Goal: Transaction & Acquisition: Purchase product/service

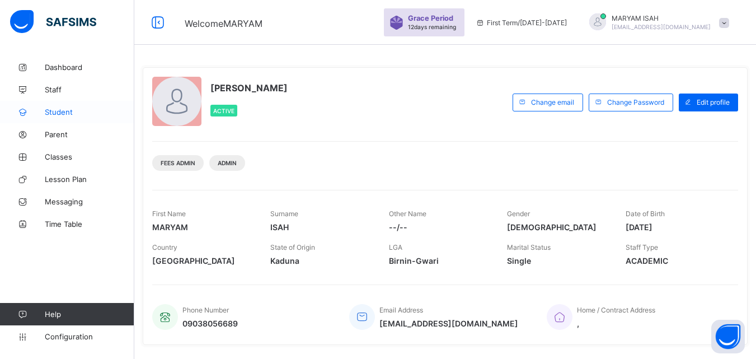
click at [66, 106] on link "Student" at bounding box center [67, 112] width 134 height 22
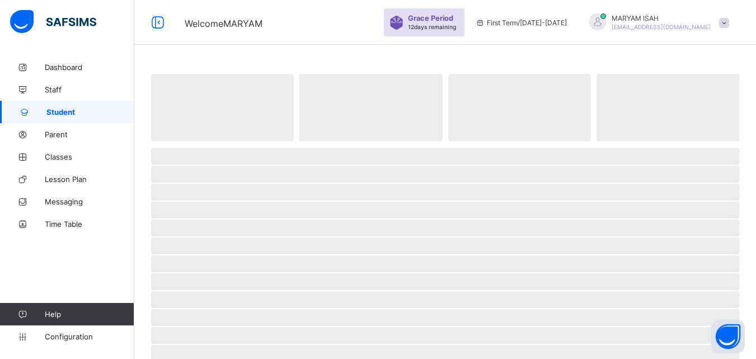
click at [66, 106] on link "Student" at bounding box center [67, 112] width 134 height 22
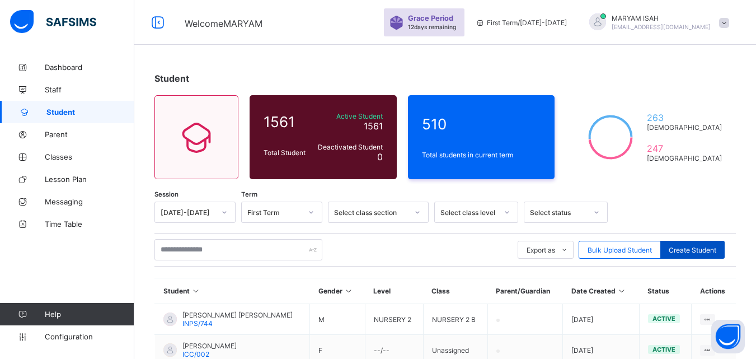
click at [725, 246] on div "Create Student" at bounding box center [692, 250] width 64 height 18
select select "**"
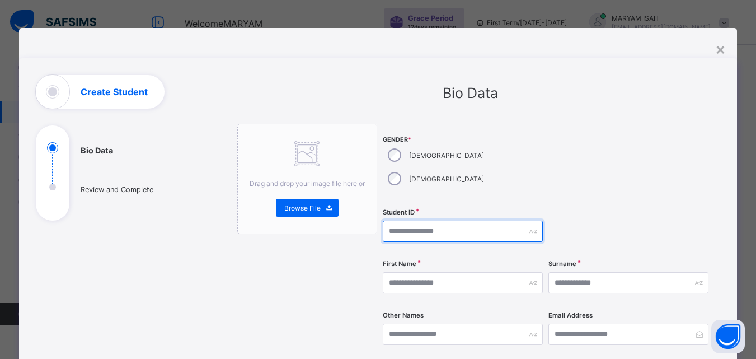
click at [387, 220] on input "text" at bounding box center [463, 230] width 160 height 21
type input "*"
type input "*******"
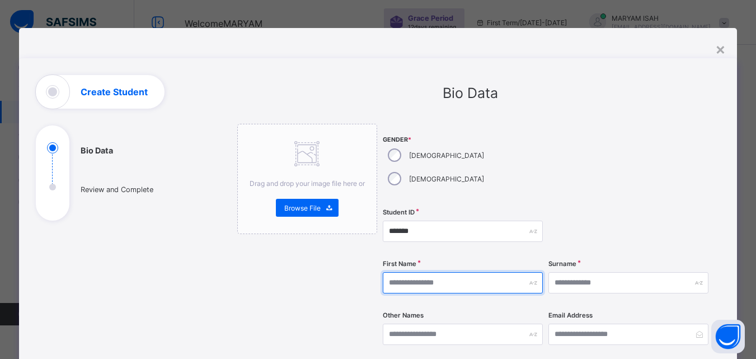
click at [400, 272] on input "text" at bounding box center [463, 282] width 160 height 21
type input "**********"
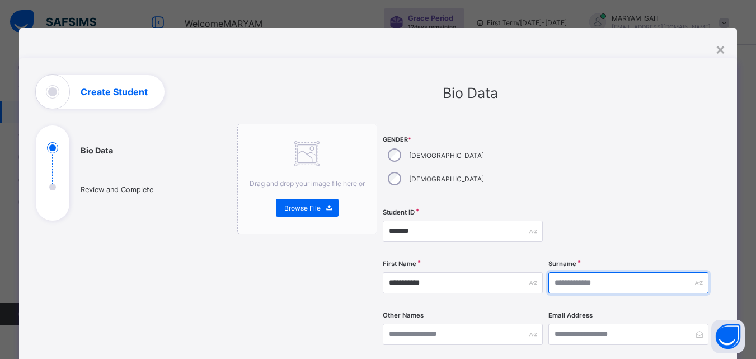
click at [585, 272] on input "text" at bounding box center [628, 282] width 160 height 21
type input "*****"
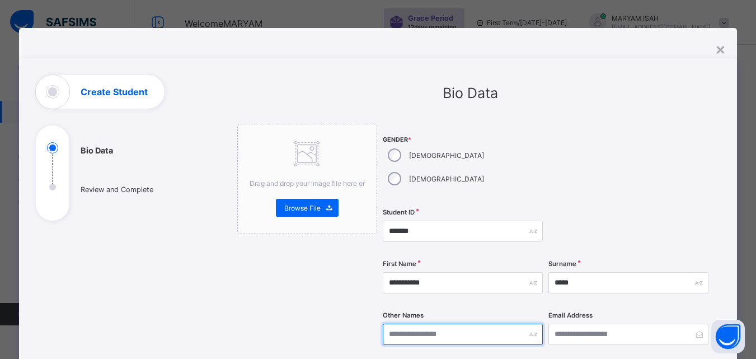
click at [402, 323] on input "text" at bounding box center [463, 333] width 160 height 21
type input "*******"
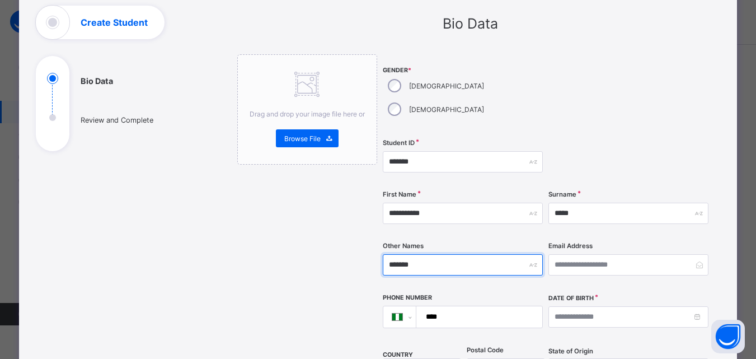
scroll to position [71, 0]
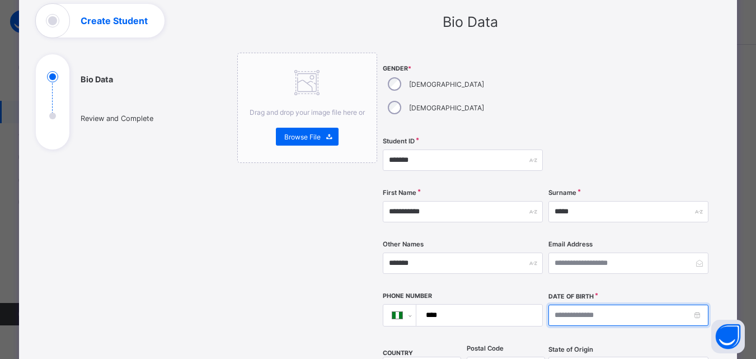
click at [682, 304] on input at bounding box center [628, 314] width 160 height 21
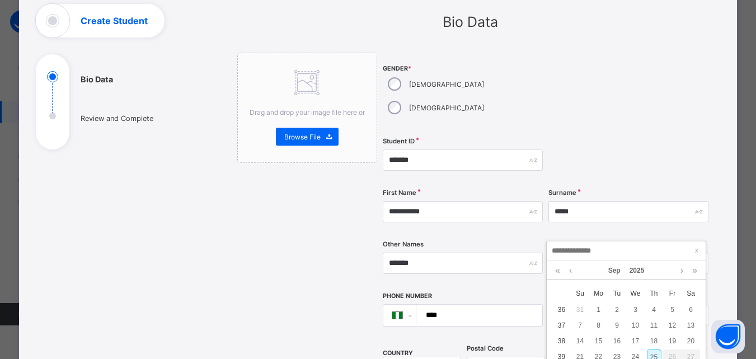
scroll to position [63, 0]
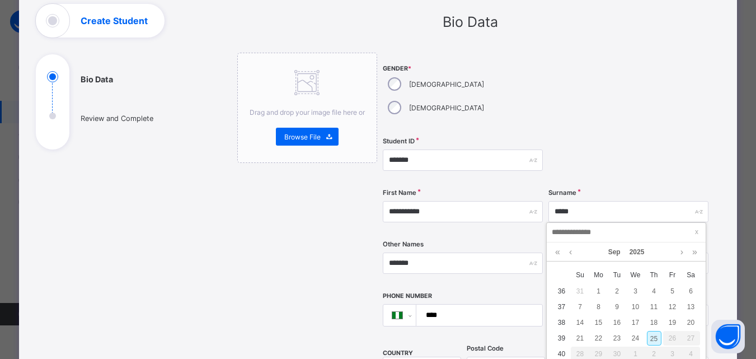
type input "*"
type input "**********"
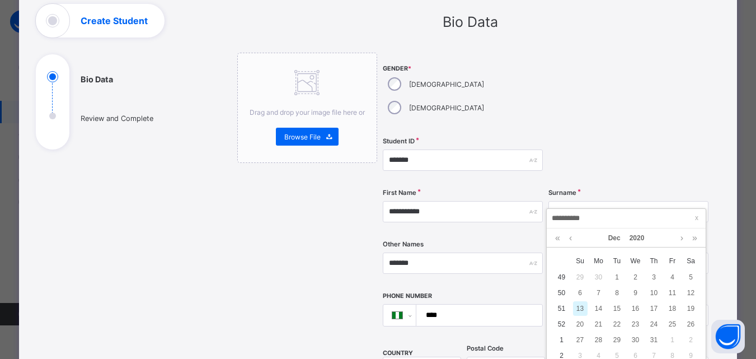
scroll to position [144, 0]
type input "**********"
click at [585, 308] on div "13" at bounding box center [580, 305] width 15 height 15
type input "**********"
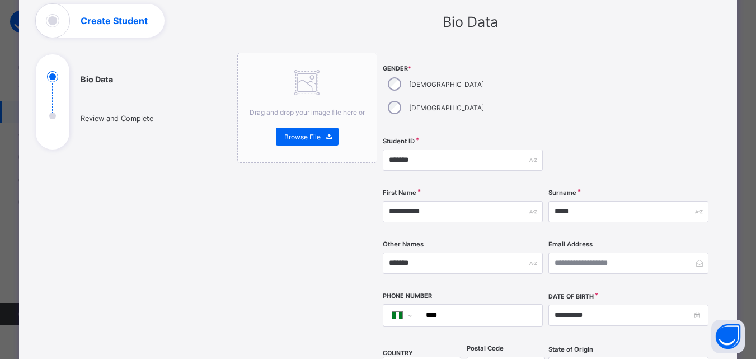
click at [441, 304] on input "****" at bounding box center [477, 314] width 116 height 21
type input "**********"
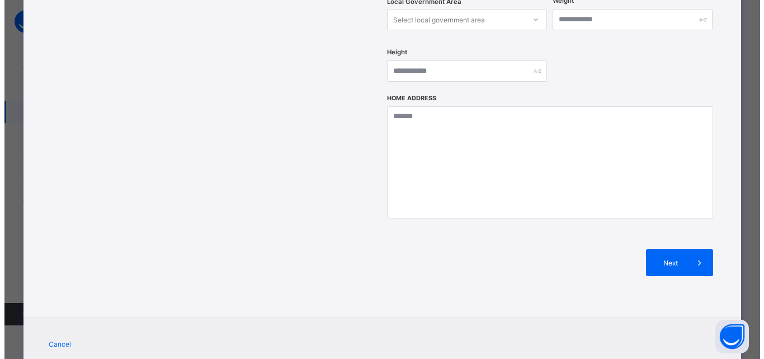
scroll to position [485, 0]
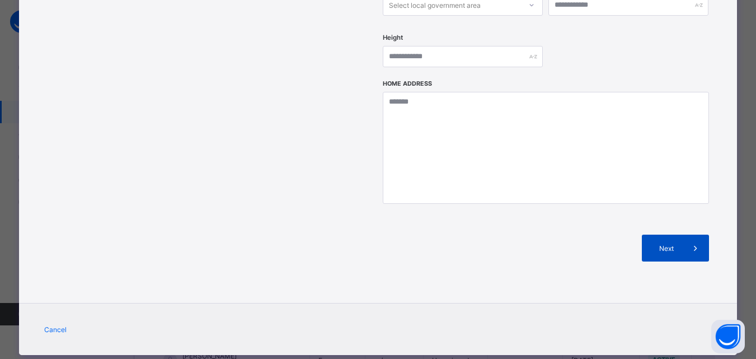
click at [680, 244] on span "Next" at bounding box center [666, 248] width 32 height 8
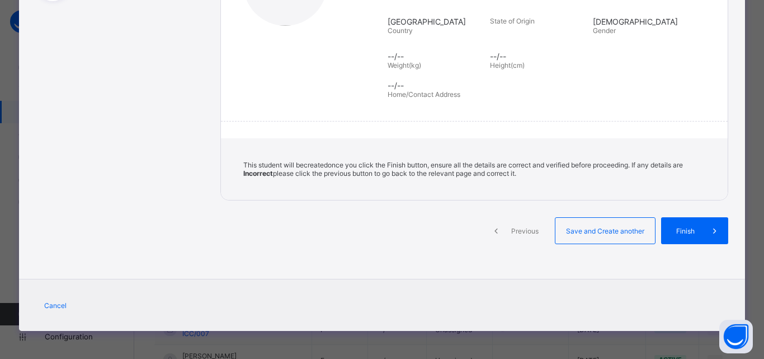
scroll to position [219, 0]
click at [623, 230] on span "Save and Create another" at bounding box center [605, 231] width 83 height 8
select select "**"
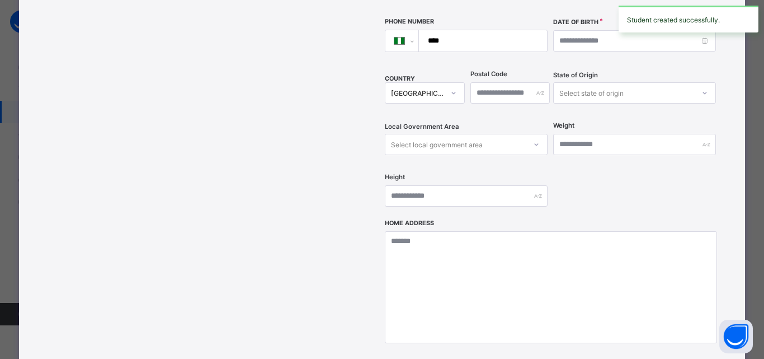
scroll to position [0, 0]
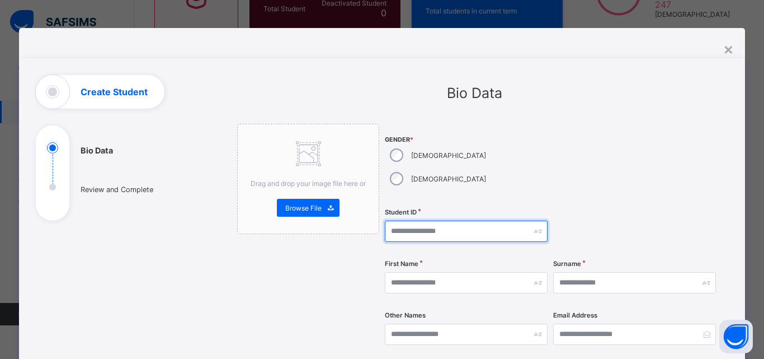
click at [399, 220] on input "text" at bounding box center [466, 230] width 163 height 21
type input "*******"
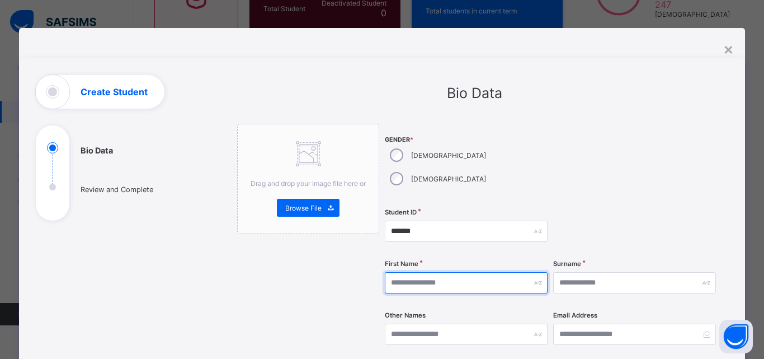
click at [411, 272] on input "text" at bounding box center [466, 282] width 163 height 21
type input "********"
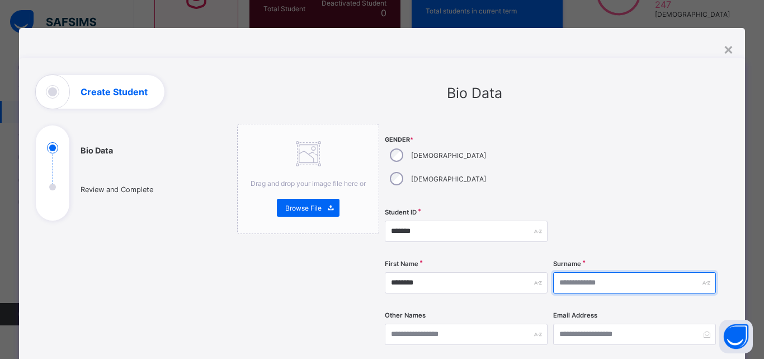
click at [554, 272] on input "text" at bounding box center [634, 282] width 163 height 21
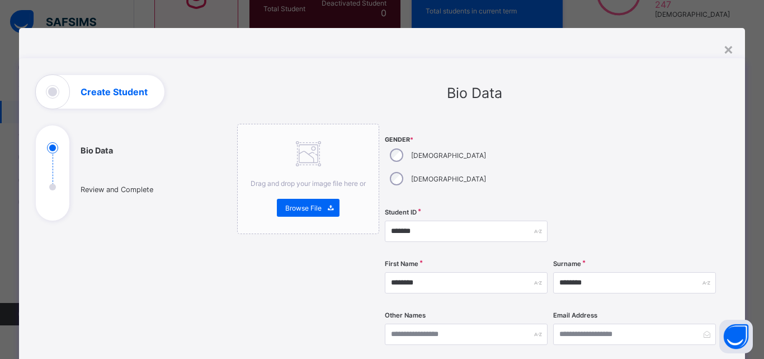
click at [626, 260] on div "Surname ********" at bounding box center [634, 283] width 163 height 46
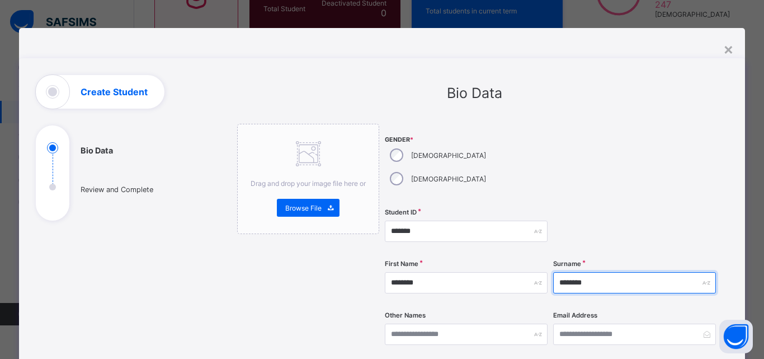
click at [611, 272] on input "********" at bounding box center [634, 282] width 163 height 21
type input "*"
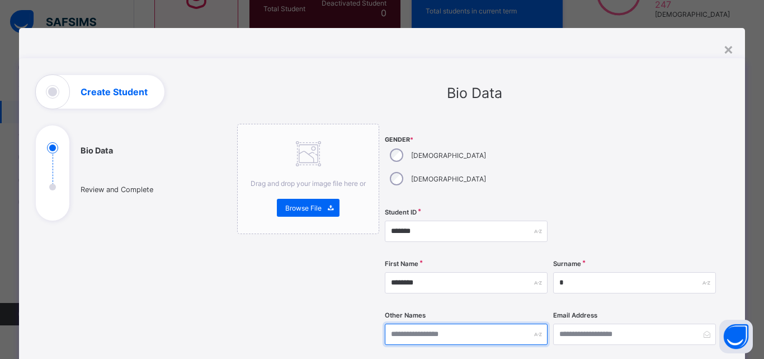
click at [396, 323] on input "text" at bounding box center [466, 333] width 163 height 21
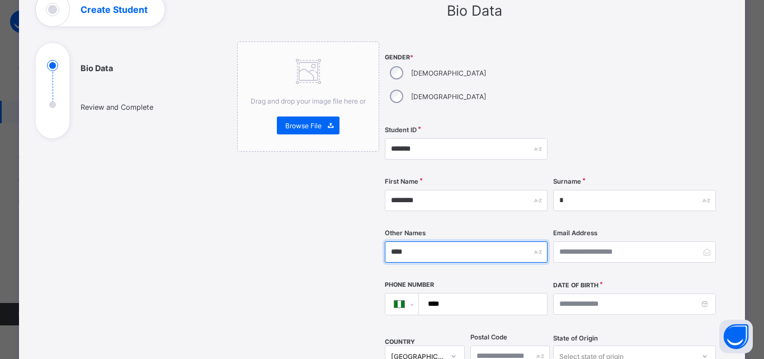
scroll to position [86, 0]
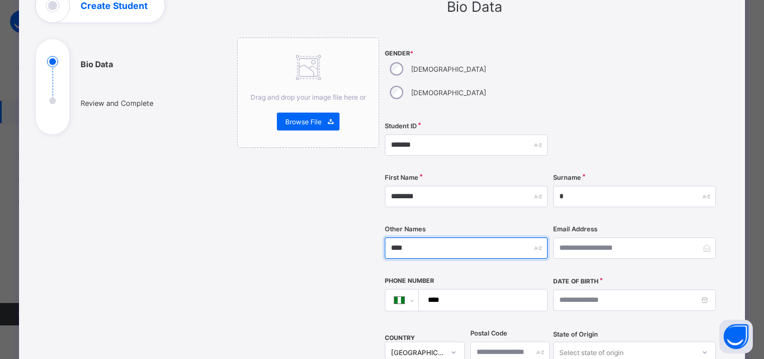
type input "****"
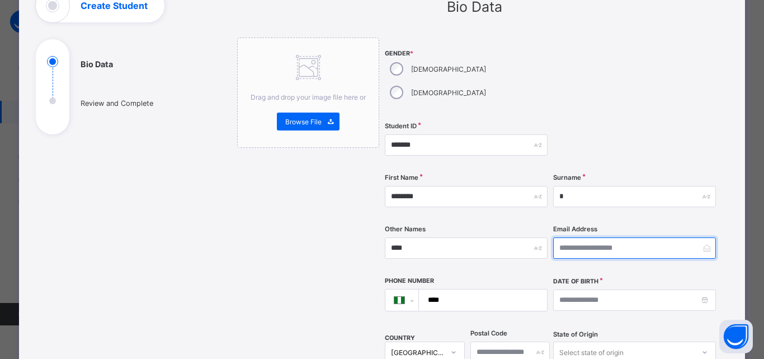
click at [577, 237] on input "email" at bounding box center [634, 247] width 163 height 21
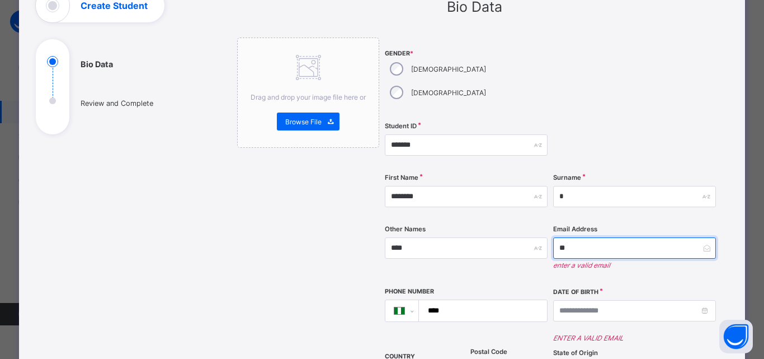
type input "*"
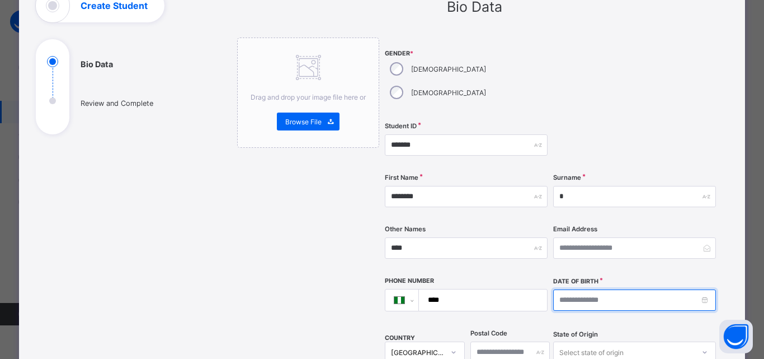
click at [592, 289] on input at bounding box center [634, 299] width 163 height 21
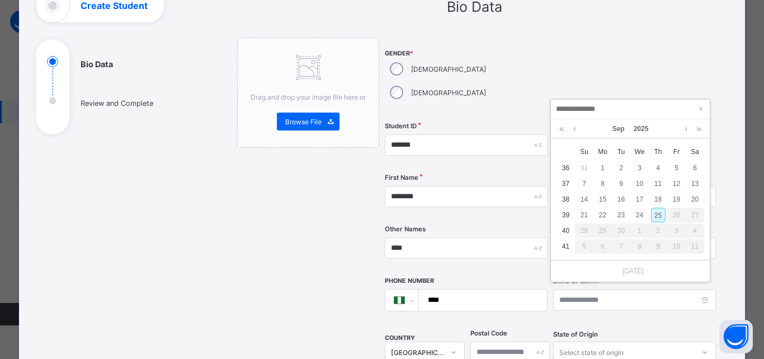
type input "*"
type input "**********"
click at [591, 189] on div "3" at bounding box center [585, 183] width 15 height 15
type input "**********"
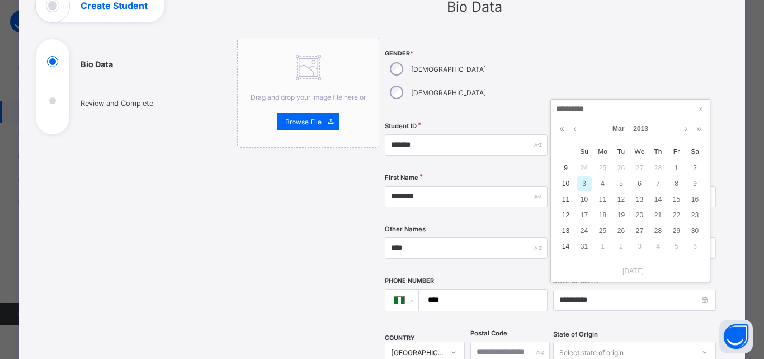
type input "**********"
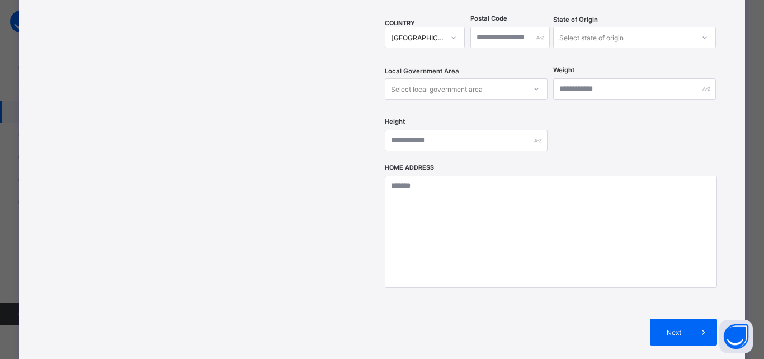
scroll to position [401, 0]
click at [659, 327] on span "Next" at bounding box center [675, 331] width 32 height 8
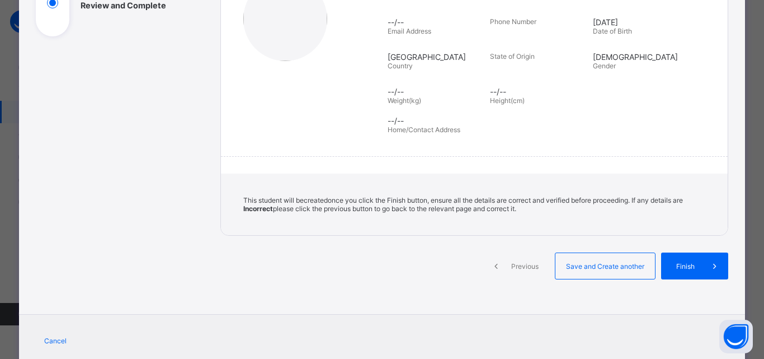
scroll to position [198, 0]
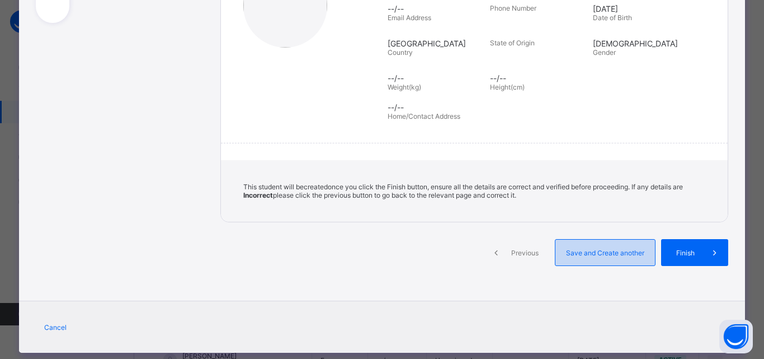
click at [630, 261] on div "Save and Create another" at bounding box center [605, 252] width 101 height 27
select select "**"
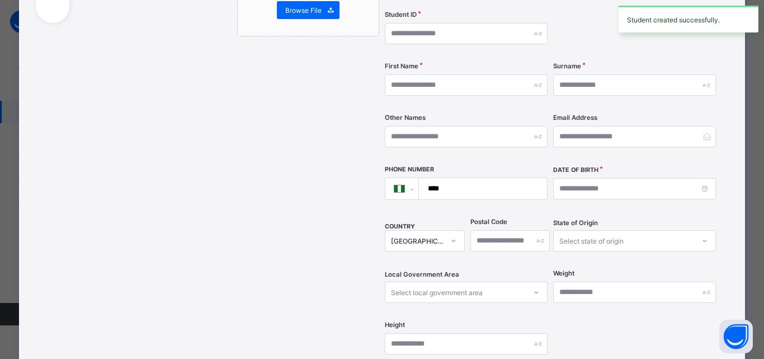
scroll to position [0, 0]
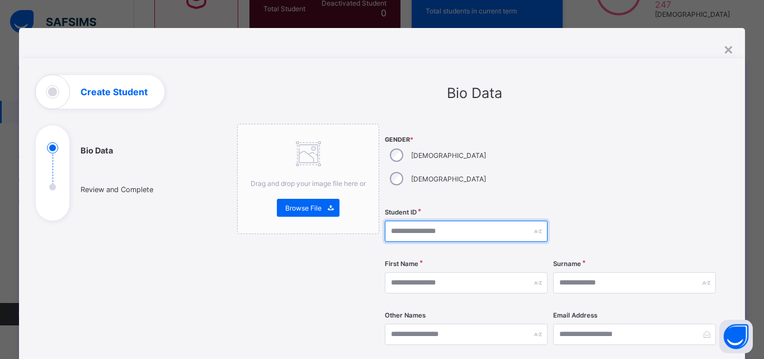
click at [436, 220] on input "text" at bounding box center [466, 230] width 163 height 21
type input "*******"
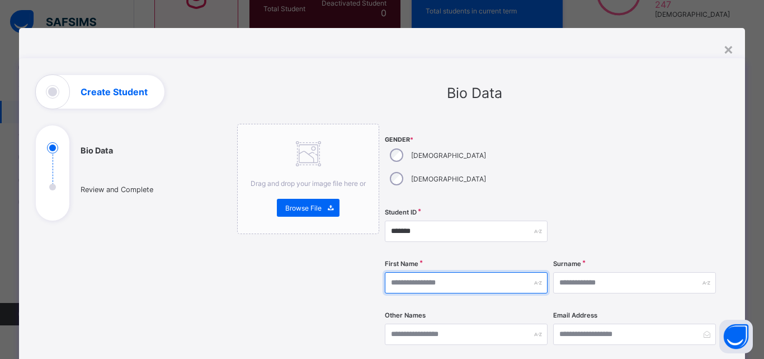
click at [417, 272] on input "text" at bounding box center [466, 282] width 163 height 21
type input "********"
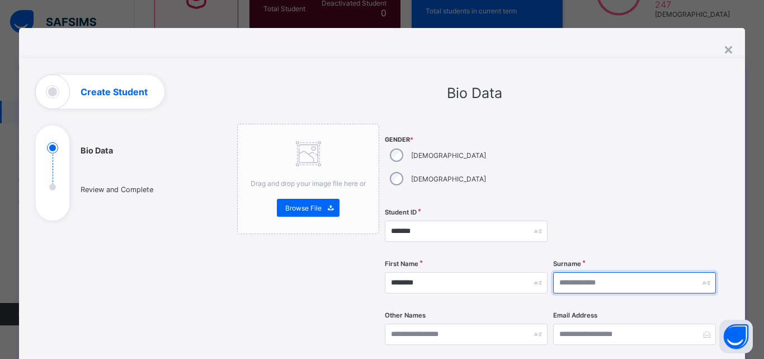
click at [593, 272] on input "text" at bounding box center [634, 282] width 163 height 21
type input "*"
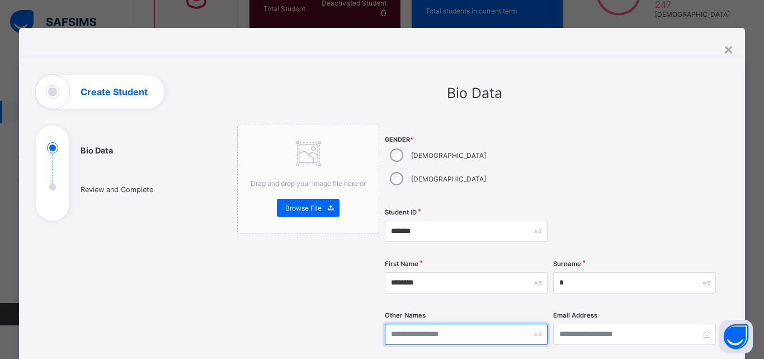
click at [429, 323] on input "text" at bounding box center [466, 333] width 163 height 21
type input "****"
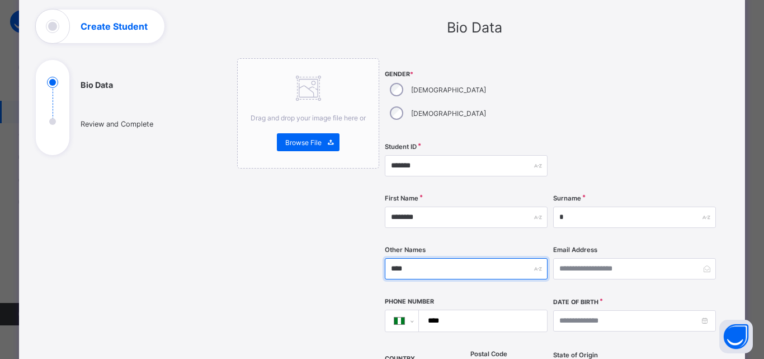
scroll to position [106, 0]
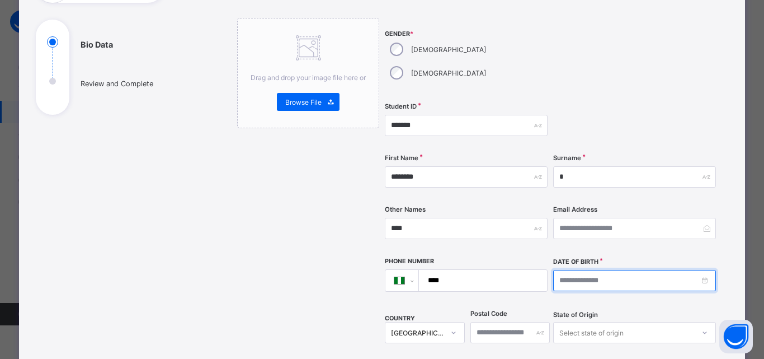
click at [599, 270] on input at bounding box center [634, 280] width 163 height 21
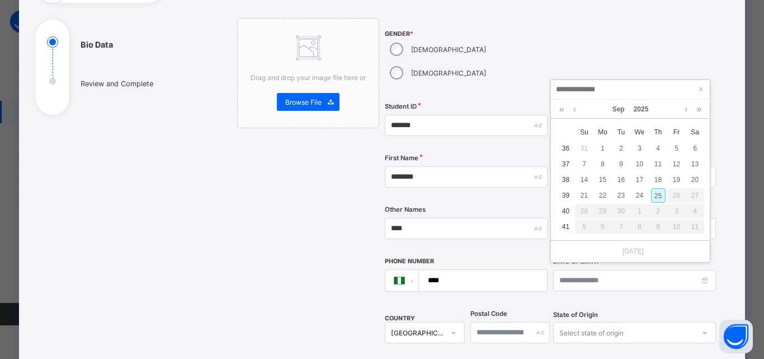
type input "**********"
click at [589, 195] on div "18" at bounding box center [585, 195] width 15 height 15
type input "**********"
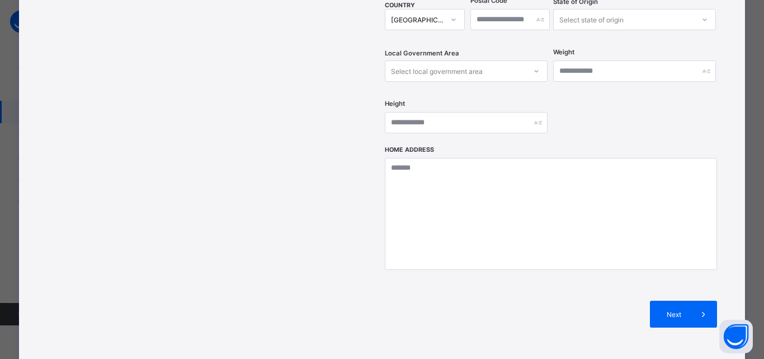
scroll to position [486, 0]
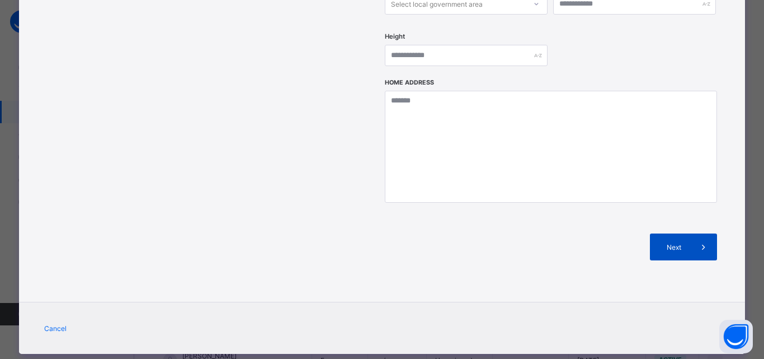
click at [672, 233] on div "Next" at bounding box center [683, 246] width 67 height 27
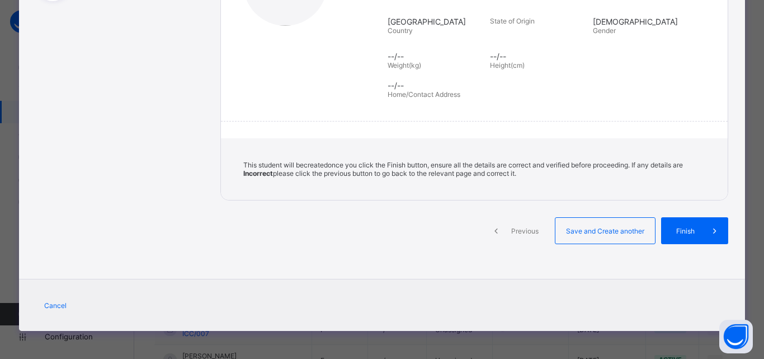
scroll to position [219, 0]
click at [576, 227] on span "Save and Create another" at bounding box center [605, 231] width 83 height 8
select select "**"
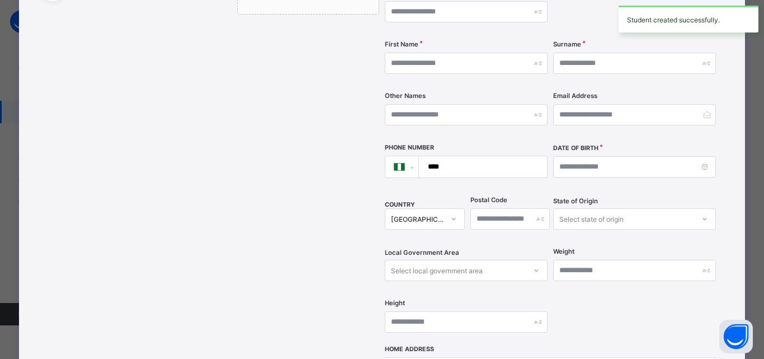
scroll to position [486, 0]
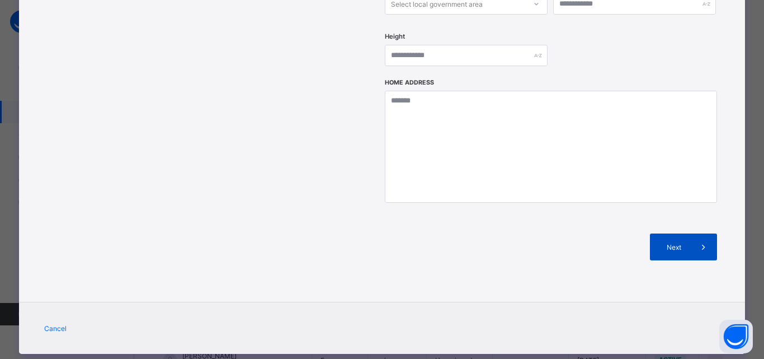
click at [674, 243] on span "Next" at bounding box center [675, 247] width 32 height 8
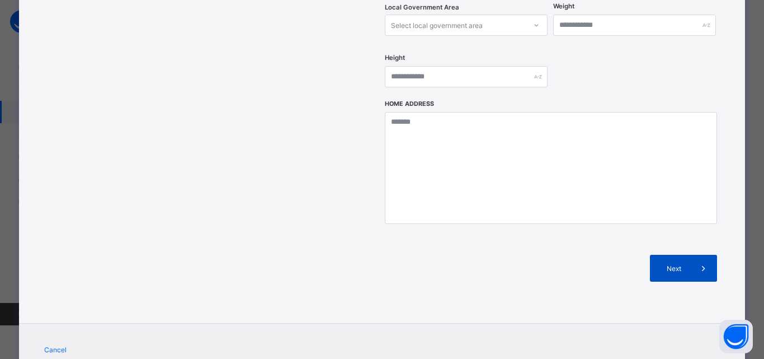
click at [669, 264] on span "Next" at bounding box center [675, 268] width 32 height 8
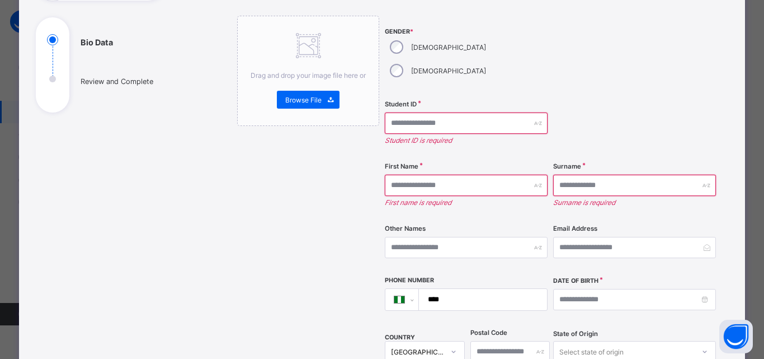
scroll to position [79, 0]
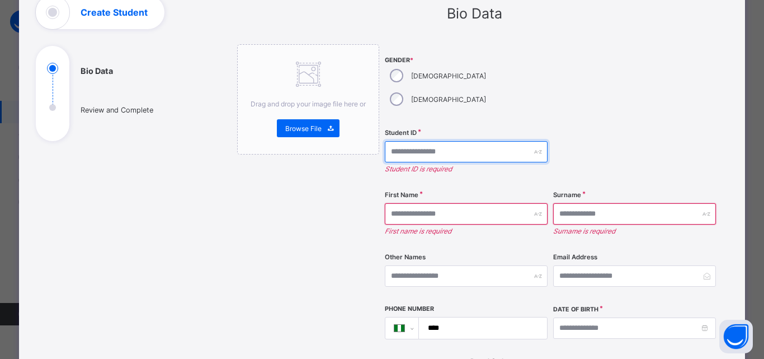
click at [396, 141] on input "text" at bounding box center [466, 151] width 163 height 21
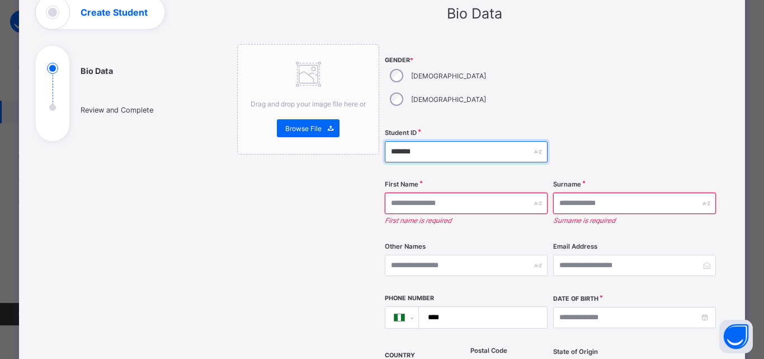
type input "*******"
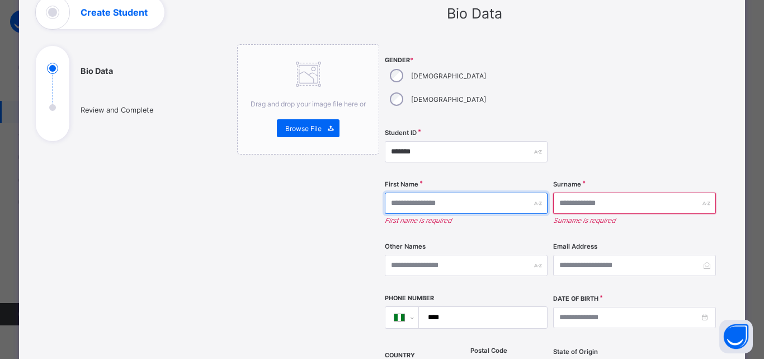
click at [412, 193] on input "text" at bounding box center [466, 203] width 163 height 21
type input "**********"
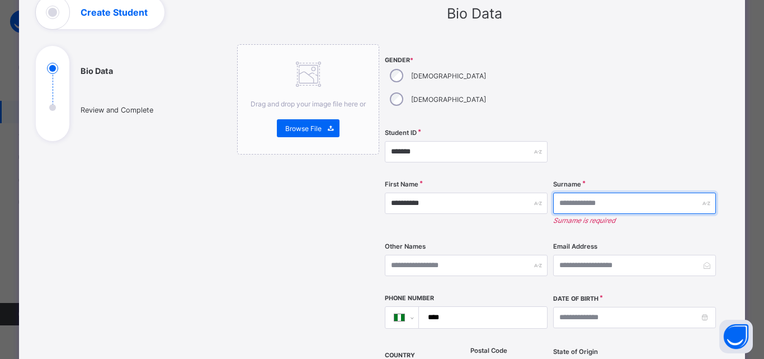
click at [554, 193] on input "text" at bounding box center [634, 203] width 163 height 21
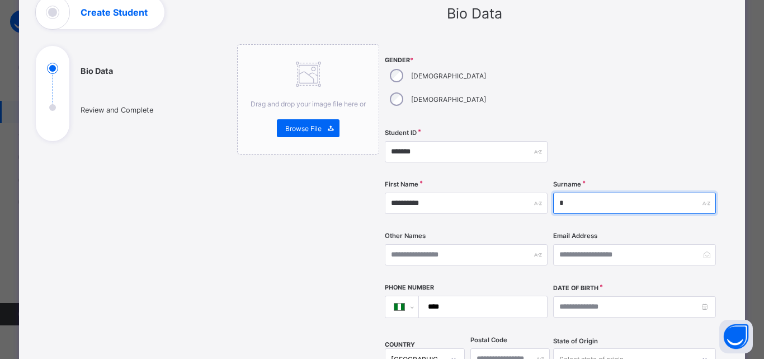
type input "*"
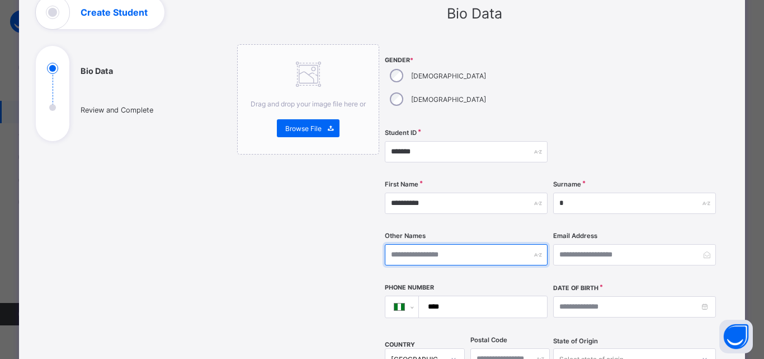
click at [393, 244] on input "text" at bounding box center [466, 254] width 163 height 21
drag, startPoint x: 393, startPoint y: 227, endPoint x: 400, endPoint y: 240, distance: 15.0
click at [400, 244] on input "text" at bounding box center [466, 254] width 163 height 21
type input "****"
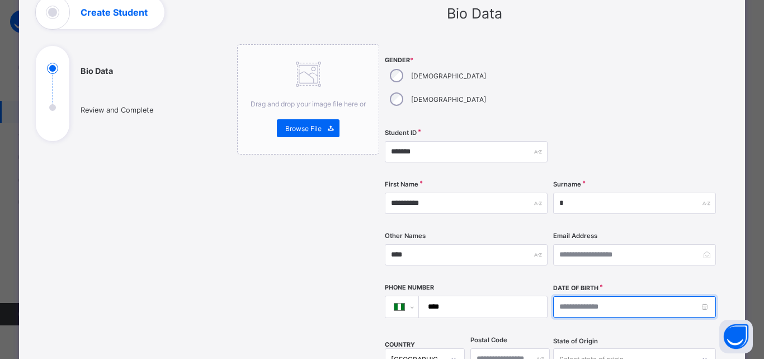
click at [598, 296] on input at bounding box center [634, 306] width 163 height 21
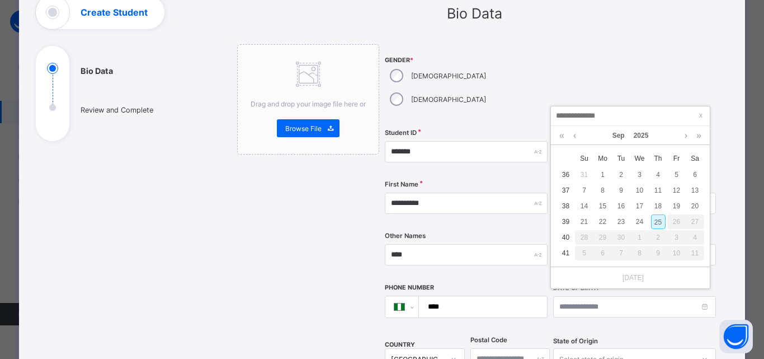
type input "*"
type input "**********"
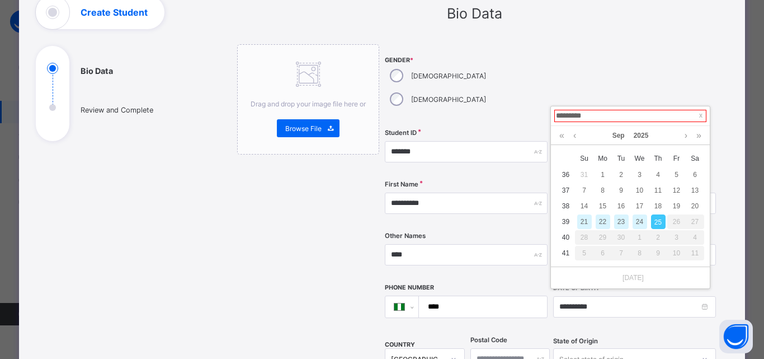
type input "**********"
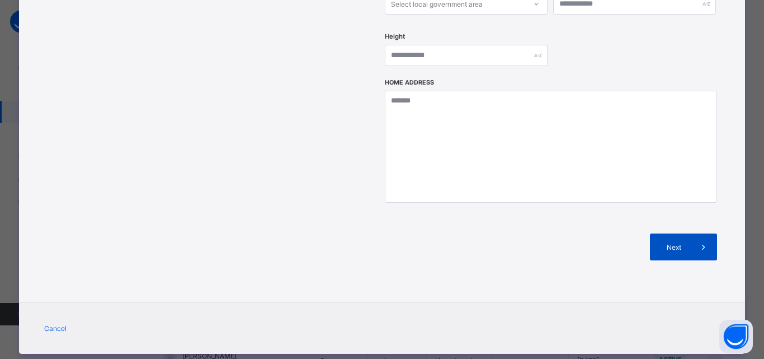
click at [685, 243] on span "Next" at bounding box center [675, 247] width 32 height 8
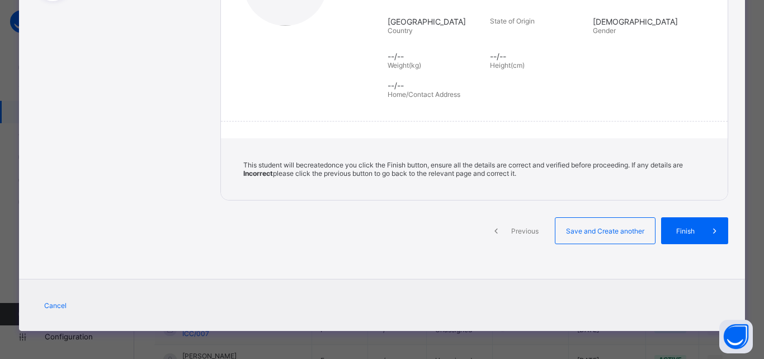
scroll to position [219, 0]
click at [623, 236] on div "Save and Create another" at bounding box center [605, 230] width 101 height 27
select select "**"
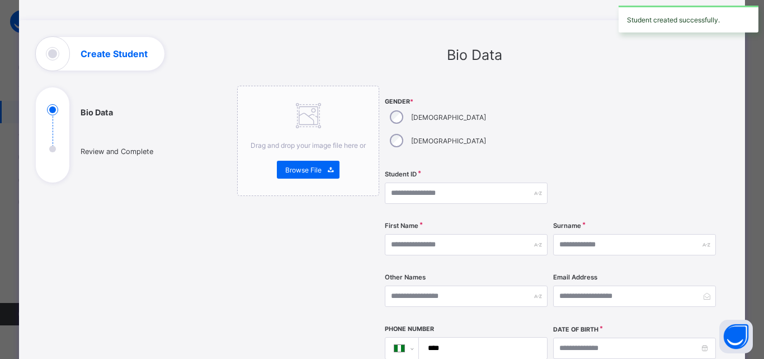
scroll to position [0, 0]
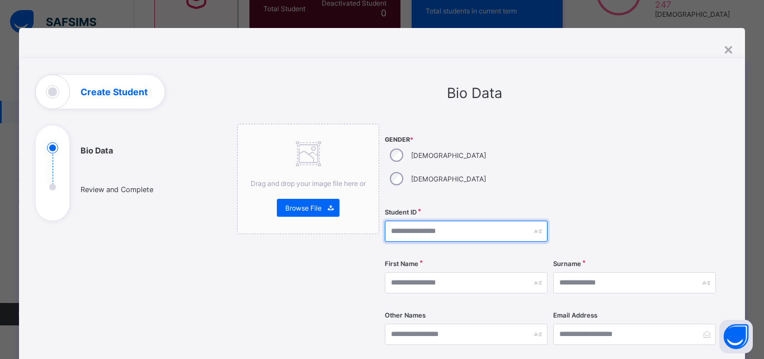
click at [401, 220] on input "text" at bounding box center [466, 230] width 163 height 21
type input "*******"
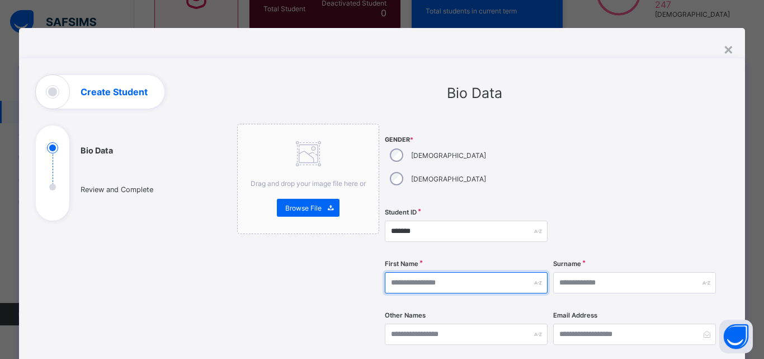
click at [393, 272] on input "text" at bounding box center [466, 282] width 163 height 21
type input "*****"
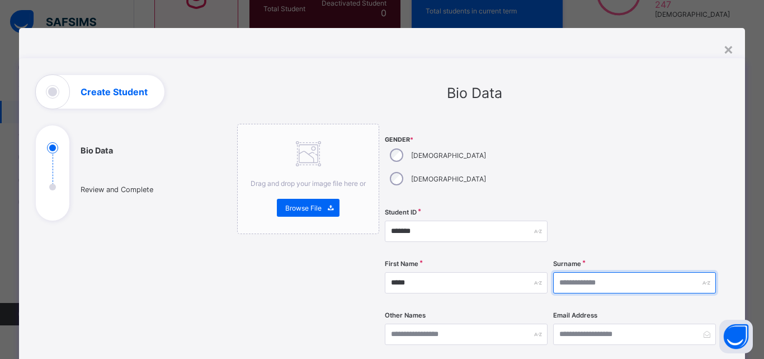
click at [575, 272] on input "text" at bounding box center [634, 282] width 163 height 21
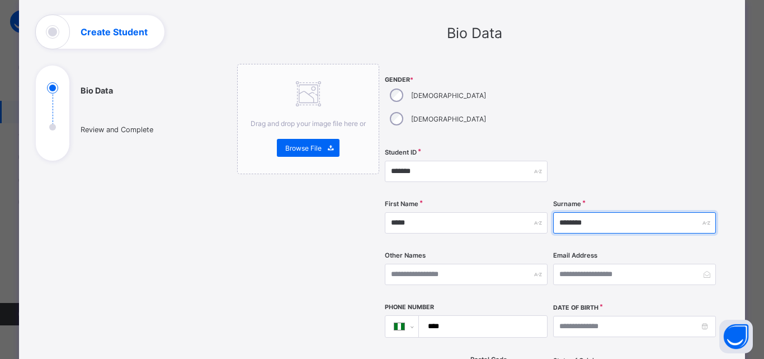
type input "********"
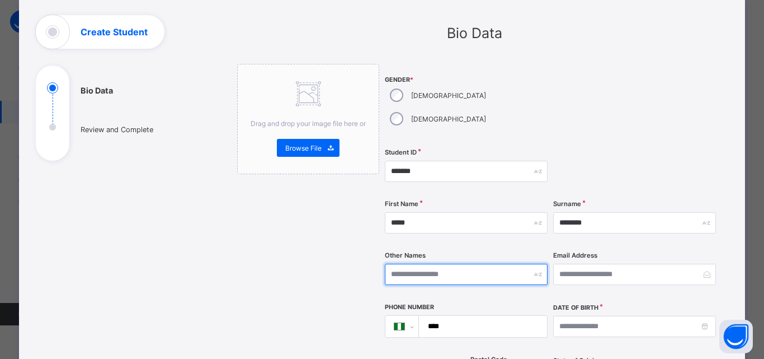
click at [441, 264] on input "text" at bounding box center [466, 274] width 163 height 21
type input "*****"
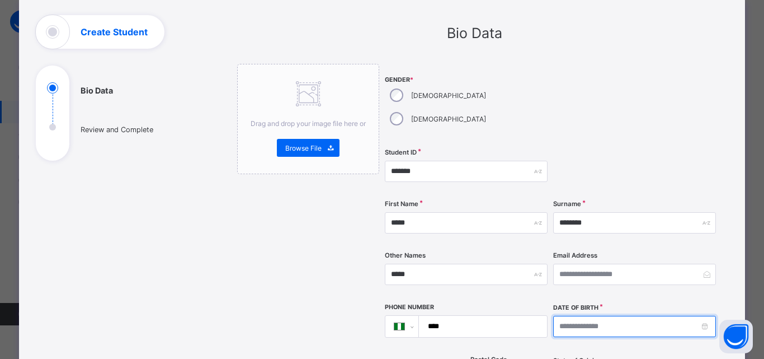
click at [579, 316] on input at bounding box center [634, 326] width 163 height 21
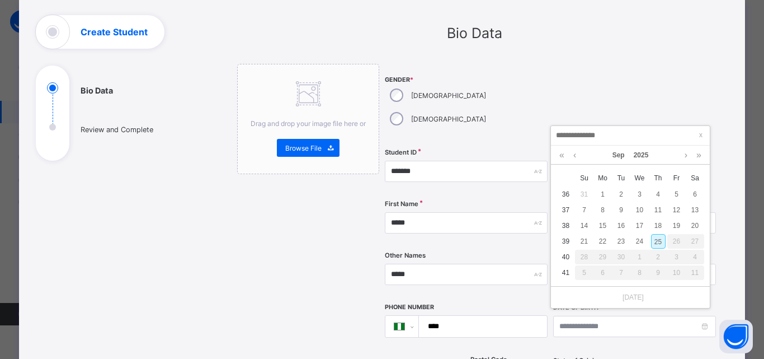
type input "**********"
click at [675, 206] on div "10" at bounding box center [677, 210] width 15 height 15
type input "**********"
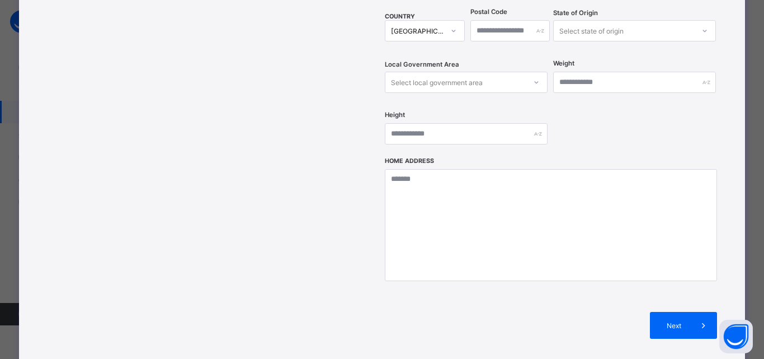
scroll to position [467, 0]
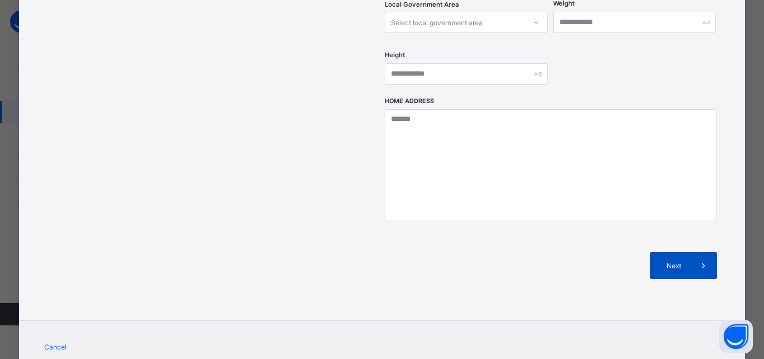
click at [666, 252] on div "Next" at bounding box center [683, 265] width 67 height 27
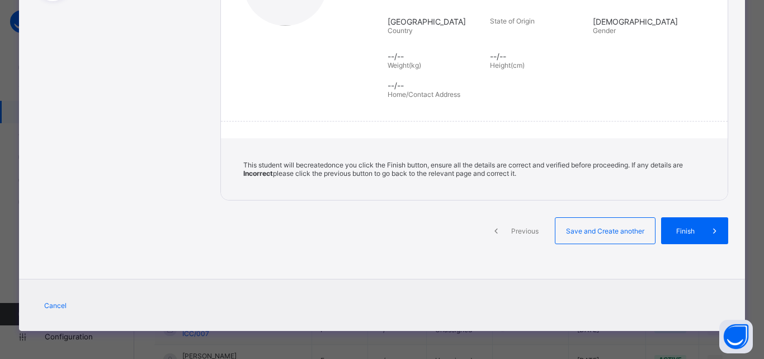
scroll to position [219, 0]
click at [616, 237] on div "Save and Create another" at bounding box center [605, 230] width 101 height 27
select select "**"
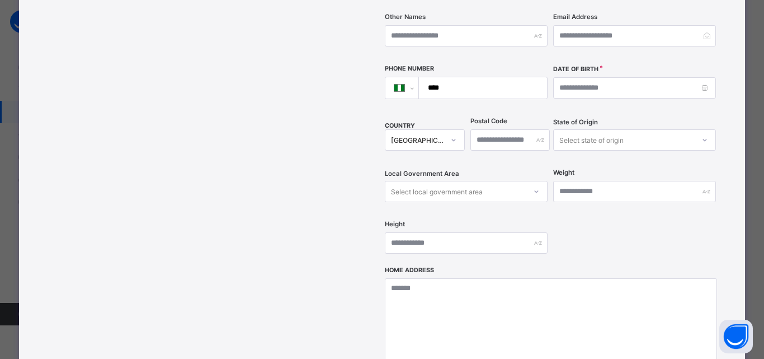
scroll to position [0, 0]
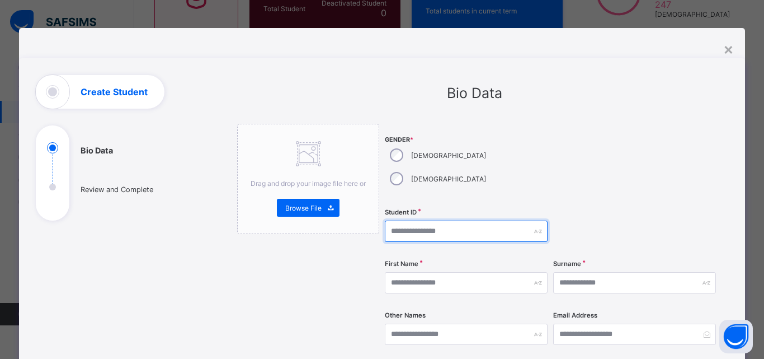
click at [459, 220] on input "text" at bounding box center [466, 230] width 163 height 21
type input "*******"
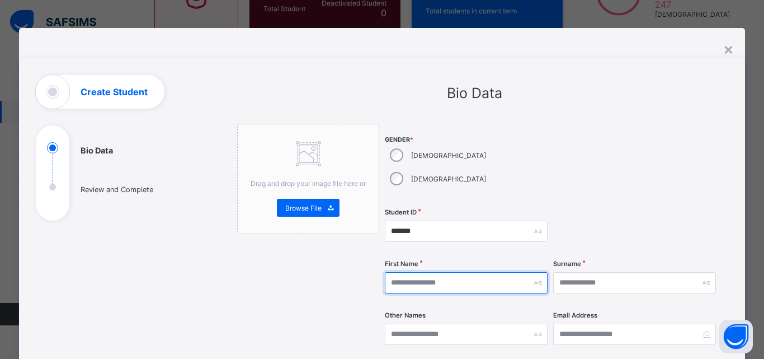
click at [429, 272] on input "text" at bounding box center [466, 282] width 163 height 21
type input "*******"
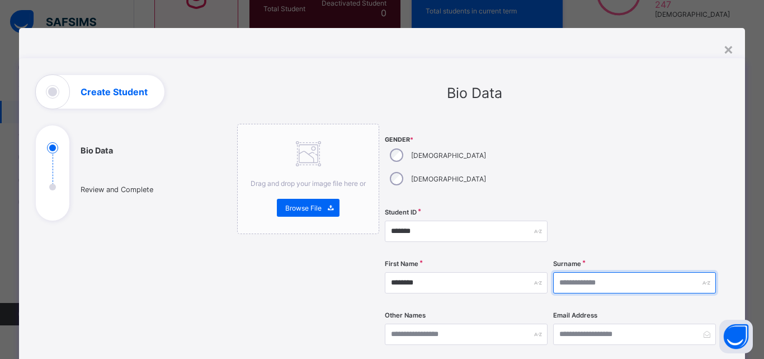
click at [579, 272] on input "text" at bounding box center [634, 282] width 163 height 21
type input "*******"
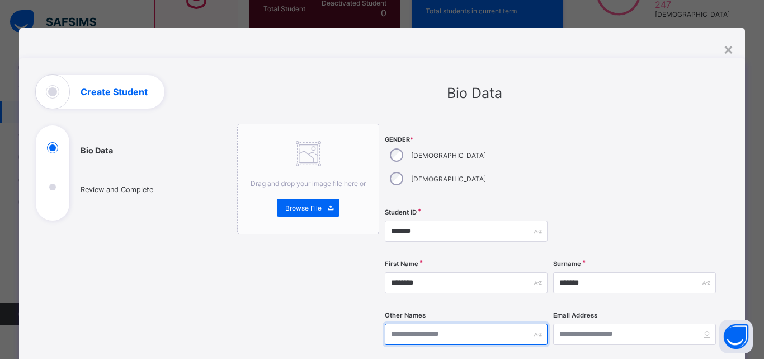
click at [395, 323] on input "text" at bounding box center [466, 333] width 163 height 21
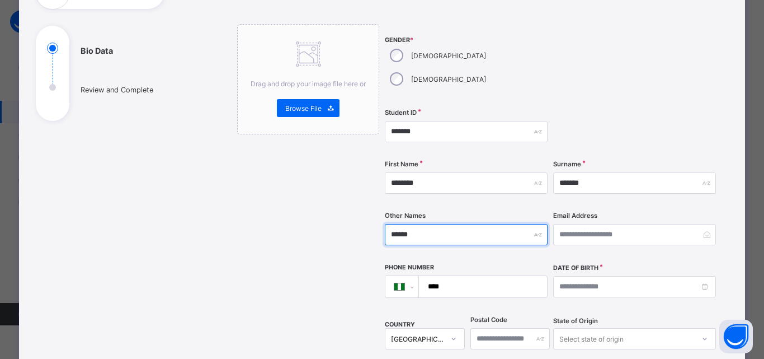
scroll to position [124, 0]
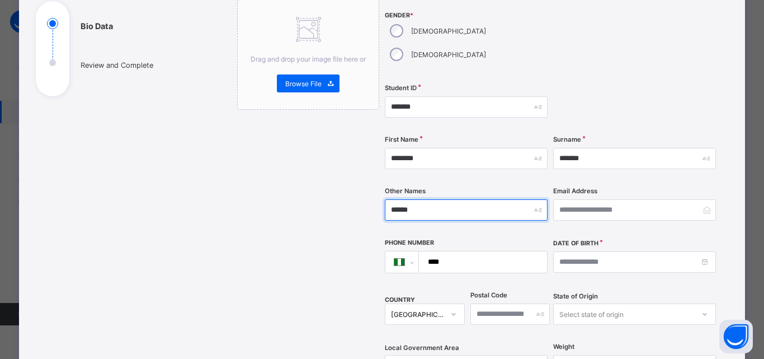
type input "******"
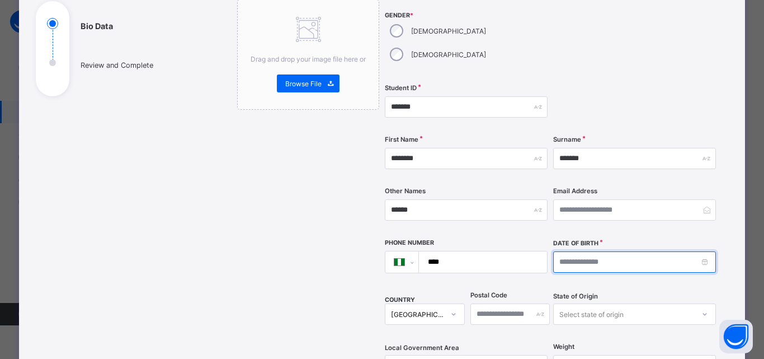
click at [569, 251] on input at bounding box center [634, 261] width 163 height 21
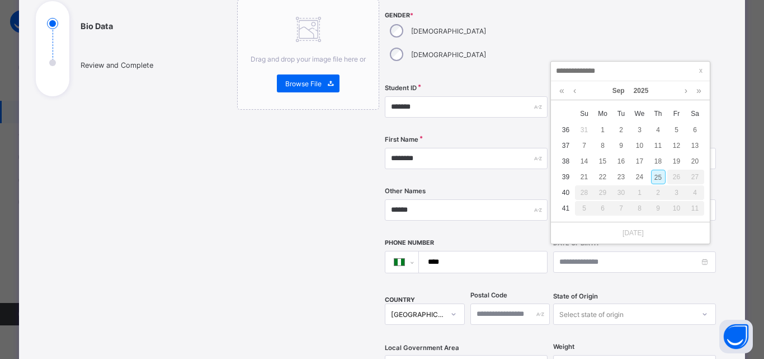
type input "**********"
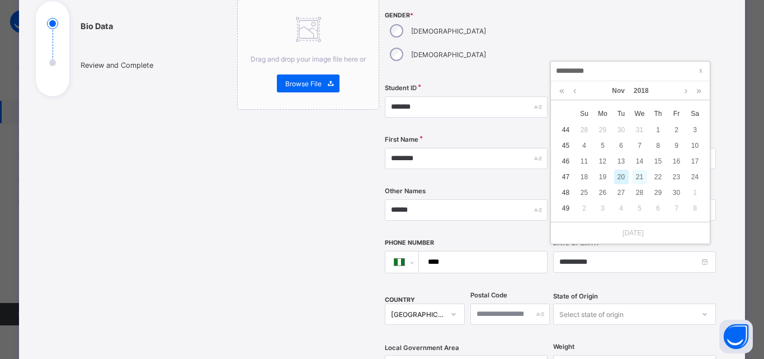
type input "**********"
click at [634, 179] on div "21" at bounding box center [640, 177] width 15 height 15
type input "**********"
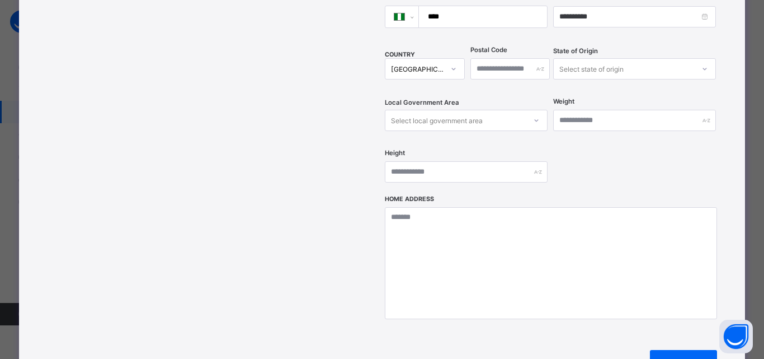
scroll to position [371, 0]
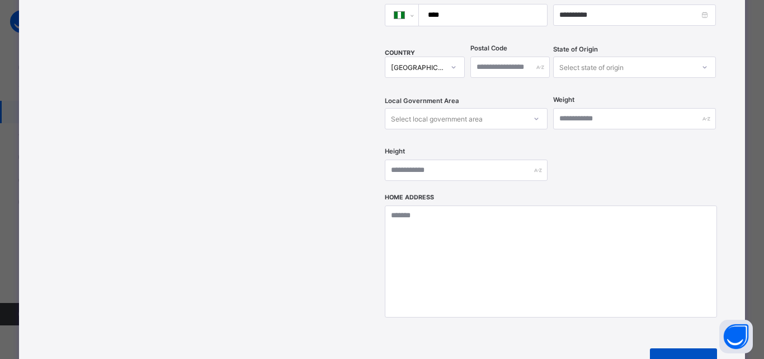
click at [668, 348] on div "Next" at bounding box center [683, 361] width 67 height 27
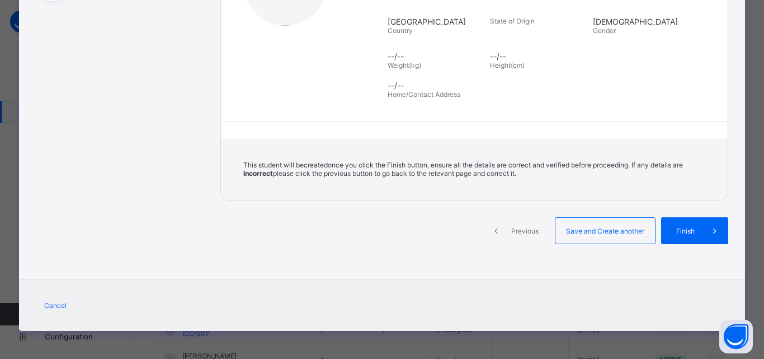
scroll to position [219, 0]
click at [599, 229] on span "Save and Create another" at bounding box center [605, 231] width 83 height 8
select select "**"
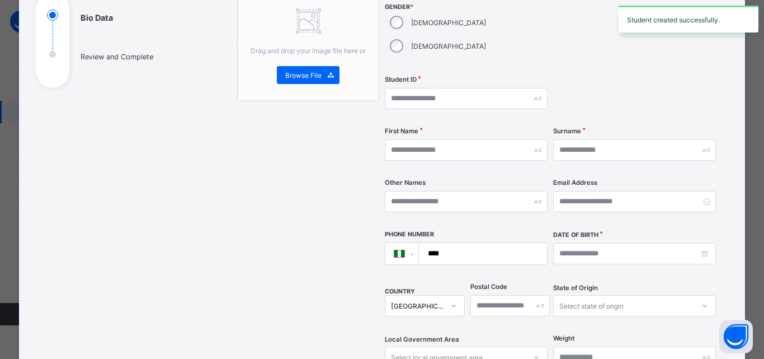
scroll to position [0, 0]
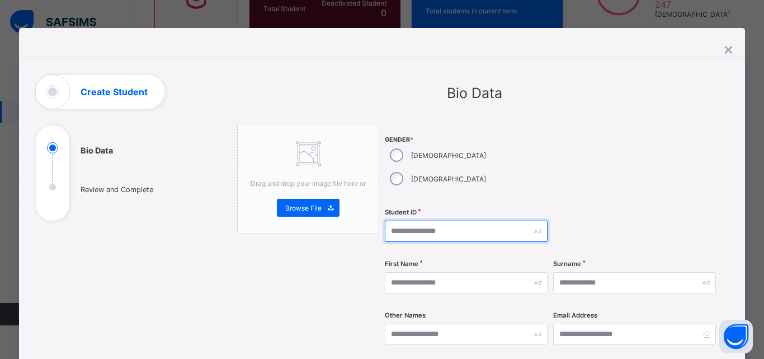
click at [397, 220] on input "text" at bounding box center [466, 230] width 163 height 21
type input "*"
type input "*******"
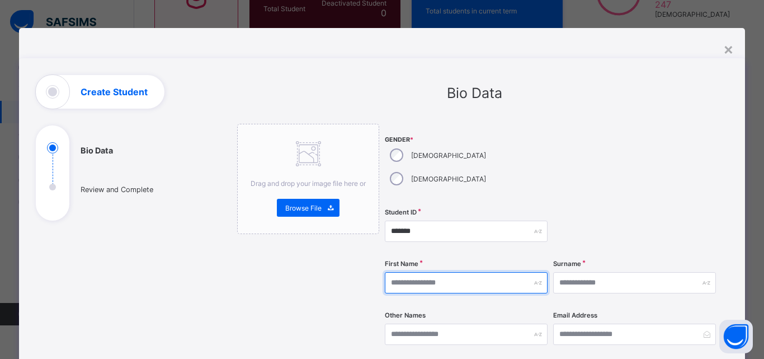
click at [406, 272] on input "text" at bounding box center [466, 282] width 163 height 21
type input "******"
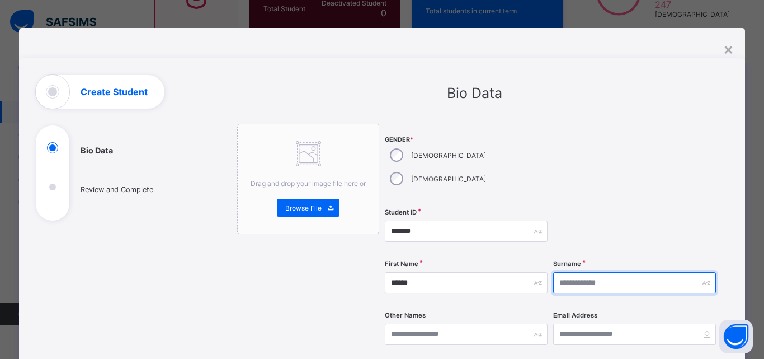
click at [569, 272] on input "text" at bounding box center [634, 282] width 163 height 21
type input "*******"
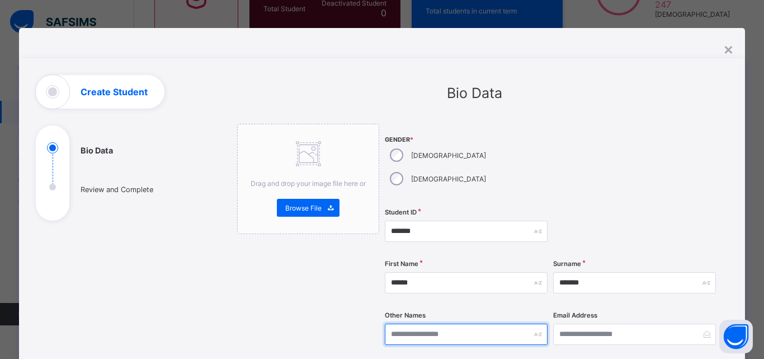
click at [440, 323] on input "text" at bounding box center [466, 333] width 163 height 21
type input "******"
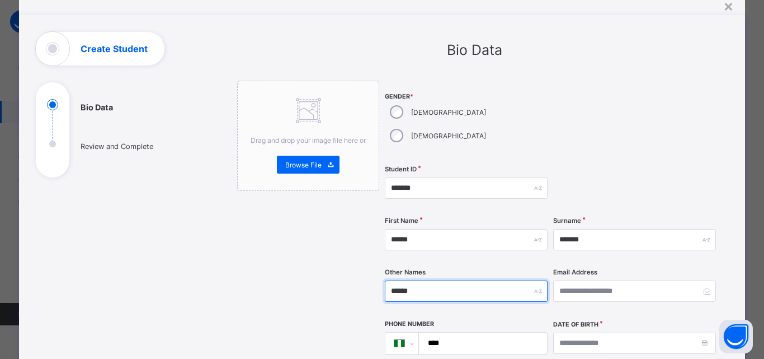
scroll to position [63, 0]
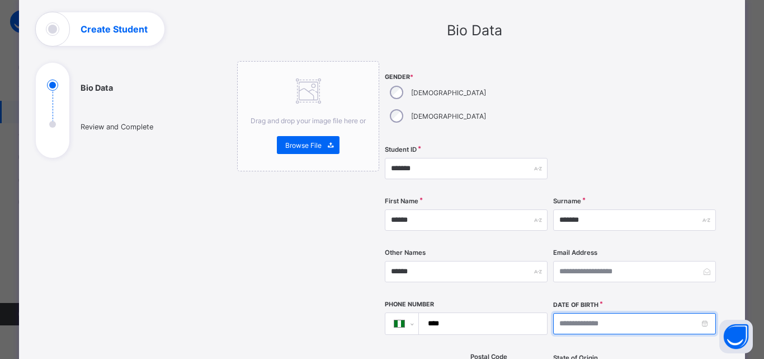
click at [572, 313] on input at bounding box center [634, 323] width 163 height 21
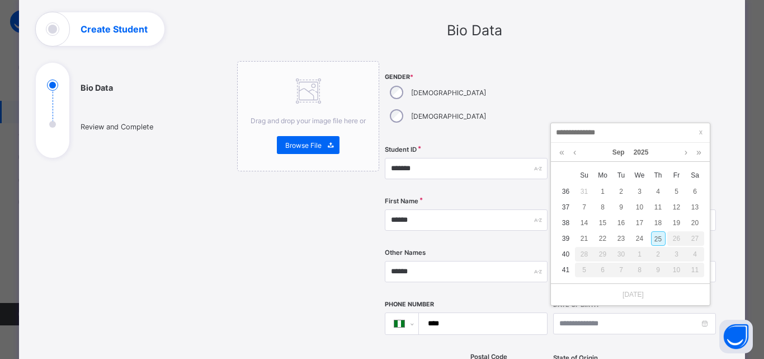
type input "**********"
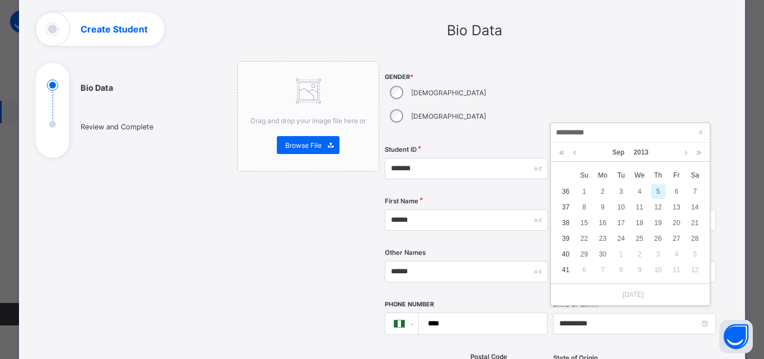
type input "**********"
click at [656, 187] on div "5" at bounding box center [658, 191] width 15 height 15
type input "**********"
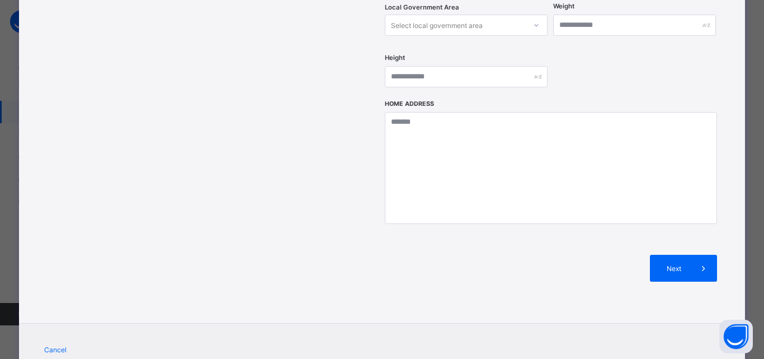
scroll to position [486, 0]
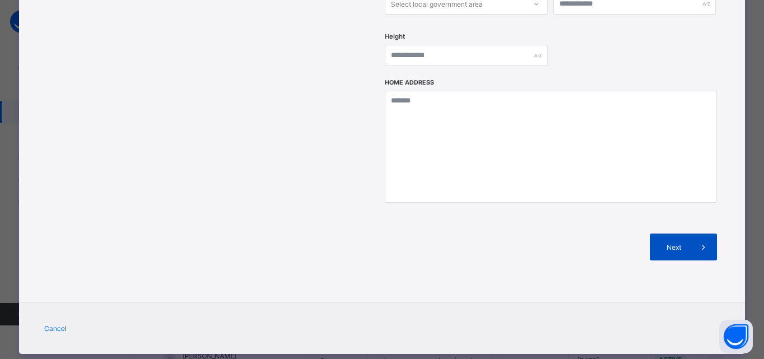
click at [678, 233] on div "Next" at bounding box center [683, 246] width 67 height 27
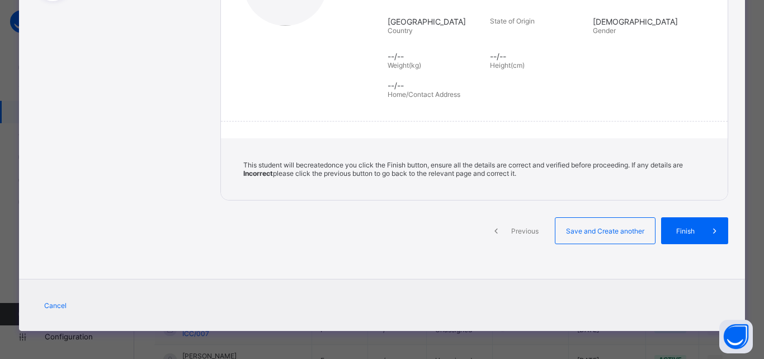
scroll to position [219, 0]
click at [605, 236] on div "Save and Create another" at bounding box center [605, 230] width 101 height 27
select select "**"
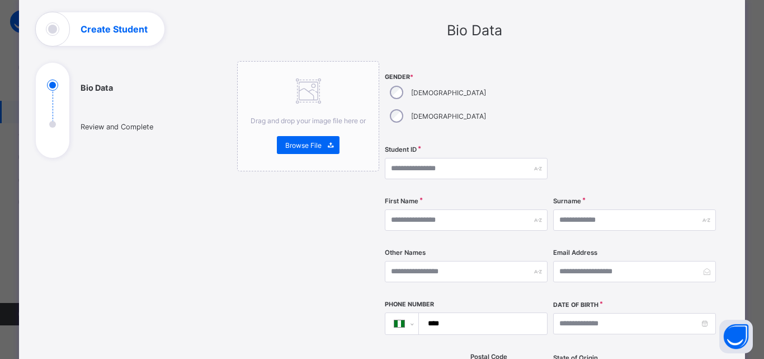
scroll to position [0, 0]
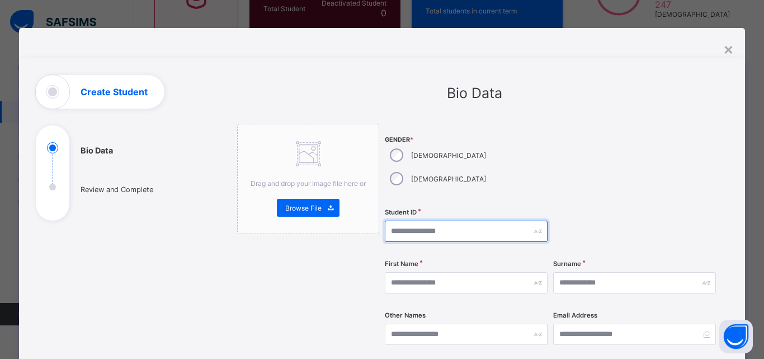
click at [412, 220] on input "text" at bounding box center [466, 230] width 163 height 21
type input "*******"
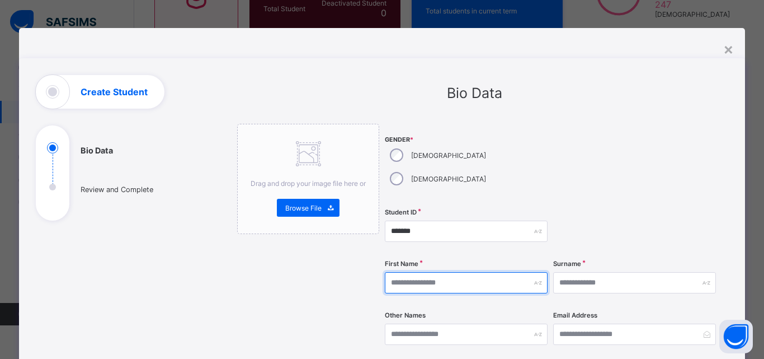
click at [400, 272] on input "text" at bounding box center [466, 282] width 163 height 21
type input "*****"
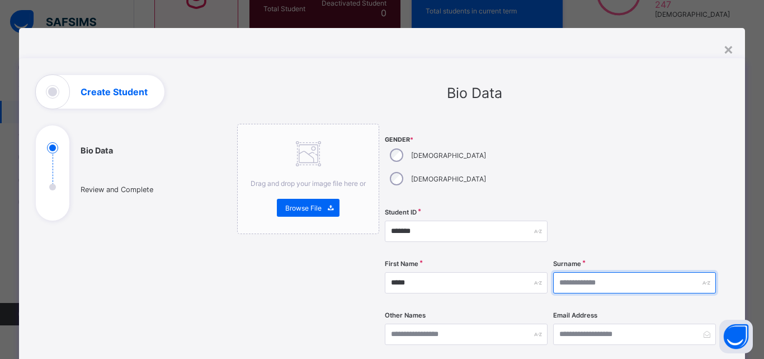
click at [570, 272] on input "text" at bounding box center [634, 282] width 163 height 21
type input "*******"
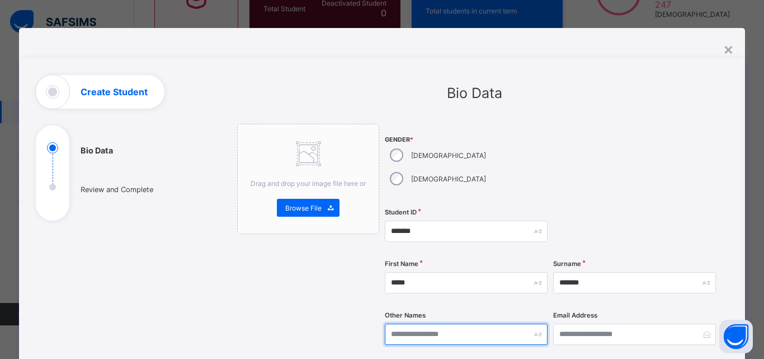
click at [395, 323] on input "text" at bounding box center [466, 333] width 163 height 21
type input "******"
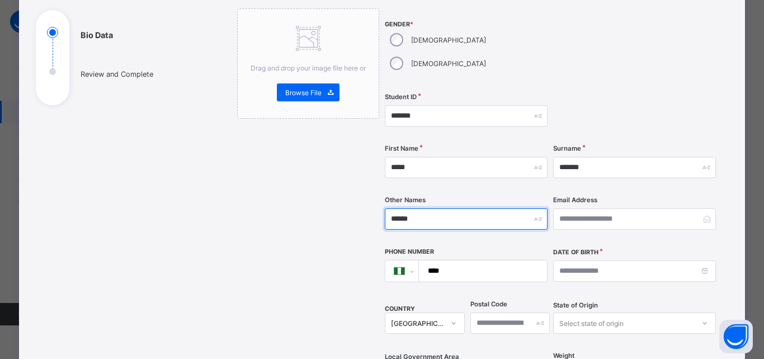
scroll to position [121, 0]
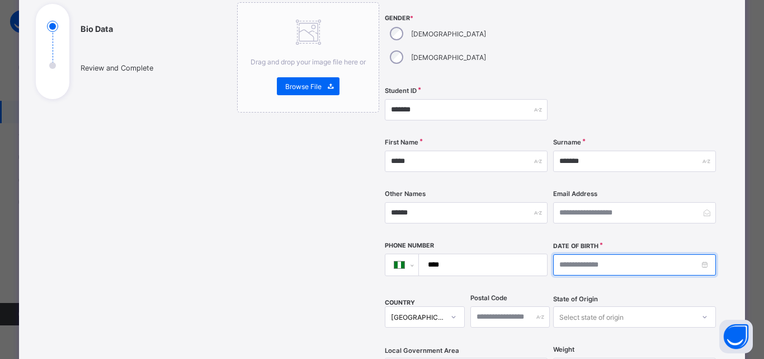
click at [565, 254] on input at bounding box center [634, 264] width 163 height 21
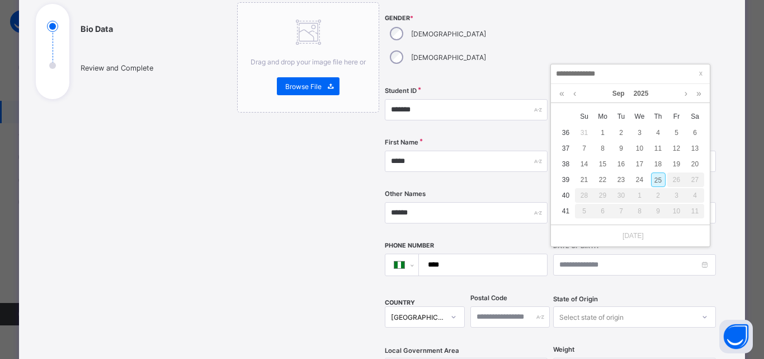
type input "**********"
click at [636, 177] on div "20" at bounding box center [640, 179] width 15 height 15
type input "**********"
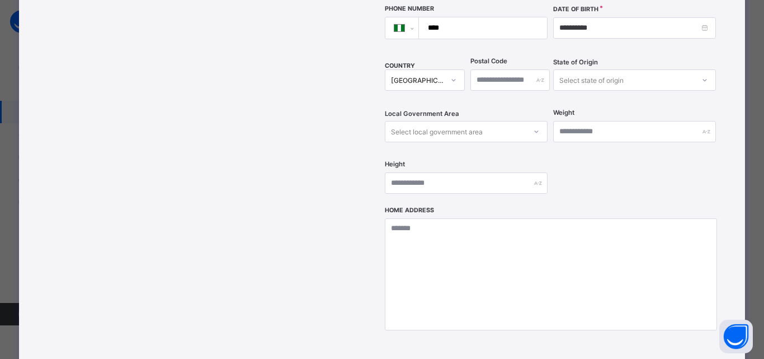
scroll to position [486, 0]
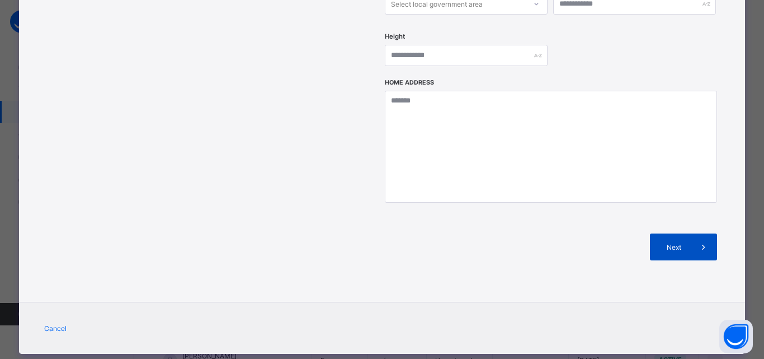
click at [685, 233] on div "Next" at bounding box center [683, 246] width 67 height 27
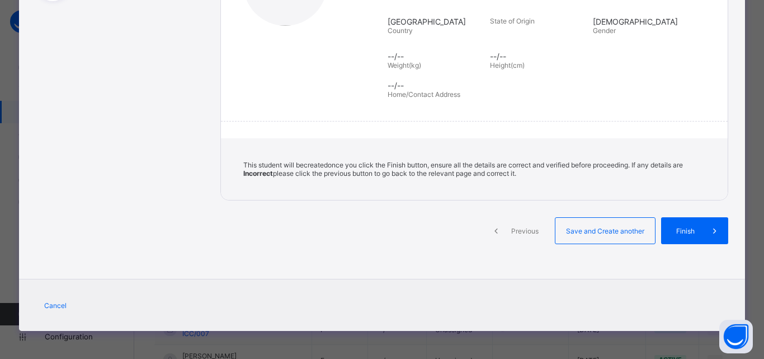
scroll to position [219, 0]
click at [576, 233] on span "Save and Create another" at bounding box center [605, 231] width 83 height 8
select select "**"
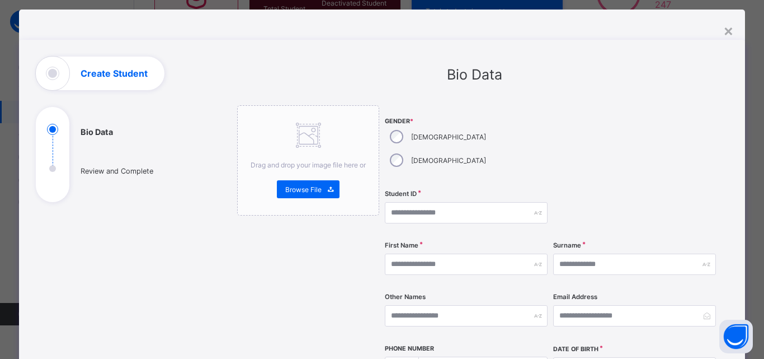
scroll to position [0, 0]
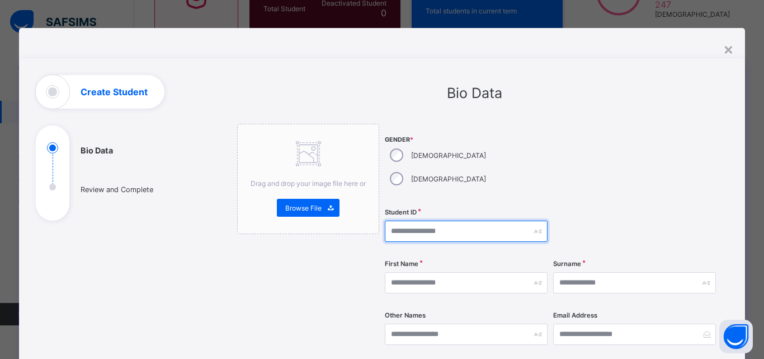
click at [407, 220] on input "text" at bounding box center [466, 230] width 163 height 21
type input "*******"
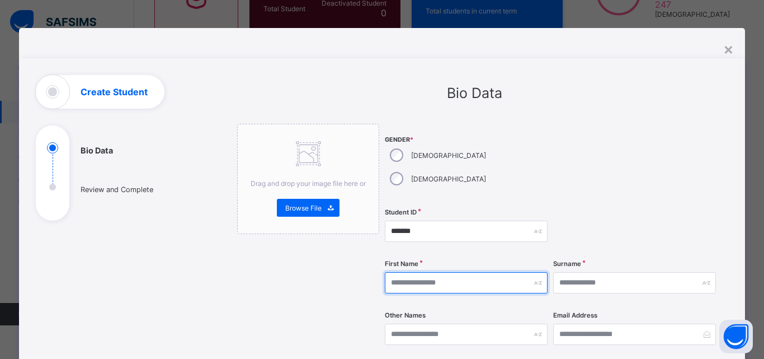
click at [400, 272] on input "text" at bounding box center [466, 282] width 163 height 21
type input "*****"
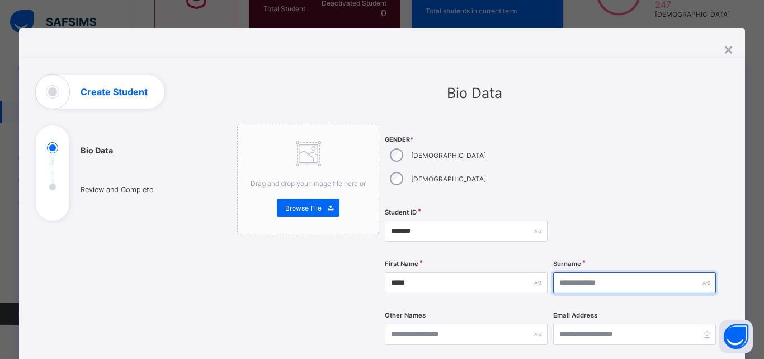
click at [571, 272] on input "text" at bounding box center [634, 282] width 163 height 21
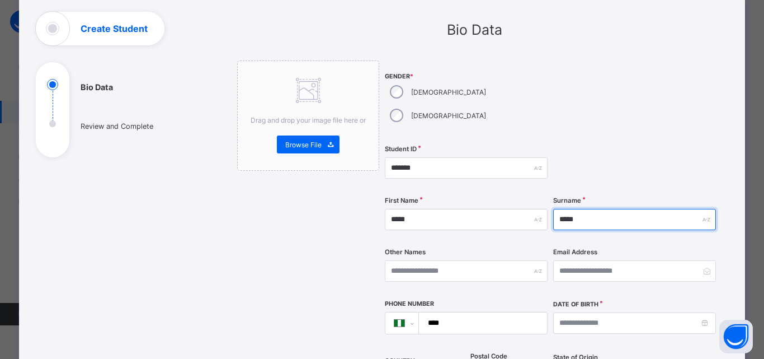
scroll to position [64, 0]
type input "*****"
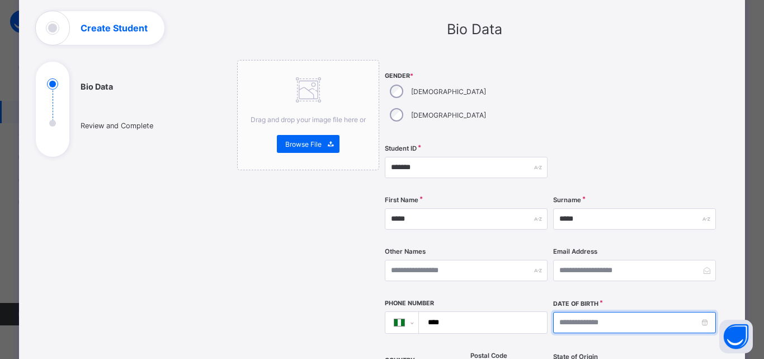
click at [589, 312] on input at bounding box center [634, 322] width 163 height 21
click at [639, 312] on input at bounding box center [634, 322] width 163 height 21
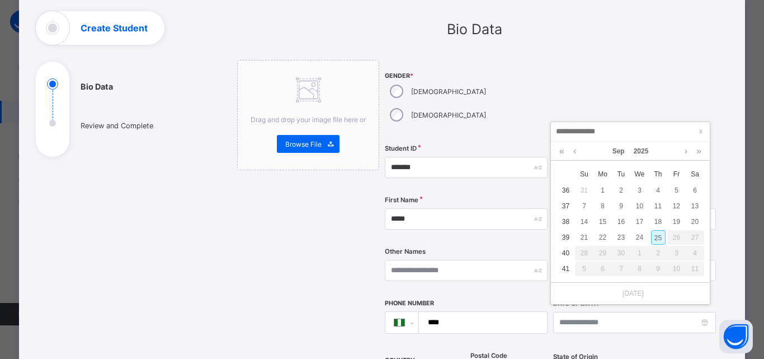
type input "**********"
click at [641, 233] on div "20" at bounding box center [640, 237] width 15 height 15
type input "**********"
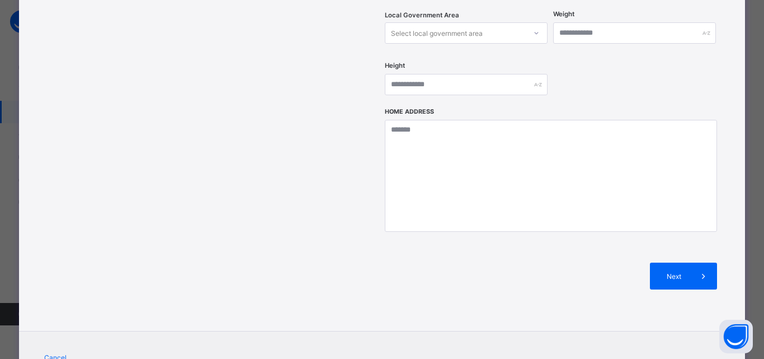
scroll to position [486, 0]
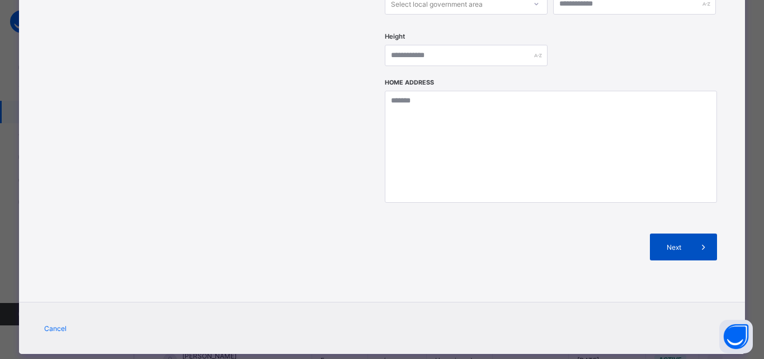
click at [674, 233] on div "Next" at bounding box center [683, 246] width 67 height 27
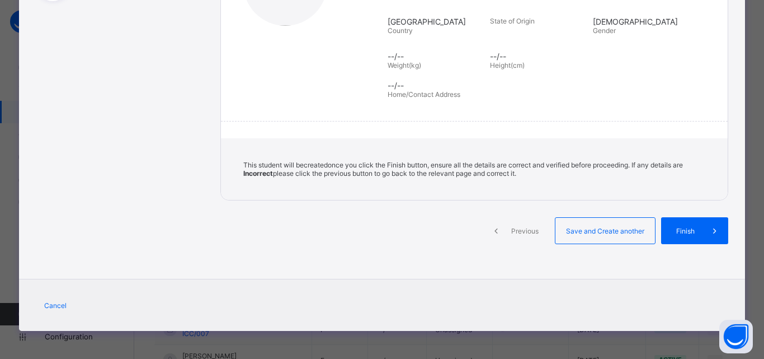
scroll to position [219, 0]
click at [620, 229] on span "Save and Create another" at bounding box center [605, 231] width 83 height 8
select select "**"
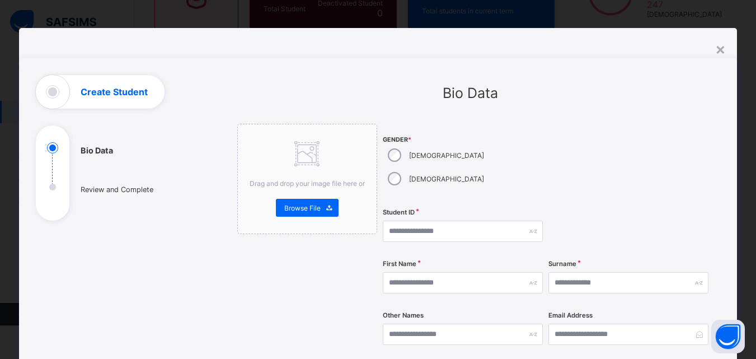
scroll to position [15, 0]
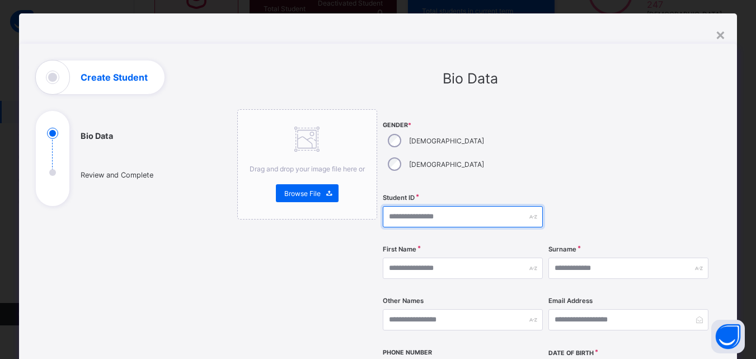
click at [395, 206] on input "text" at bounding box center [463, 216] width 160 height 21
type input "*******"
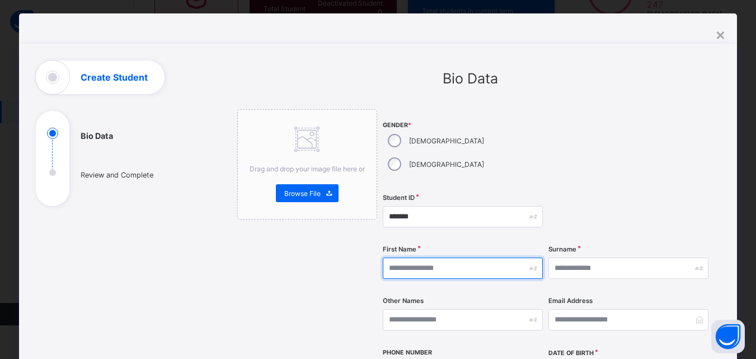
click at [399, 257] on input "text" at bounding box center [463, 267] width 160 height 21
type input "*****"
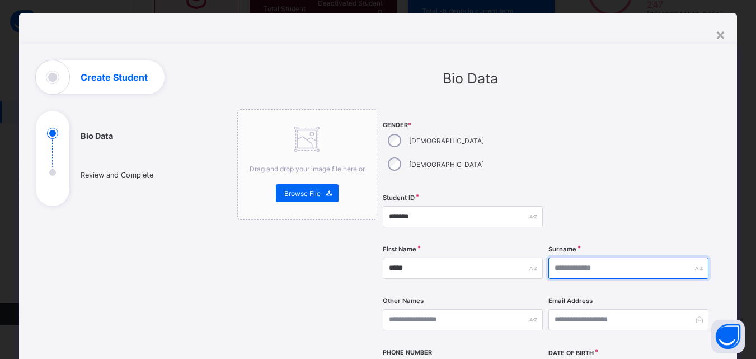
click at [560, 257] on input "text" at bounding box center [628, 267] width 160 height 21
type input "*****"
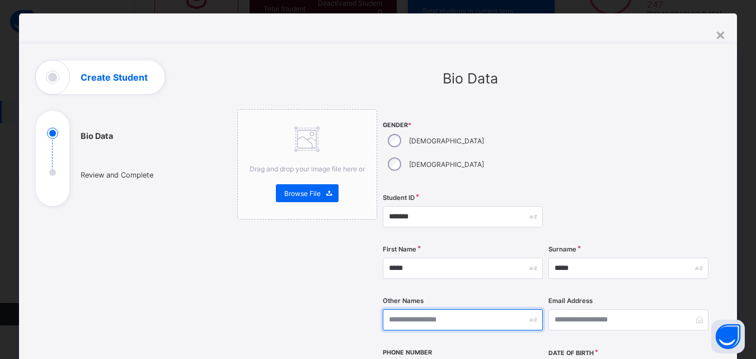
click at [463, 309] on input "text" at bounding box center [463, 319] width 160 height 21
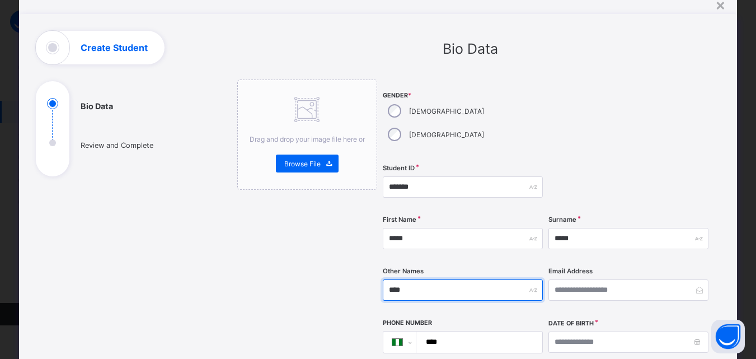
scroll to position [71, 0]
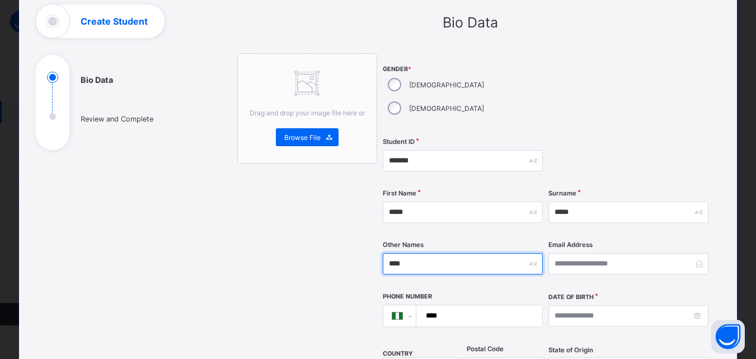
type input "****"
click at [448, 305] on input "****" at bounding box center [477, 315] width 116 height 21
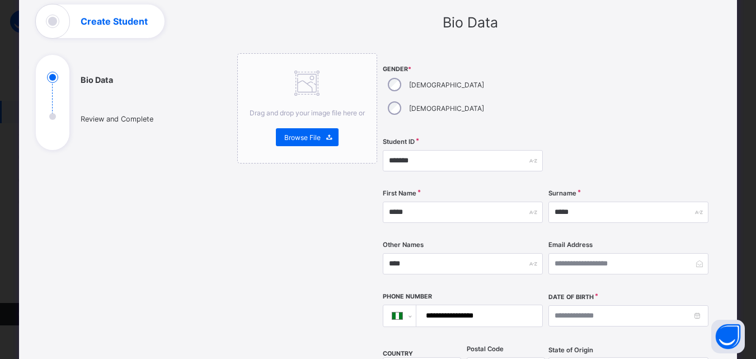
type input "**********"
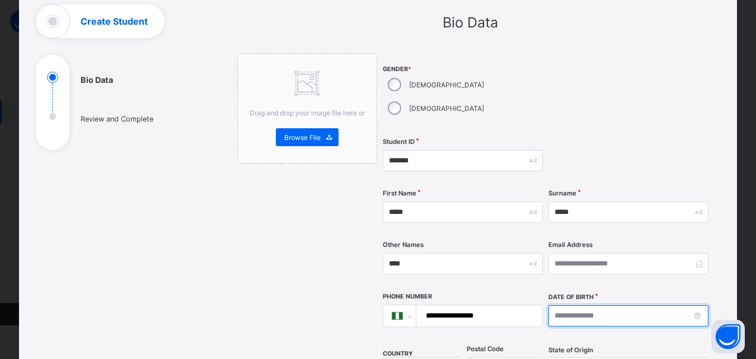
click at [565, 305] on input at bounding box center [628, 315] width 160 height 21
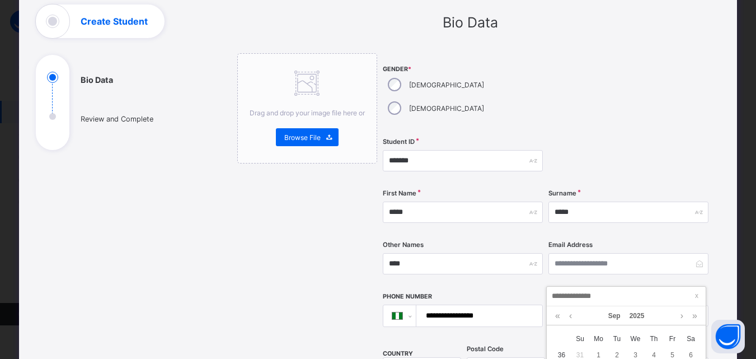
type input "**********"
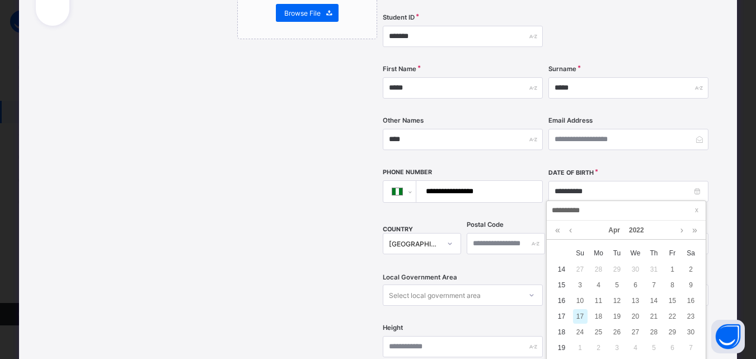
scroll to position [233, 0]
type input "**********"
click at [587, 318] on div "17" at bounding box center [580, 313] width 15 height 15
type input "**********"
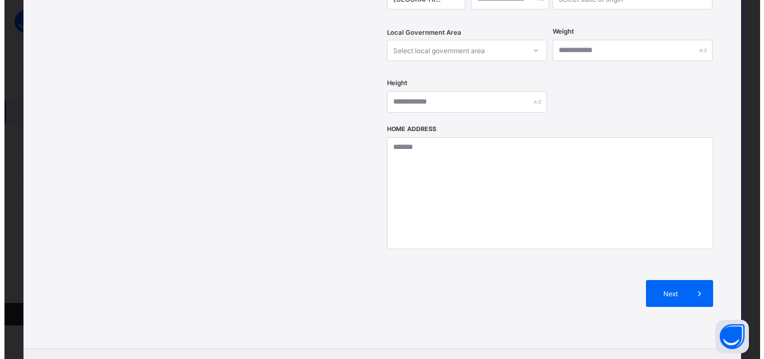
scroll to position [444, 0]
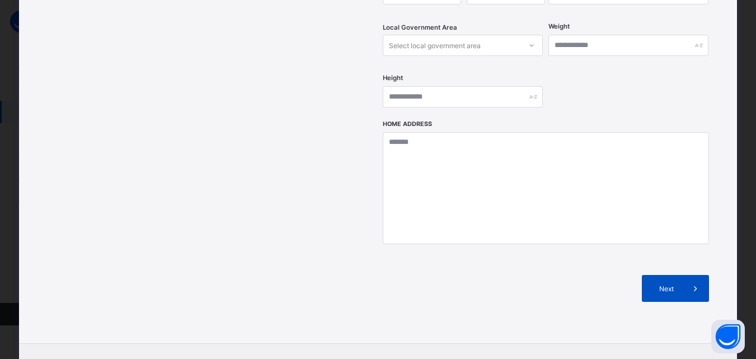
click at [654, 284] on span "Next" at bounding box center [666, 288] width 32 height 8
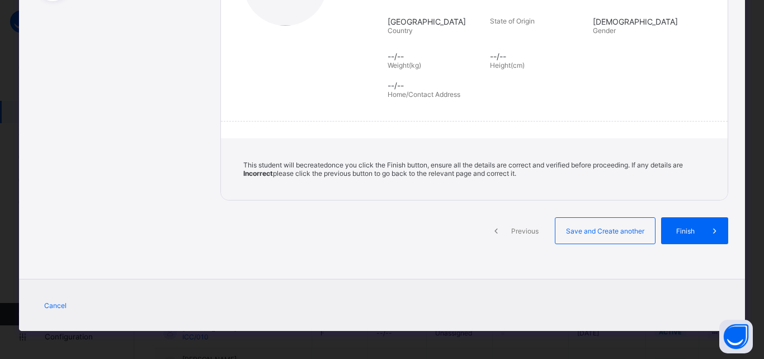
scroll to position [219, 0]
click at [591, 227] on span "Save and Create another" at bounding box center [605, 231] width 83 height 8
select select "**"
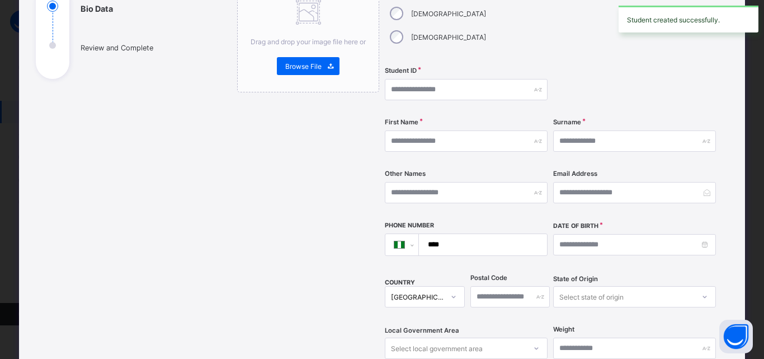
scroll to position [137, 0]
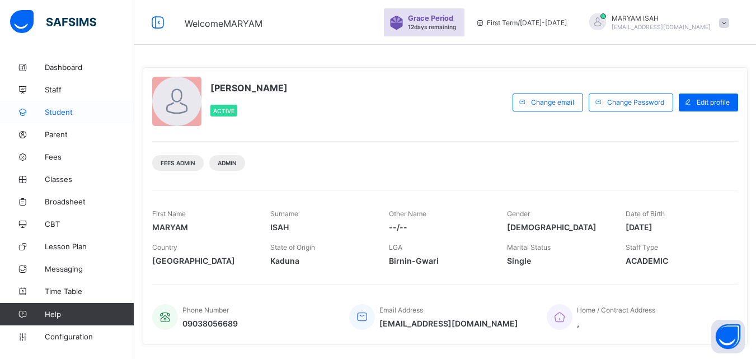
click at [58, 114] on span "Student" at bounding box center [90, 111] width 90 height 9
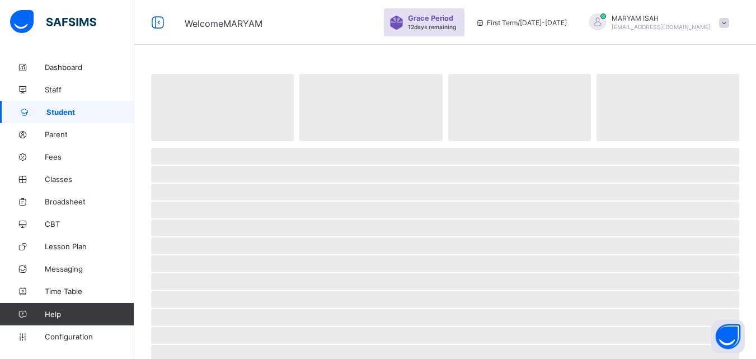
click at [58, 114] on span "Student" at bounding box center [90, 111] width 88 height 9
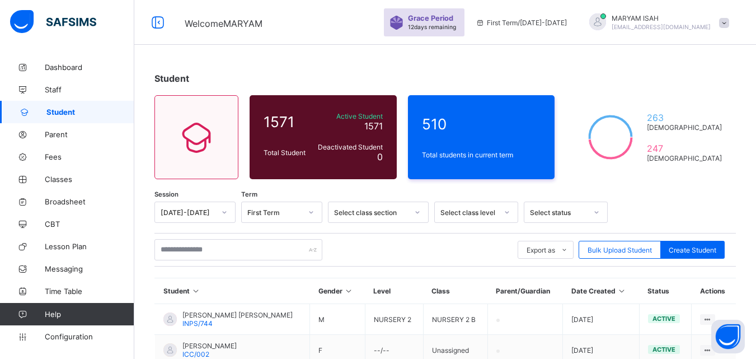
click at [626, 290] on icon at bounding box center [622, 291] width 10 height 8
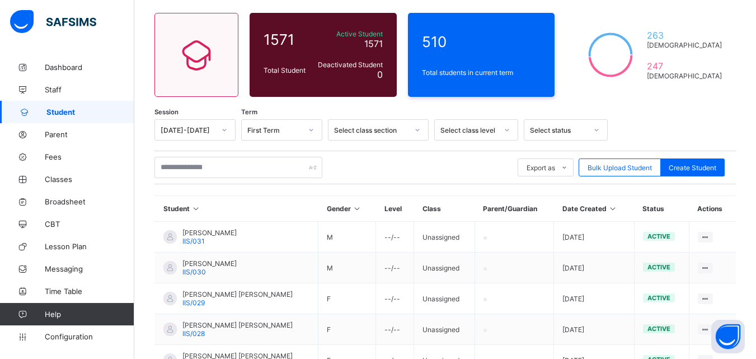
scroll to position [118, 0]
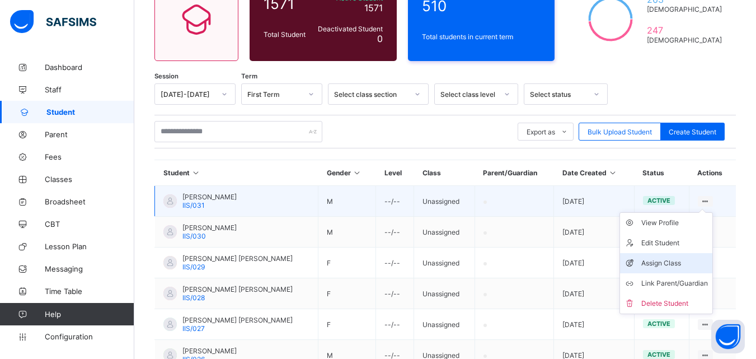
click at [680, 264] on div "Assign Class" at bounding box center [674, 262] width 67 height 11
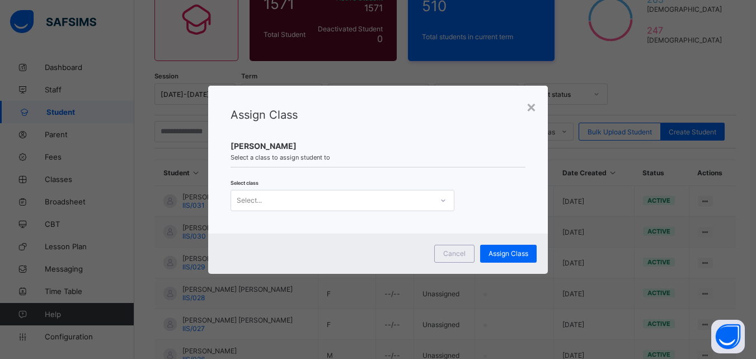
scroll to position [0, 0]
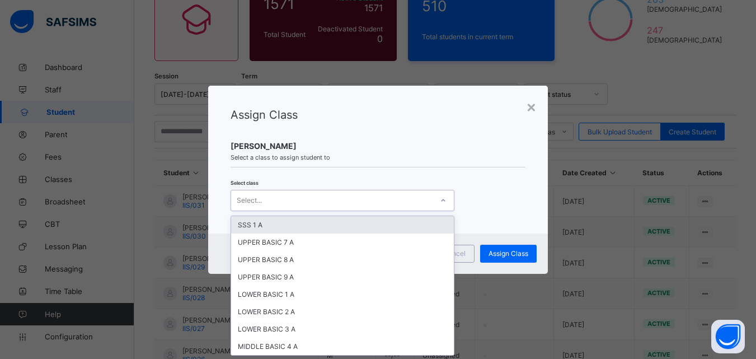
click at [312, 199] on div "Select..." at bounding box center [331, 201] width 201 height 16
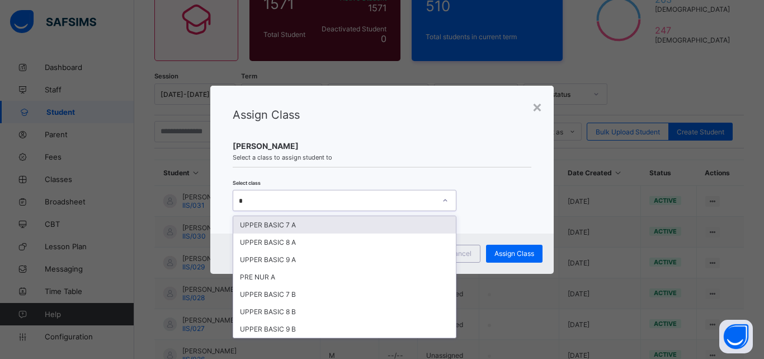
type input "**"
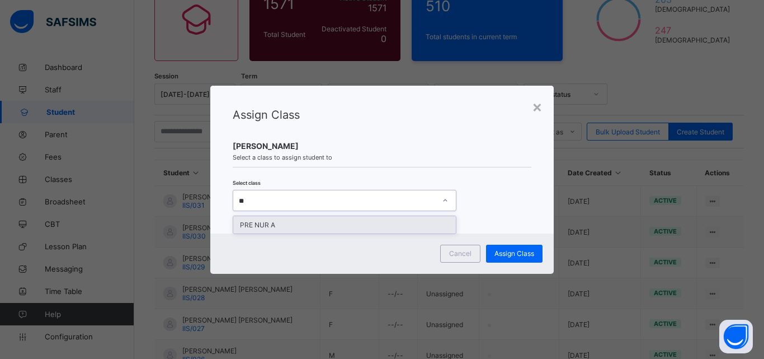
click at [307, 222] on div "PRE NUR A" at bounding box center [344, 224] width 223 height 17
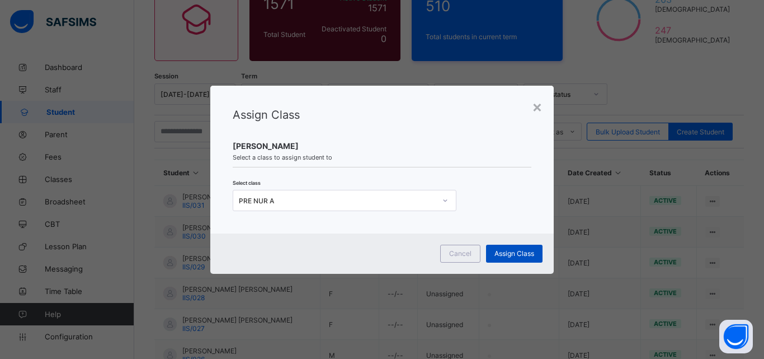
click at [518, 254] on span "Assign Class" at bounding box center [515, 253] width 40 height 8
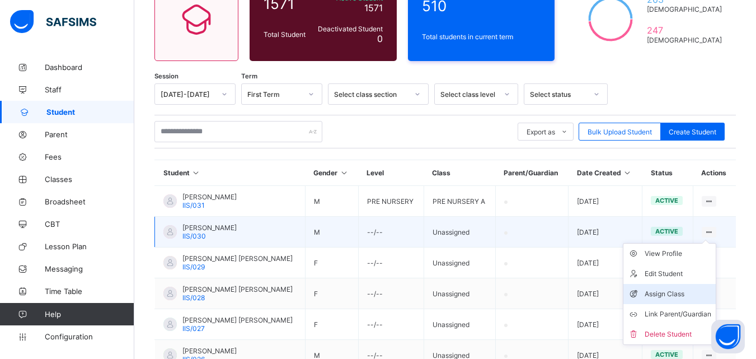
click at [685, 297] on div "Assign Class" at bounding box center [678, 293] width 67 height 11
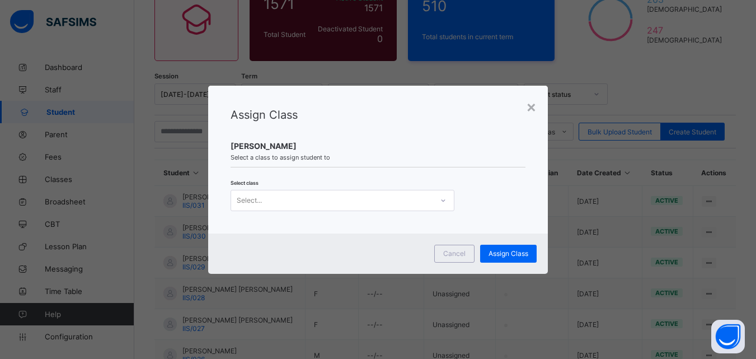
click at [325, 199] on div "Select..." at bounding box center [331, 201] width 201 height 16
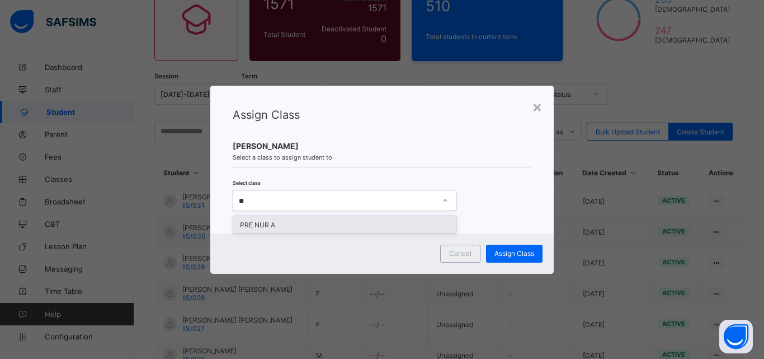
type input "***"
click at [322, 224] on div "PRE NUR A" at bounding box center [344, 224] width 223 height 17
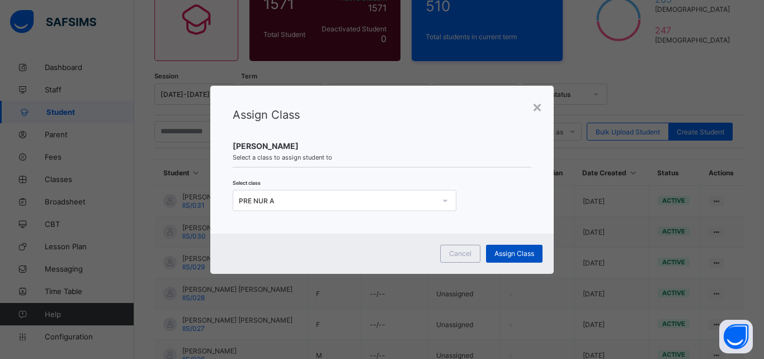
click at [515, 247] on div "Assign Class" at bounding box center [514, 254] width 57 height 18
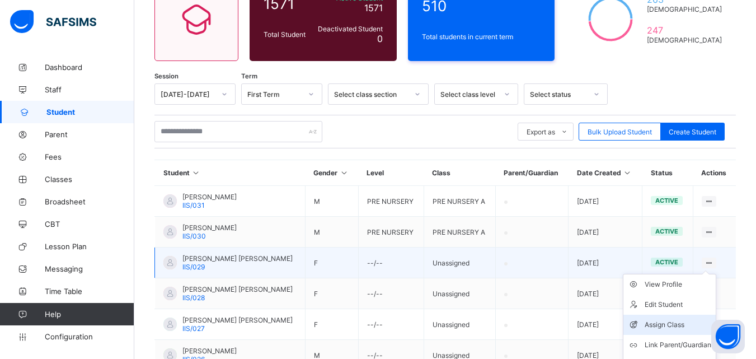
click at [673, 320] on div "Assign Class" at bounding box center [678, 324] width 67 height 11
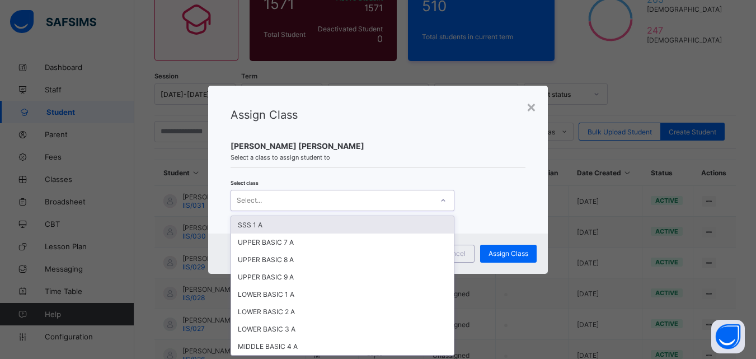
click at [325, 198] on div "Select..." at bounding box center [331, 201] width 201 height 16
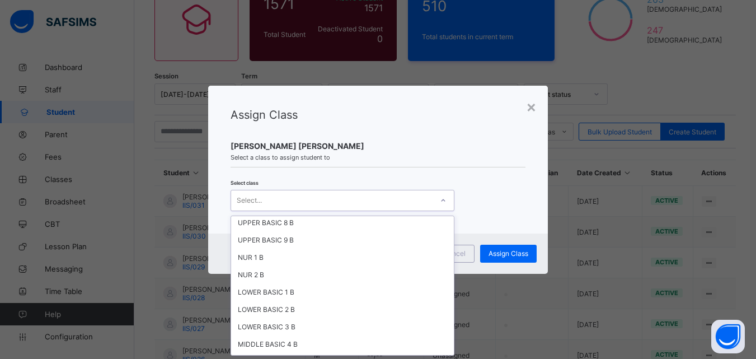
scroll to position [267, 0]
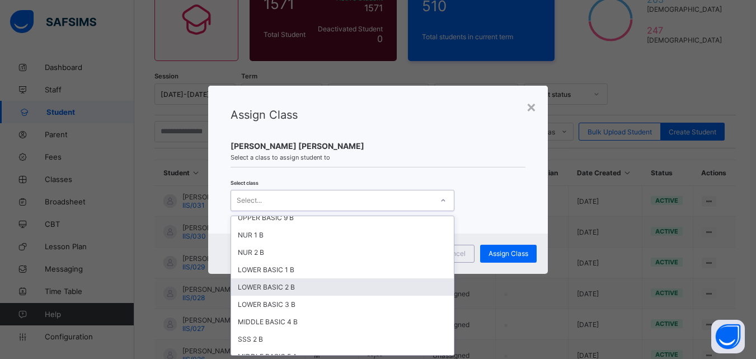
click at [281, 289] on div "LOWER BASIC 2 B" at bounding box center [342, 286] width 223 height 17
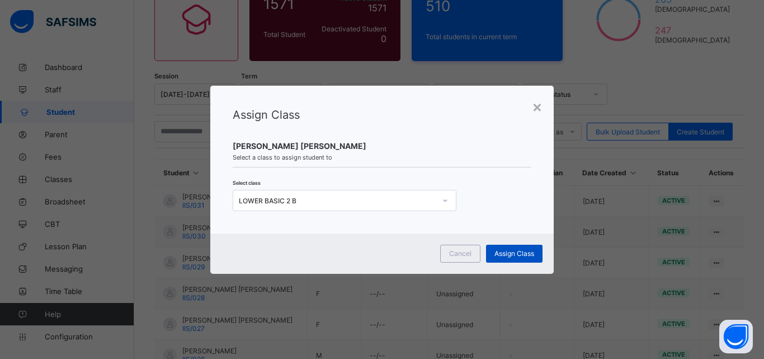
click at [504, 251] on span "Assign Class" at bounding box center [515, 253] width 40 height 8
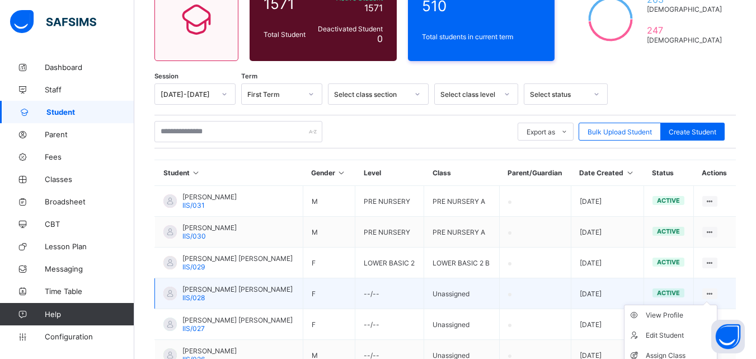
click at [715, 304] on ul "View Profile Edit Student Assign Class Link Parent/Guardian Delete Student" at bounding box center [670, 355] width 93 height 102
click at [666, 354] on div "Assign Class" at bounding box center [679, 355] width 67 height 11
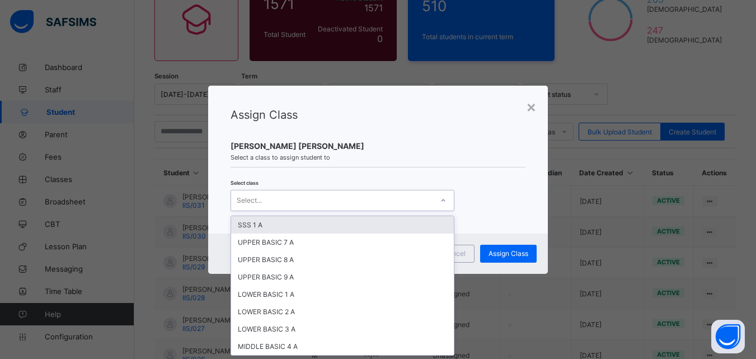
scroll to position [0, 0]
click at [441, 199] on icon at bounding box center [443, 200] width 7 height 11
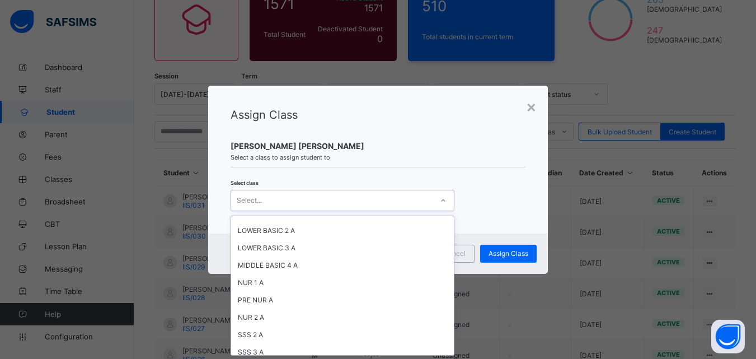
scroll to position [104, 0]
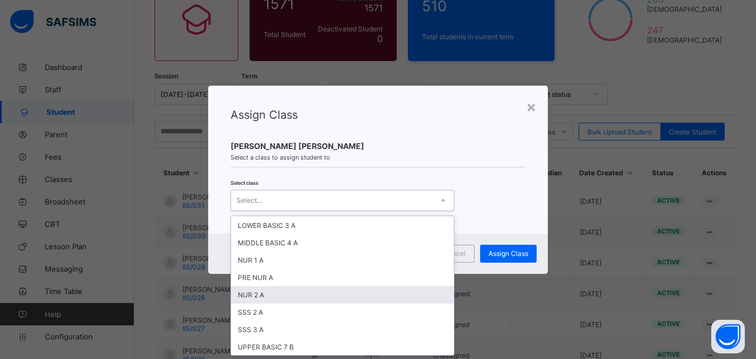
click at [297, 290] on div "NUR 2 A" at bounding box center [342, 294] width 223 height 17
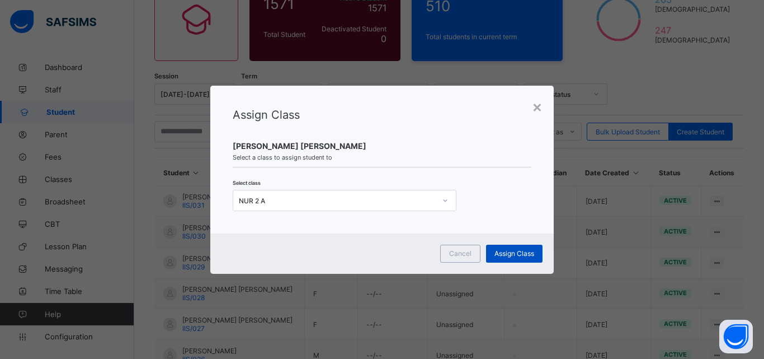
click at [510, 251] on span "Assign Class" at bounding box center [515, 253] width 40 height 8
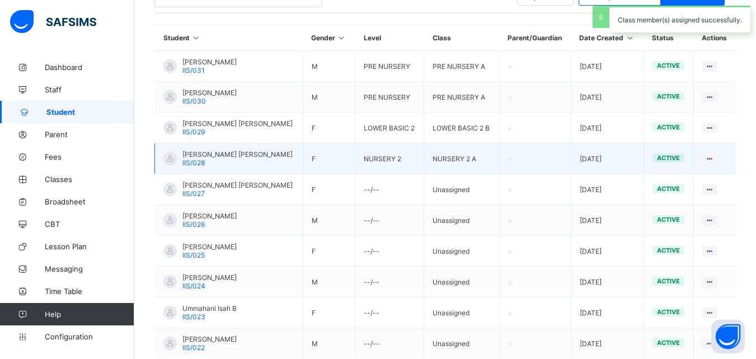
scroll to position [264, 0]
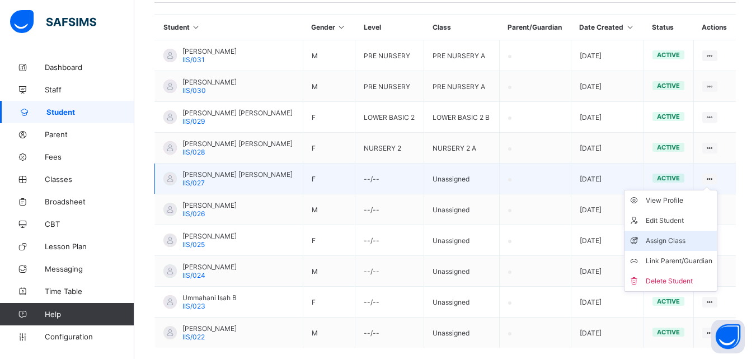
click at [678, 241] on div "Assign Class" at bounding box center [679, 240] width 67 height 11
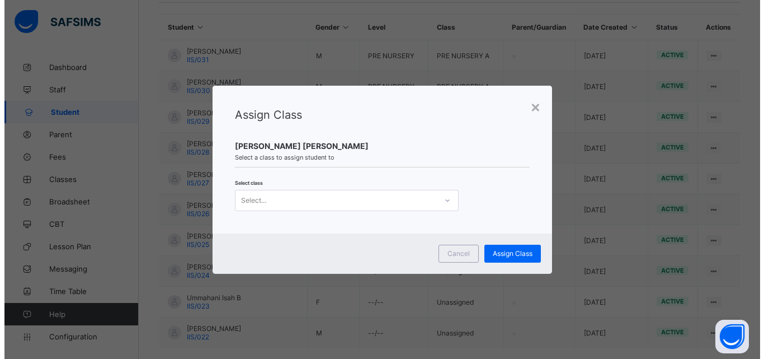
scroll to position [0, 0]
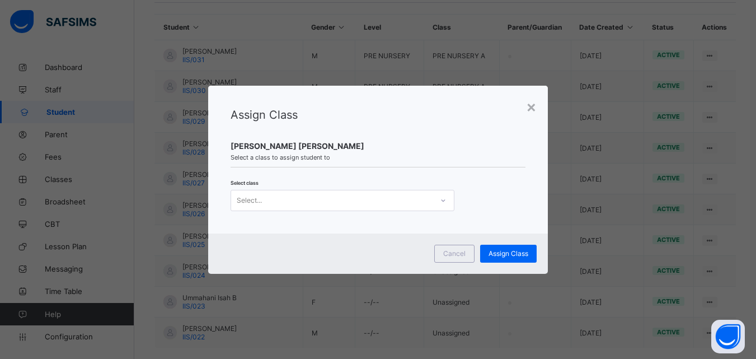
click at [440, 199] on icon at bounding box center [443, 200] width 7 height 11
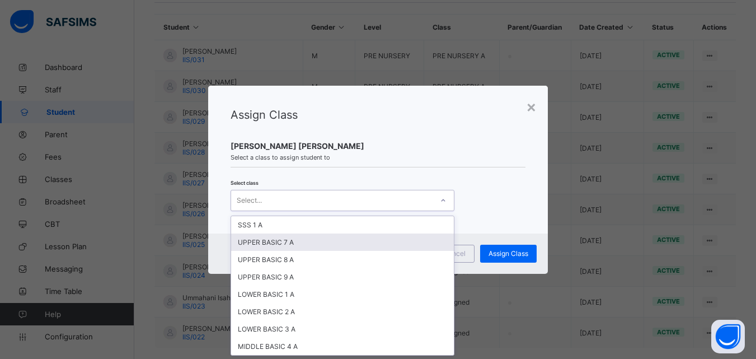
click at [314, 246] on div "UPPER BASIC 7 A" at bounding box center [342, 241] width 223 height 17
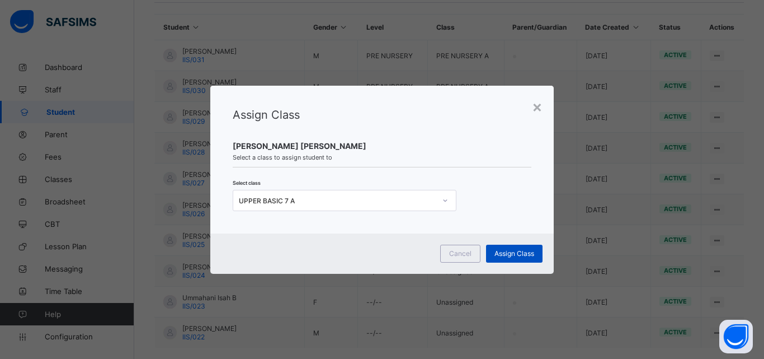
click at [499, 252] on span "Assign Class" at bounding box center [515, 253] width 40 height 8
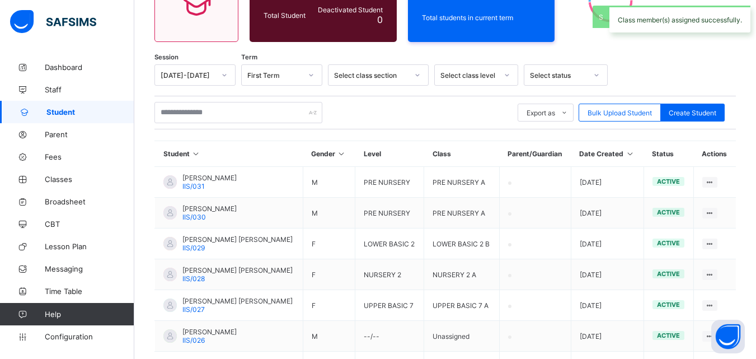
scroll to position [264, 0]
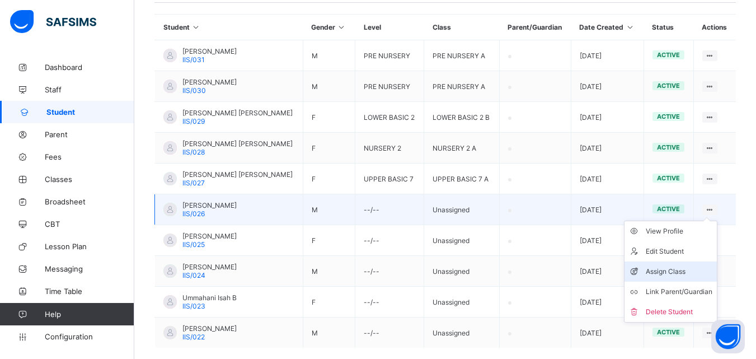
click at [659, 271] on div "Assign Class" at bounding box center [679, 271] width 67 height 11
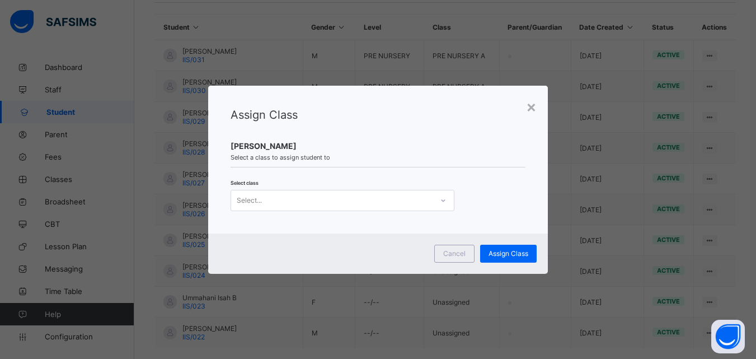
scroll to position [0, 0]
click at [440, 201] on icon at bounding box center [443, 200] width 7 height 11
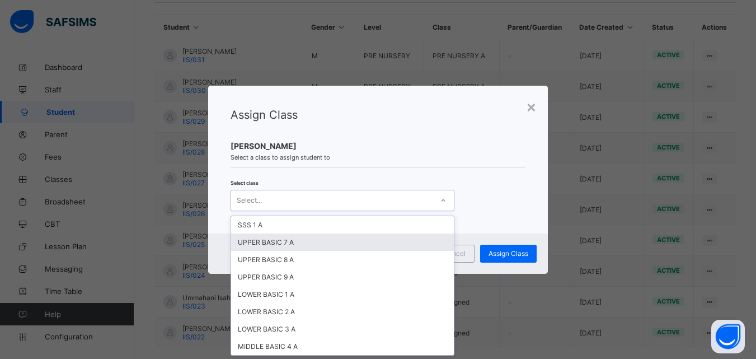
click at [407, 233] on div "UPPER BASIC 7 A" at bounding box center [342, 241] width 223 height 17
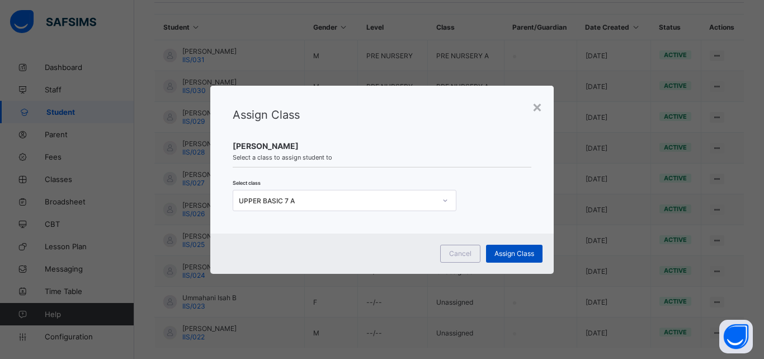
click at [510, 255] on span "Assign Class" at bounding box center [515, 253] width 40 height 8
click at [527, 97] on div "Assign Class Ahmad Ahmad Abubakar Select a class to assign student to Select cl…" at bounding box center [382, 160] width 344 height 148
click at [536, 105] on div "×" at bounding box center [537, 106] width 11 height 19
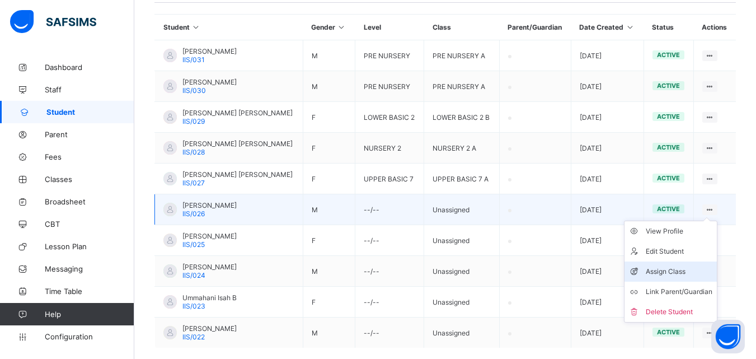
click at [692, 269] on div "Assign Class" at bounding box center [679, 271] width 67 height 11
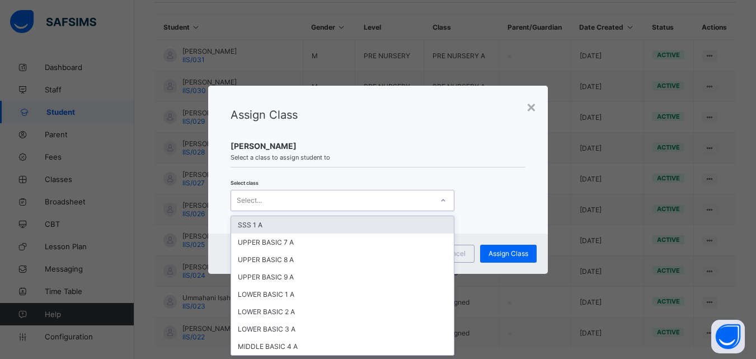
click at [442, 200] on icon at bounding box center [443, 200] width 7 height 11
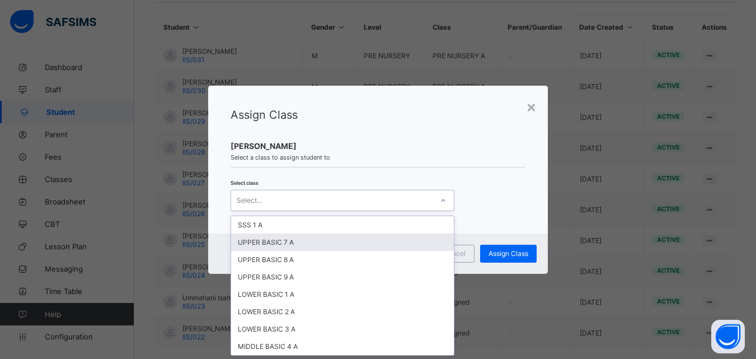
click at [400, 234] on div "UPPER BASIC 7 A" at bounding box center [342, 241] width 223 height 17
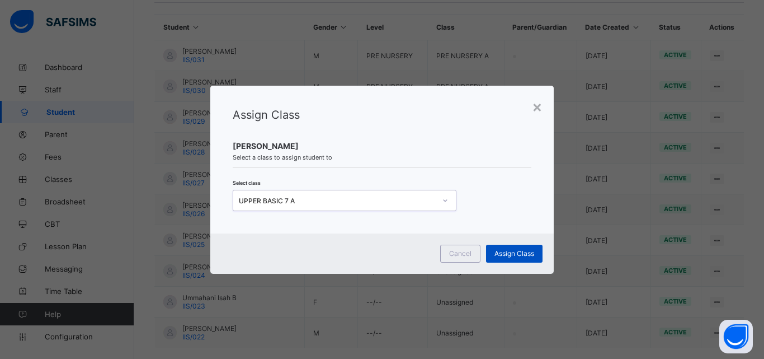
click at [500, 253] on span "Assign Class" at bounding box center [515, 253] width 40 height 8
click at [533, 104] on div "×" at bounding box center [537, 106] width 11 height 19
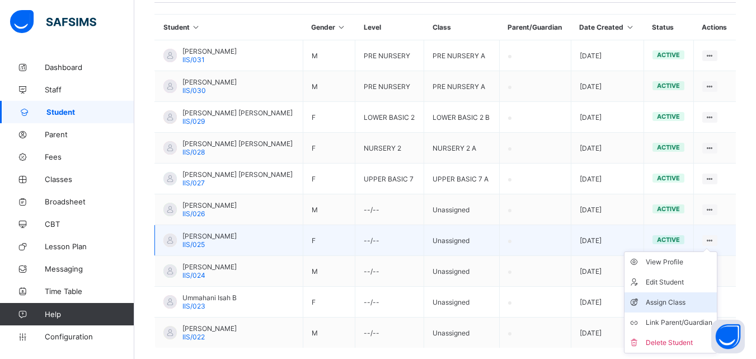
click at [685, 297] on div "Assign Class" at bounding box center [679, 302] width 67 height 11
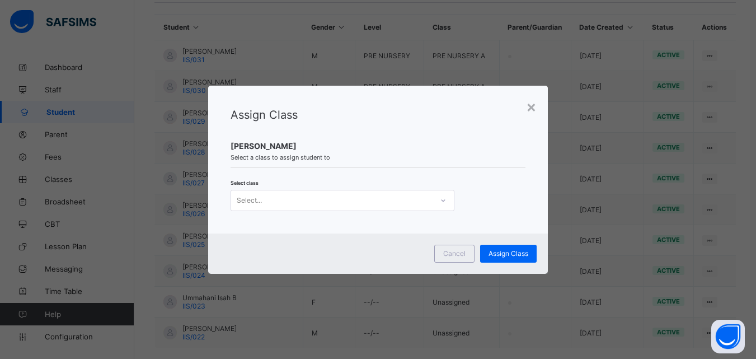
click at [400, 196] on div "Select..." at bounding box center [331, 201] width 201 height 16
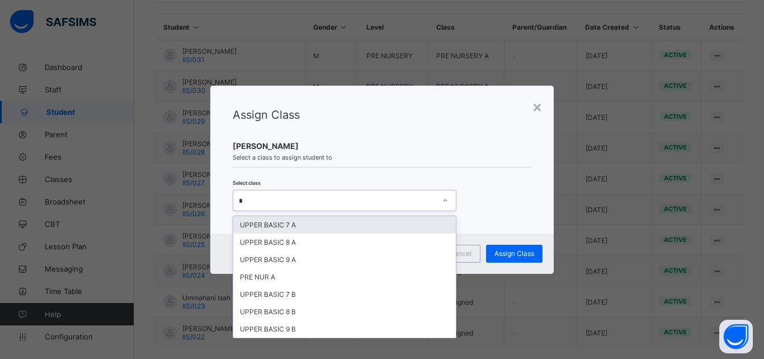
type input "**"
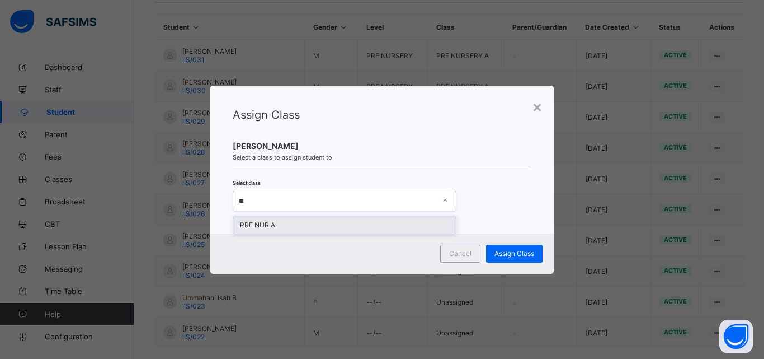
click at [390, 220] on div "PRE NUR A" at bounding box center [344, 224] width 223 height 17
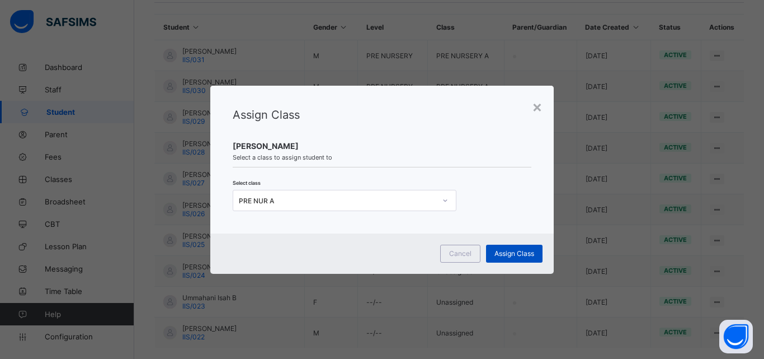
click at [509, 254] on span "Assign Class" at bounding box center [515, 253] width 40 height 8
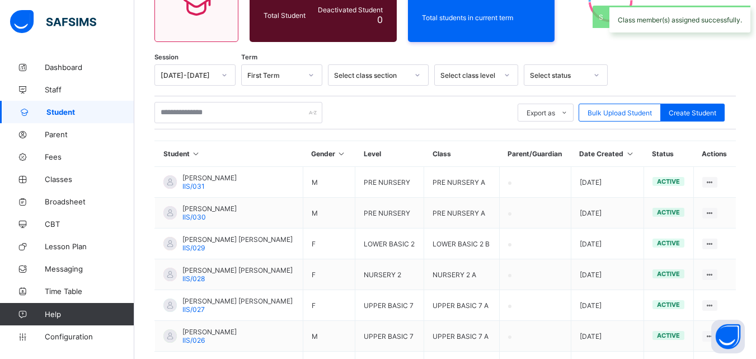
scroll to position [264, 0]
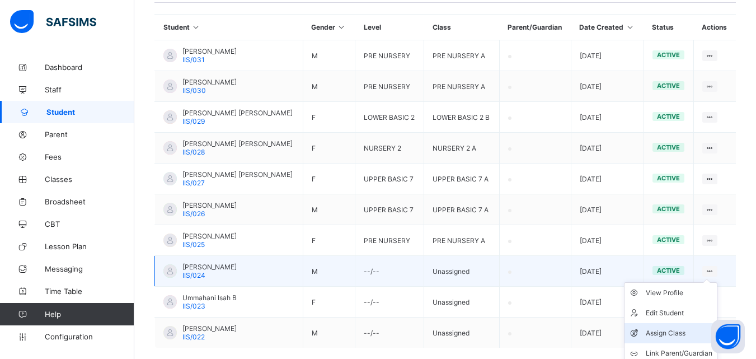
click at [672, 332] on div "Assign Class" at bounding box center [679, 332] width 67 height 11
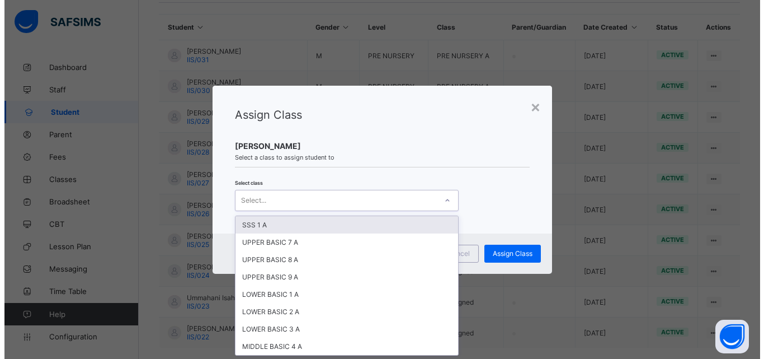
scroll to position [0, 0]
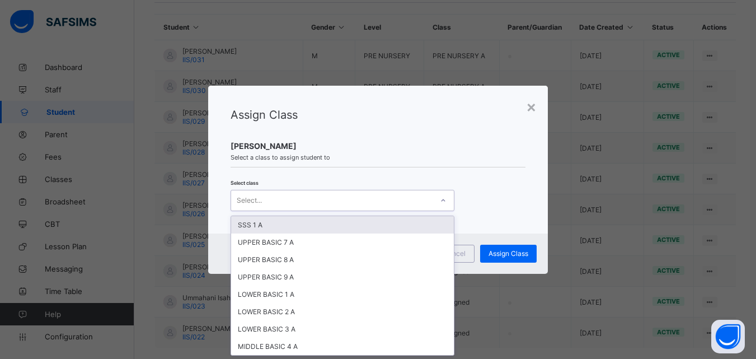
click at [384, 198] on div "Select..." at bounding box center [331, 201] width 201 height 16
type input "*"
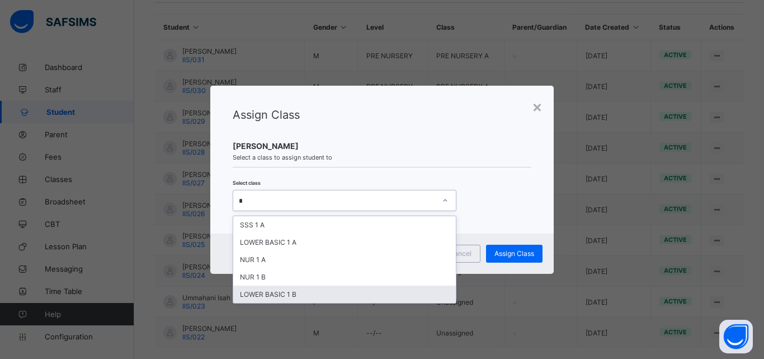
click at [278, 299] on div "LOWER BASIC 1 B" at bounding box center [344, 293] width 223 height 17
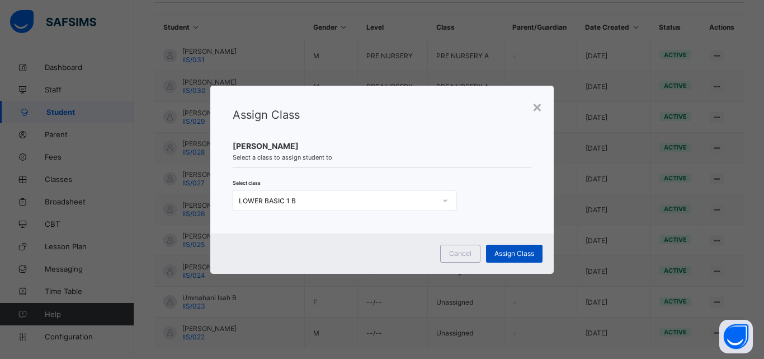
click at [522, 250] on span "Assign Class" at bounding box center [515, 253] width 40 height 8
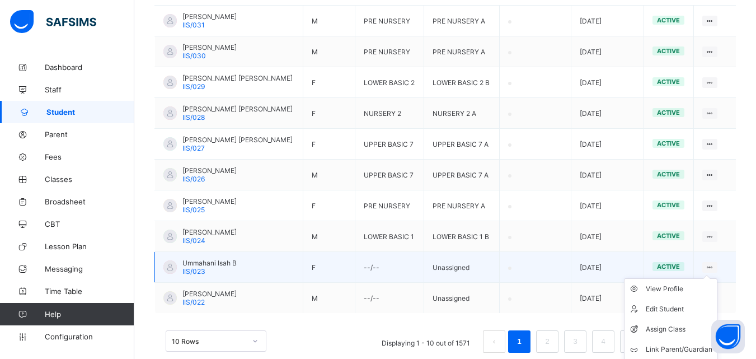
scroll to position [320, 0]
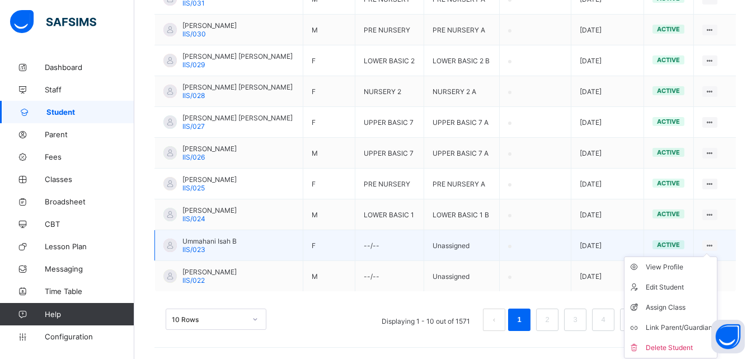
click at [712, 303] on div "Assign Class" at bounding box center [679, 307] width 67 height 11
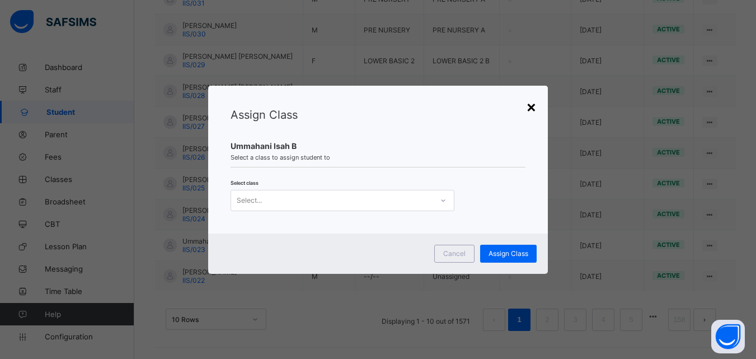
click at [528, 106] on div "×" at bounding box center [531, 106] width 11 height 19
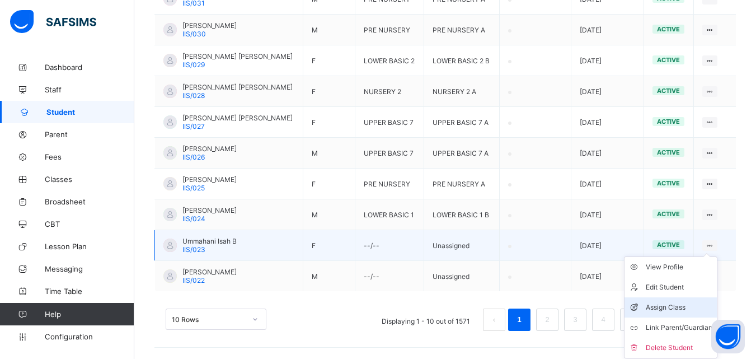
click at [680, 302] on div "Assign Class" at bounding box center [679, 307] width 67 height 11
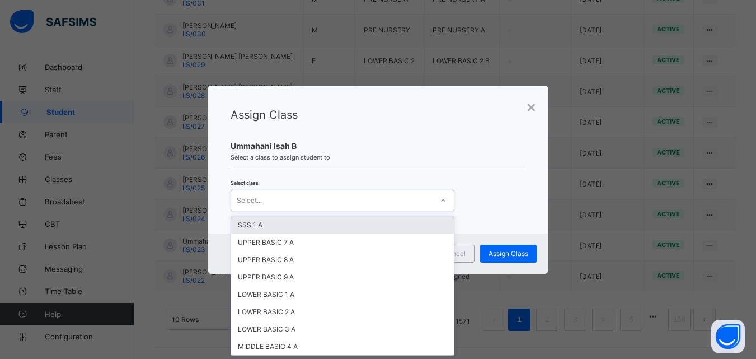
scroll to position [0, 0]
click at [369, 203] on div "Select..." at bounding box center [331, 201] width 201 height 16
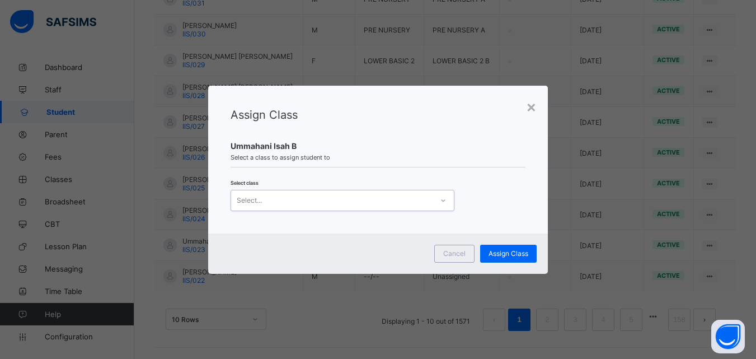
click at [369, 203] on div "Select..." at bounding box center [331, 201] width 201 height 16
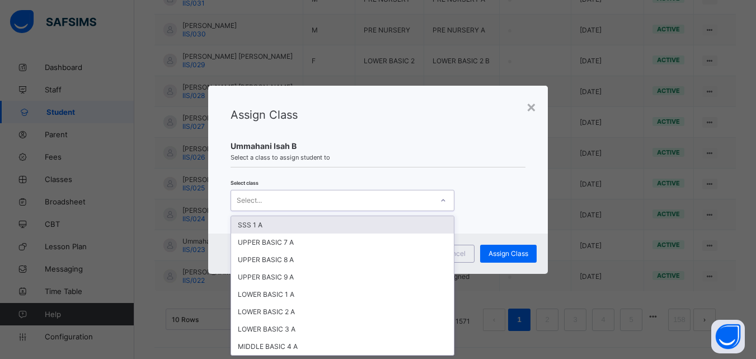
click at [369, 203] on div "Select..." at bounding box center [331, 201] width 201 height 16
type input "*"
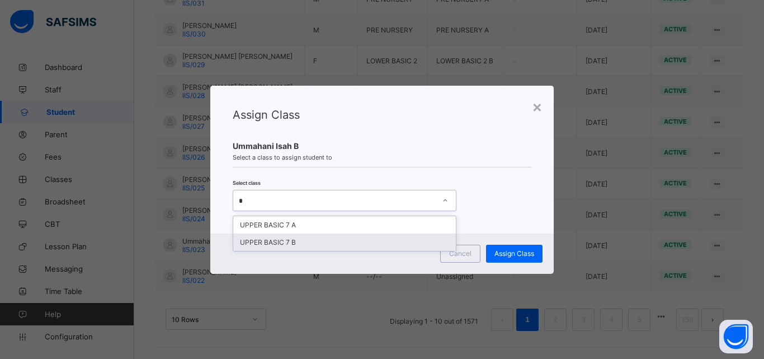
click at [344, 237] on div "UPPER BASIC 7 B" at bounding box center [344, 241] width 223 height 17
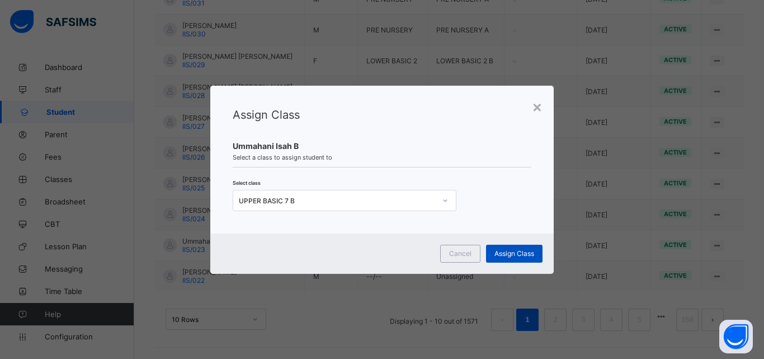
click at [511, 254] on span "Assign Class" at bounding box center [515, 253] width 40 height 8
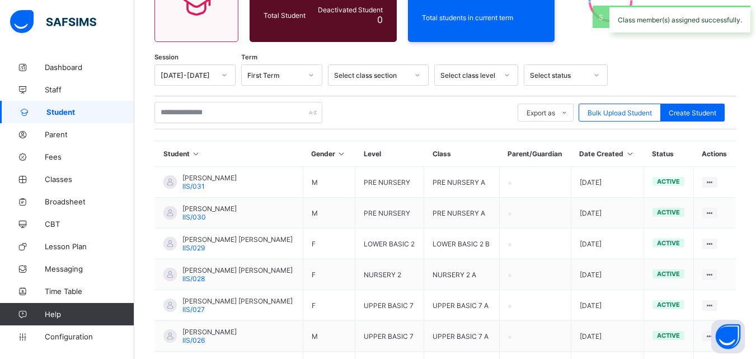
scroll to position [320, 0]
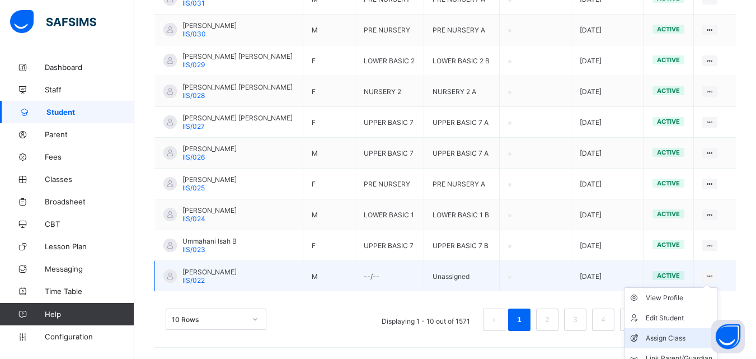
click at [678, 340] on div "Assign Class" at bounding box center [679, 337] width 67 height 11
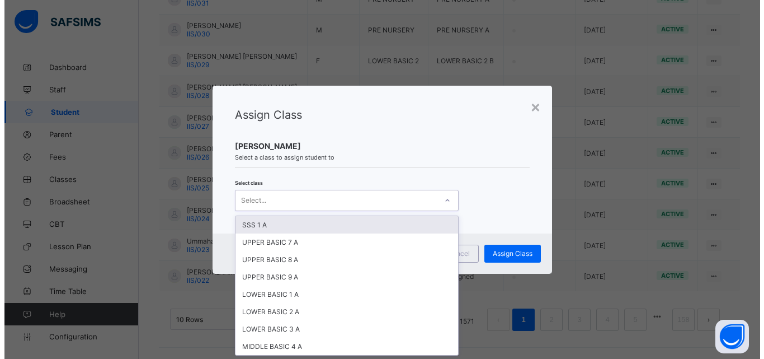
scroll to position [0, 0]
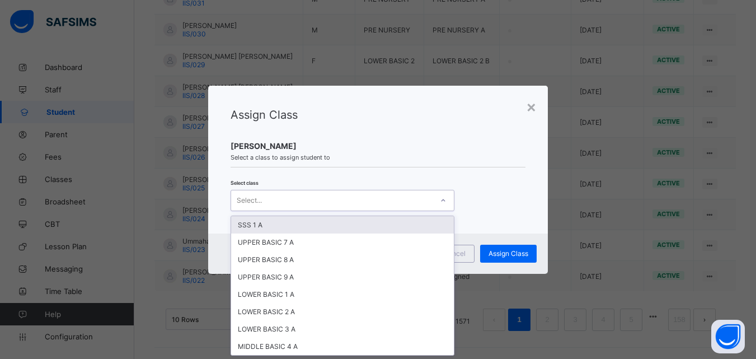
click at [290, 202] on div "Select..." at bounding box center [331, 201] width 201 height 16
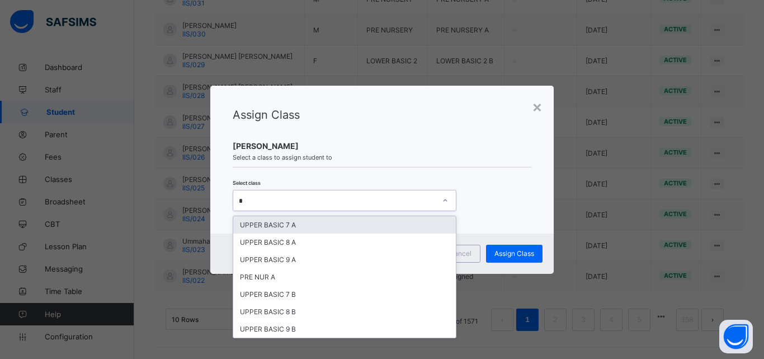
type input "**"
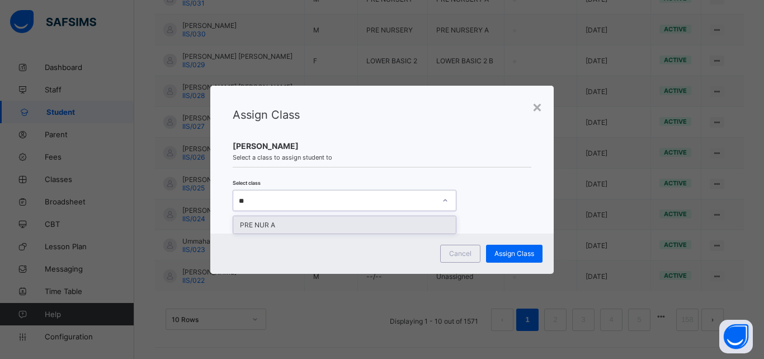
click at [285, 219] on div "PRE NUR A" at bounding box center [344, 224] width 223 height 17
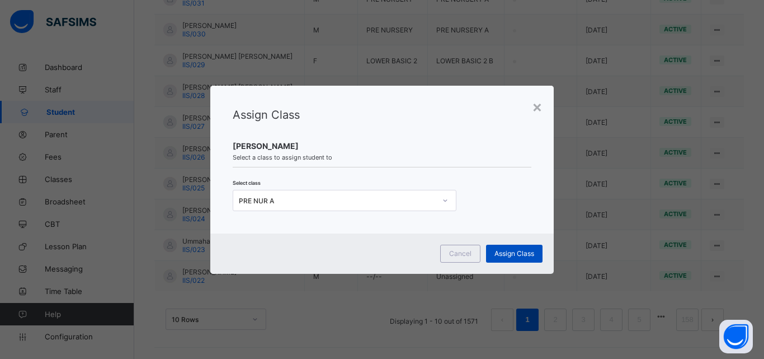
click at [528, 248] on div "Assign Class" at bounding box center [514, 254] width 57 height 18
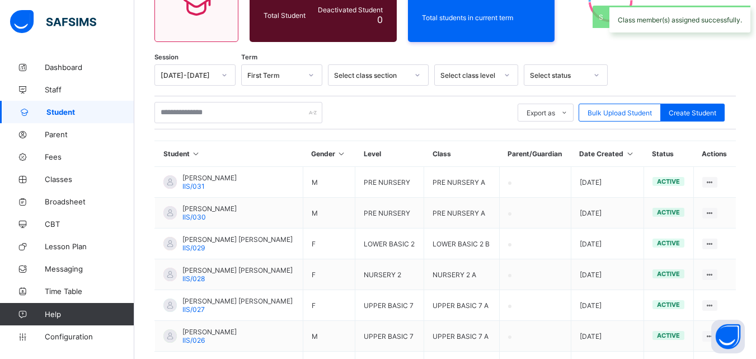
scroll to position [320, 0]
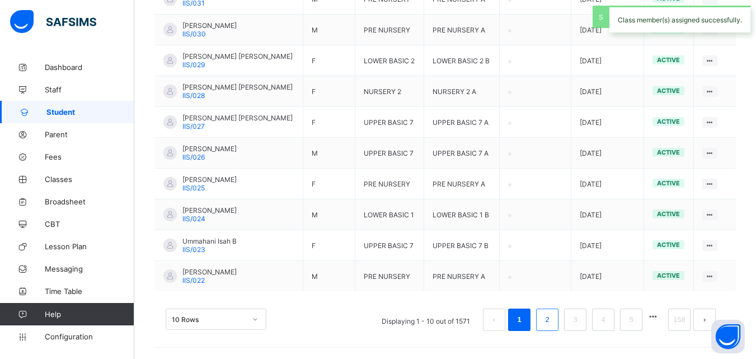
click at [552, 320] on link "2" at bounding box center [547, 319] width 11 height 15
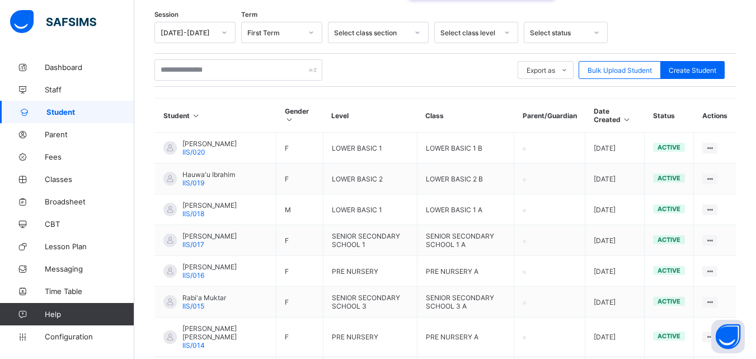
scroll to position [180, 0]
click at [81, 82] on link "Staff" at bounding box center [67, 89] width 134 height 22
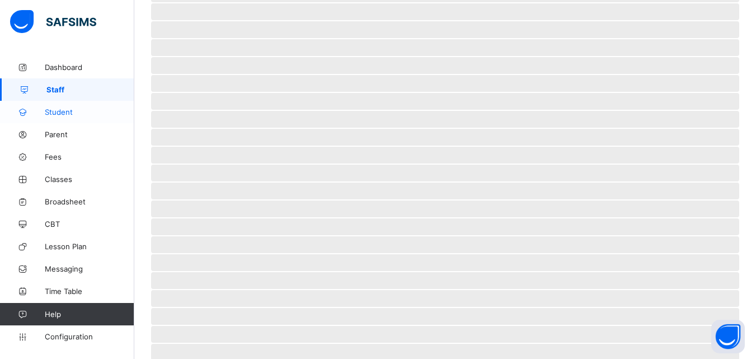
click at [78, 116] on link "Student" at bounding box center [67, 112] width 134 height 22
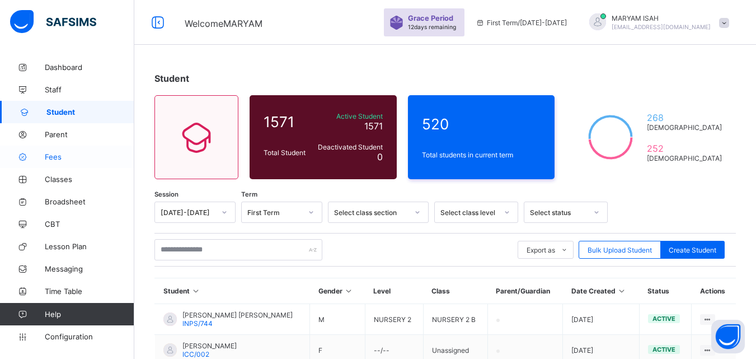
click at [78, 158] on span "Fees" at bounding box center [90, 156] width 90 height 9
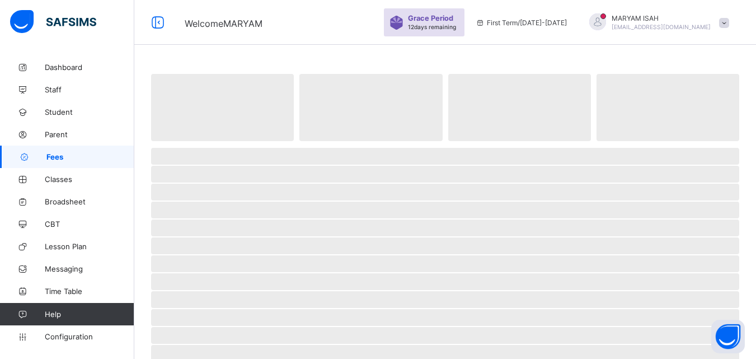
click at [78, 158] on span "Fees" at bounding box center [90, 156] width 88 height 9
click at [72, 176] on span "Classes" at bounding box center [90, 179] width 90 height 9
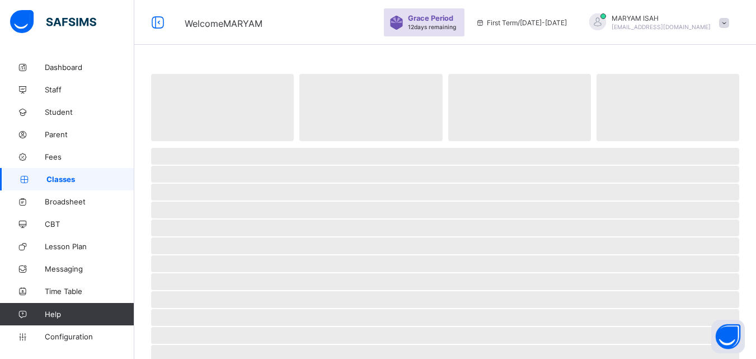
click at [72, 176] on span "Classes" at bounding box center [90, 179] width 88 height 9
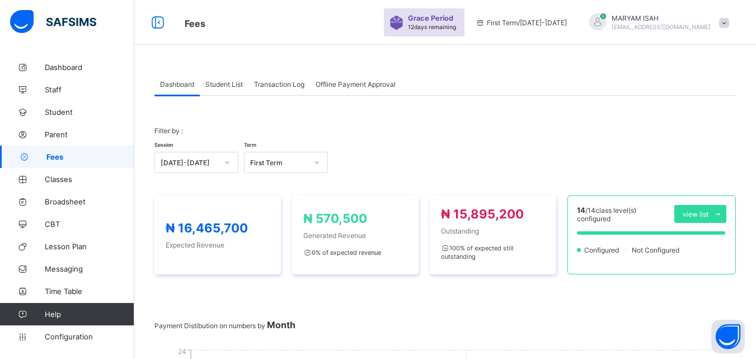
scroll to position [73, 0]
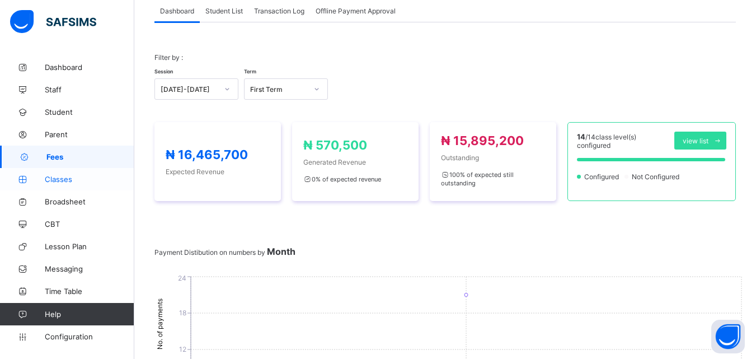
click at [68, 180] on span "Classes" at bounding box center [90, 179] width 90 height 9
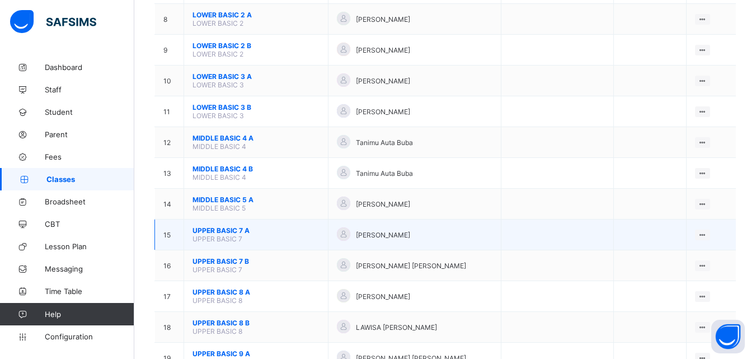
click at [227, 232] on span "UPPER BASIC 7 A" at bounding box center [256, 230] width 127 height 8
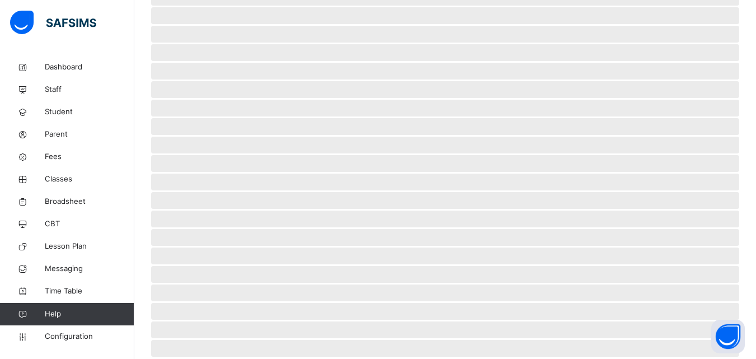
click at [232, 247] on span "‌" at bounding box center [445, 255] width 588 height 17
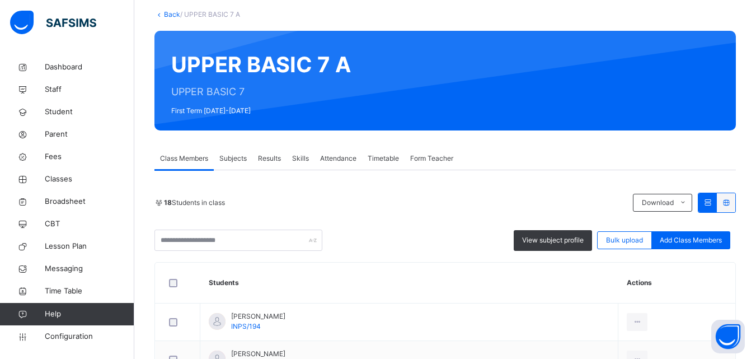
scroll to position [27, 0]
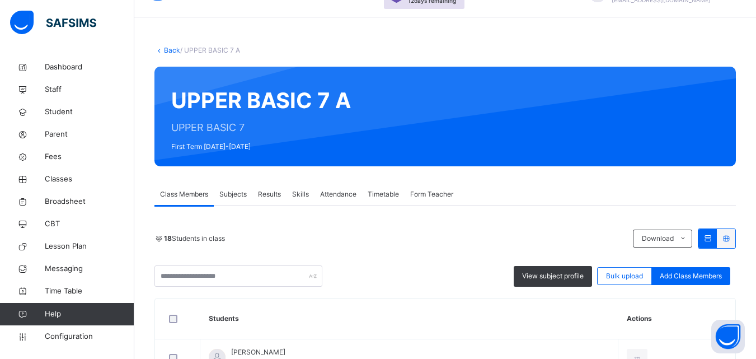
click at [174, 54] on link "Back" at bounding box center [172, 50] width 16 height 8
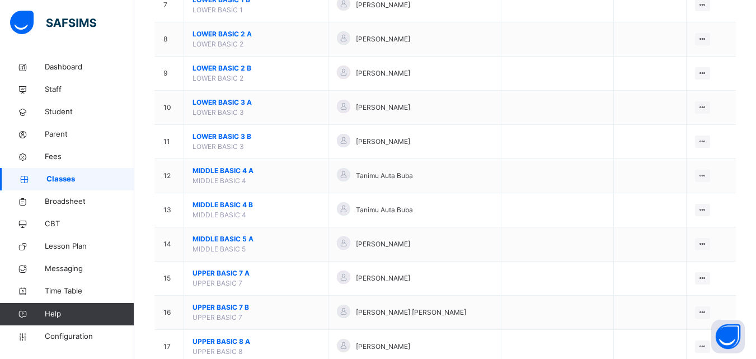
scroll to position [382, 0]
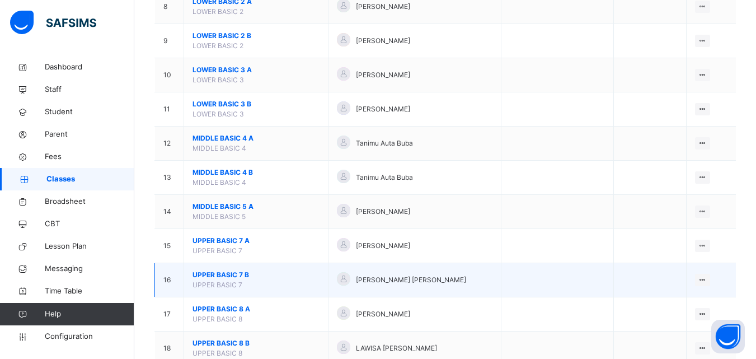
click at [231, 279] on span "UPPER BASIC 7 B" at bounding box center [256, 275] width 127 height 10
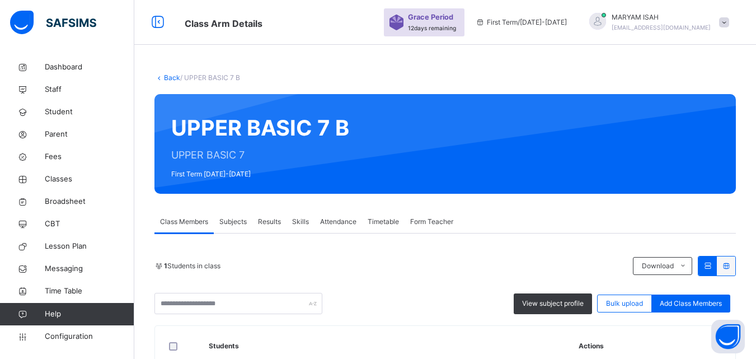
click at [168, 80] on link "Back" at bounding box center [172, 77] width 16 height 8
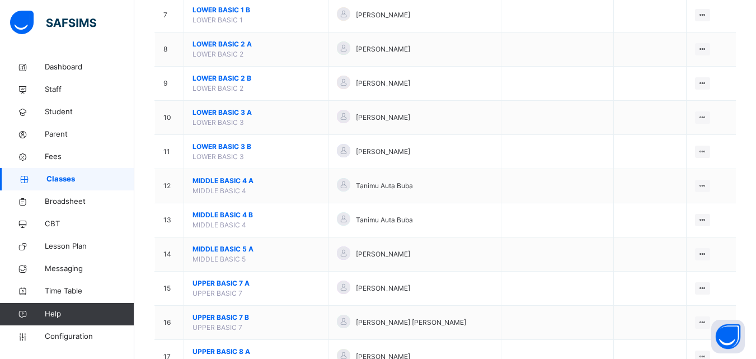
scroll to position [342, 0]
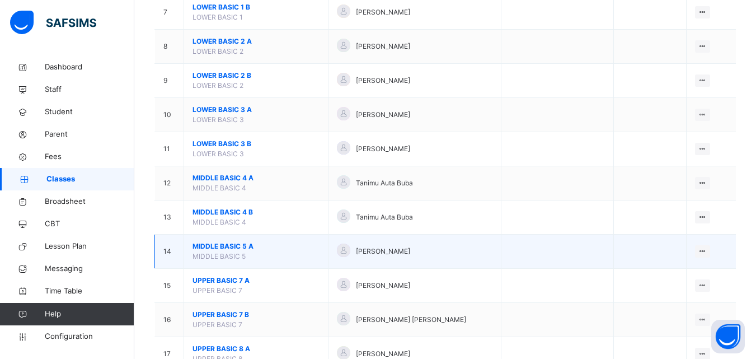
click at [219, 248] on span "MIDDLE BASIC 5 A" at bounding box center [256, 246] width 127 height 10
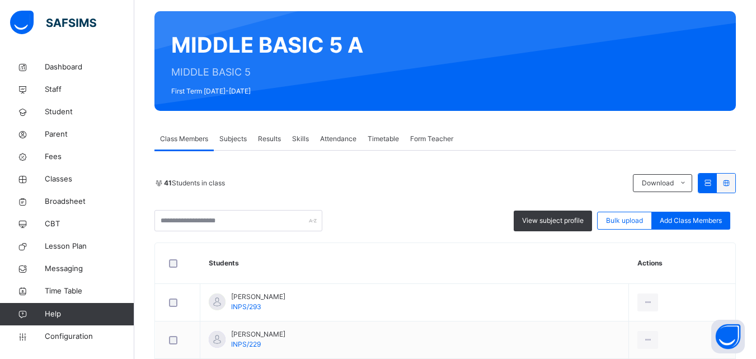
scroll to position [257, 0]
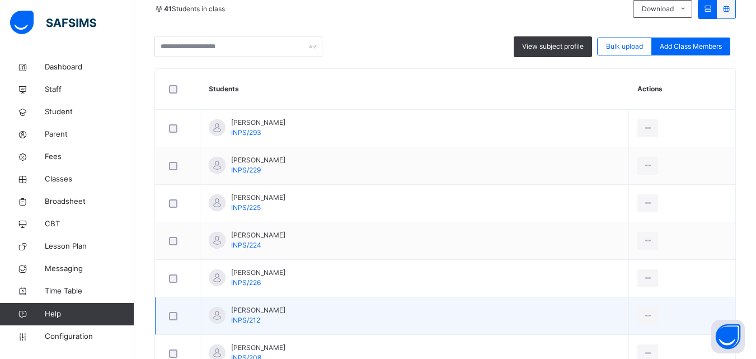
click at [218, 307] on div at bounding box center [217, 315] width 17 height 17
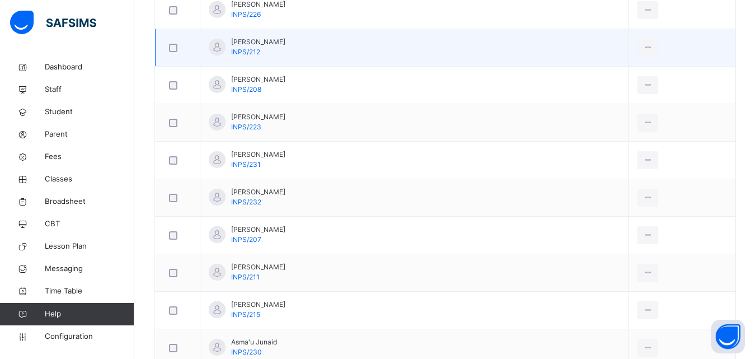
scroll to position [533, 0]
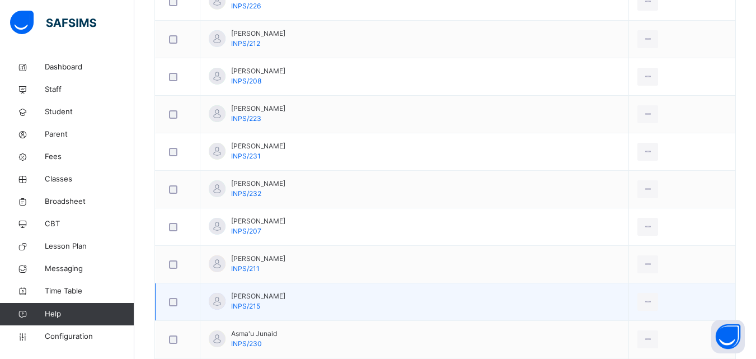
click at [218, 303] on div at bounding box center [217, 301] width 17 height 17
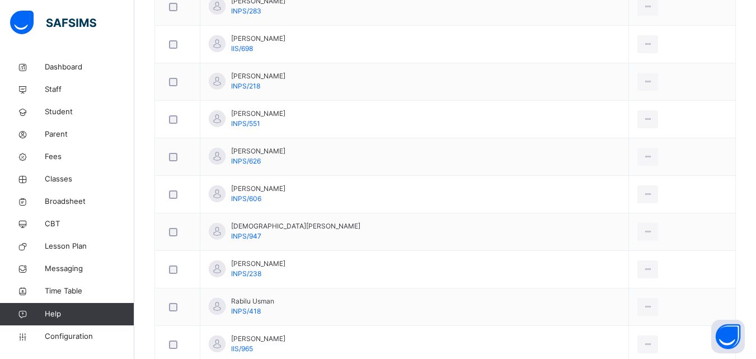
scroll to position [1317, 0]
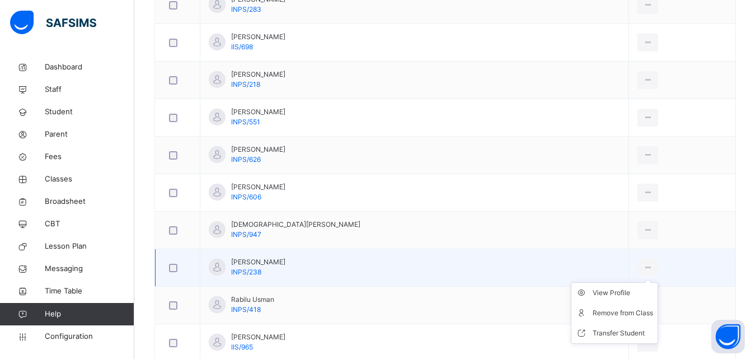
click at [652, 282] on ul "View Profile Remove from Class Transfer Student" at bounding box center [614, 313] width 87 height 62
click at [595, 316] on div "Remove from Class" at bounding box center [623, 312] width 60 height 11
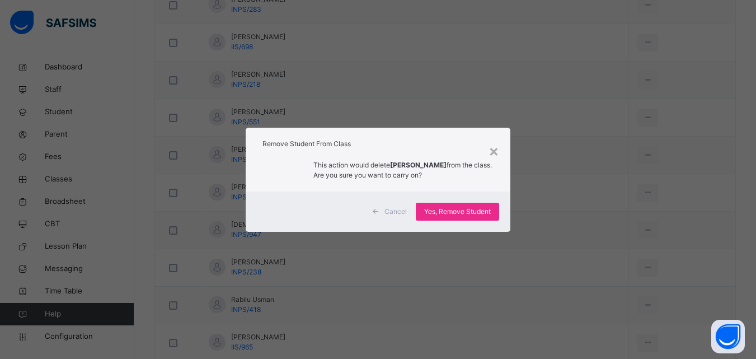
click at [459, 226] on div "Cancel Yes, Remove Student" at bounding box center [378, 211] width 265 height 40
click at [440, 209] on span "Yes, Remove Student" at bounding box center [457, 211] width 67 height 10
click at [439, 215] on div "Yes, Remove Student" at bounding box center [457, 212] width 83 height 18
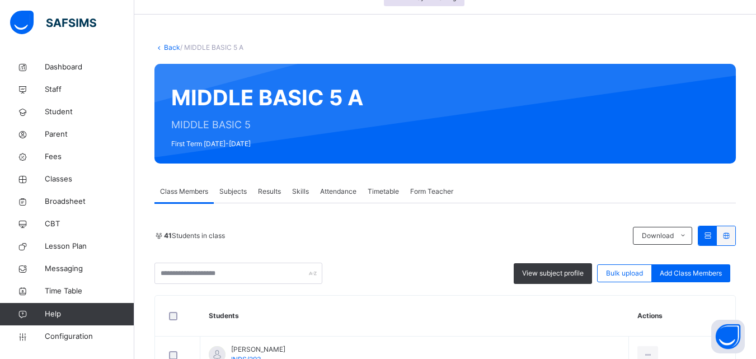
scroll to position [96, 0]
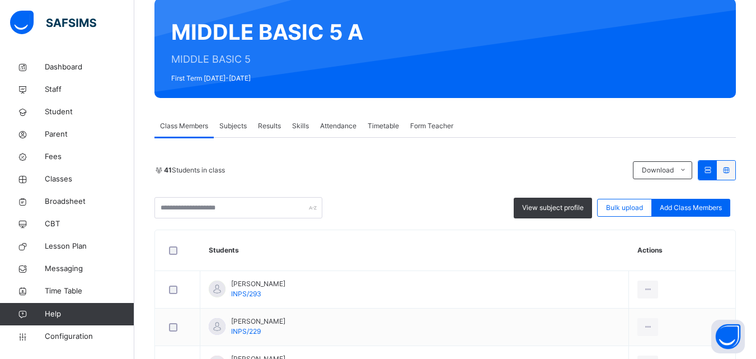
click at [198, 283] on td at bounding box center [178, 289] width 45 height 37
click at [203, 273] on td "Abdullahi Haruna INPS/293" at bounding box center [414, 289] width 429 height 37
click at [203, 256] on th "Students" at bounding box center [414, 250] width 429 height 41
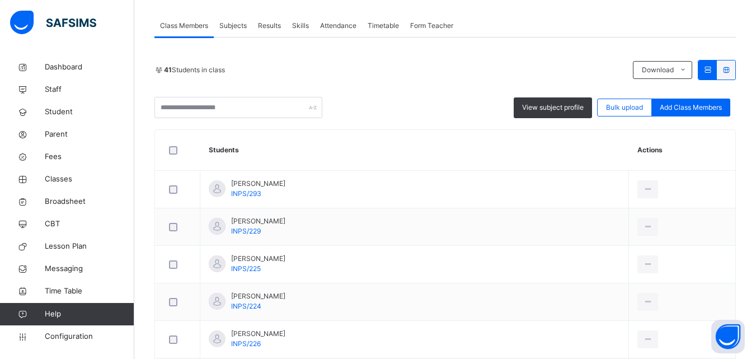
scroll to position [0, 0]
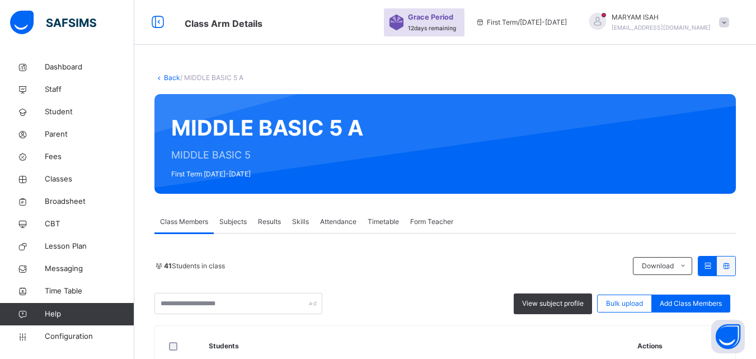
click at [167, 78] on link "Back" at bounding box center [172, 77] width 16 height 8
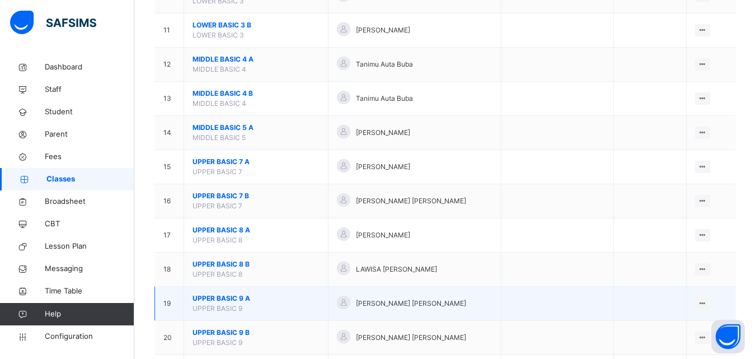
click at [218, 287] on td "UPPER BASIC 9 A UPPER BASIC 9" at bounding box center [256, 304] width 144 height 34
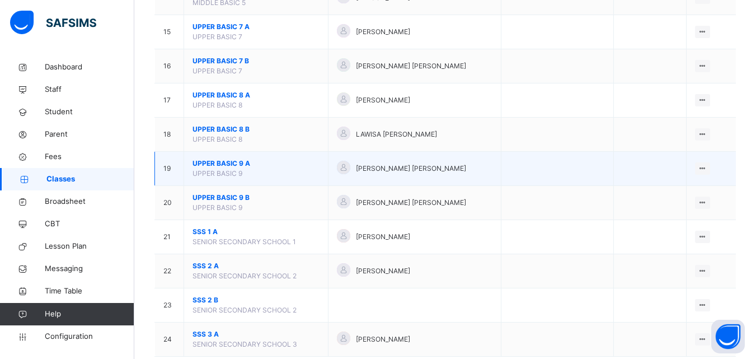
scroll to position [622, 0]
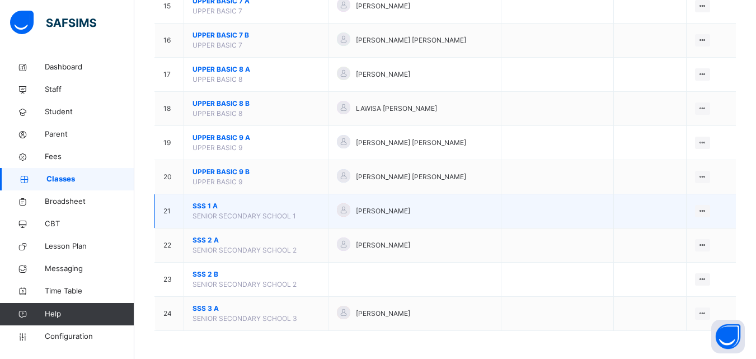
click at [211, 209] on span "SSS 1 A" at bounding box center [256, 206] width 127 height 10
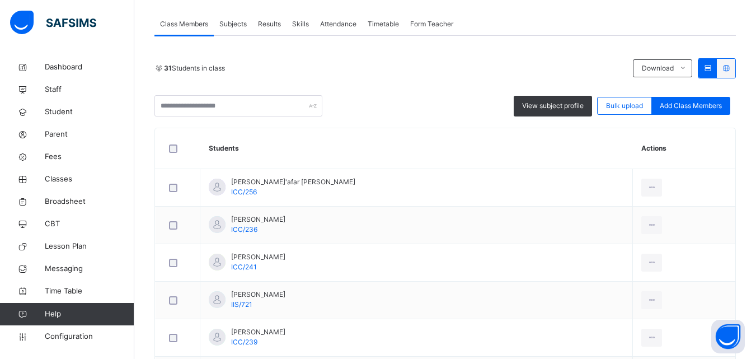
scroll to position [249, 0]
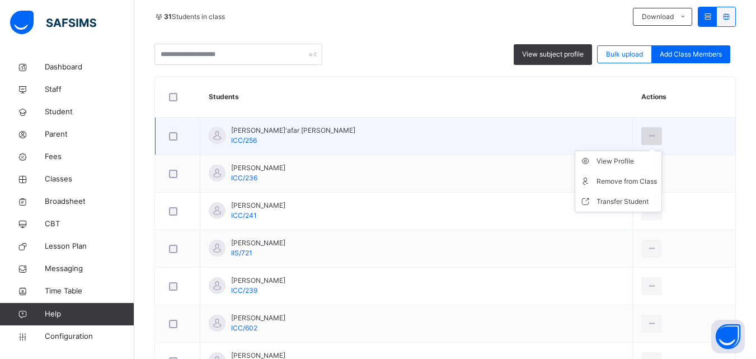
click at [647, 139] on icon at bounding box center [652, 136] width 10 height 10
click at [580, 180] on icon at bounding box center [588, 181] width 17 height 11
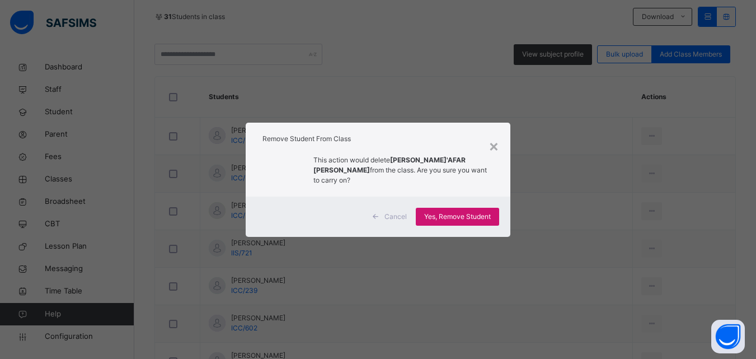
click at [458, 217] on div "Yes, Remove Student" at bounding box center [457, 217] width 83 height 18
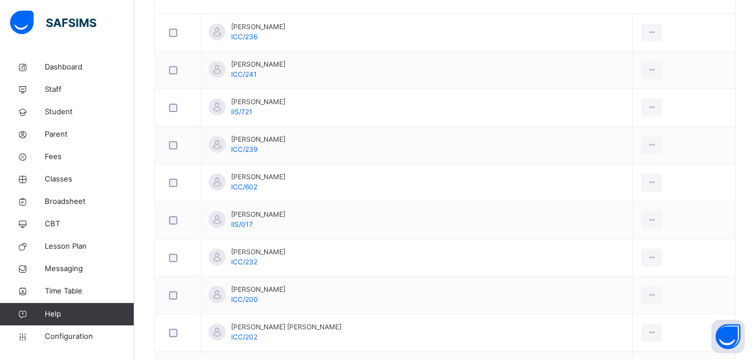
scroll to position [354, 0]
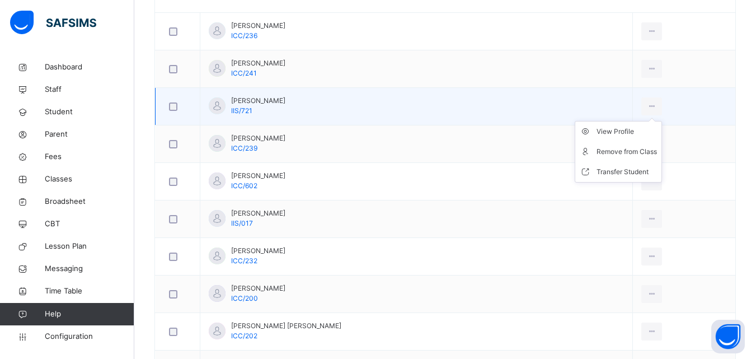
click at [626, 121] on ul "View Profile Remove from Class Transfer Student" at bounding box center [618, 152] width 87 height 62
click at [575, 157] on li "Remove from Class" at bounding box center [618, 152] width 86 height 20
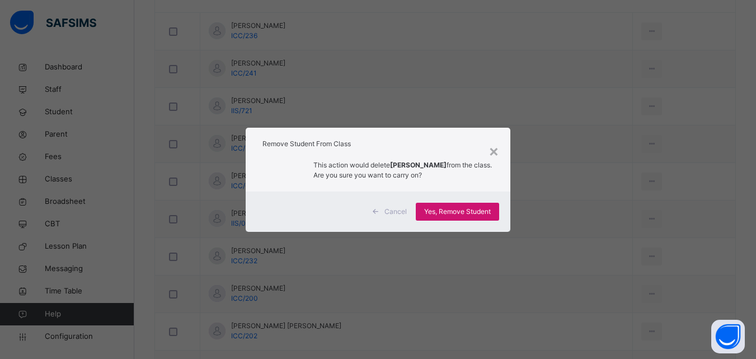
click at [458, 215] on span "Yes, Remove Student" at bounding box center [457, 211] width 67 height 10
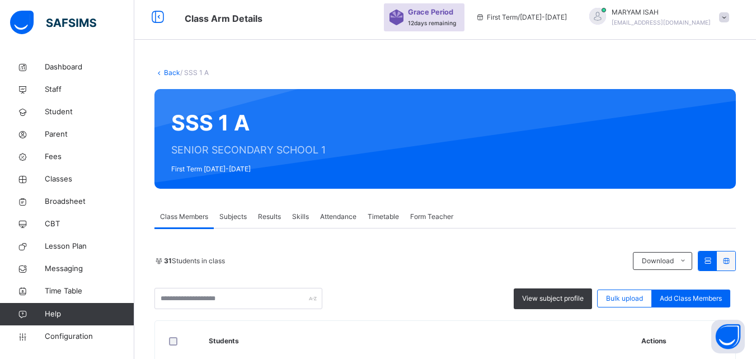
scroll to position [0, 0]
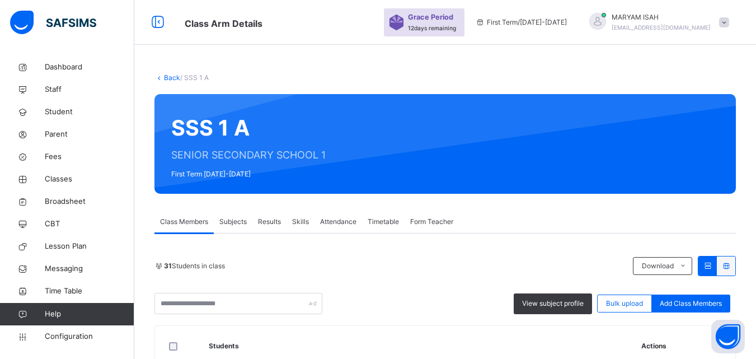
click at [167, 79] on link "Back" at bounding box center [172, 77] width 16 height 8
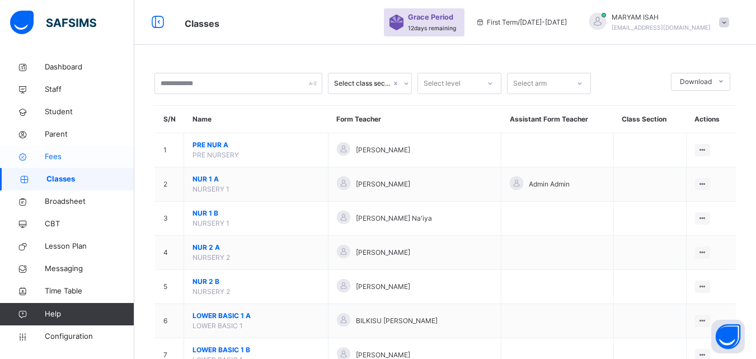
click at [48, 159] on span "Fees" at bounding box center [90, 156] width 90 height 11
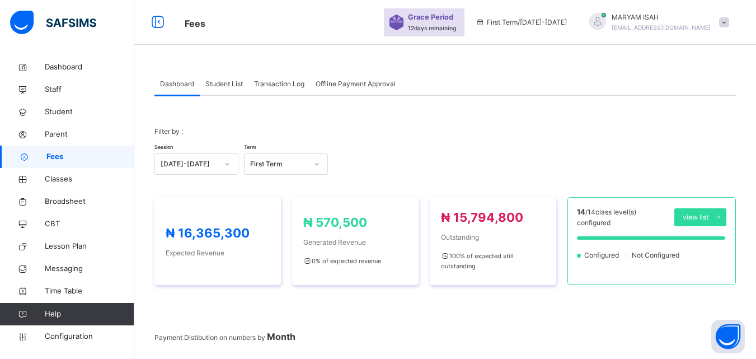
click at [218, 80] on span "Student List" at bounding box center [223, 84] width 37 height 10
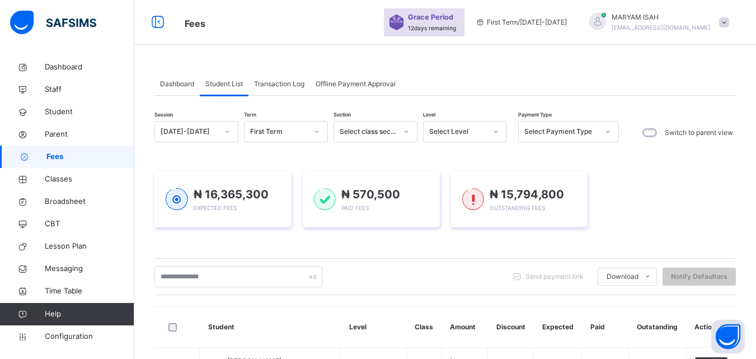
click at [218, 80] on span "Student List" at bounding box center [223, 84] width 37 height 10
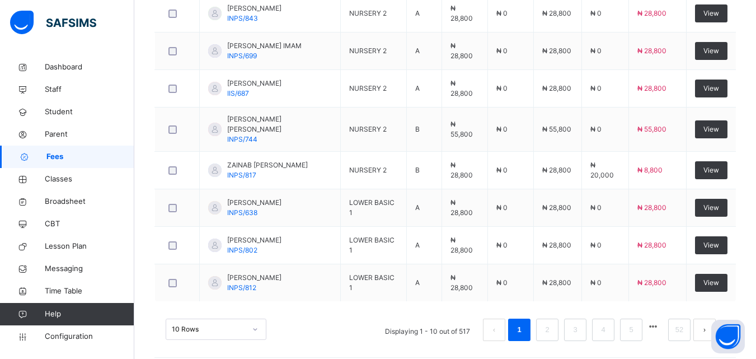
scroll to position [429, 0]
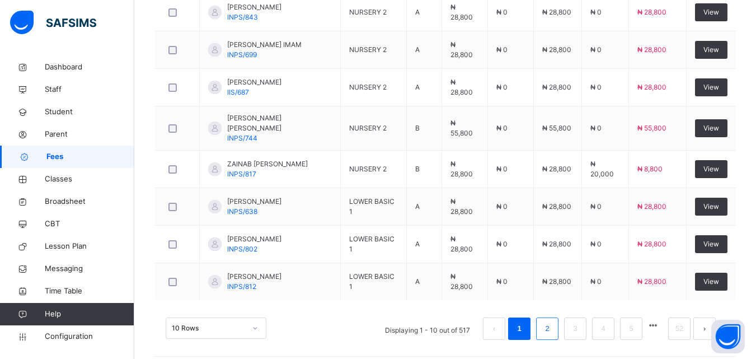
click at [552, 322] on link "2" at bounding box center [547, 328] width 11 height 15
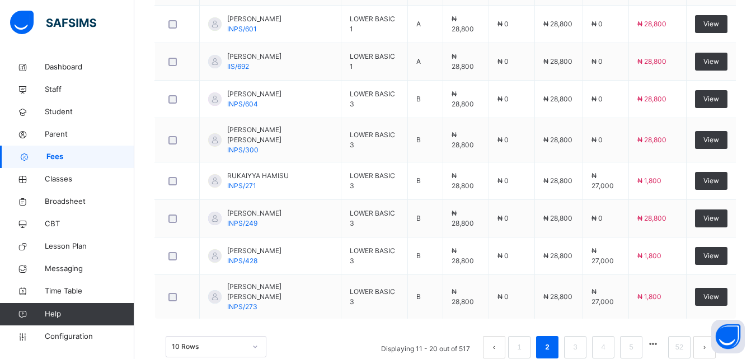
scroll to position [438, 0]
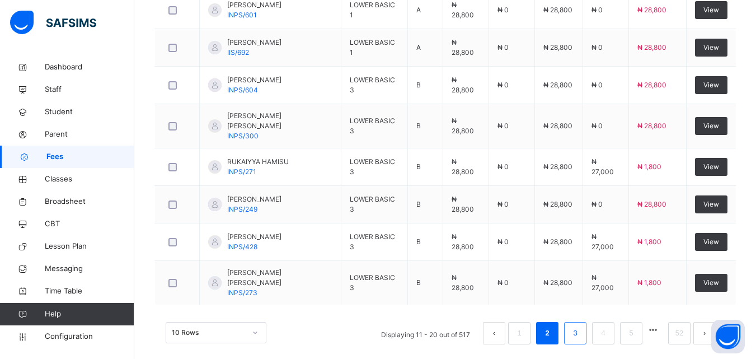
click at [580, 326] on link "3" at bounding box center [575, 333] width 11 height 15
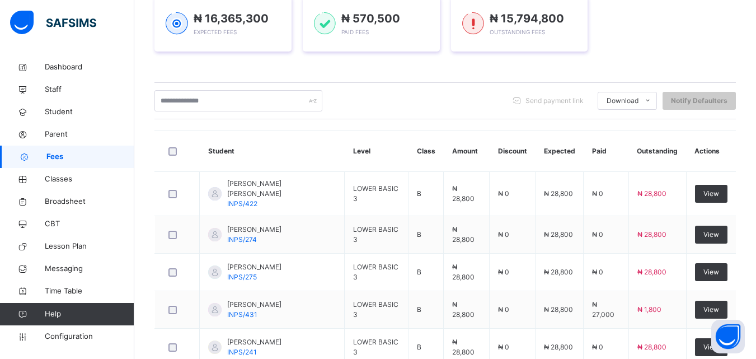
scroll to position [431, 0]
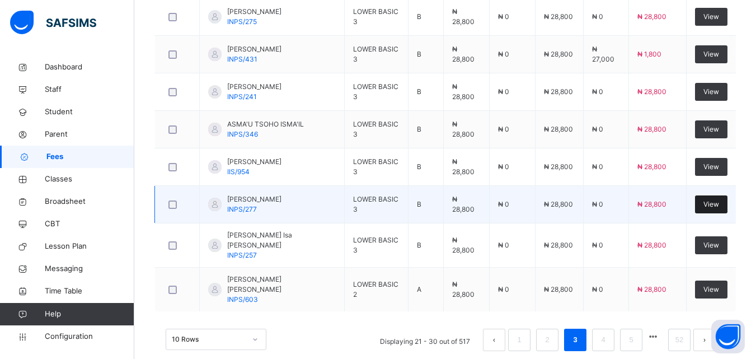
click at [716, 203] on div "View" at bounding box center [711, 204] width 32 height 18
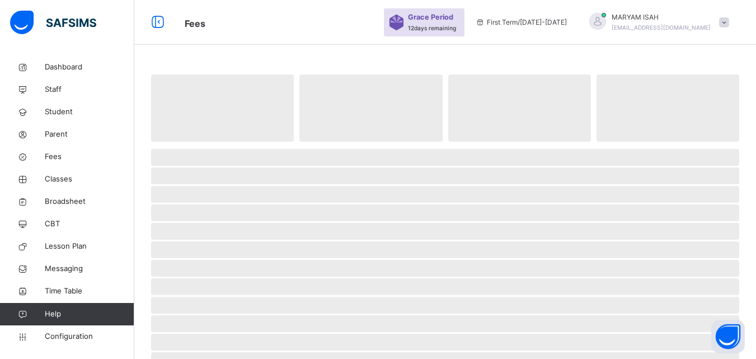
scroll to position [41, 0]
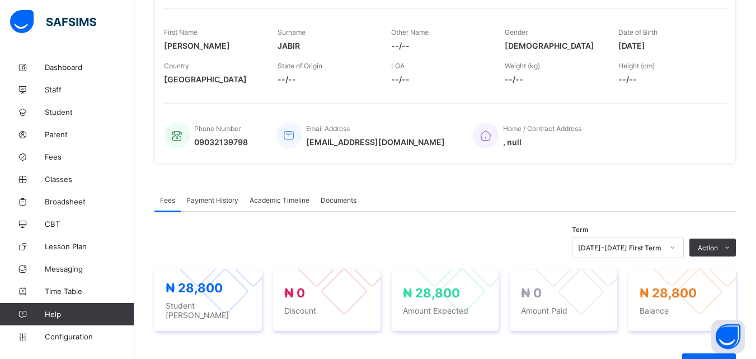
scroll to position [170, 0]
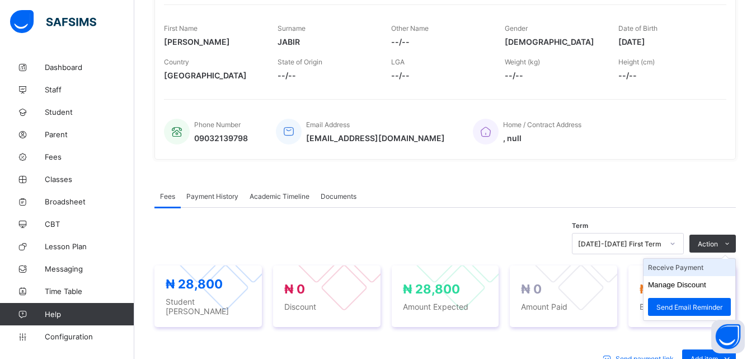
click at [710, 266] on li "Receive Payment" at bounding box center [690, 267] width 92 height 17
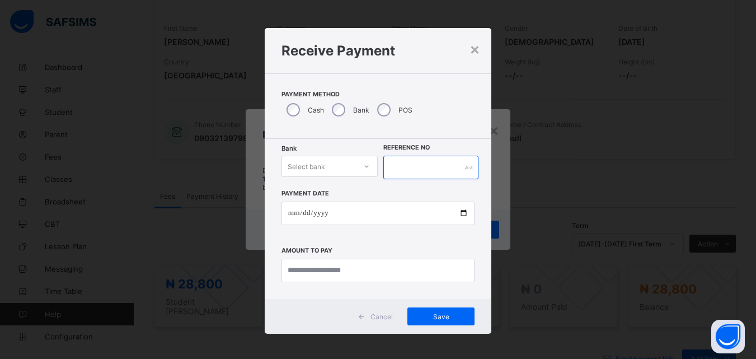
click at [426, 167] on input "text" at bounding box center [430, 168] width 95 height 24
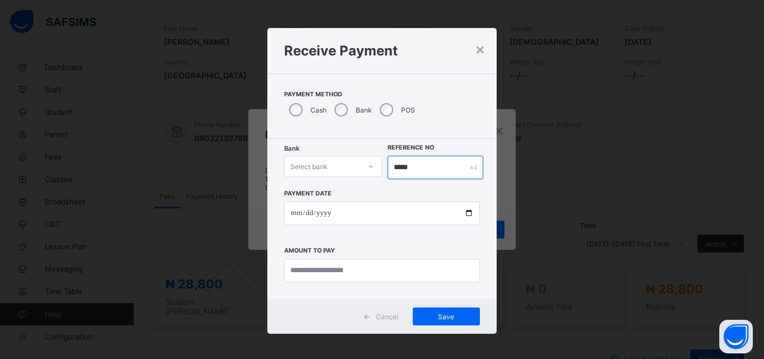
type input "*****"
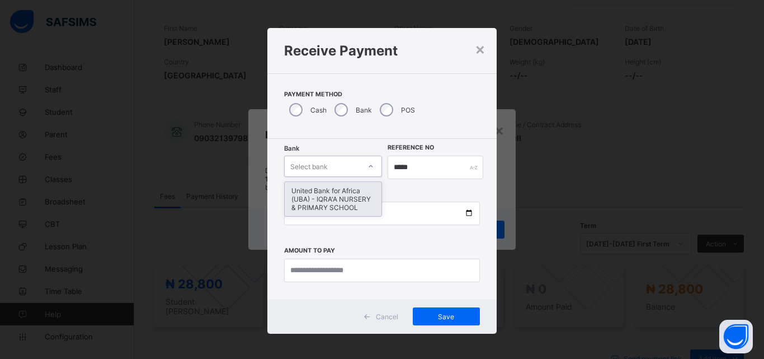
click at [372, 164] on div at bounding box center [371, 166] width 19 height 18
click at [334, 209] on div "United Bank for Africa (UBA) - IQRA'A NURSERY & PRIMARY SCHOOL" at bounding box center [333, 199] width 97 height 34
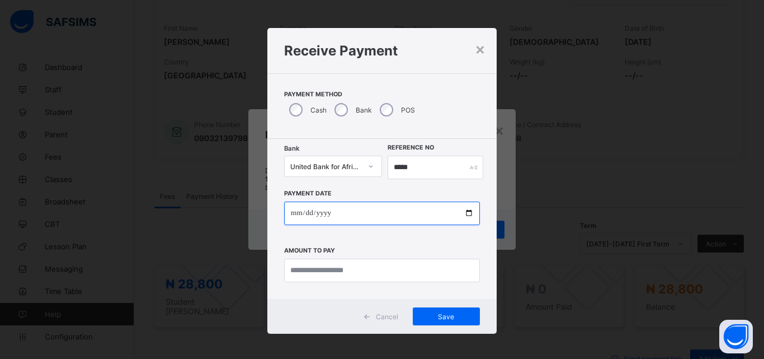
click at [464, 212] on input "date" at bounding box center [382, 213] width 196 height 24
type input "**********"
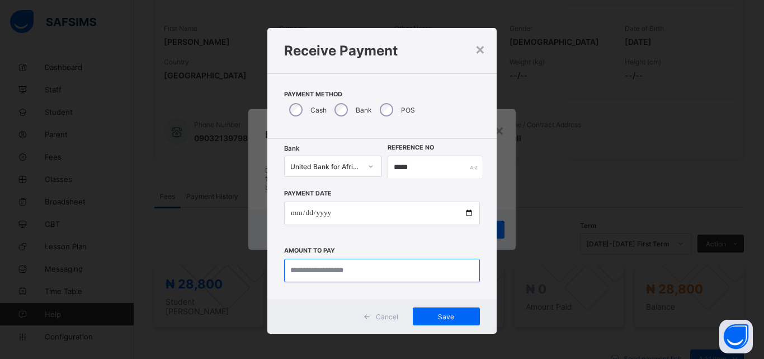
click at [337, 278] on input "currency" at bounding box center [382, 271] width 196 height 24
type input "********"
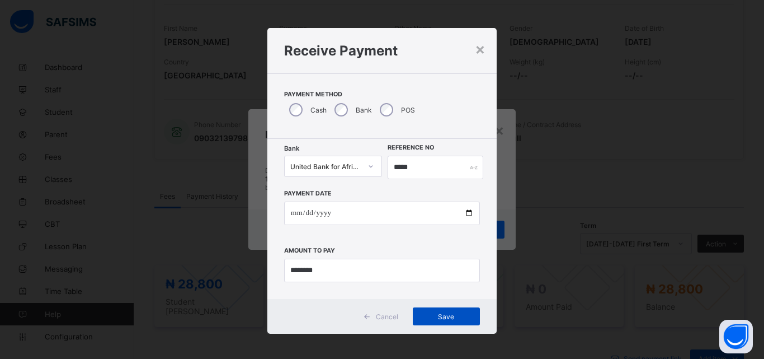
click at [435, 309] on div "Save" at bounding box center [446, 316] width 67 height 18
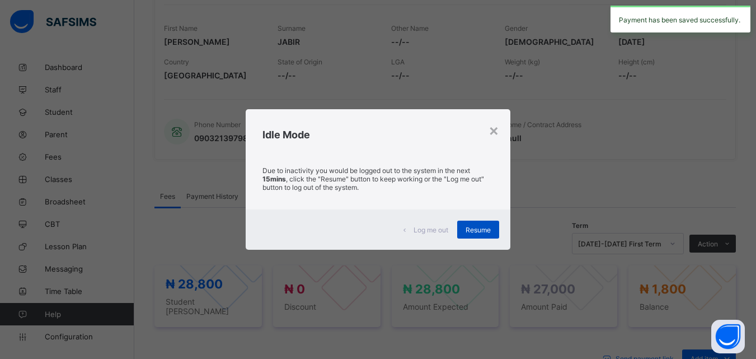
click at [470, 233] on span "Resume" at bounding box center [478, 230] width 25 height 8
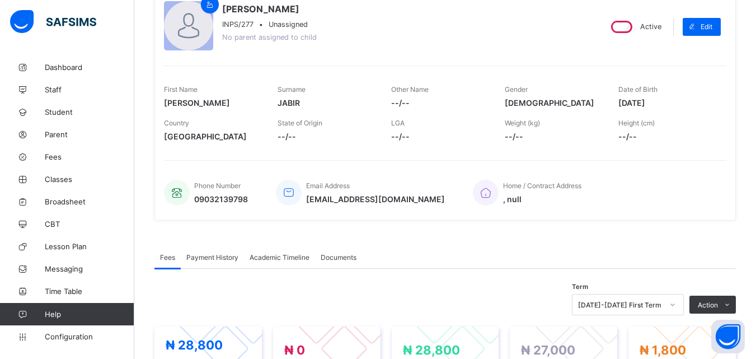
scroll to position [0, 0]
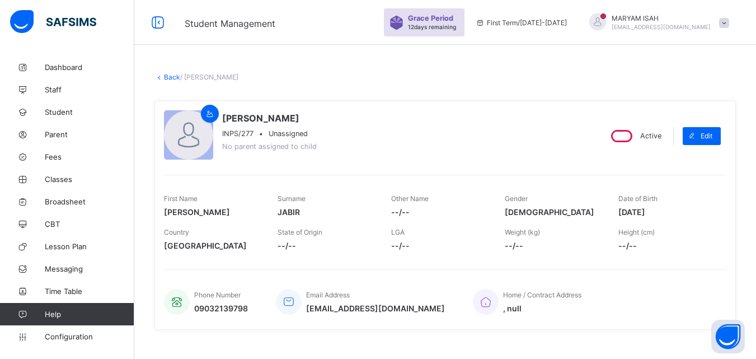
click at [168, 74] on link "Back" at bounding box center [172, 77] width 16 height 8
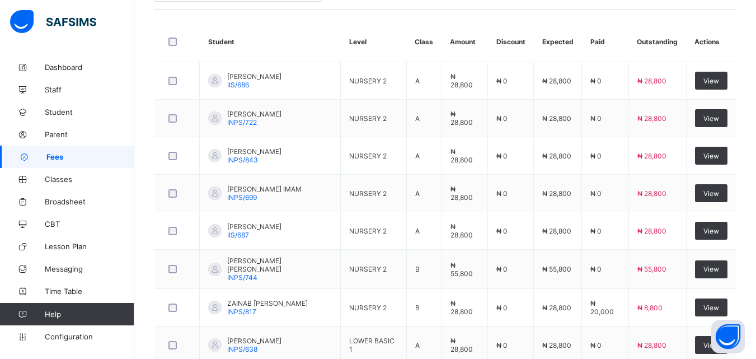
scroll to position [351, 0]
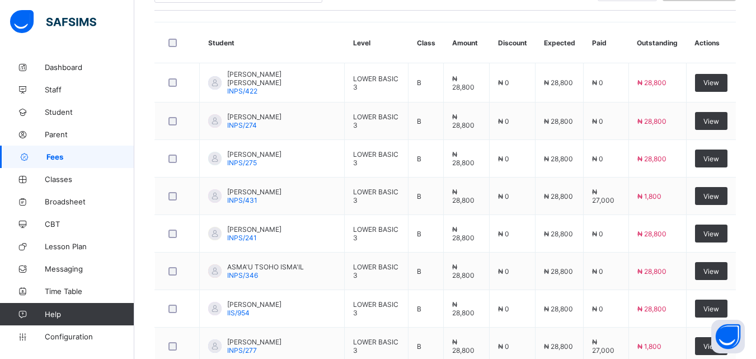
scroll to position [288, 0]
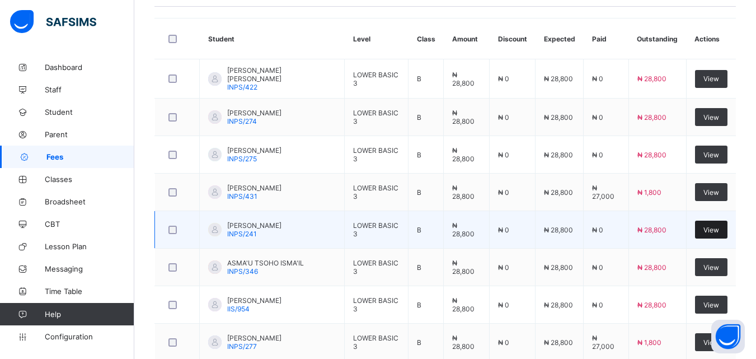
click at [719, 232] on div "View" at bounding box center [711, 229] width 32 height 18
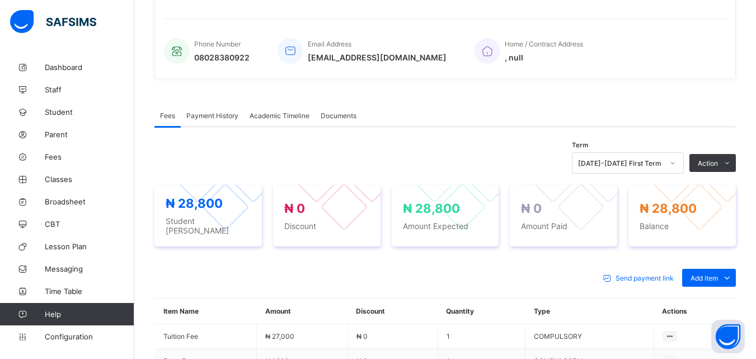
scroll to position [288, 0]
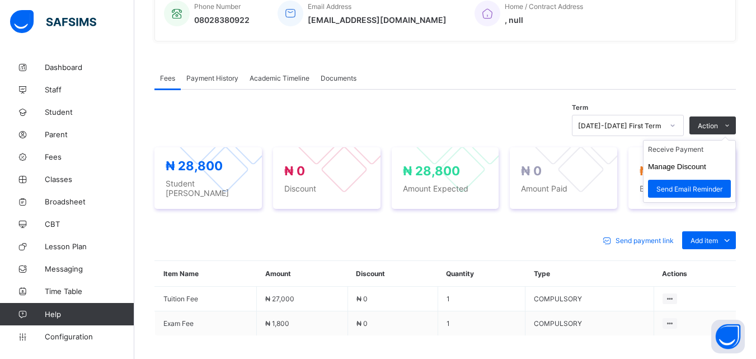
click at [727, 140] on ul "Receive Payment Manage Discount Send Email Reminder" at bounding box center [689, 171] width 93 height 63
click at [701, 148] on li "Receive Payment" at bounding box center [690, 148] width 92 height 17
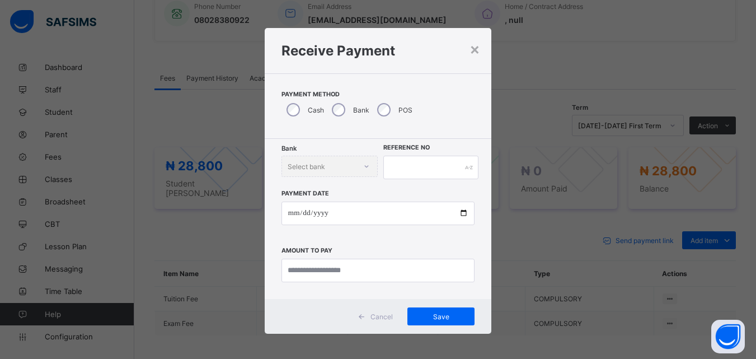
click at [373, 112] on div "POS" at bounding box center [393, 110] width 43 height 24
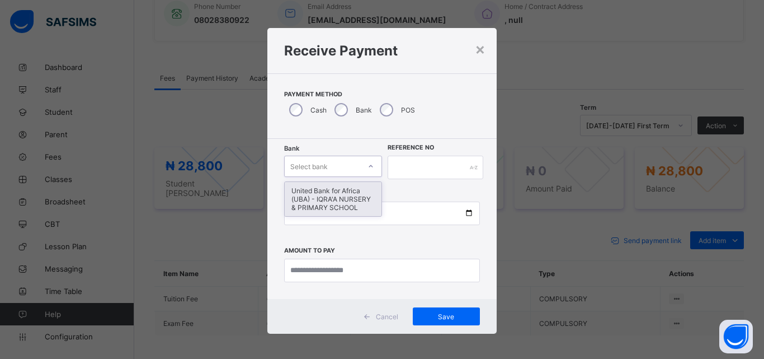
click at [364, 162] on div at bounding box center [371, 166] width 19 height 18
click at [331, 204] on div "United Bank for Africa (UBA) - IQRA'A NURSERY & PRIMARY SCHOOL" at bounding box center [333, 199] width 97 height 34
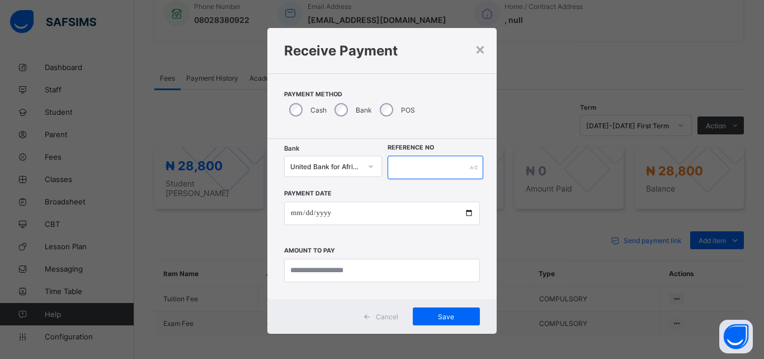
click at [447, 167] on input "text" at bounding box center [436, 168] width 96 height 24
type input "*****"
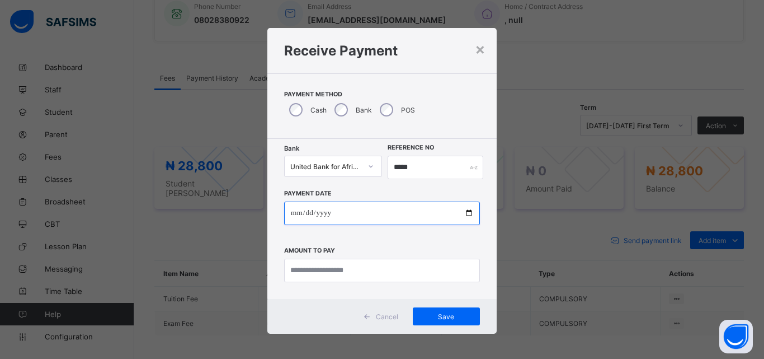
click at [464, 210] on input "date" at bounding box center [382, 213] width 196 height 24
type input "**********"
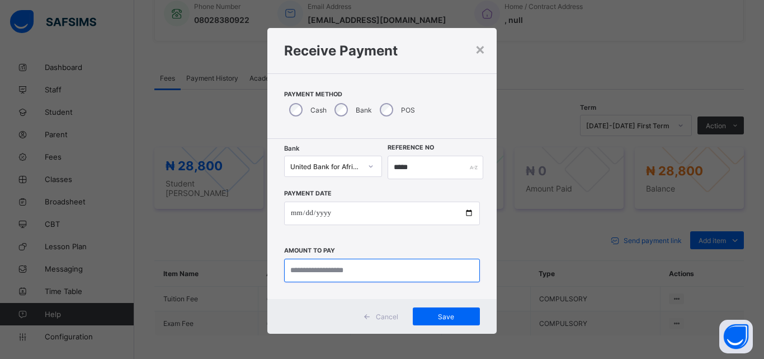
click at [329, 270] on input "currency" at bounding box center [382, 271] width 196 height 24
type input "********"
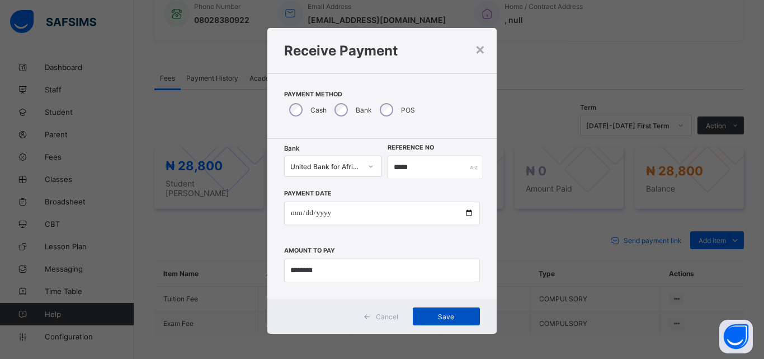
click at [439, 320] on span "Save" at bounding box center [446, 316] width 50 height 8
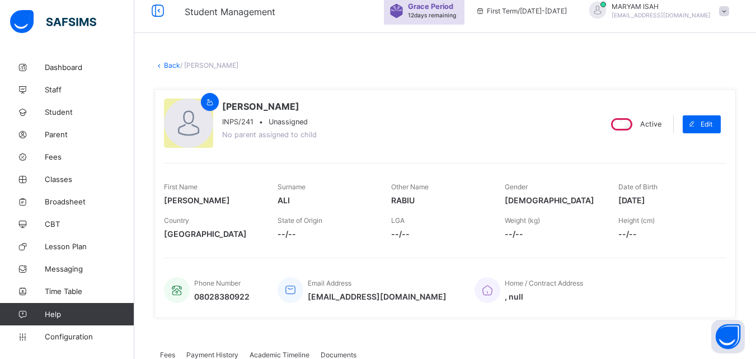
scroll to position [0, 0]
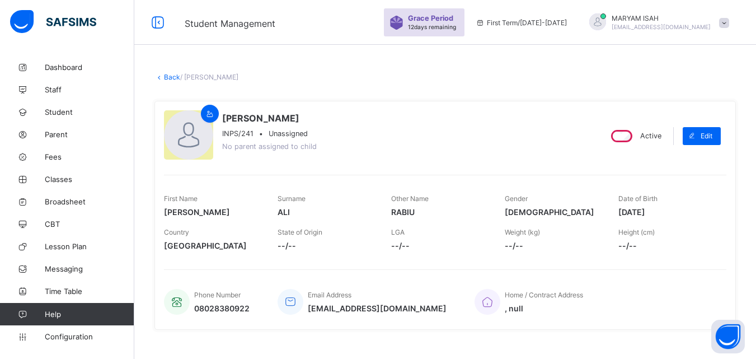
click at [168, 73] on link "Back" at bounding box center [172, 77] width 16 height 8
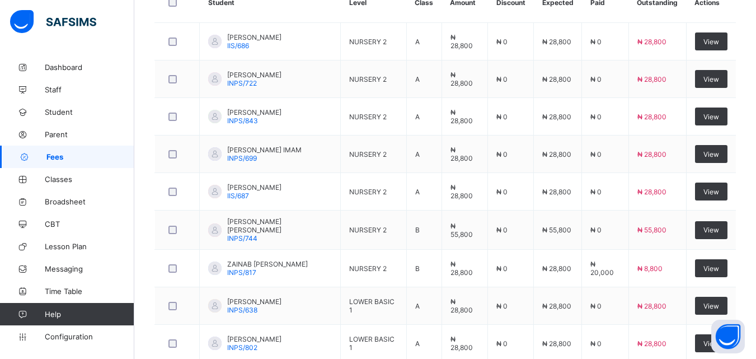
scroll to position [338, 0]
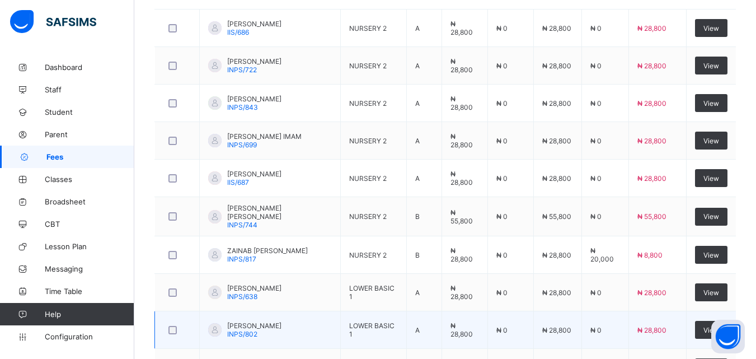
click at [581, 316] on td "₦ 28,800" at bounding box center [558, 329] width 48 height 37
click at [582, 322] on td "₦ 28,800" at bounding box center [558, 329] width 48 height 37
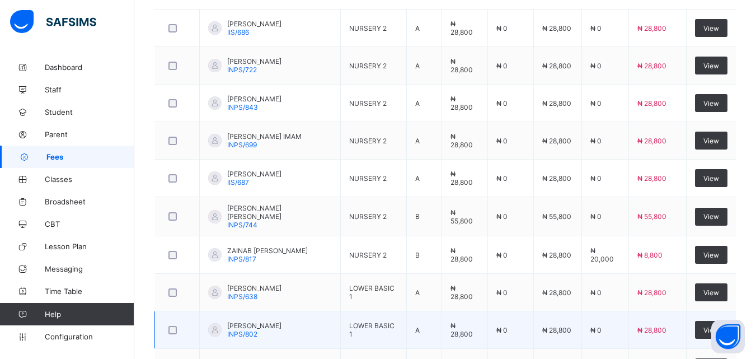
click at [582, 322] on td "₦ 28,800" at bounding box center [558, 329] width 48 height 37
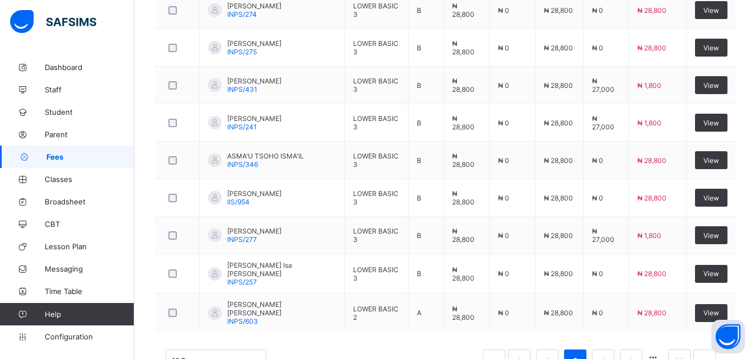
scroll to position [431, 0]
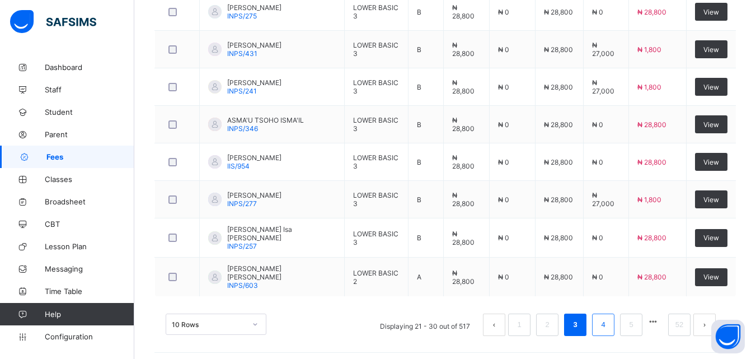
click at [608, 319] on link "4" at bounding box center [603, 324] width 11 height 15
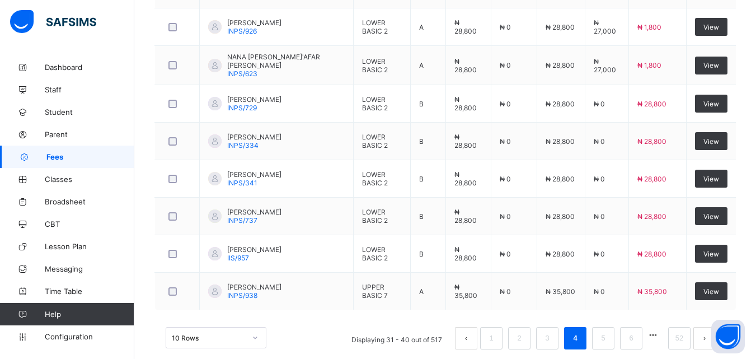
scroll to position [421, 0]
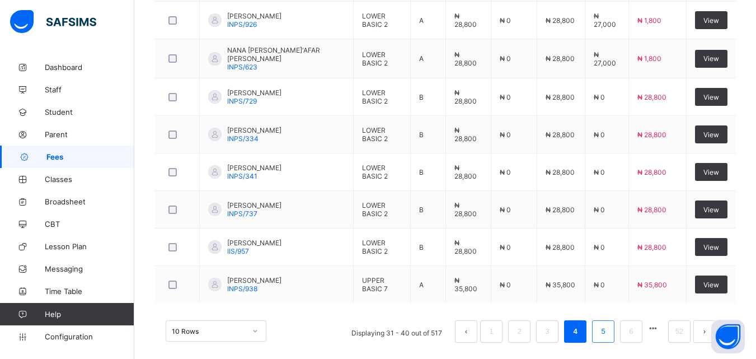
click at [608, 331] on link "5" at bounding box center [603, 331] width 11 height 15
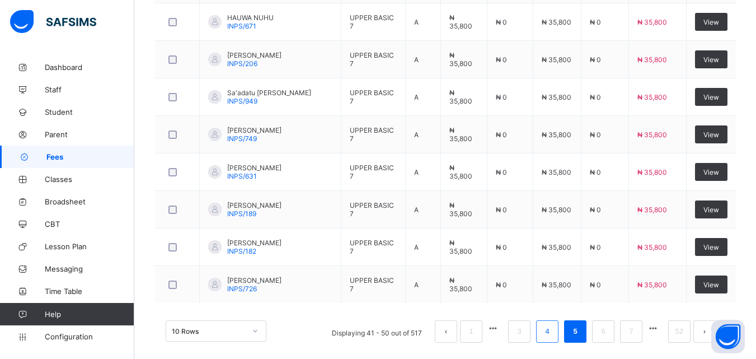
click at [552, 332] on link "4" at bounding box center [547, 331] width 11 height 15
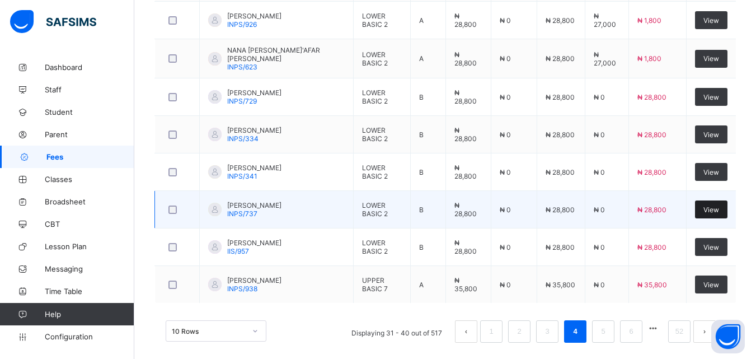
click at [717, 206] on span "View" at bounding box center [711, 209] width 16 height 8
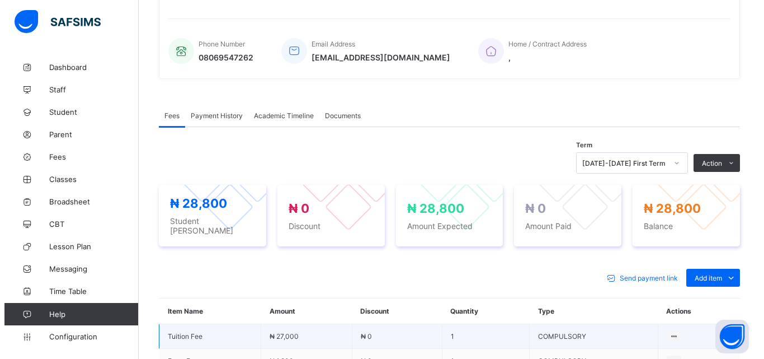
scroll to position [377, 0]
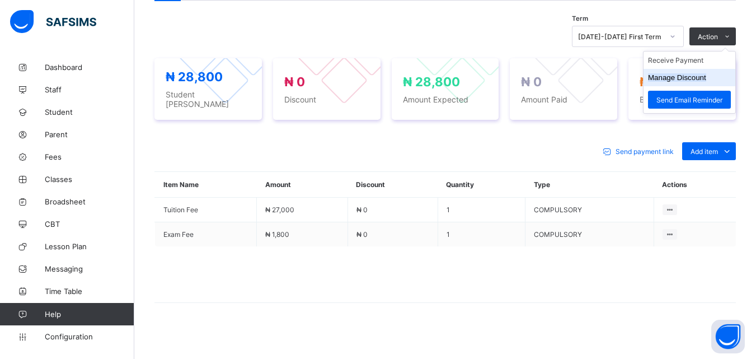
click at [717, 81] on li "Manage Discount" at bounding box center [690, 77] width 92 height 17
click at [715, 77] on li "Manage Discount" at bounding box center [690, 77] width 92 height 17
click at [685, 79] on button "Manage Discount" at bounding box center [677, 77] width 58 height 8
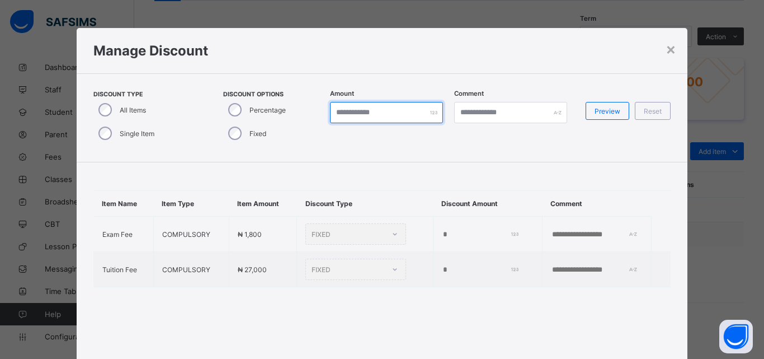
click at [390, 109] on input "*" at bounding box center [386, 112] width 113 height 21
type input "**"
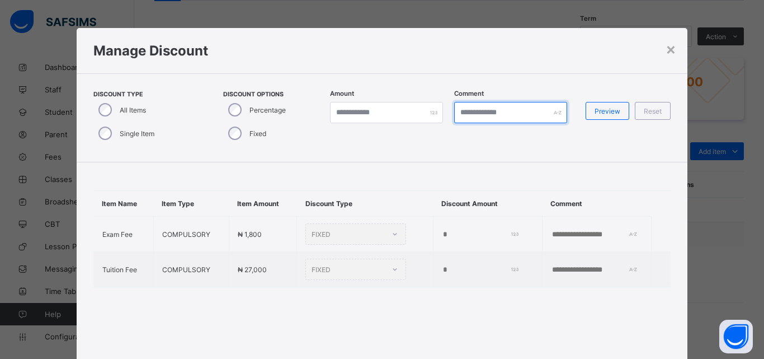
click at [479, 110] on input "text" at bounding box center [510, 112] width 113 height 21
type input "**********"
click at [371, 266] on div "FIXED" at bounding box center [356, 269] width 101 height 21
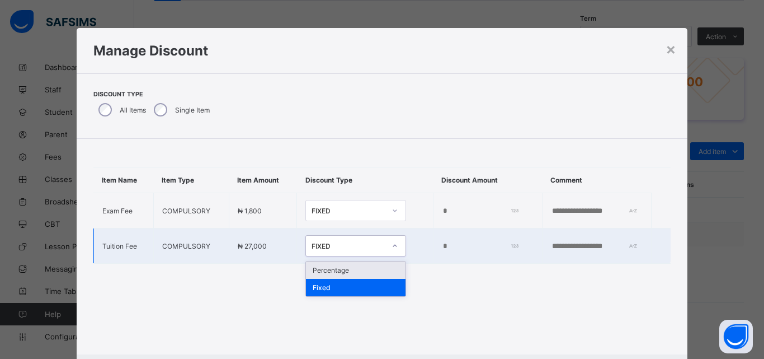
click at [392, 242] on icon at bounding box center [395, 245] width 7 height 11
click at [362, 271] on div "Percentage" at bounding box center [356, 269] width 100 height 17
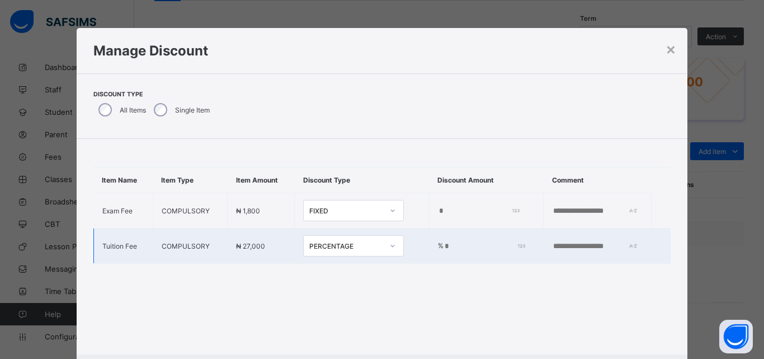
click at [463, 251] on td "% *" at bounding box center [486, 245] width 114 height 35
click at [497, 247] on div "*" at bounding box center [487, 246] width 87 height 9
click at [492, 246] on input "*" at bounding box center [483, 246] width 78 height 9
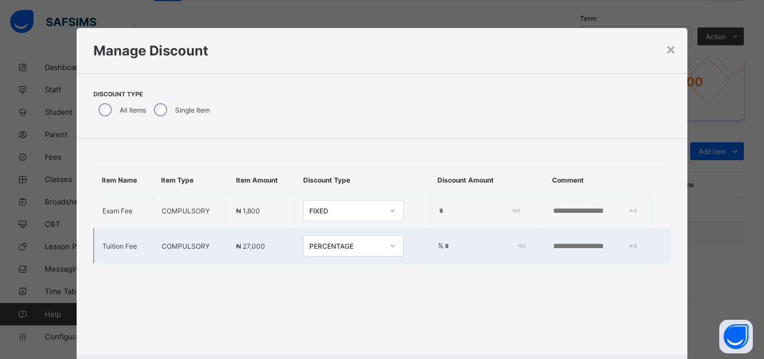
click at [492, 246] on input "*" at bounding box center [483, 246] width 78 height 9
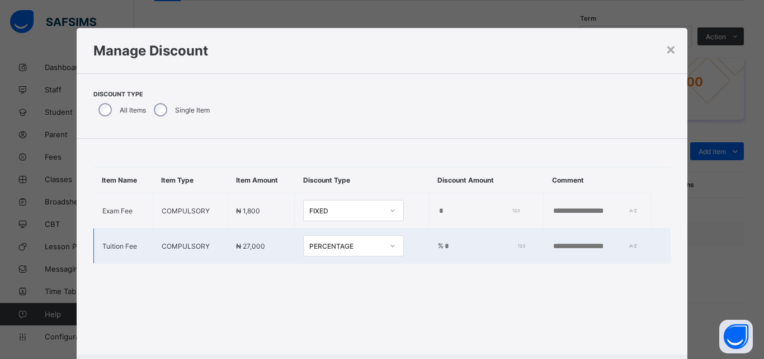
click at [492, 246] on input "*" at bounding box center [483, 246] width 78 height 9
click at [492, 246] on input "**" at bounding box center [483, 246] width 78 height 9
type input "*"
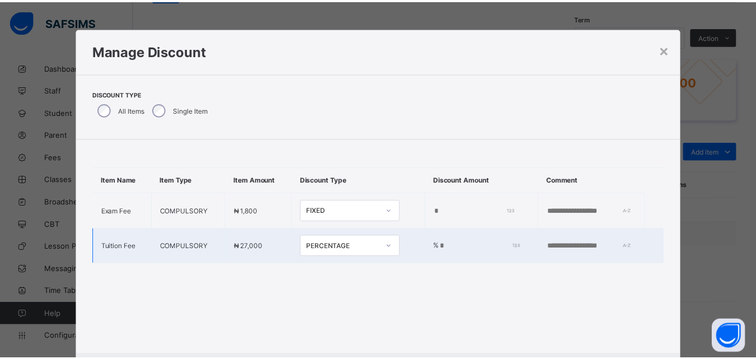
scroll to position [58, 0]
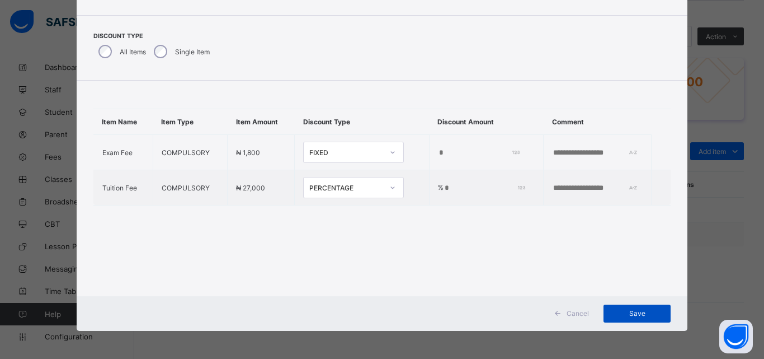
type input "**"
click at [632, 308] on div "Save" at bounding box center [637, 313] width 67 height 18
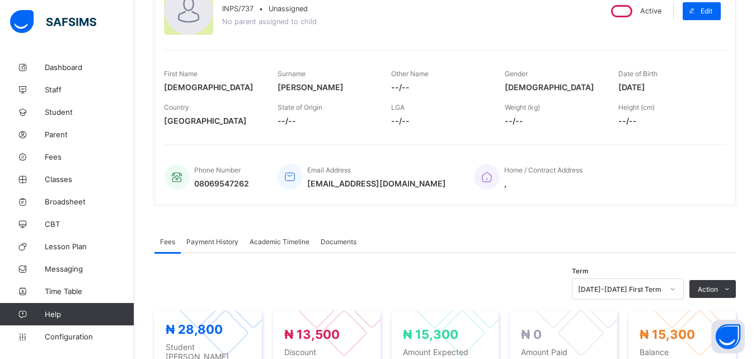
scroll to position [0, 0]
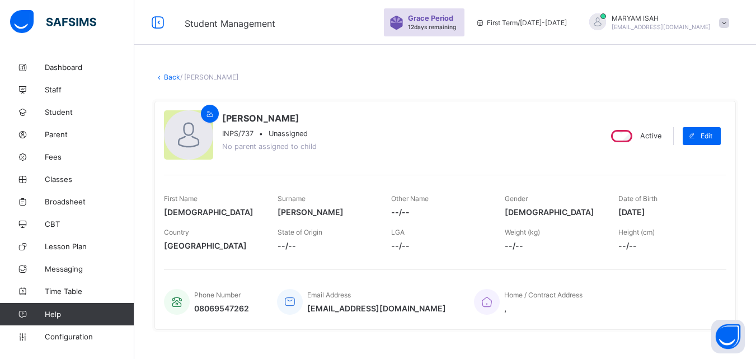
click at [170, 76] on link "Back" at bounding box center [172, 77] width 16 height 8
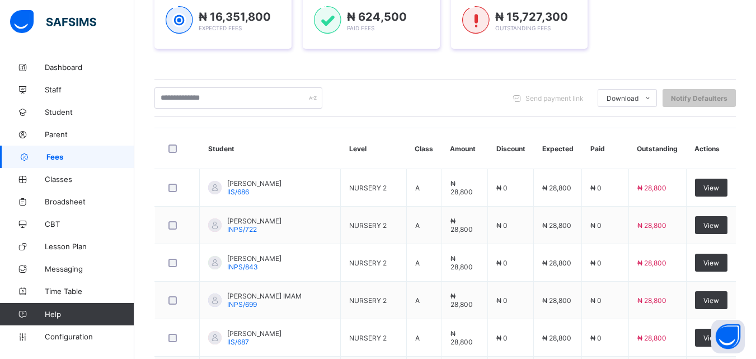
scroll to position [189, 0]
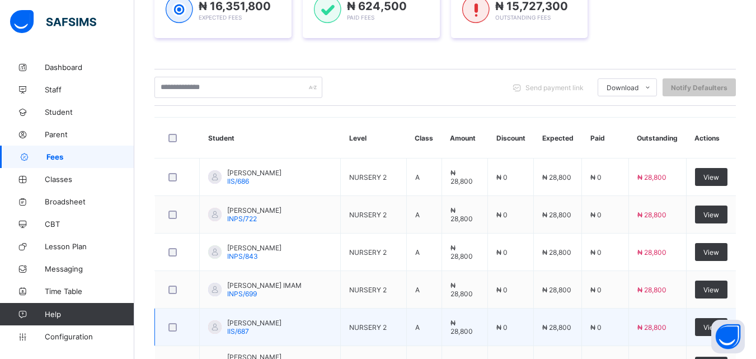
click at [619, 322] on td "₦ 0" at bounding box center [605, 326] width 47 height 37
click at [619, 320] on td "₦ 0" at bounding box center [605, 326] width 47 height 37
click at [619, 322] on td "₦ 0" at bounding box center [605, 326] width 47 height 37
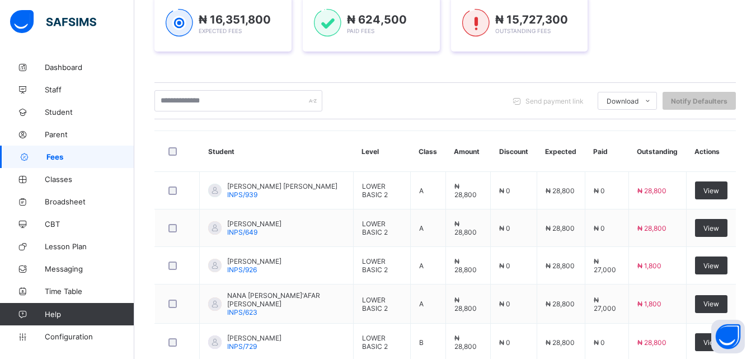
scroll to position [431, 0]
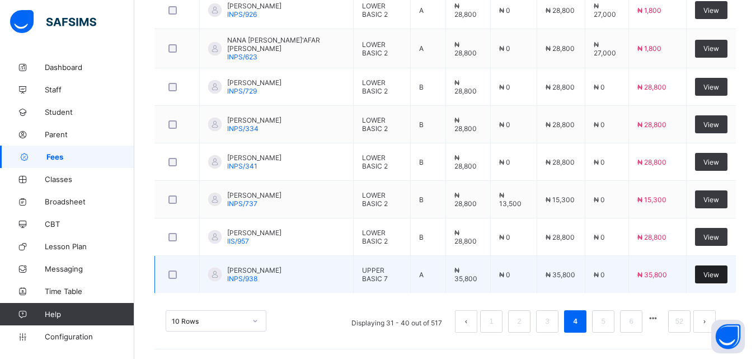
click at [723, 277] on div "View" at bounding box center [711, 274] width 32 height 18
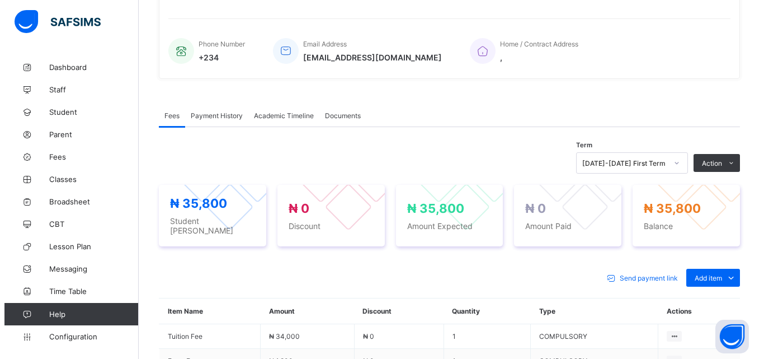
scroll to position [377, 0]
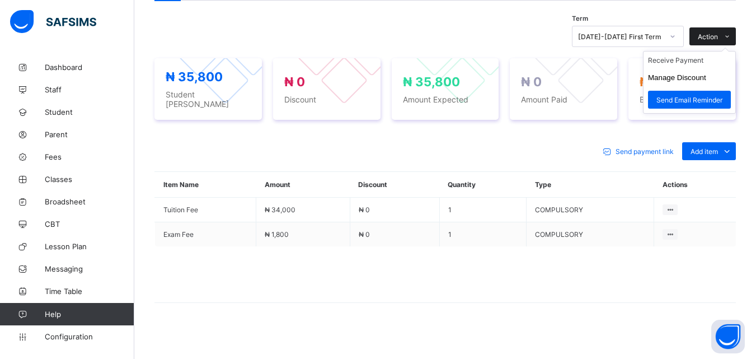
click at [731, 35] on icon at bounding box center [727, 36] width 8 height 7
click at [706, 74] on button "Manage Discount" at bounding box center [677, 77] width 58 height 8
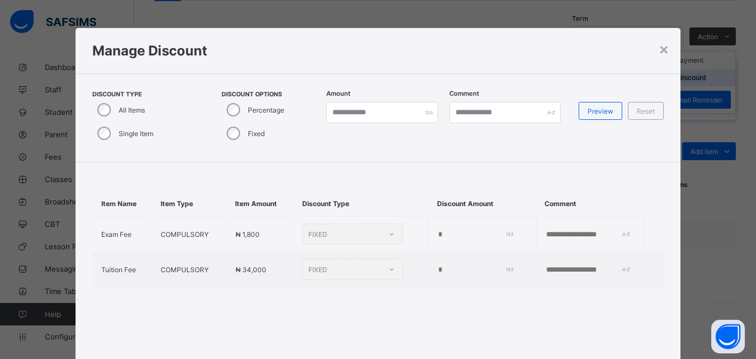
type input "*"
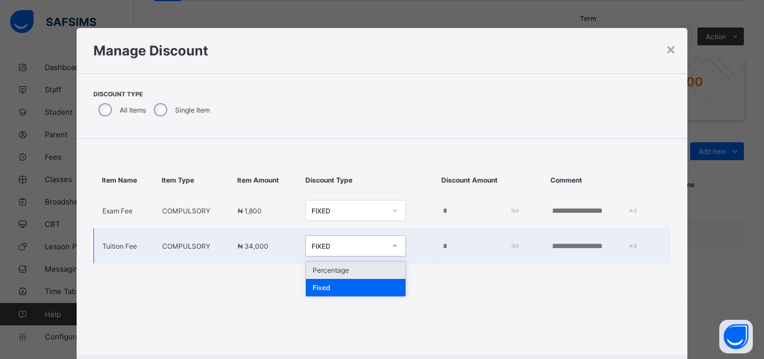
click at [392, 245] on icon at bounding box center [395, 245] width 7 height 11
click at [365, 268] on div "Percentage" at bounding box center [356, 269] width 100 height 17
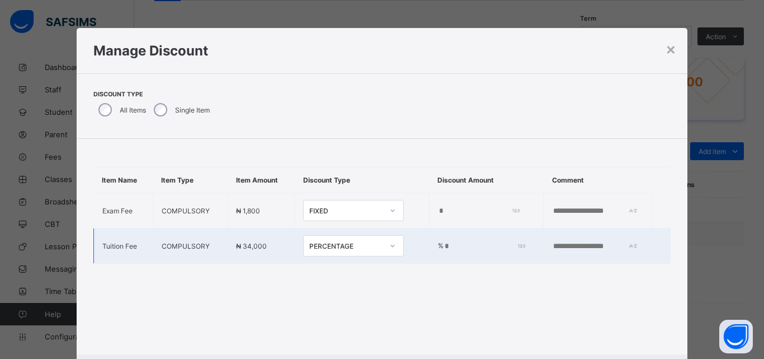
click at [444, 247] on input "*" at bounding box center [483, 246] width 78 height 9
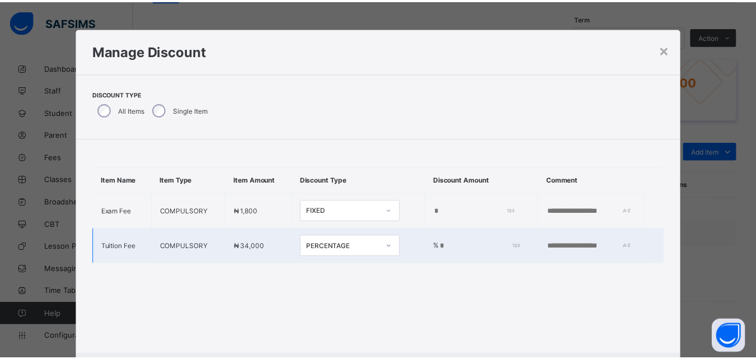
scroll to position [58, 0]
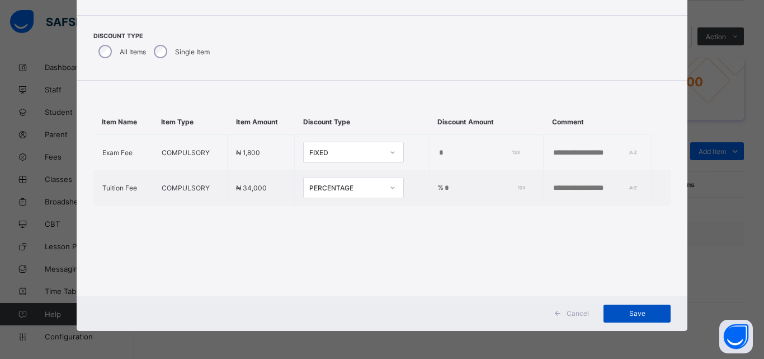
type input "**"
click at [625, 314] on span "Save" at bounding box center [637, 313] width 50 height 8
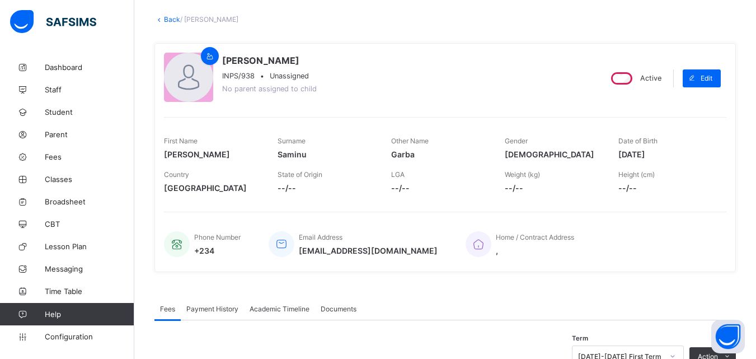
scroll to position [55, 0]
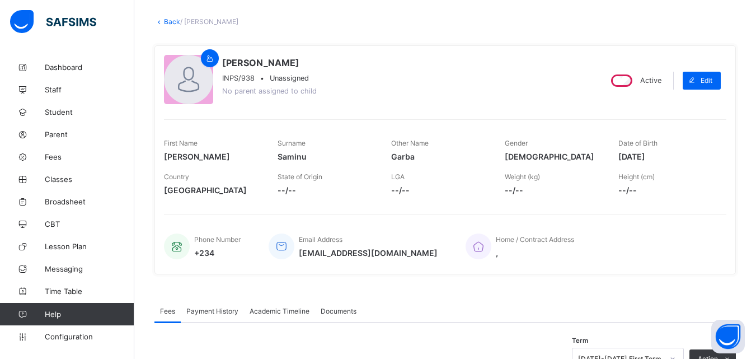
click at [166, 21] on link "Back" at bounding box center [172, 21] width 16 height 8
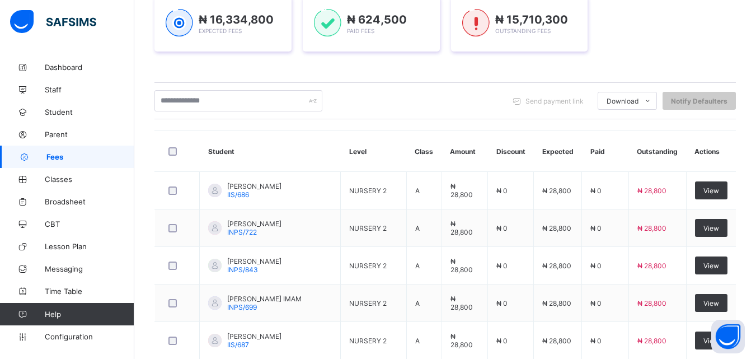
scroll to position [217, 0]
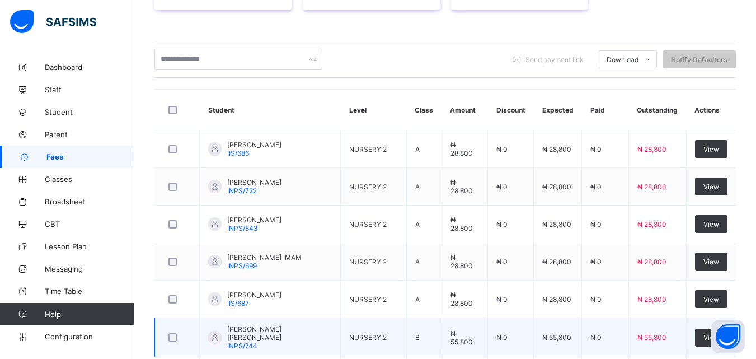
click at [648, 327] on td "₦ 55,800" at bounding box center [657, 337] width 58 height 39
click at [644, 333] on span "₦ 55,800" at bounding box center [651, 337] width 29 height 8
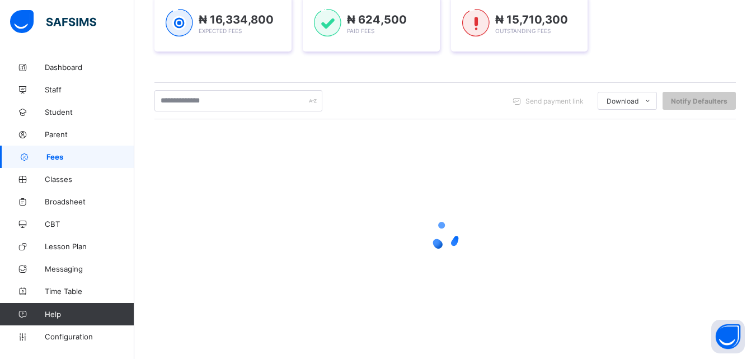
click at [641, 320] on div at bounding box center [444, 235] width 581 height 213
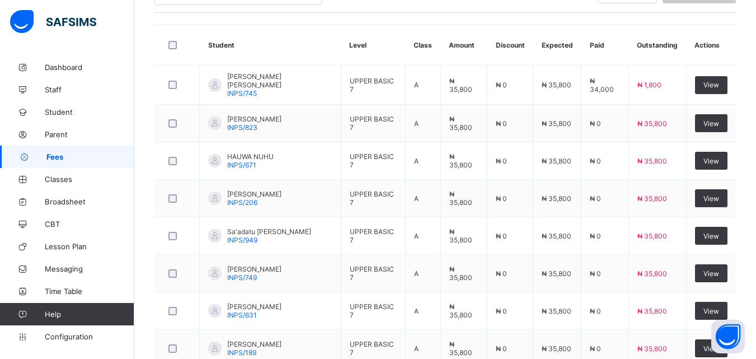
scroll to position [281, 0]
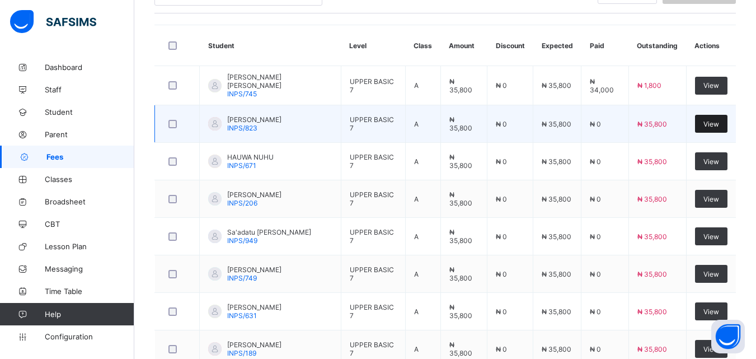
click at [716, 128] on div "View" at bounding box center [711, 124] width 32 height 18
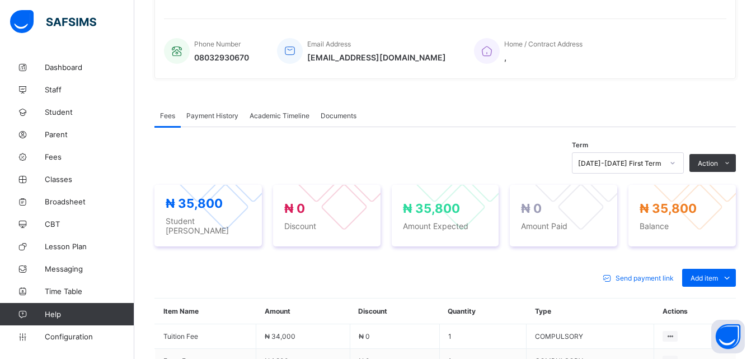
scroll to position [366, 0]
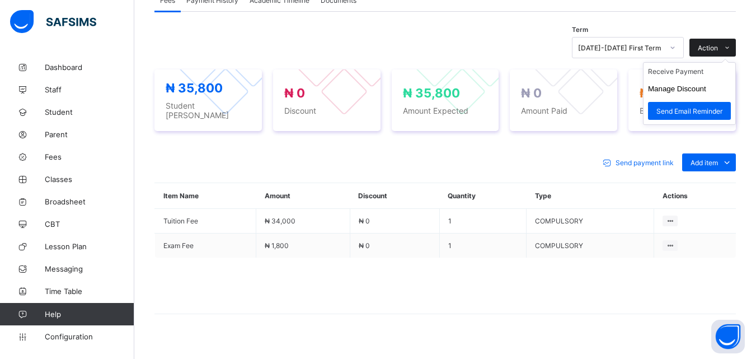
click at [730, 49] on span at bounding box center [727, 48] width 18 height 18
click at [710, 70] on li "Receive Payment" at bounding box center [690, 71] width 92 height 17
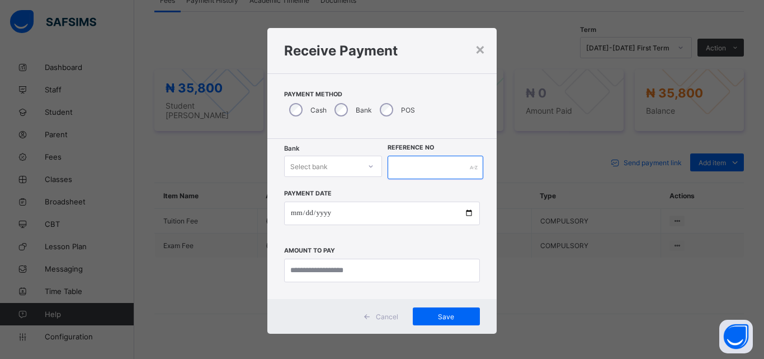
click at [437, 165] on input "text" at bounding box center [436, 168] width 96 height 24
type input "******"
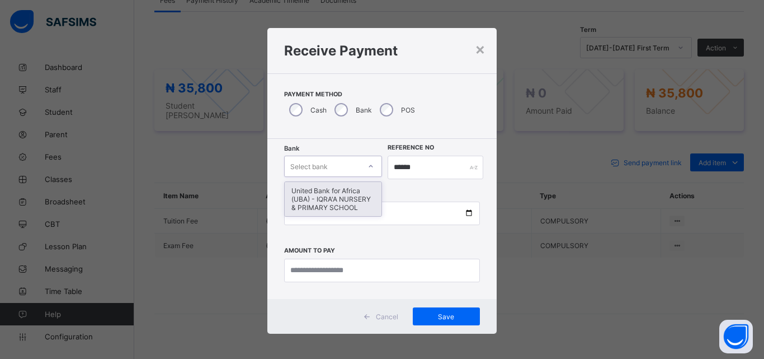
click at [368, 165] on icon at bounding box center [371, 166] width 7 height 11
click at [342, 186] on div "United Bank for Africa (UBA) - IQRA'A NURSERY & PRIMARY SCHOOL" at bounding box center [333, 199] width 97 height 34
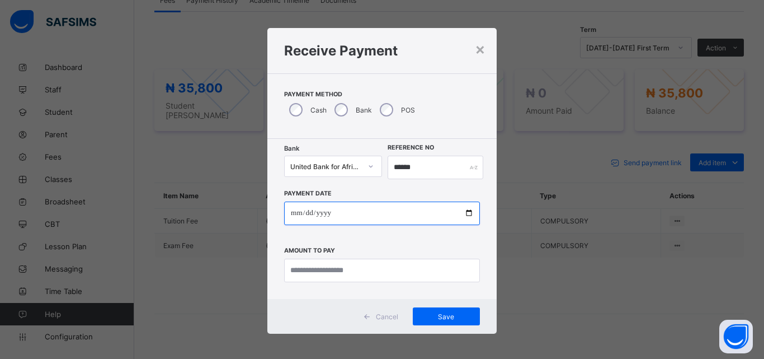
click at [470, 209] on input "date" at bounding box center [382, 213] width 196 height 24
type input "**********"
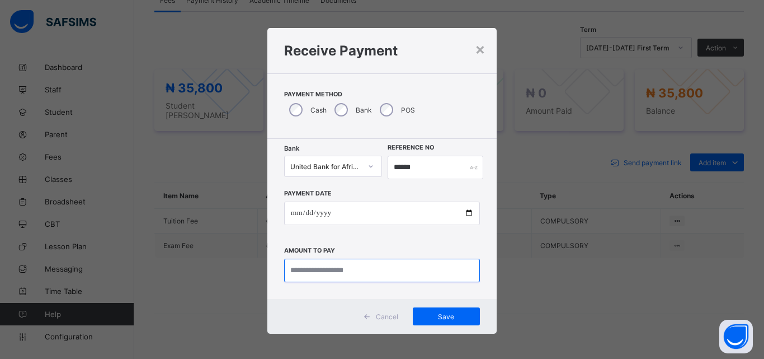
click at [306, 269] on input "currency" at bounding box center [382, 271] width 196 height 24
type input "********"
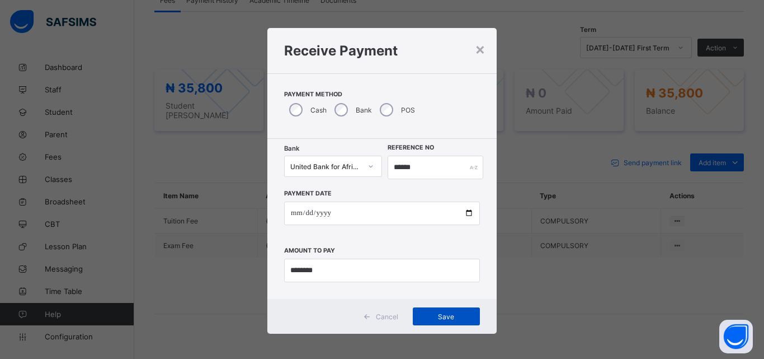
click at [452, 313] on span "Save" at bounding box center [446, 316] width 50 height 8
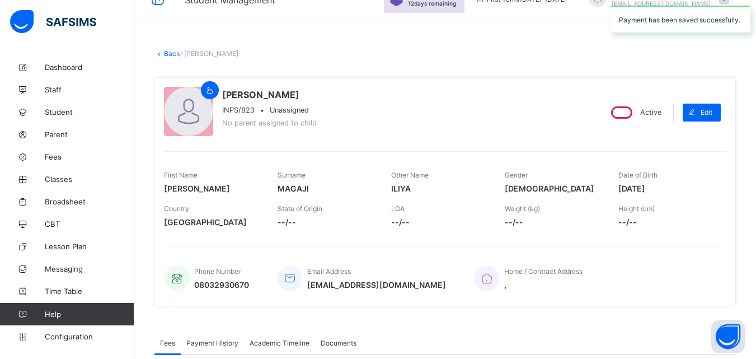
scroll to position [0, 0]
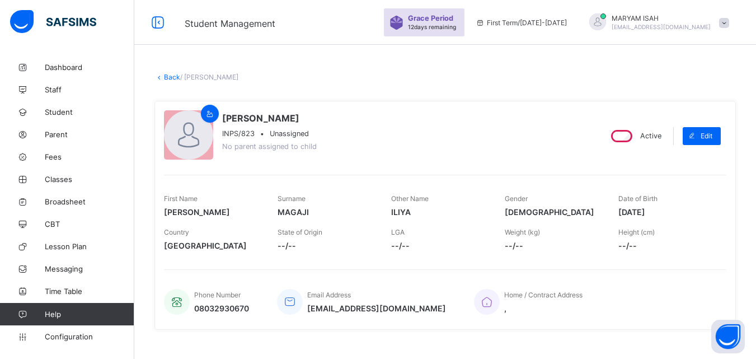
click at [165, 75] on link "Back" at bounding box center [172, 77] width 16 height 8
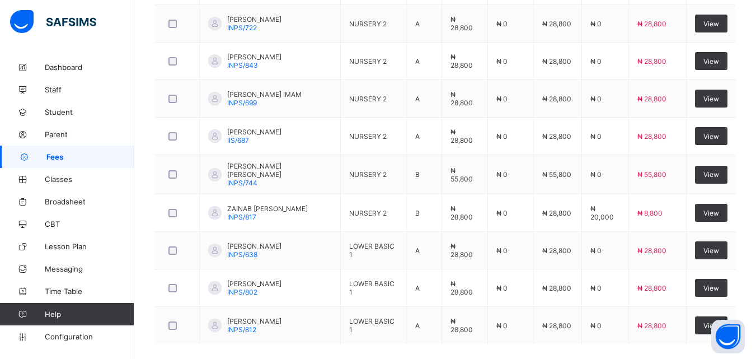
scroll to position [431, 0]
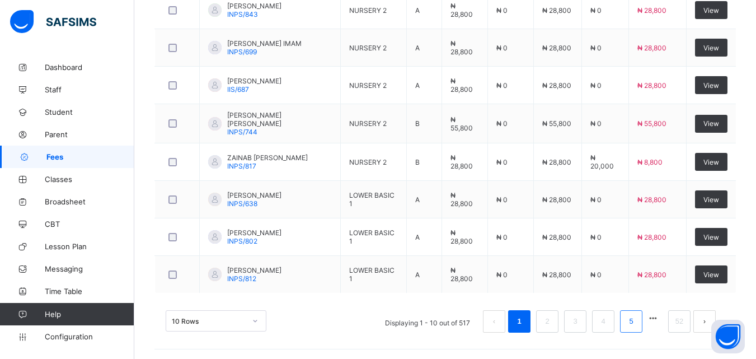
click at [636, 323] on link "5" at bounding box center [631, 321] width 11 height 15
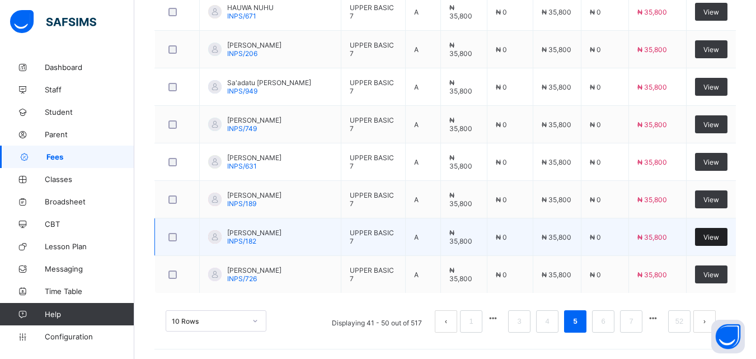
click at [719, 235] on span "View" at bounding box center [711, 237] width 16 height 8
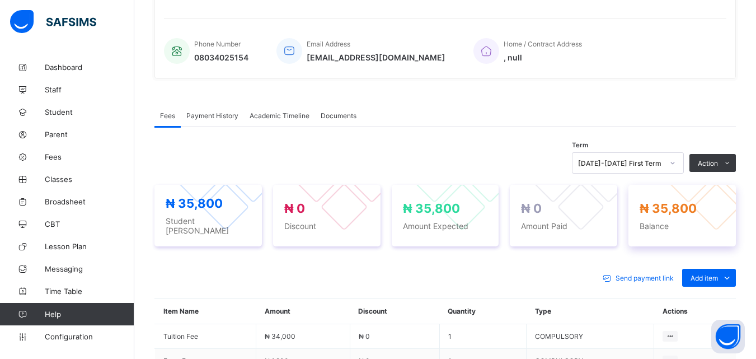
scroll to position [377, 0]
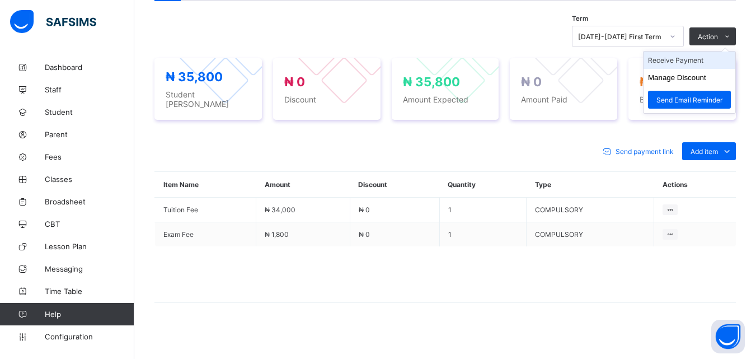
click at [714, 59] on li "Receive Payment" at bounding box center [690, 59] width 92 height 17
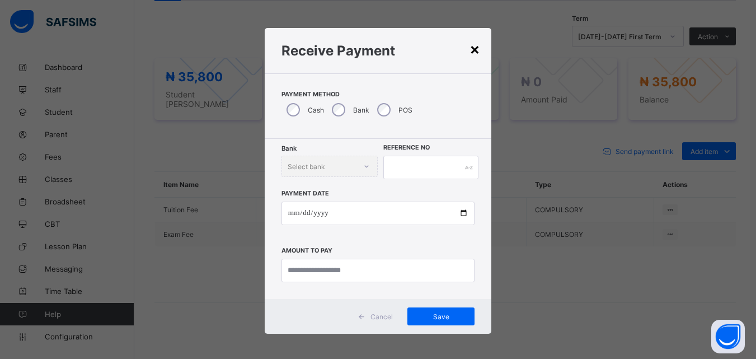
click at [473, 50] on div "×" at bounding box center [475, 48] width 11 height 19
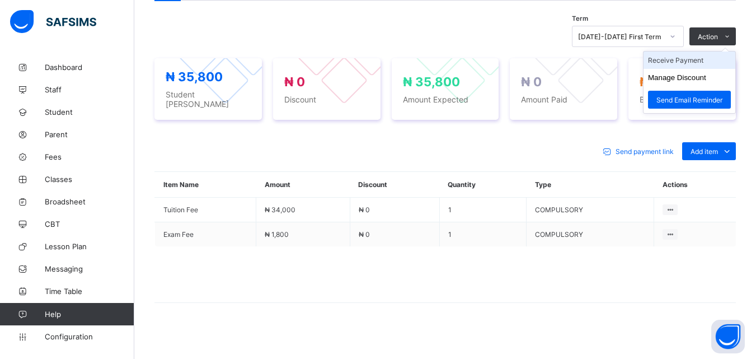
click at [713, 58] on li "Receive Payment" at bounding box center [690, 59] width 92 height 17
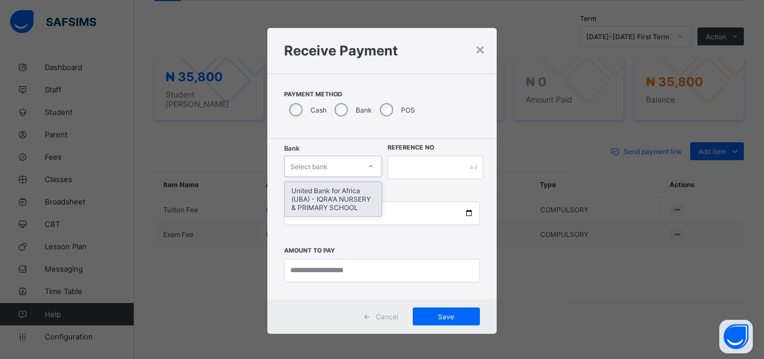
click at [372, 164] on div at bounding box center [371, 166] width 19 height 18
click at [358, 194] on div "United Bank for Africa (UBA) - IQRA'A NURSERY & PRIMARY SCHOOL" at bounding box center [333, 199] width 97 height 34
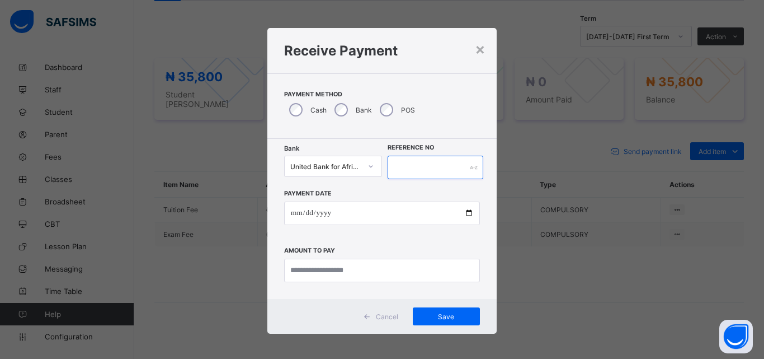
click at [400, 169] on input "text" at bounding box center [436, 168] width 96 height 24
type input "*****"
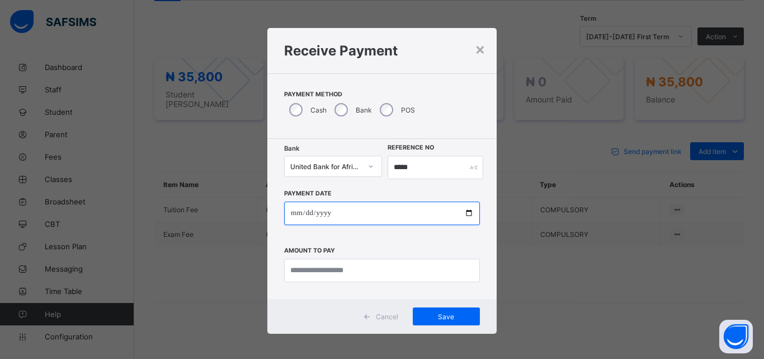
click at [463, 213] on input "date" at bounding box center [382, 213] width 196 height 24
type input "**********"
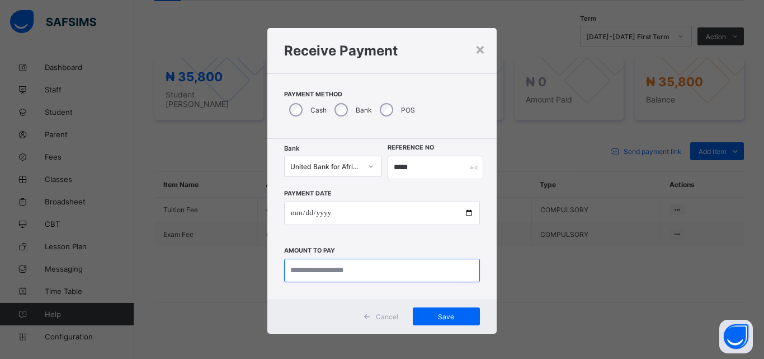
click at [374, 276] on input "currency" at bounding box center [382, 271] width 196 height 24
type input "********"
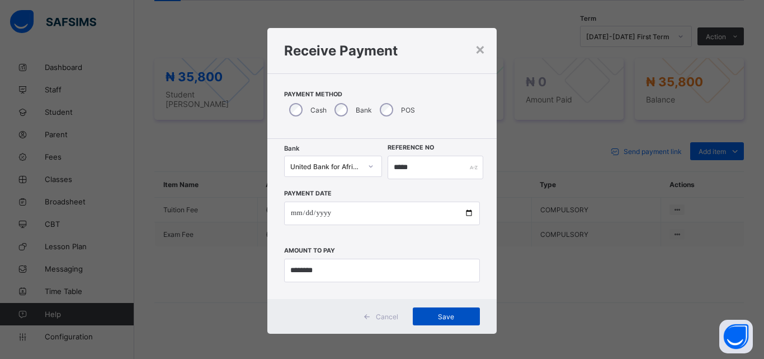
click at [447, 317] on span "Save" at bounding box center [446, 316] width 50 height 8
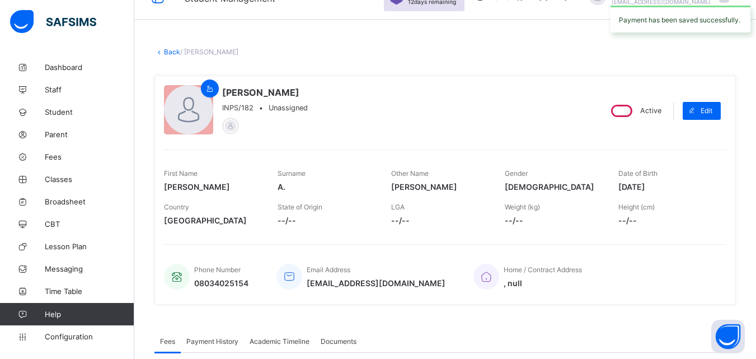
scroll to position [0, 0]
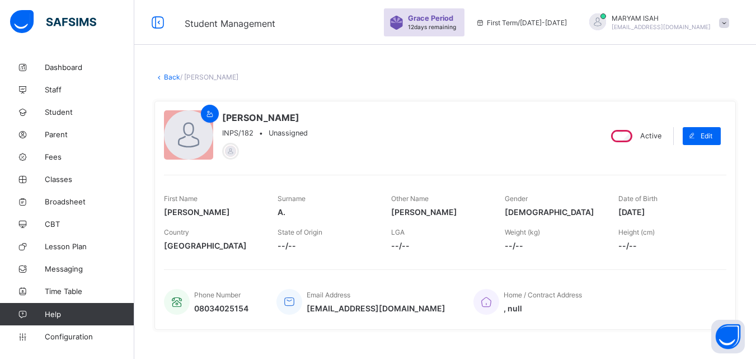
click at [173, 76] on link "Back" at bounding box center [172, 77] width 16 height 8
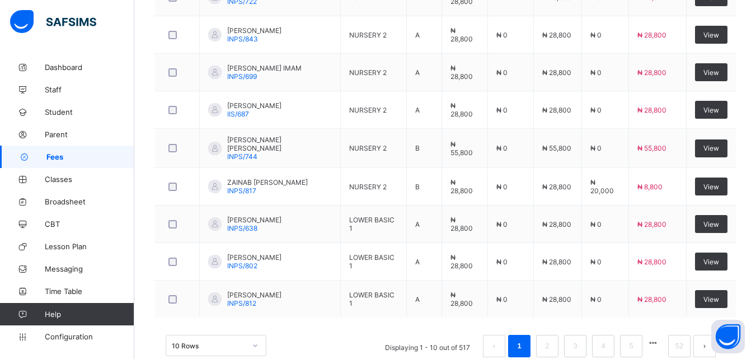
scroll to position [431, 0]
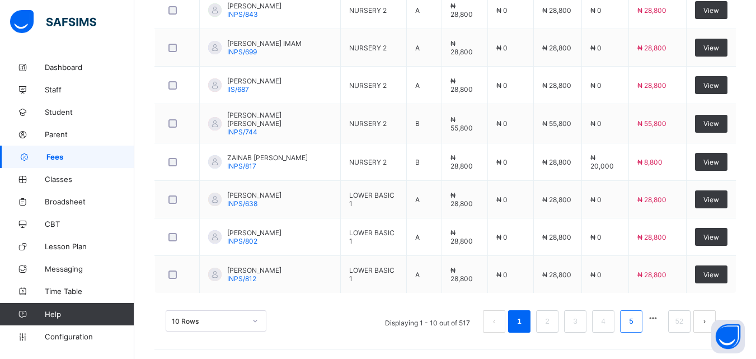
click at [636, 319] on link "5" at bounding box center [631, 321] width 11 height 15
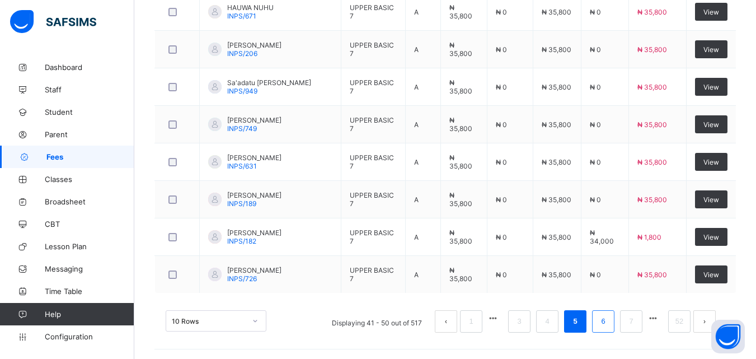
click at [608, 320] on link "6" at bounding box center [603, 321] width 11 height 15
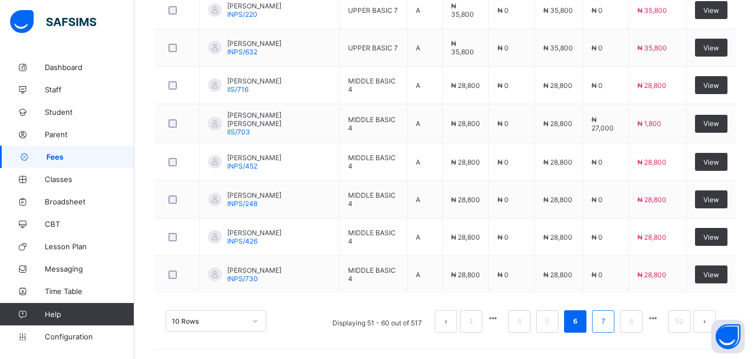
click at [608, 325] on link "7" at bounding box center [603, 321] width 11 height 15
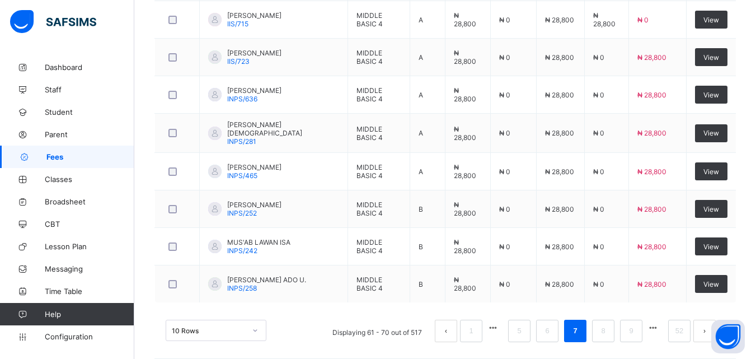
scroll to position [419, 0]
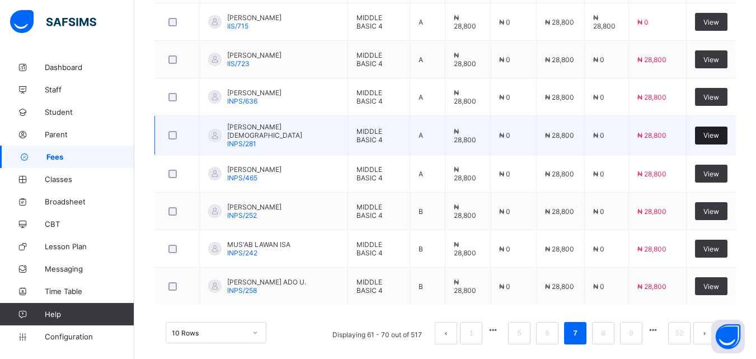
click at [716, 137] on span "View" at bounding box center [711, 135] width 16 height 8
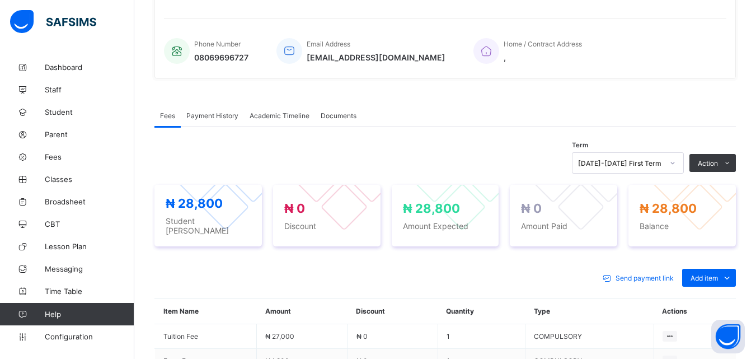
scroll to position [210, 0]
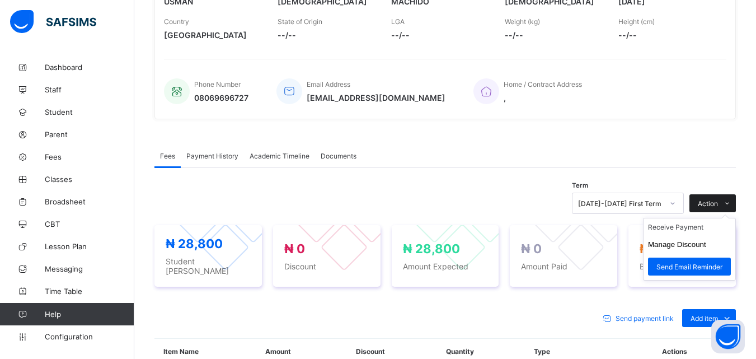
click at [718, 206] on span "Action" at bounding box center [708, 203] width 20 height 8
click at [694, 232] on li "Receive Payment" at bounding box center [690, 226] width 92 height 17
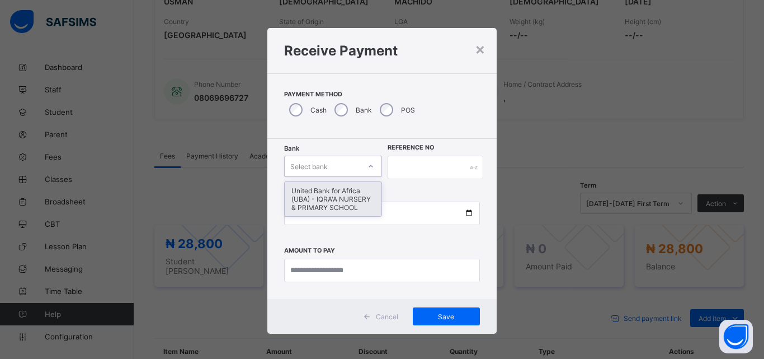
click at [376, 167] on div at bounding box center [371, 166] width 19 height 18
click at [346, 186] on div "United Bank for Africa (UBA) - IQRA'A NURSERY & PRIMARY SCHOOL" at bounding box center [333, 199] width 97 height 34
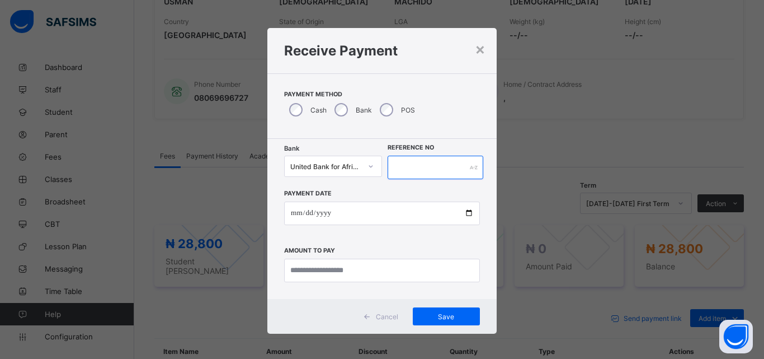
click at [395, 168] on input "text" at bounding box center [436, 168] width 96 height 24
type input "*****"
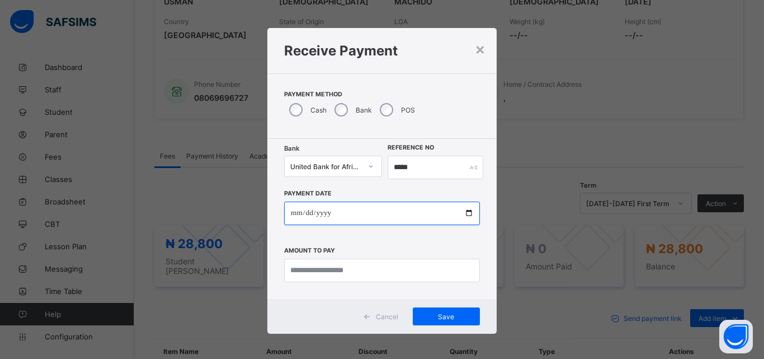
click at [468, 218] on input "date" at bounding box center [382, 213] width 196 height 24
type input "**********"
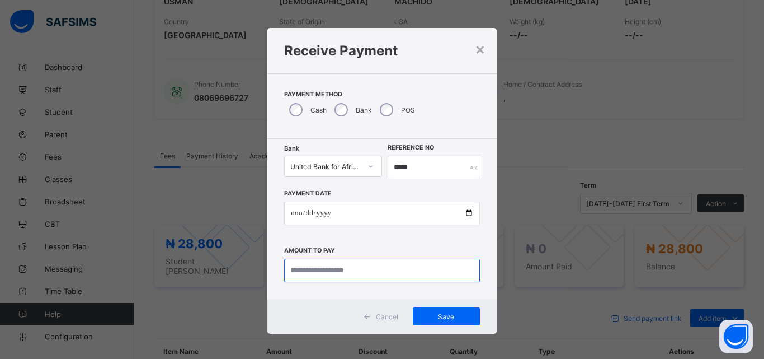
click at [375, 272] on input "currency" at bounding box center [382, 271] width 196 height 24
type input "********"
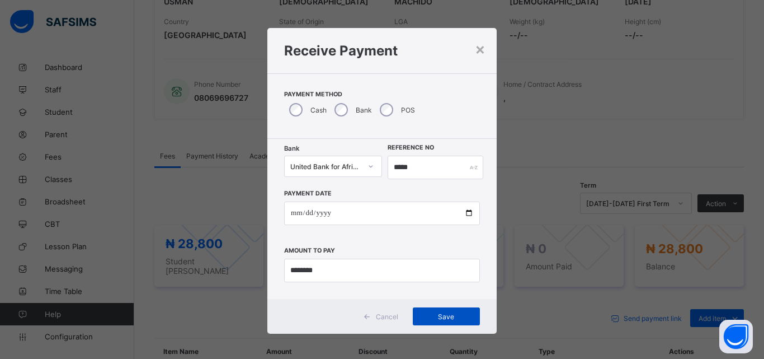
click at [446, 321] on div "Save" at bounding box center [446, 316] width 67 height 18
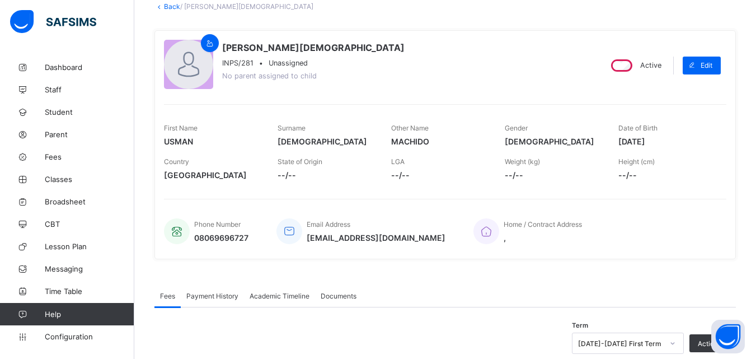
scroll to position [0, 0]
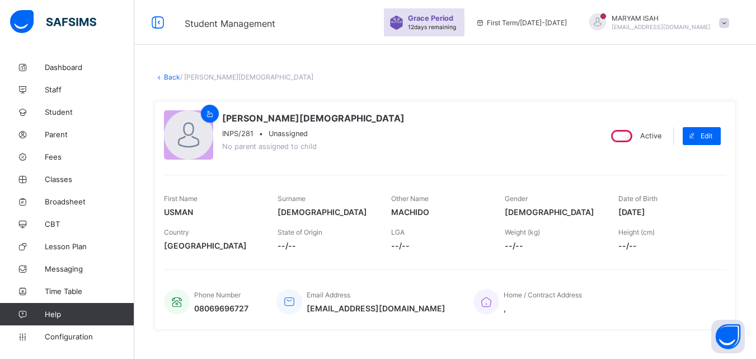
click at [167, 76] on link "Back" at bounding box center [172, 77] width 16 height 8
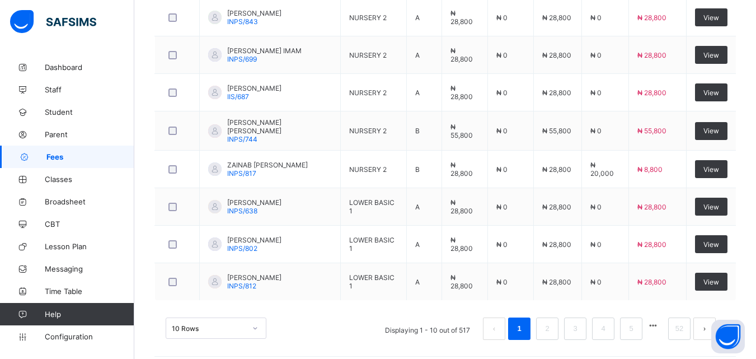
scroll to position [431, 0]
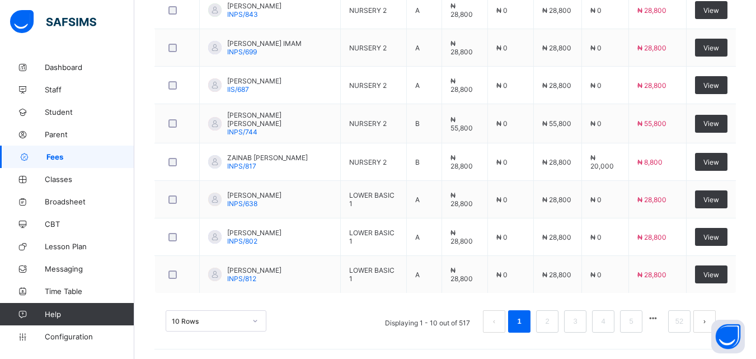
click at [660, 320] on button "button" at bounding box center [653, 318] width 15 height 10
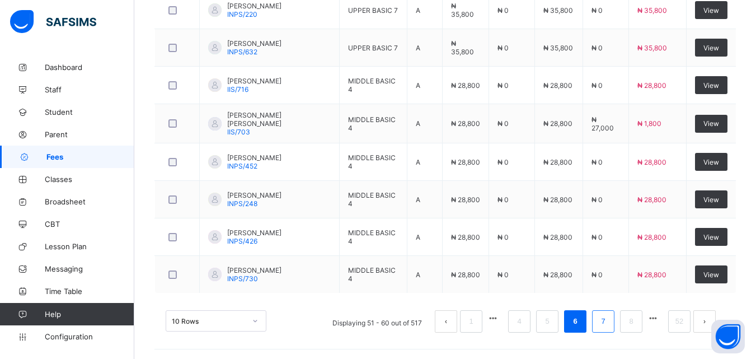
click at [608, 322] on link "7" at bounding box center [603, 321] width 11 height 15
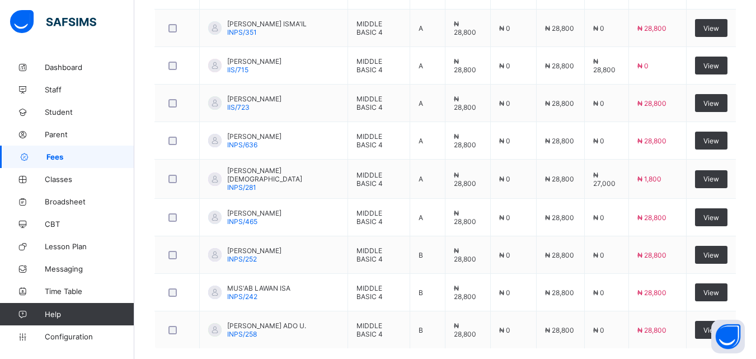
scroll to position [402, 0]
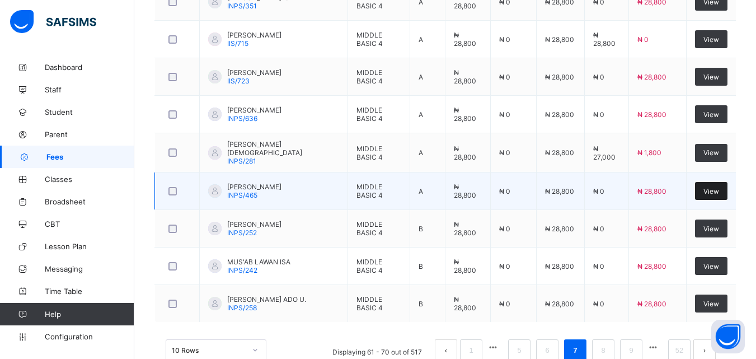
click at [711, 192] on div "View" at bounding box center [711, 191] width 32 height 18
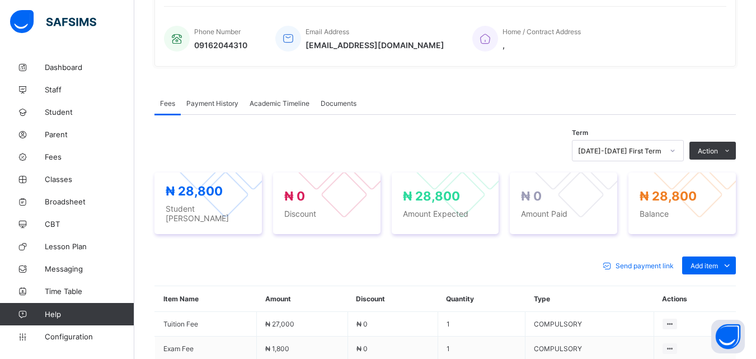
scroll to position [242, 0]
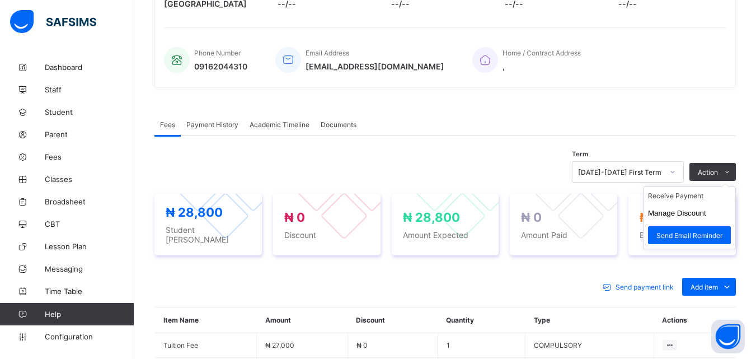
click at [730, 186] on ul "Receive Payment Manage Discount Send Email Reminder" at bounding box center [689, 217] width 93 height 63
click at [710, 196] on li "Receive Payment" at bounding box center [690, 195] width 92 height 17
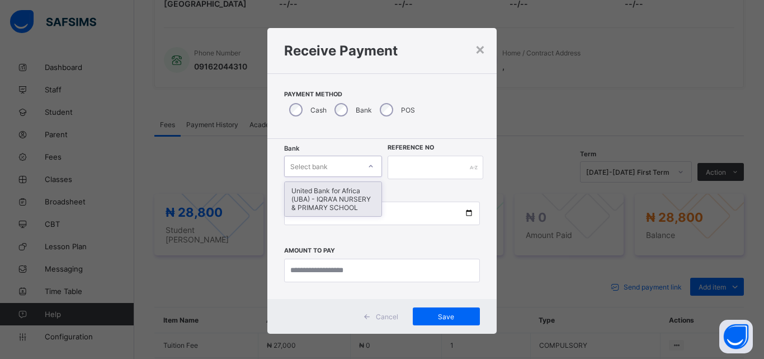
click at [369, 167] on icon at bounding box center [371, 166] width 4 height 2
click at [351, 197] on div "United Bank for Africa (UBA) - IQRA'A NURSERY & PRIMARY SCHOOL" at bounding box center [333, 199] width 97 height 34
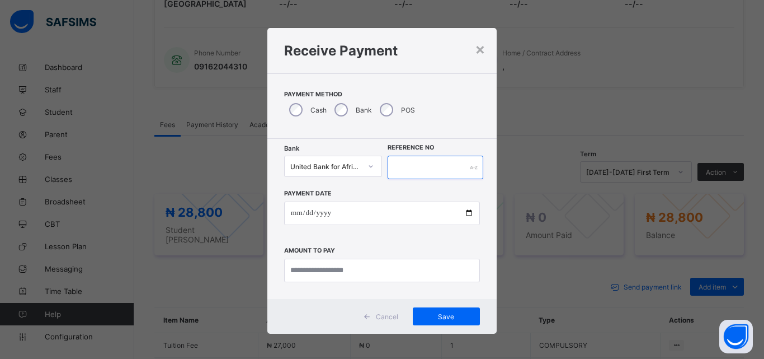
click at [396, 166] on input "text" at bounding box center [436, 168] width 96 height 24
type input "*****"
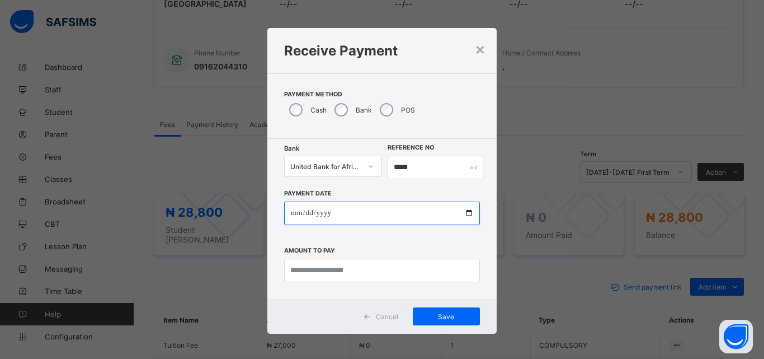
click at [470, 216] on input "date" at bounding box center [382, 213] width 196 height 24
type input "**********"
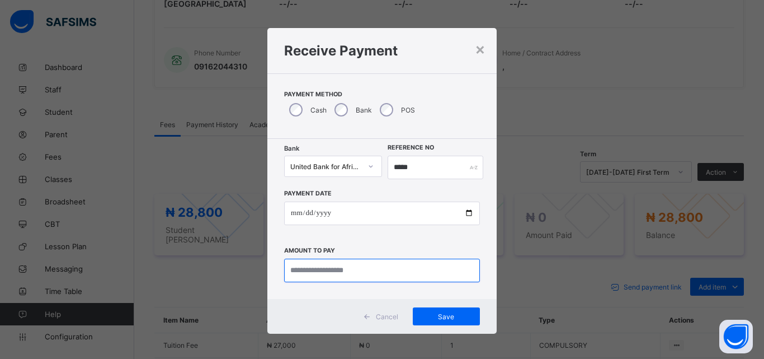
click at [350, 266] on input "currency" at bounding box center [382, 271] width 196 height 24
type input "********"
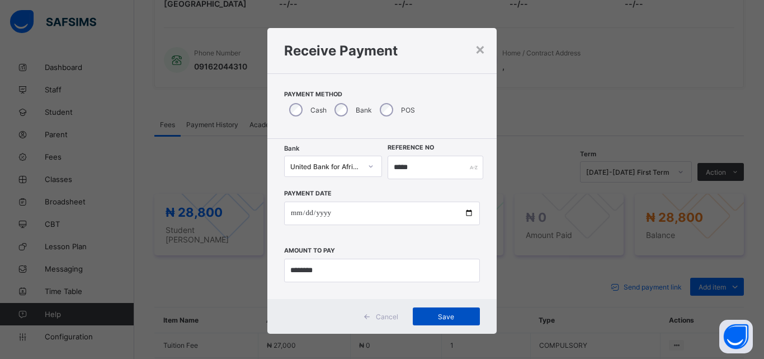
click at [436, 319] on span "Save" at bounding box center [446, 316] width 50 height 8
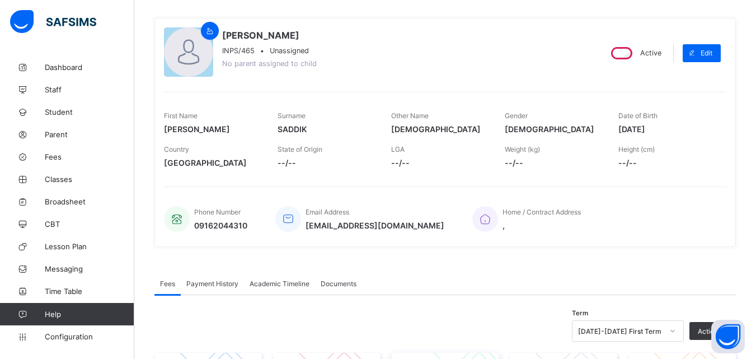
scroll to position [0, 0]
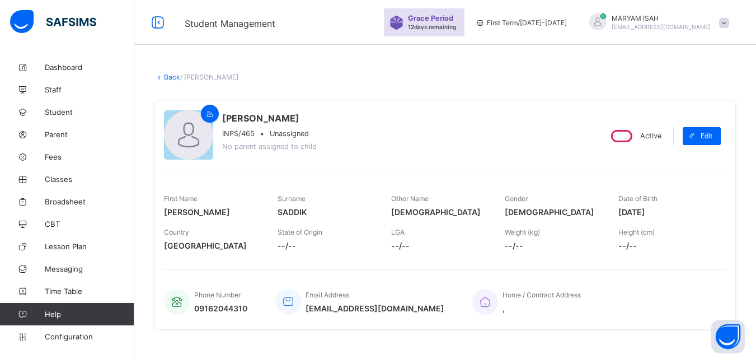
click at [167, 78] on link "Back" at bounding box center [172, 77] width 16 height 8
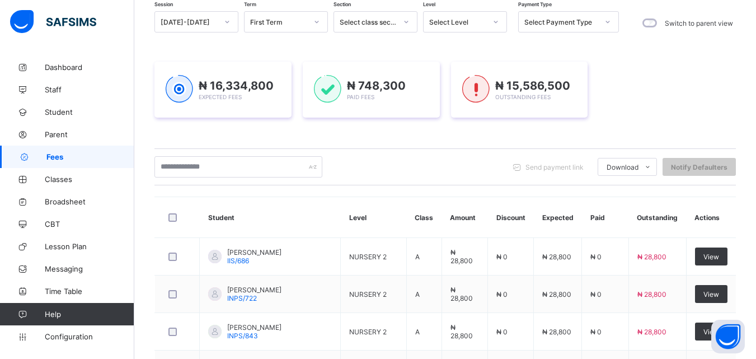
scroll to position [431, 0]
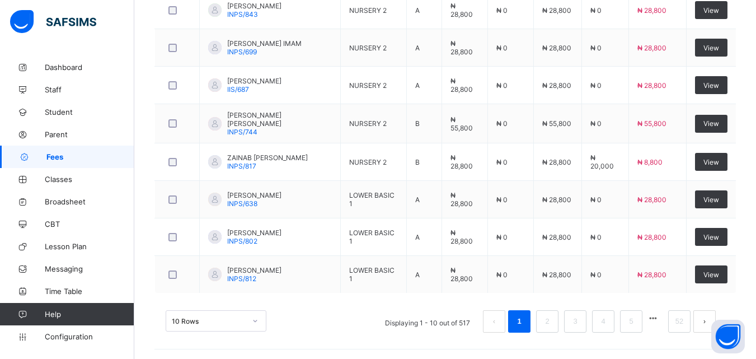
click at [660, 318] on button "button" at bounding box center [653, 318] width 15 height 10
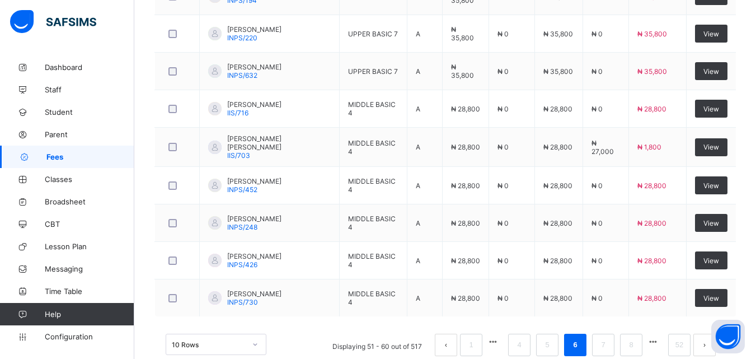
scroll to position [419, 0]
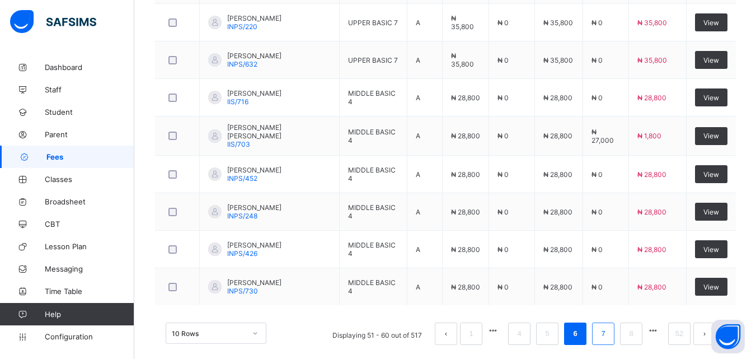
click at [608, 334] on link "7" at bounding box center [603, 333] width 11 height 15
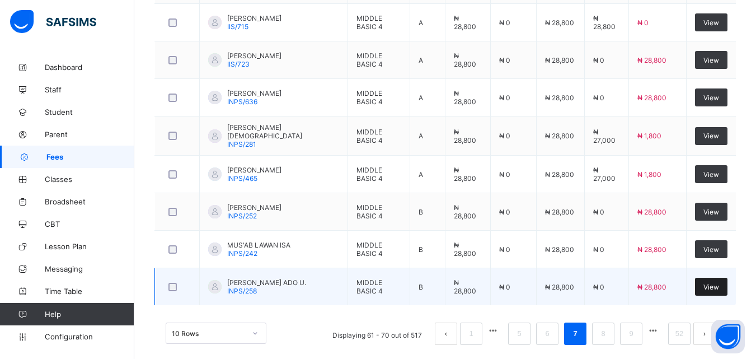
click at [725, 292] on div "View" at bounding box center [711, 287] width 32 height 18
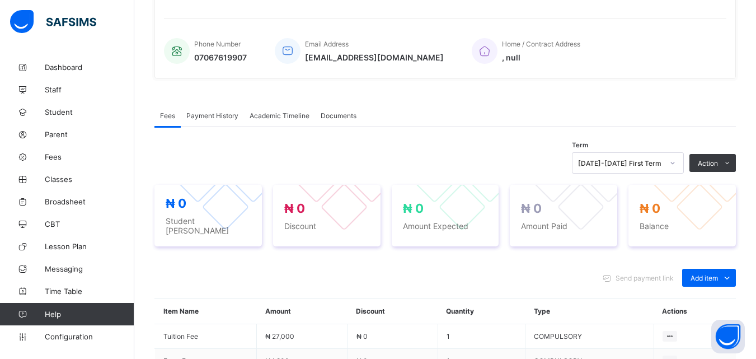
scroll to position [346, 0]
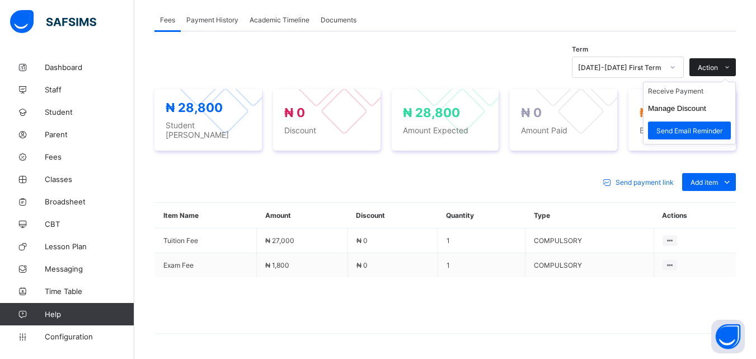
click at [731, 70] on icon at bounding box center [727, 67] width 8 height 7
click at [697, 91] on li "Receive Payment" at bounding box center [690, 90] width 92 height 17
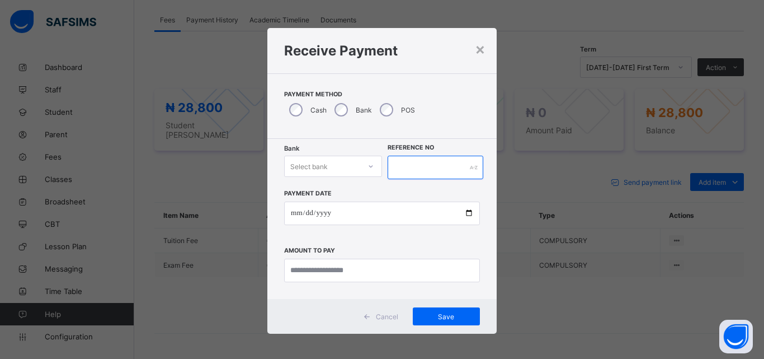
click at [448, 166] on input "text" at bounding box center [436, 168] width 96 height 24
type input "*****"
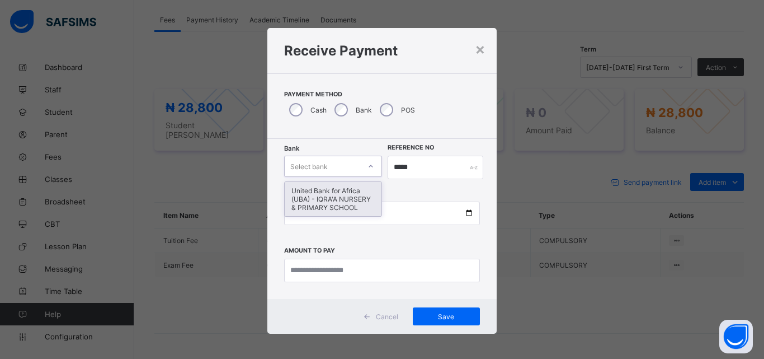
click at [368, 167] on icon at bounding box center [371, 166] width 7 height 11
click at [354, 191] on div "United Bank for Africa (UBA) - IQRA'A NURSERY & PRIMARY SCHOOL" at bounding box center [333, 199] width 97 height 34
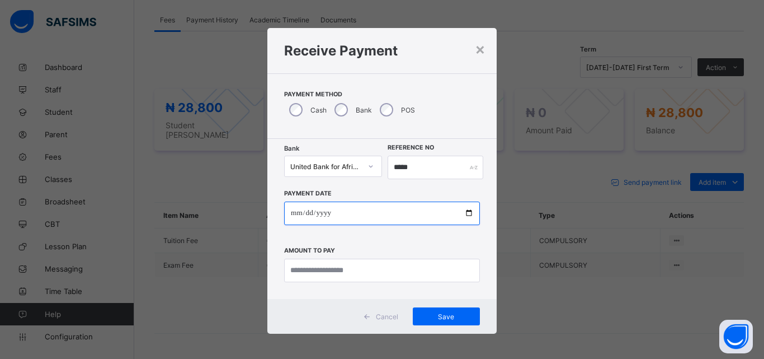
click at [466, 214] on input "date" at bounding box center [382, 213] width 196 height 24
type input "**********"
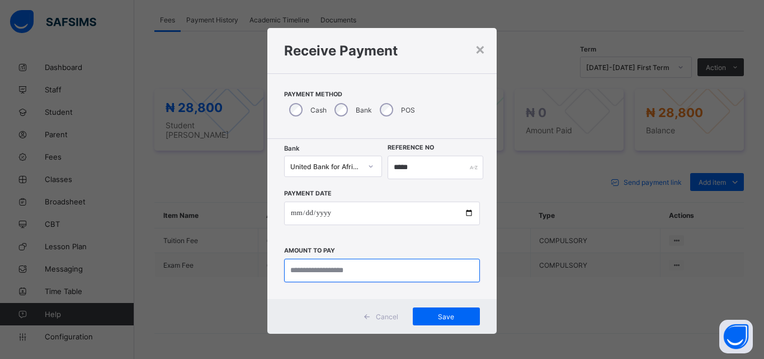
click at [305, 271] on input "currency" at bounding box center [382, 271] width 196 height 24
type input "********"
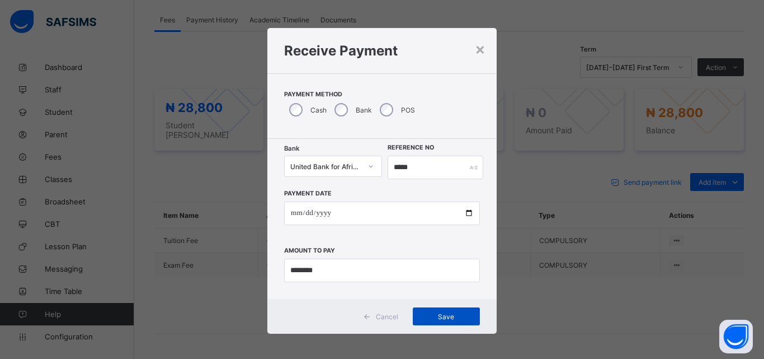
click at [442, 314] on span "Save" at bounding box center [446, 316] width 50 height 8
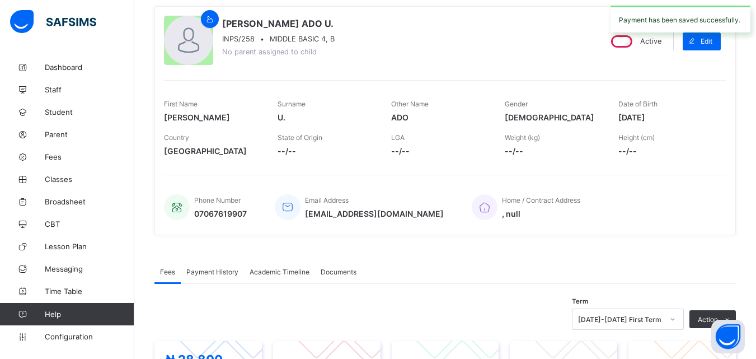
scroll to position [0, 0]
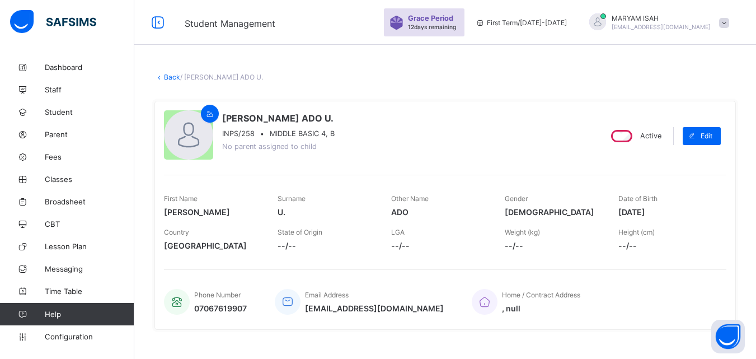
click at [165, 76] on link "Back" at bounding box center [172, 77] width 16 height 8
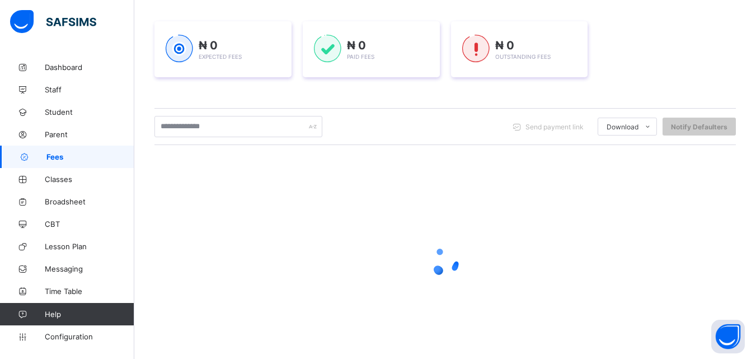
scroll to position [176, 0]
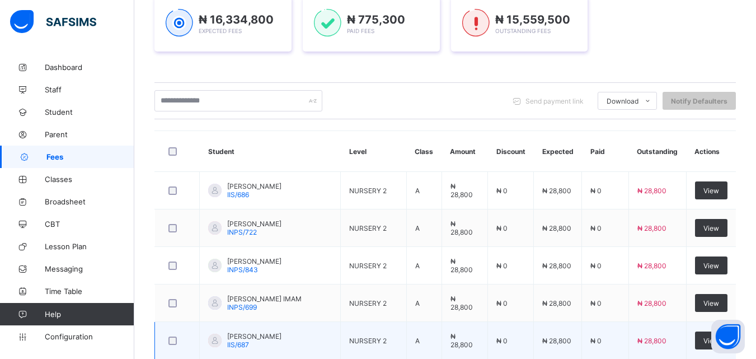
click at [665, 324] on td "₦ 28,800" at bounding box center [657, 340] width 58 height 37
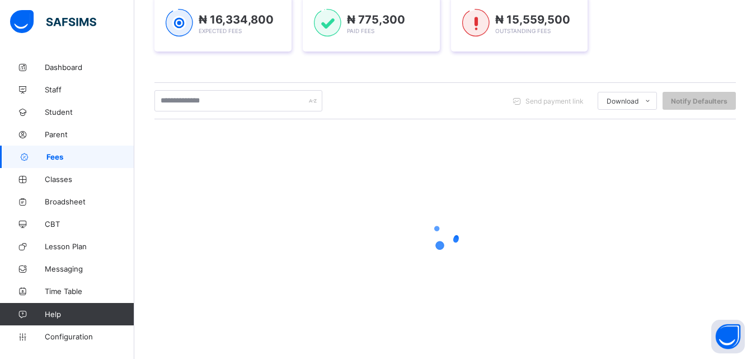
scroll to position [431, 0]
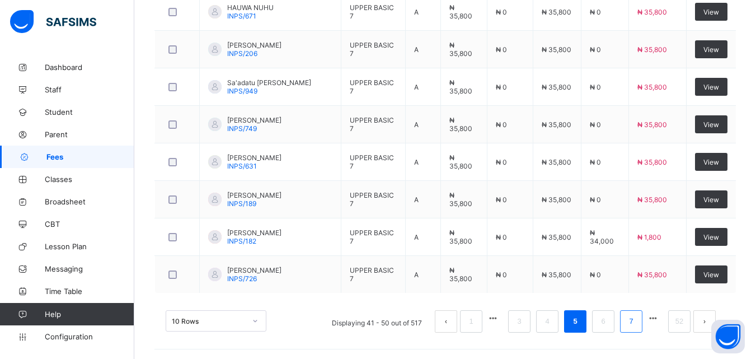
click at [636, 325] on link "7" at bounding box center [631, 321] width 11 height 15
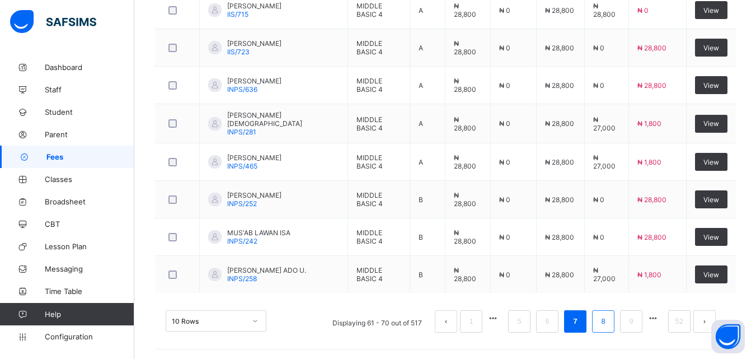
click at [608, 321] on link "8" at bounding box center [603, 321] width 11 height 15
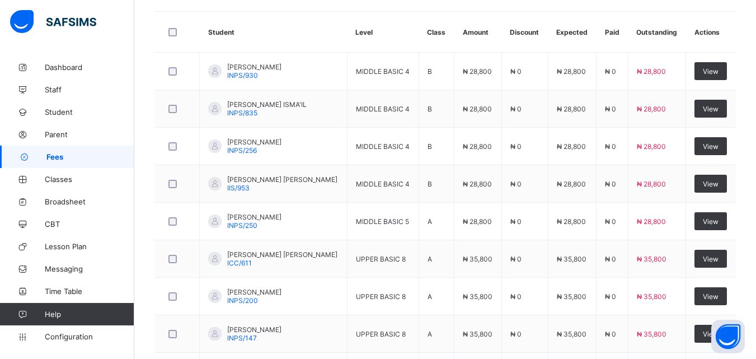
scroll to position [289, 0]
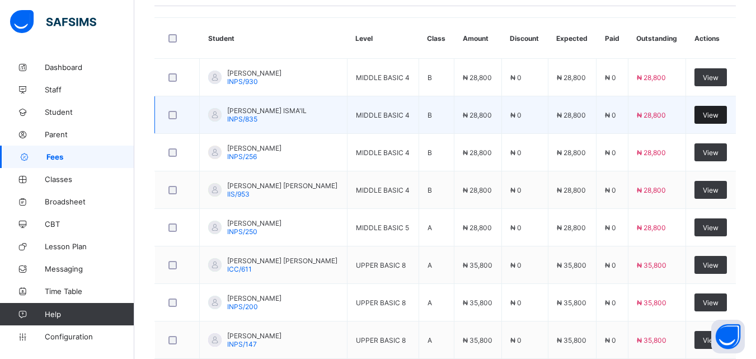
click at [714, 121] on div "View" at bounding box center [710, 115] width 32 height 18
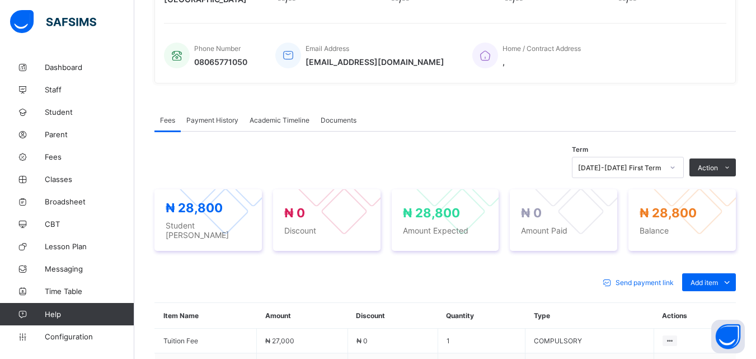
scroll to position [243, 0]
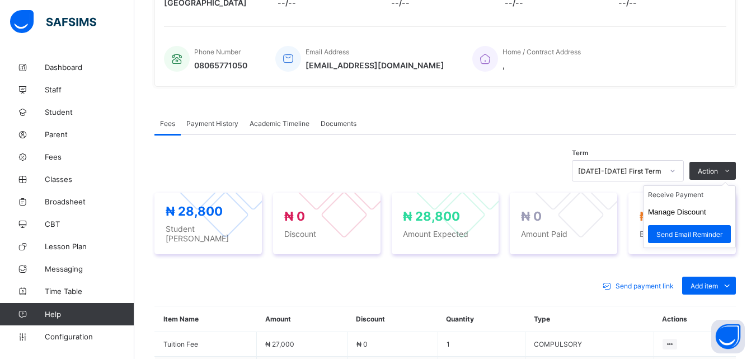
click at [734, 185] on ul "Receive Payment Manage Discount Send Email Reminder" at bounding box center [689, 216] width 93 height 63
click at [694, 194] on li "Receive Payment" at bounding box center [690, 194] width 92 height 17
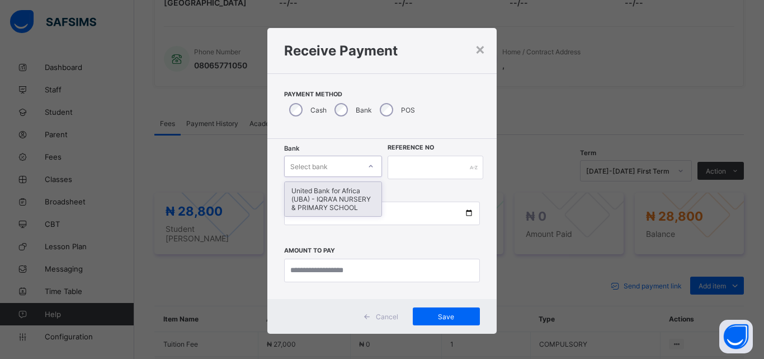
click at [368, 166] on icon at bounding box center [371, 166] width 7 height 11
click at [344, 202] on div "United Bank for Africa (UBA) - IQRA'A NURSERY & PRIMARY SCHOOL" at bounding box center [333, 199] width 97 height 34
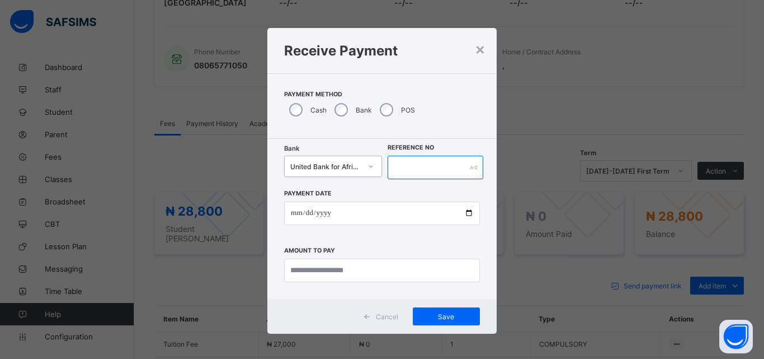
click at [410, 165] on input "text" at bounding box center [436, 168] width 96 height 24
type input "*****"
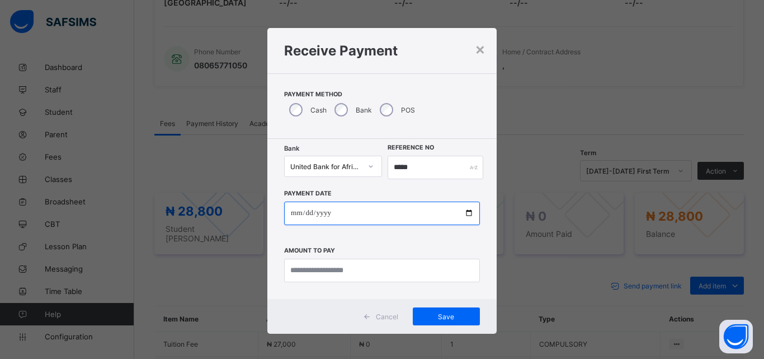
click at [469, 209] on input "date" at bounding box center [382, 213] width 196 height 24
type input "**********"
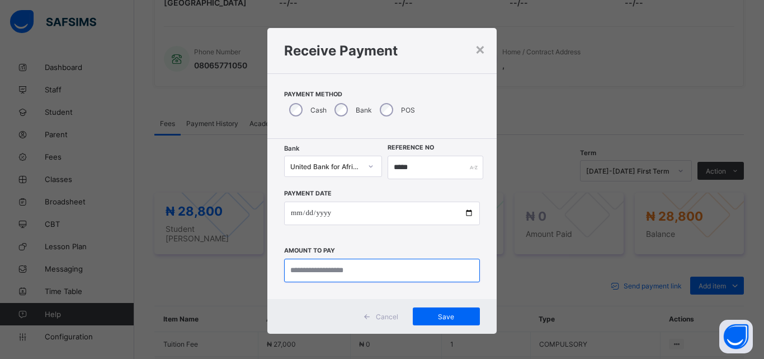
click at [313, 268] on input "currency" at bounding box center [382, 271] width 196 height 24
type input "********"
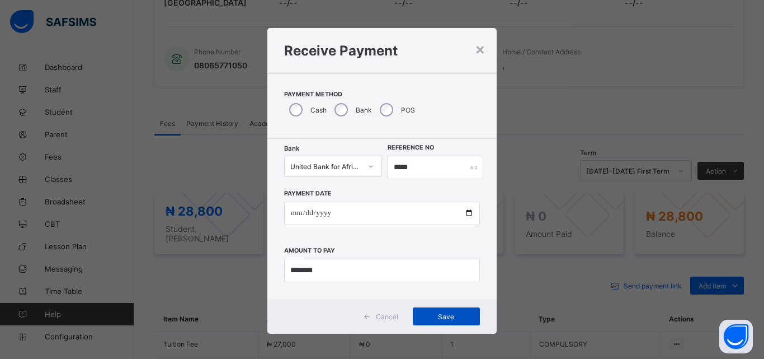
click at [438, 314] on span "Save" at bounding box center [446, 316] width 50 height 8
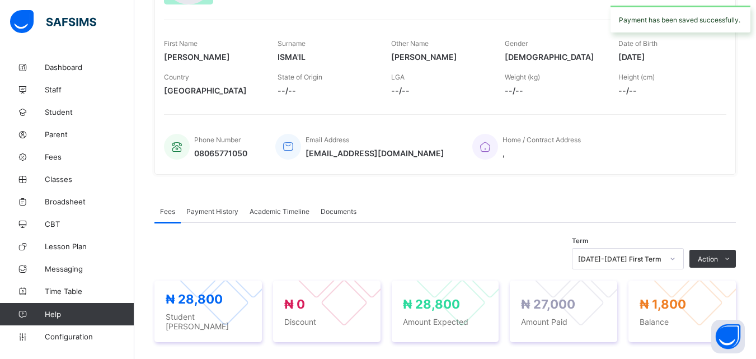
scroll to position [0, 0]
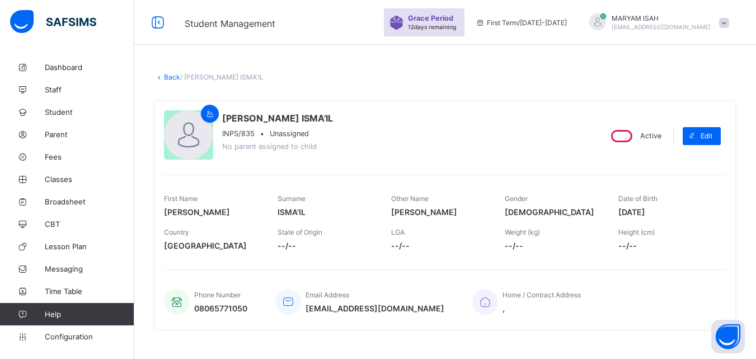
click at [171, 75] on link "Back" at bounding box center [172, 77] width 16 height 8
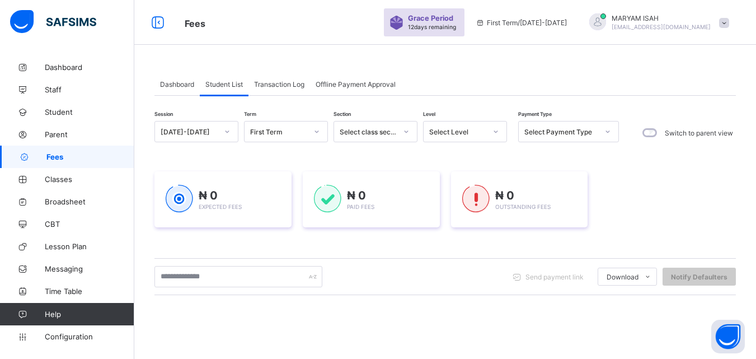
scroll to position [69, 0]
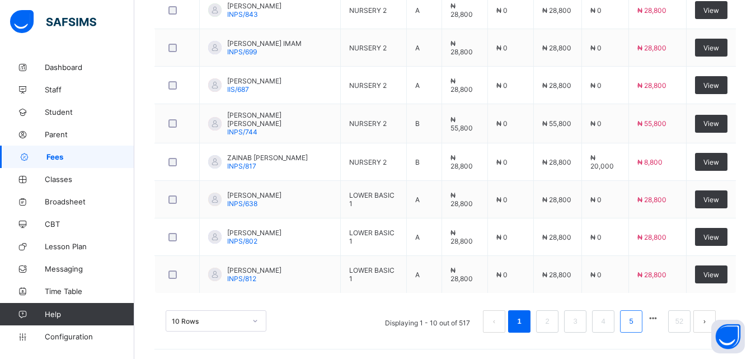
click at [636, 326] on link "5" at bounding box center [631, 321] width 11 height 15
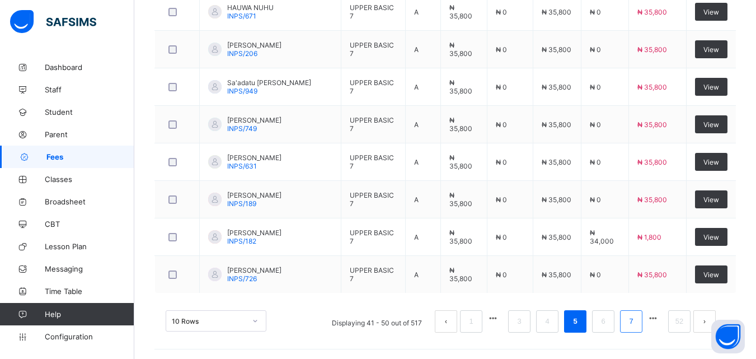
click at [636, 322] on link "7" at bounding box center [631, 321] width 11 height 15
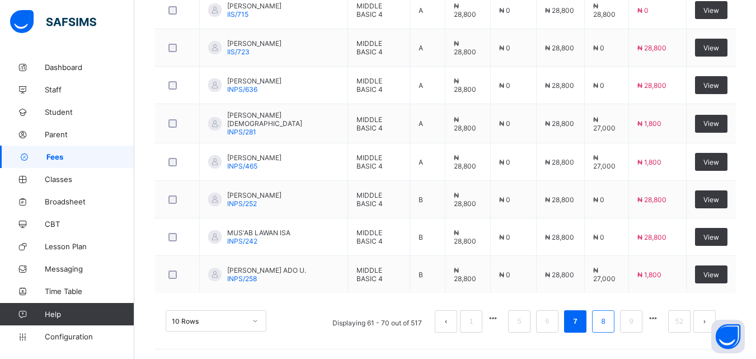
click at [608, 327] on link "8" at bounding box center [603, 321] width 11 height 15
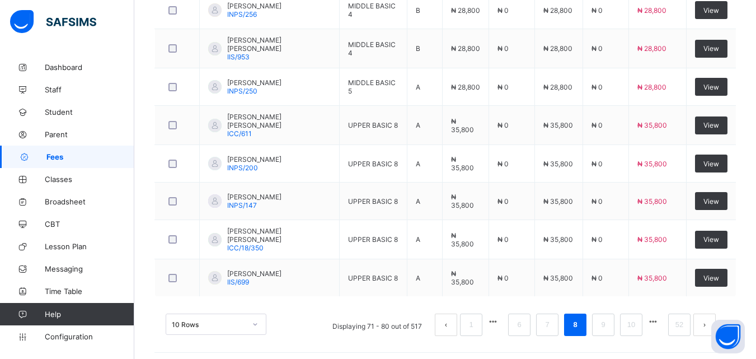
click at [665, 291] on div "10 Rows Displaying 71 - 80 out of 517 1 6 7 8 9 10 52" at bounding box center [444, 319] width 581 height 56
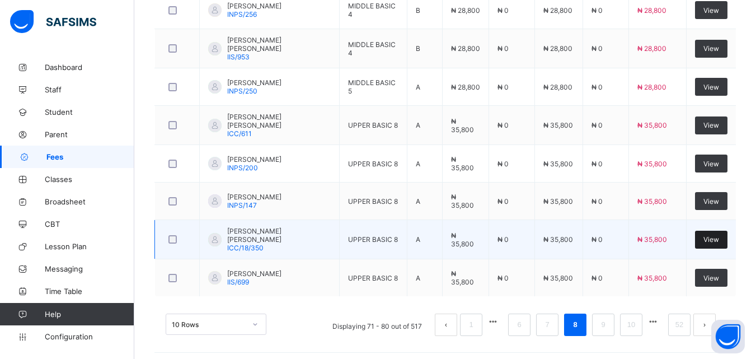
click at [718, 241] on div "View" at bounding box center [711, 240] width 32 height 18
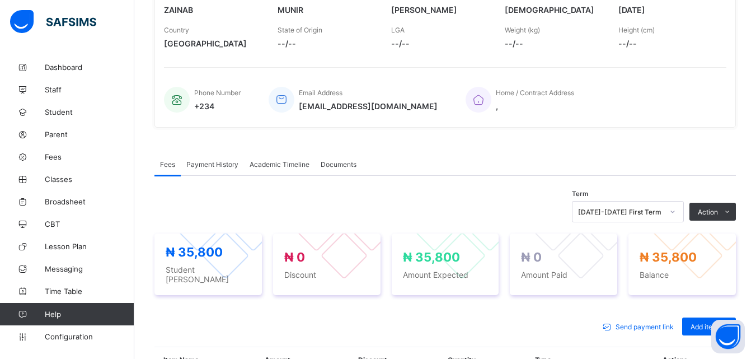
scroll to position [148, 0]
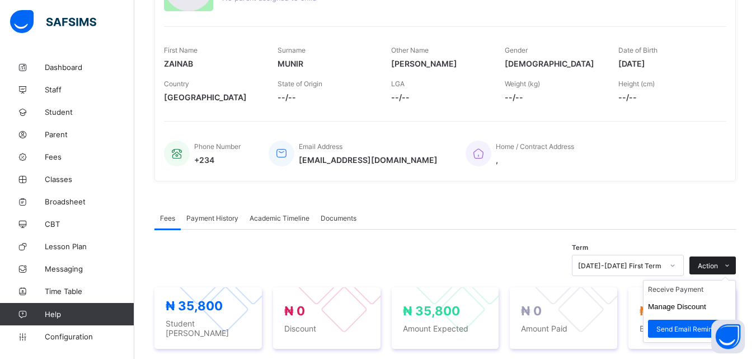
click at [731, 264] on icon at bounding box center [727, 265] width 8 height 7
click at [700, 289] on li "Receive Payment" at bounding box center [690, 288] width 92 height 17
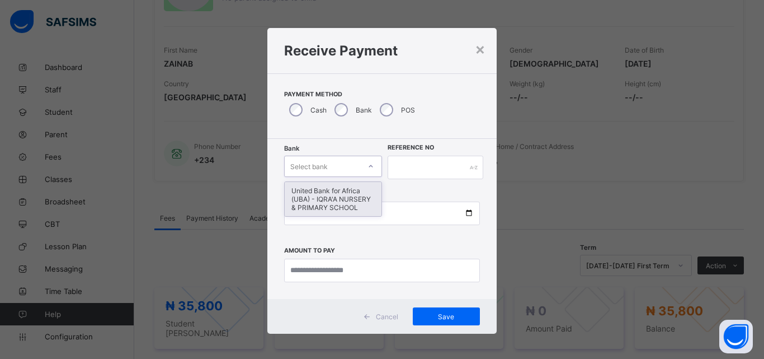
click at [368, 162] on icon at bounding box center [371, 166] width 7 height 11
click at [341, 193] on div "United Bank for Africa (UBA) - IQRA'A NURSERY & PRIMARY SCHOOL" at bounding box center [333, 199] width 97 height 34
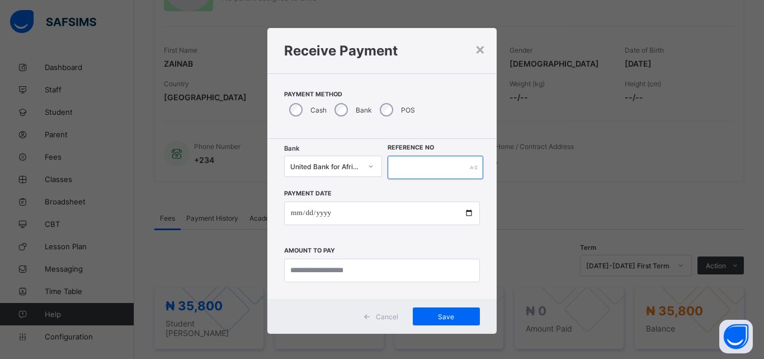
click at [427, 168] on input "text" at bounding box center [436, 168] width 96 height 24
type input "*****"
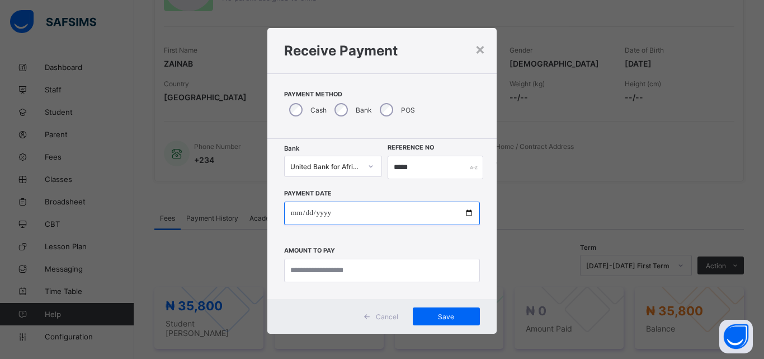
click at [467, 212] on input "date" at bounding box center [382, 213] width 196 height 24
type input "**********"
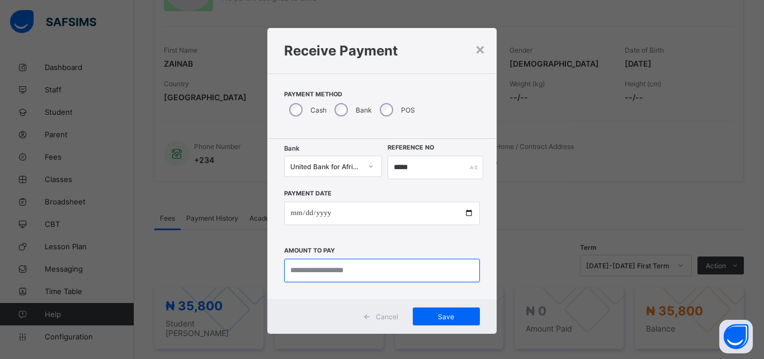
click at [325, 267] on input "currency" at bounding box center [382, 271] width 196 height 24
type input "********"
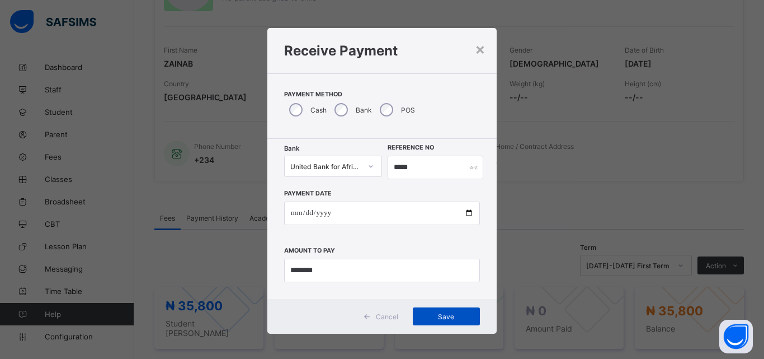
click at [429, 317] on span "Save" at bounding box center [446, 316] width 50 height 8
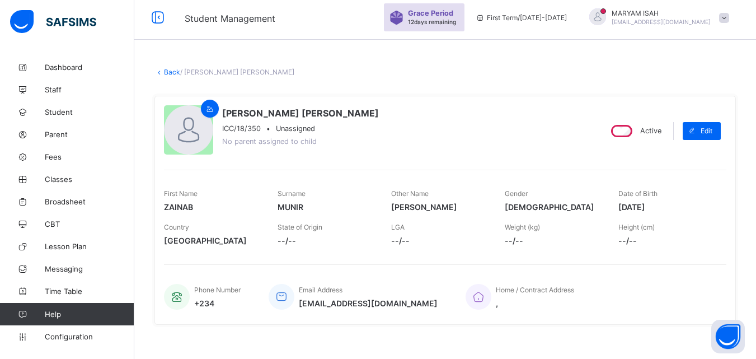
scroll to position [0, 0]
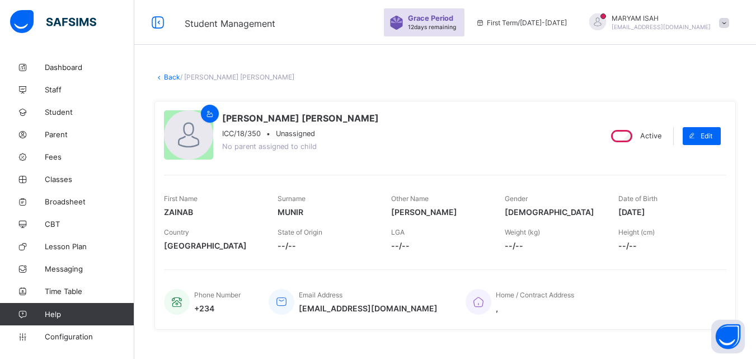
click at [168, 78] on link "Back" at bounding box center [172, 77] width 16 height 8
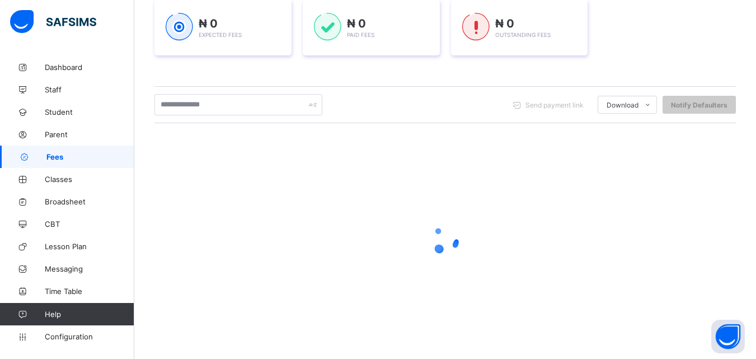
scroll to position [176, 0]
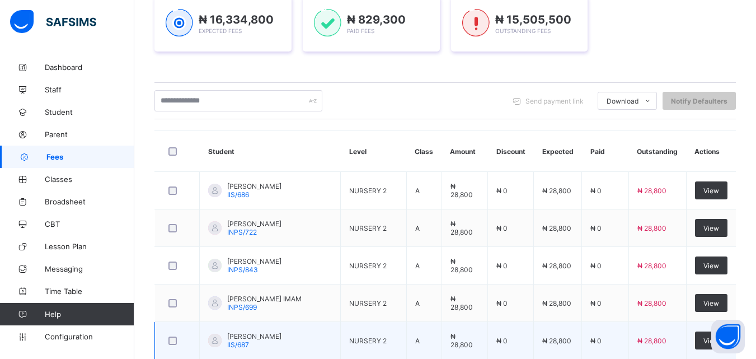
click at [646, 322] on td "₦ 28,800" at bounding box center [657, 340] width 58 height 37
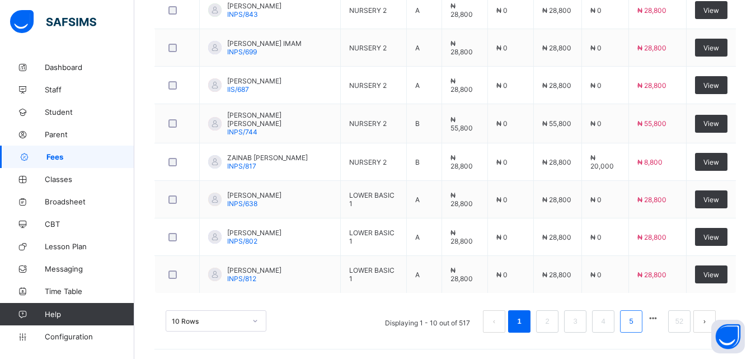
click at [636, 317] on link "5" at bounding box center [631, 321] width 11 height 15
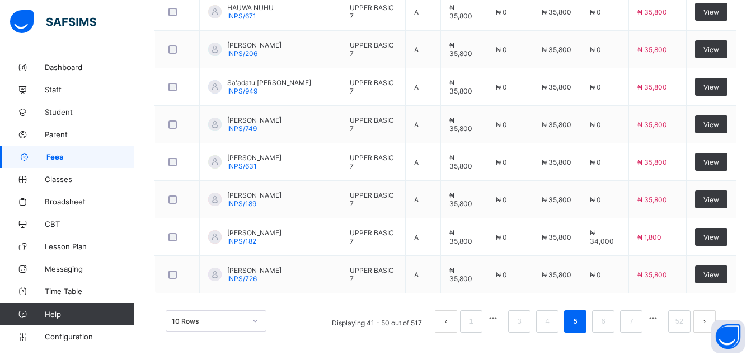
click at [659, 318] on button "button" at bounding box center [653, 318] width 15 height 10
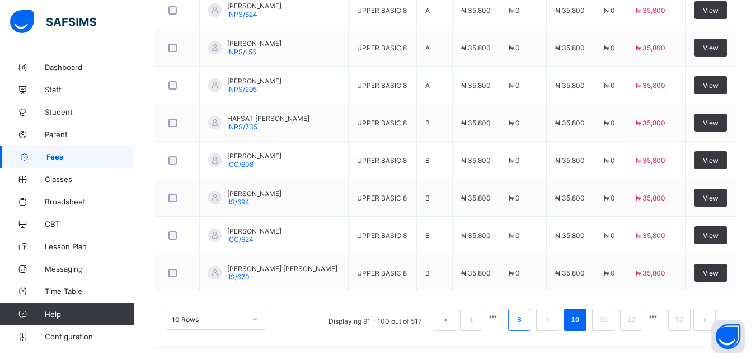
click at [531, 316] on li "8" at bounding box center [519, 319] width 22 height 22
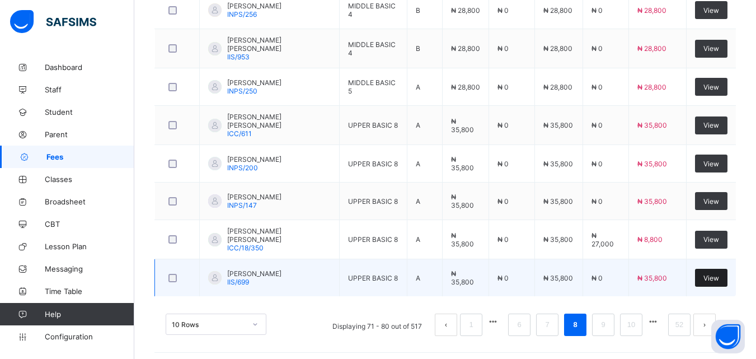
click at [719, 276] on span "View" at bounding box center [711, 278] width 16 height 8
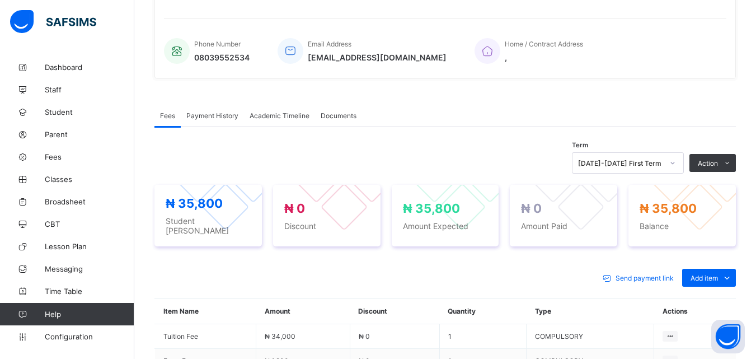
scroll to position [377, 0]
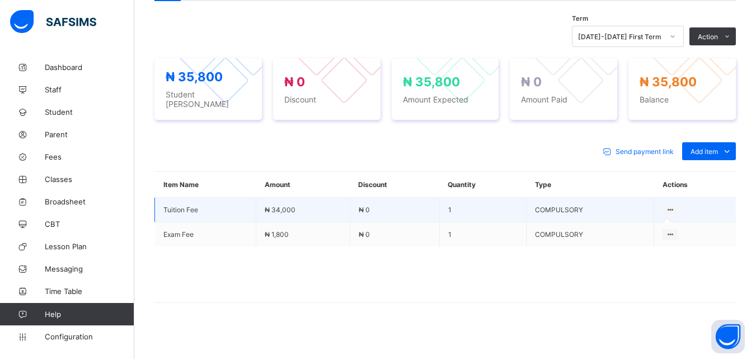
click at [675, 205] on icon at bounding box center [670, 209] width 10 height 8
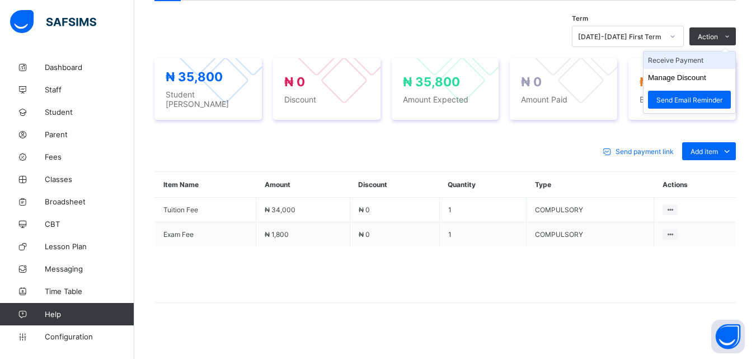
click at [712, 58] on li "Receive Payment" at bounding box center [690, 59] width 92 height 17
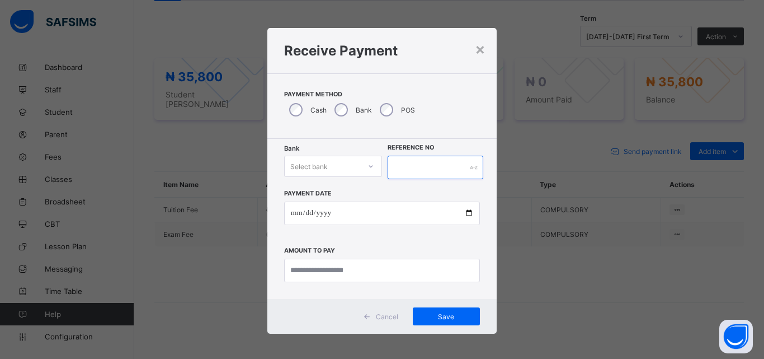
click at [429, 163] on input "text" at bounding box center [436, 168] width 96 height 24
type input "******"
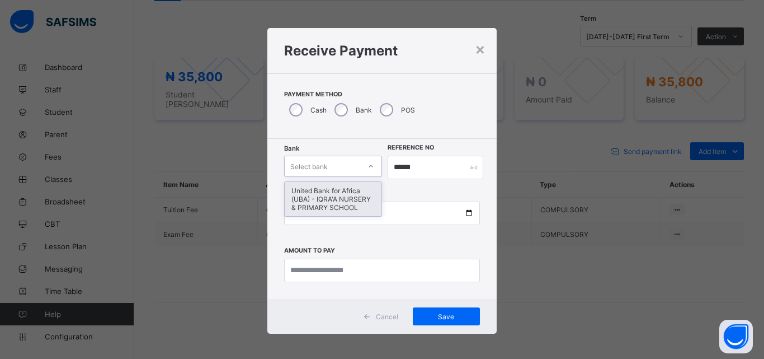
click at [368, 163] on icon at bounding box center [371, 166] width 7 height 11
click at [349, 198] on div "United Bank for Africa (UBA) - IQRA'A NURSERY & PRIMARY SCHOOL" at bounding box center [333, 199] width 97 height 34
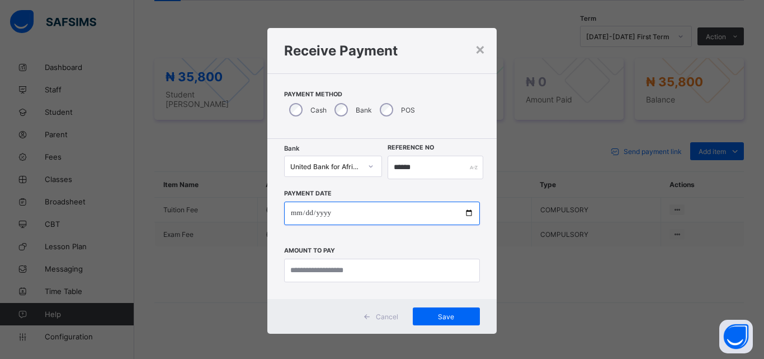
click at [471, 214] on input "date" at bounding box center [382, 213] width 196 height 24
type input "**********"
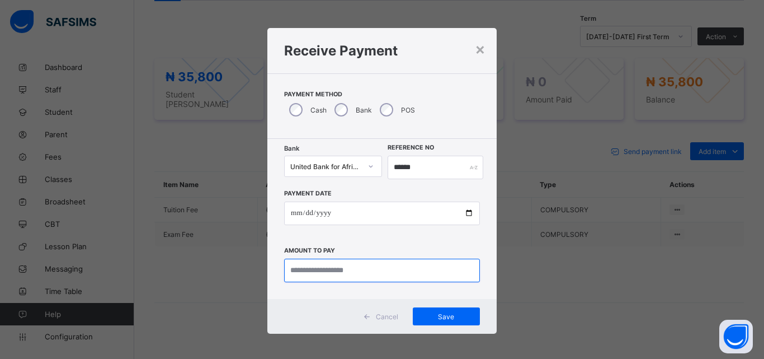
click at [298, 267] on input "currency" at bounding box center [382, 271] width 196 height 24
type input "********"
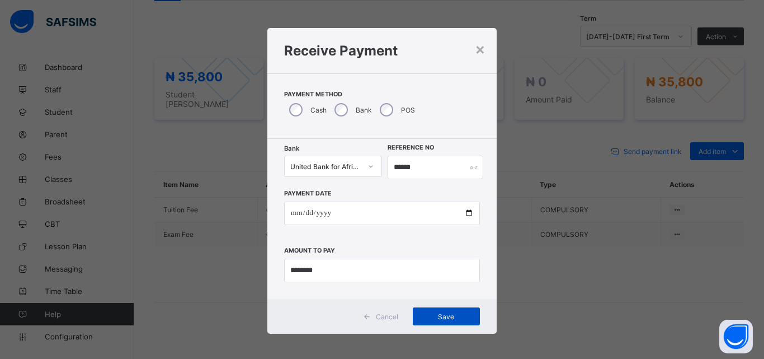
click at [425, 313] on span "Save" at bounding box center [446, 316] width 50 height 8
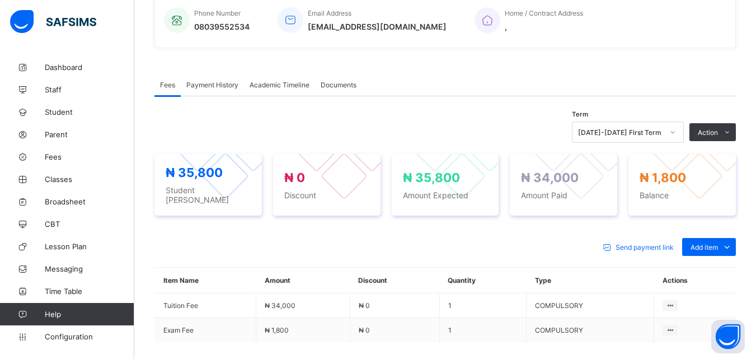
scroll to position [0, 0]
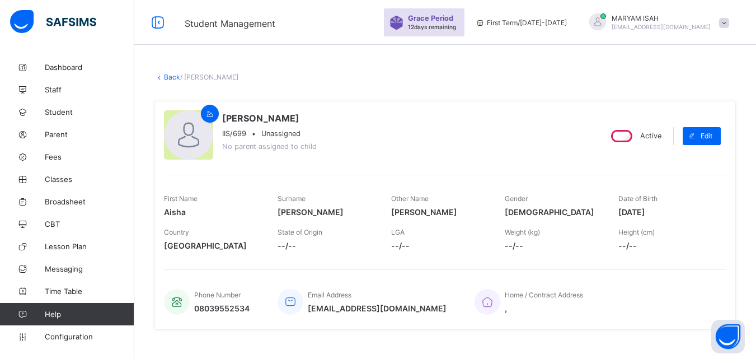
click at [166, 77] on link "Back" at bounding box center [172, 77] width 16 height 8
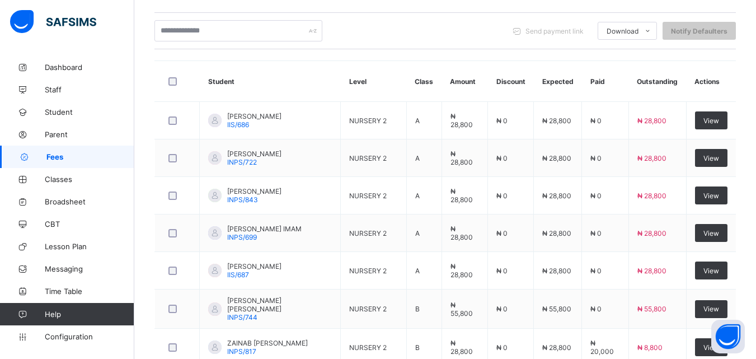
scroll to position [431, 0]
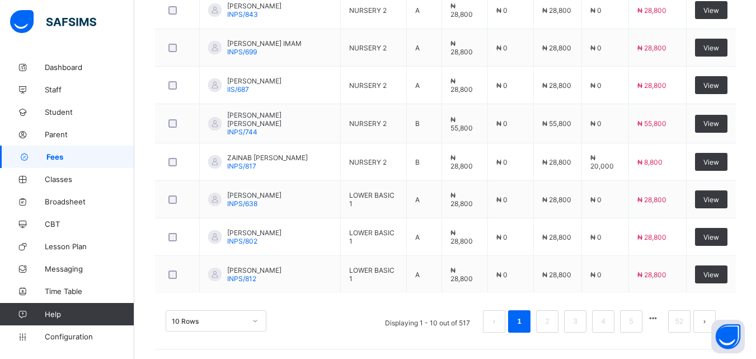
click at [660, 319] on button "button" at bounding box center [653, 318] width 15 height 10
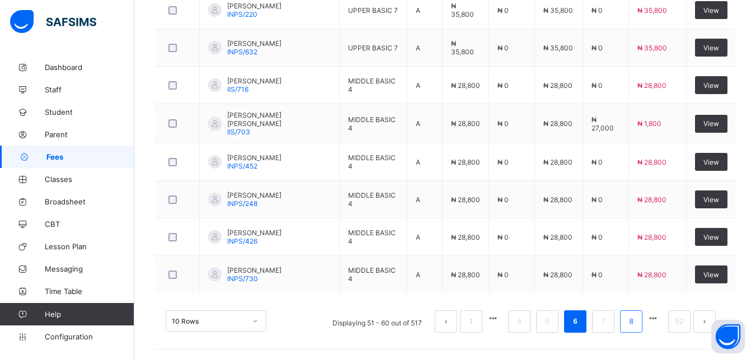
click at [636, 326] on link "8" at bounding box center [631, 321] width 11 height 15
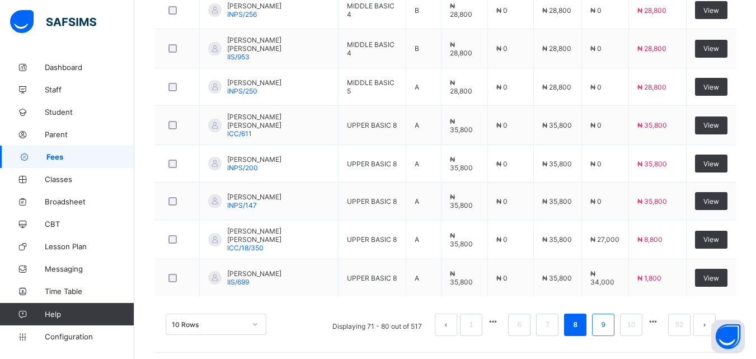
click at [608, 322] on link "9" at bounding box center [603, 324] width 11 height 15
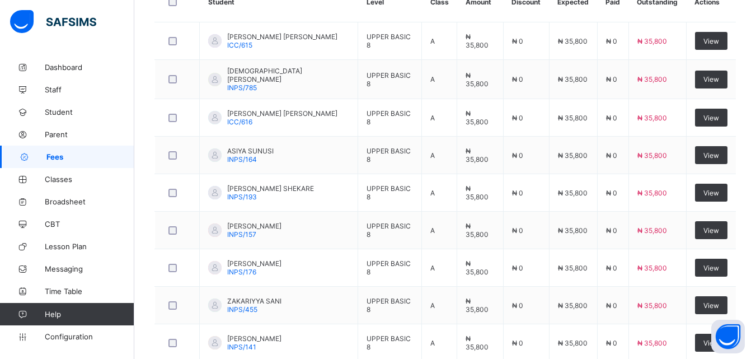
scroll to position [328, 0]
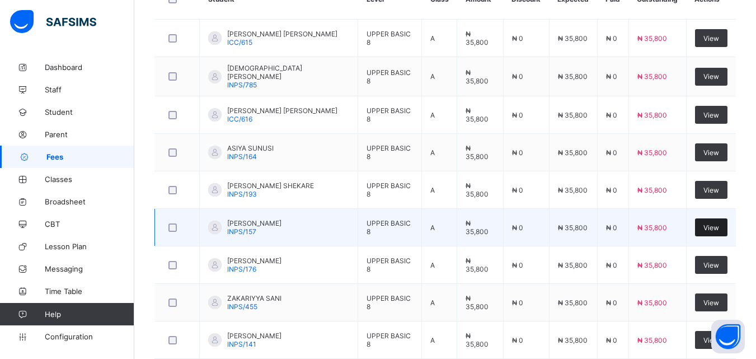
click at [715, 228] on span "View" at bounding box center [711, 227] width 16 height 8
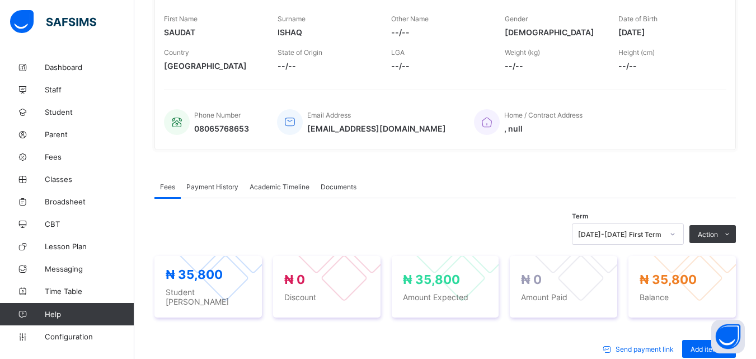
scroll to position [176, 0]
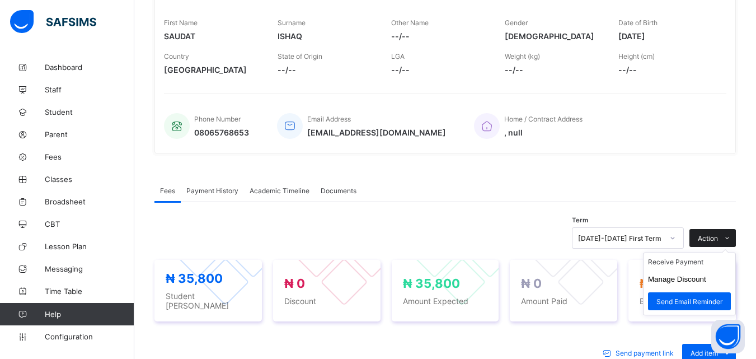
click at [729, 240] on span at bounding box center [727, 238] width 18 height 18
click at [683, 262] on li "Receive Payment" at bounding box center [690, 261] width 92 height 17
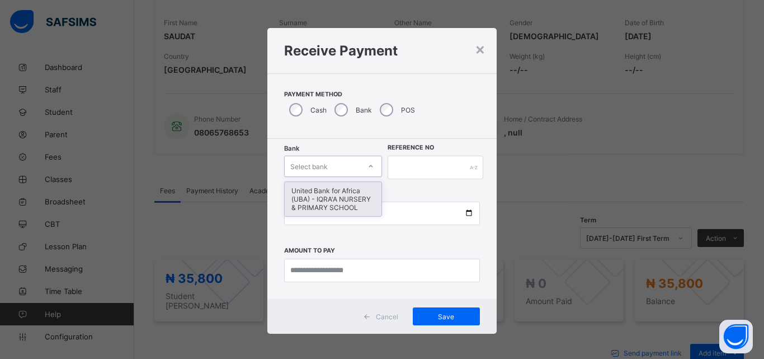
click at [371, 165] on icon at bounding box center [371, 166] width 7 height 11
click at [340, 195] on div "United Bank for Africa (UBA) - IQRA'A NURSERY & PRIMARY SCHOOL" at bounding box center [333, 199] width 97 height 34
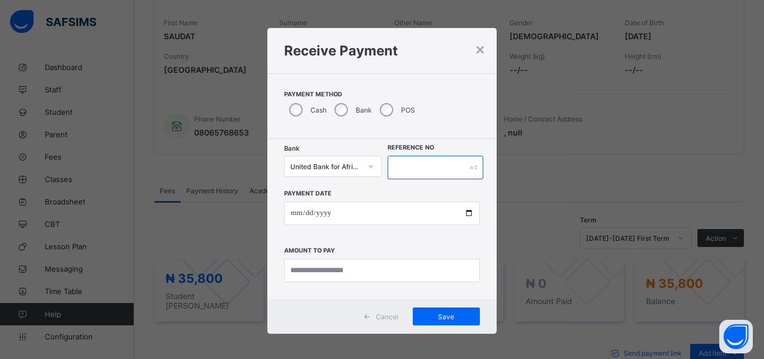
click at [421, 164] on input "text" at bounding box center [436, 168] width 96 height 24
type input "******"
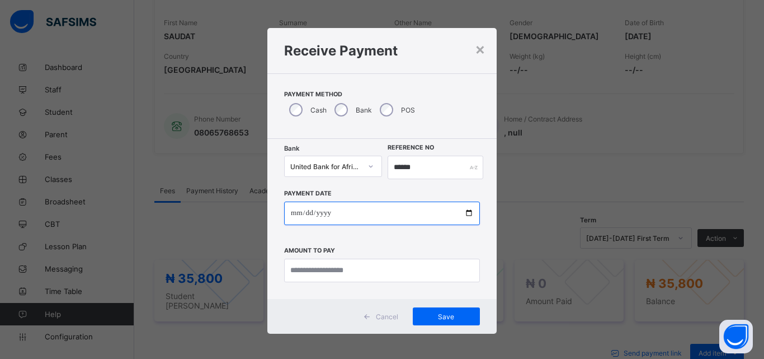
click at [466, 215] on input "date" at bounding box center [382, 213] width 196 height 24
type input "**********"
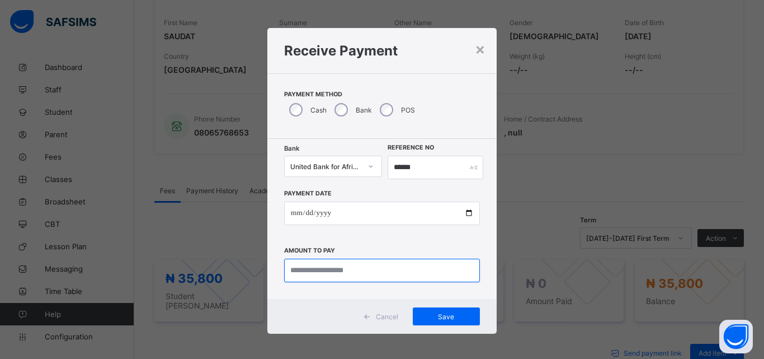
click at [317, 266] on input "currency" at bounding box center [382, 271] width 196 height 24
type input "********"
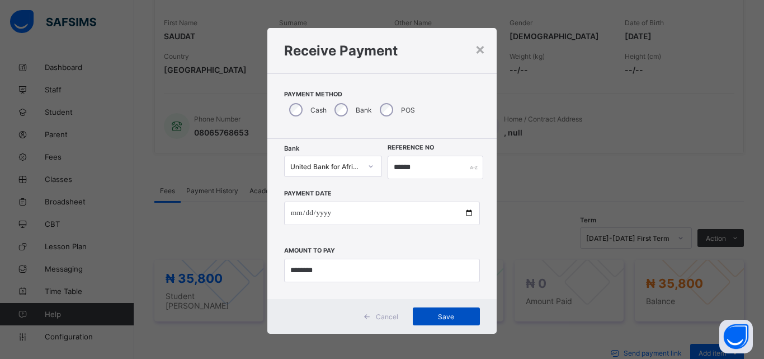
click at [459, 316] on span "Save" at bounding box center [446, 316] width 50 height 8
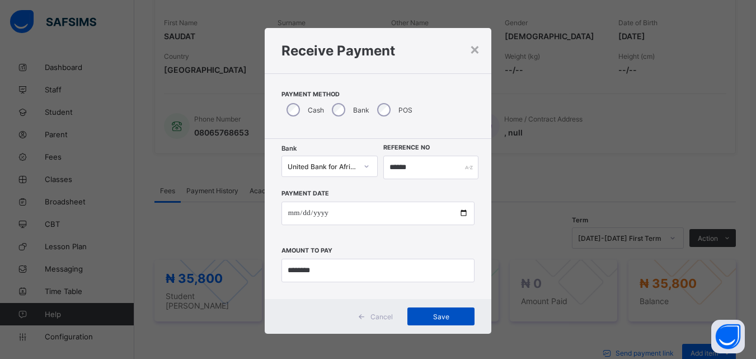
click at [459, 316] on span "Save" at bounding box center [441, 316] width 50 height 8
click at [412, 168] on input "******" at bounding box center [430, 168] width 95 height 24
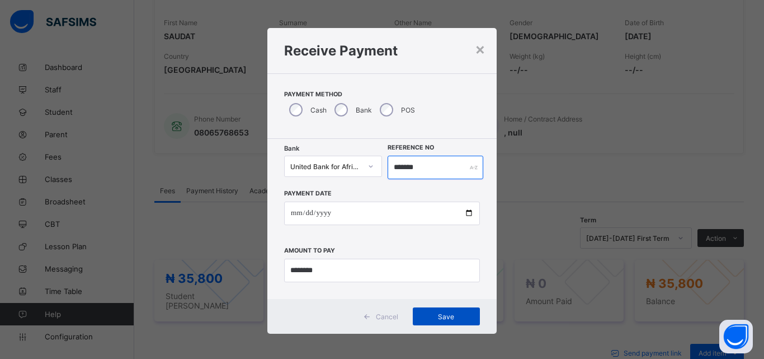
type input "*******"
click at [436, 320] on span "Save" at bounding box center [446, 316] width 50 height 8
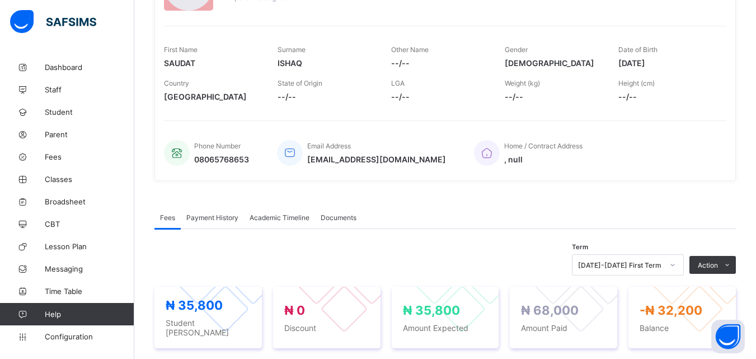
scroll to position [154, 0]
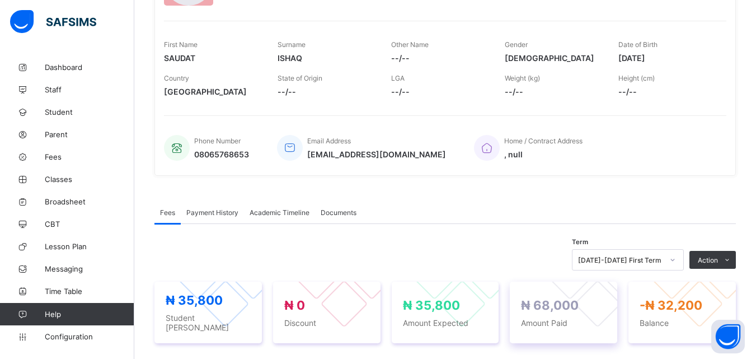
click at [668, 307] on span "-₦ 32,200" at bounding box center [671, 305] width 63 height 15
click at [550, 318] on span "Amount Paid" at bounding box center [563, 323] width 85 height 10
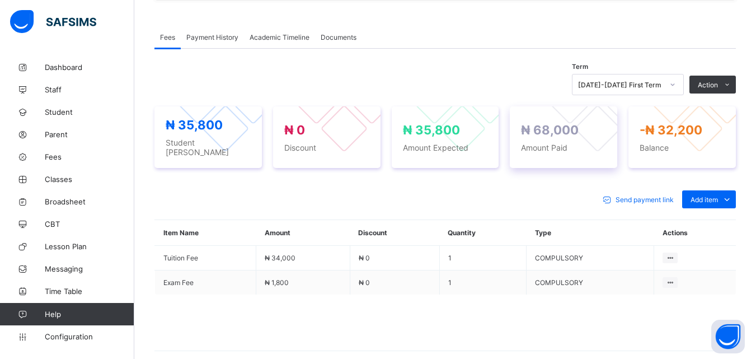
scroll to position [330, 0]
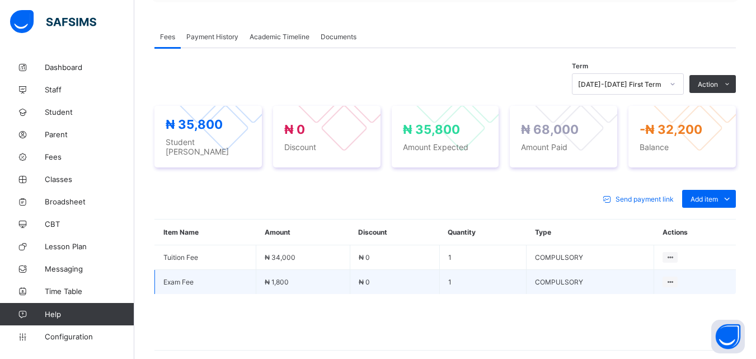
click at [682, 270] on td at bounding box center [695, 282] width 82 height 25
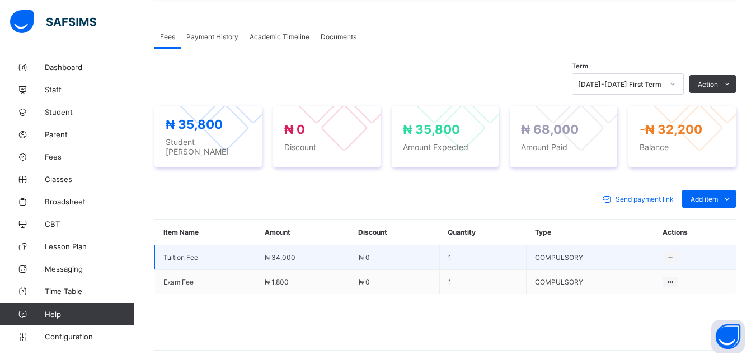
click at [173, 256] on td "Tuition Fee" at bounding box center [205, 257] width 101 height 25
click at [188, 261] on td "Tuition Fee" at bounding box center [205, 257] width 101 height 25
click at [196, 262] on td "Tuition Fee" at bounding box center [205, 257] width 101 height 25
click at [678, 256] on div at bounding box center [670, 257] width 15 height 11
click at [678, 268] on ul at bounding box center [677, 268] width 1 height 1
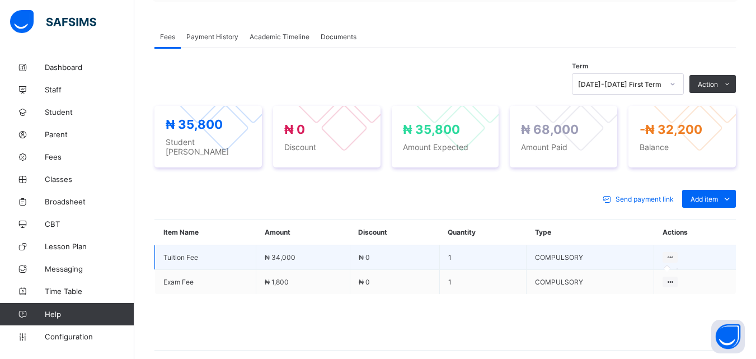
click at [675, 253] on icon at bounding box center [670, 257] width 10 height 8
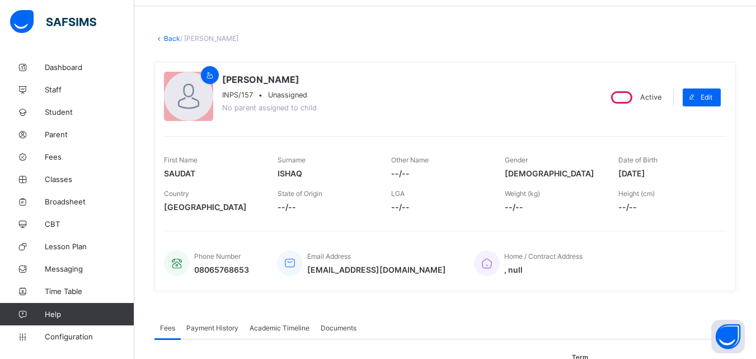
scroll to position [0, 0]
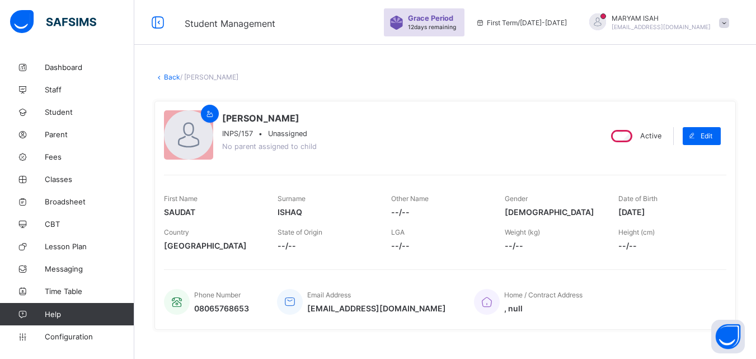
click at [172, 75] on link "Back" at bounding box center [172, 77] width 16 height 8
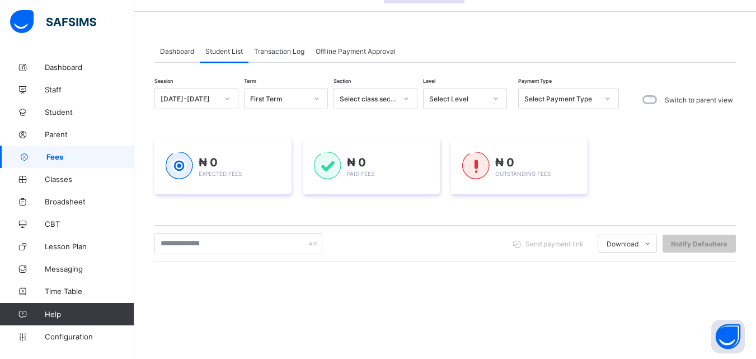
scroll to position [62, 0]
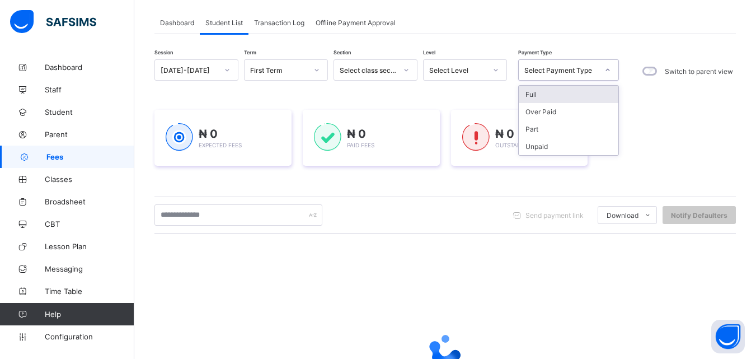
click at [602, 290] on div at bounding box center [444, 349] width 581 height 213
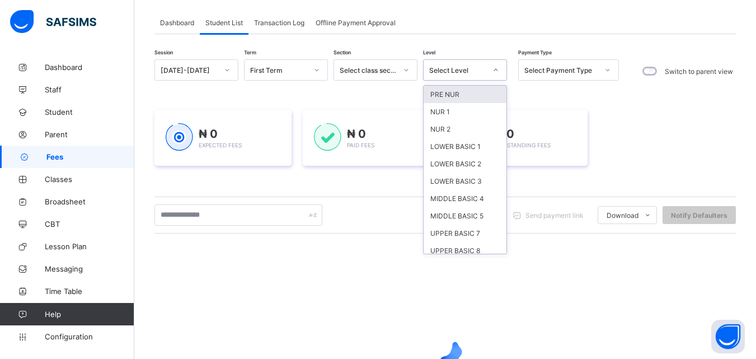
click at [447, 98] on div "PRE NUR" at bounding box center [465, 94] width 83 height 17
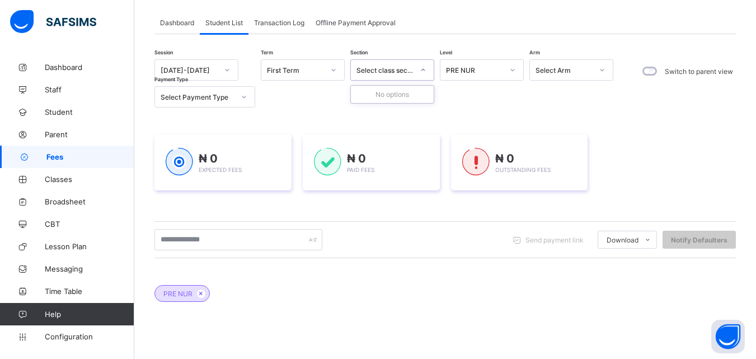
click at [423, 68] on icon at bounding box center [423, 69] width 7 height 11
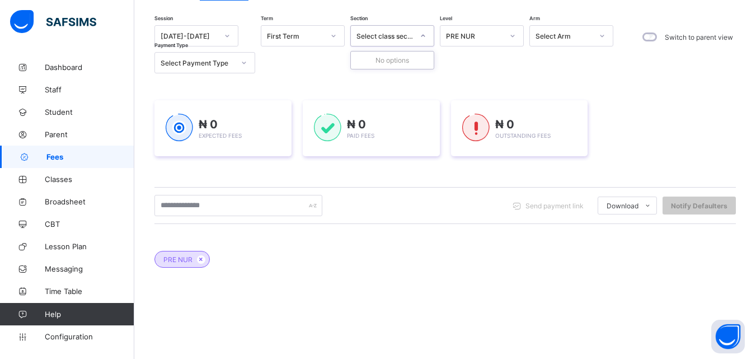
scroll to position [51, 0]
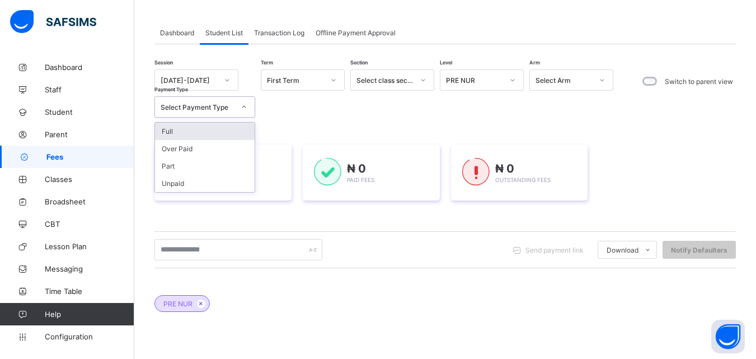
click at [312, 299] on div "PRE NUR" at bounding box center [444, 297] width 581 height 39
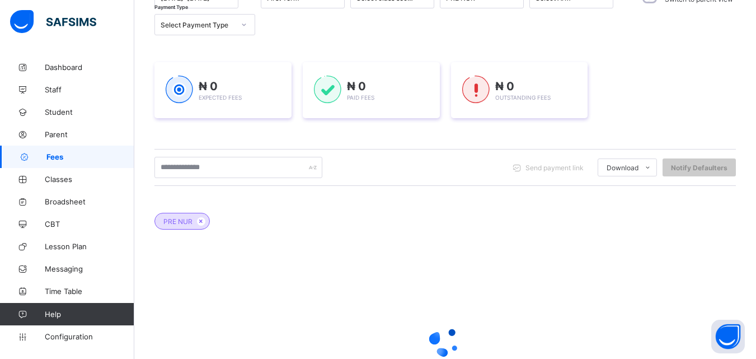
scroll to position [240, 0]
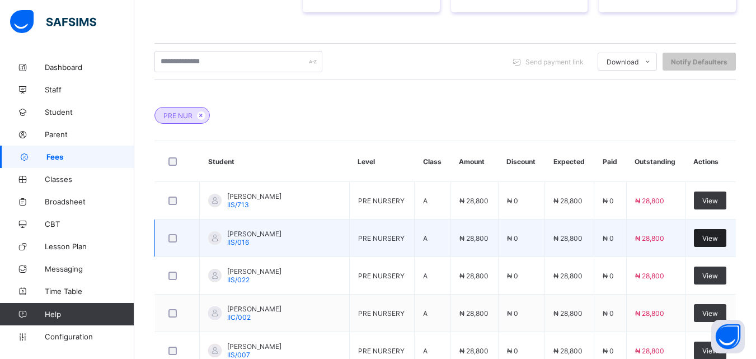
click at [708, 234] on span "View" at bounding box center [710, 238] width 16 height 8
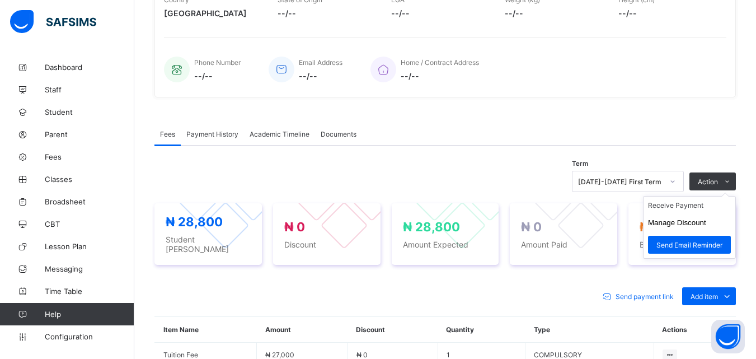
scroll to position [240, 0]
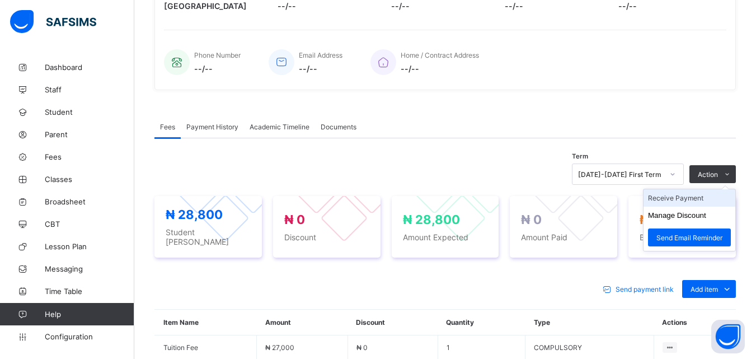
click at [689, 198] on li "Receive Payment" at bounding box center [690, 197] width 92 height 17
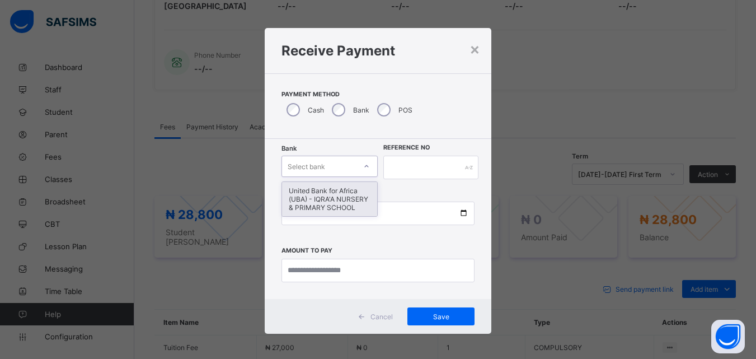
click at [363, 170] on icon at bounding box center [366, 166] width 7 height 11
click at [351, 195] on div "United Bank for Africa (UBA) - IQRA'A NURSERY & PRIMARY SCHOOL" at bounding box center [330, 199] width 96 height 34
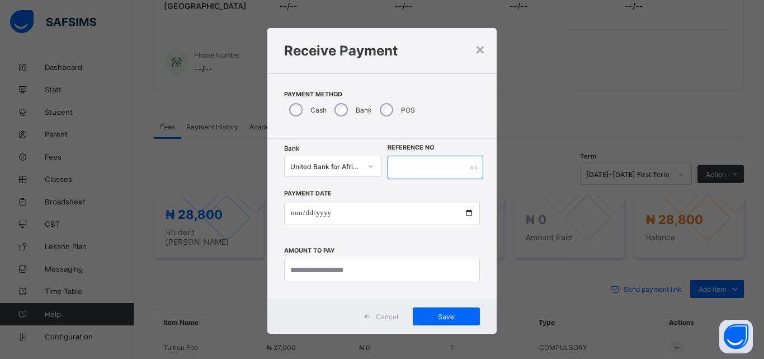
click at [434, 156] on input "text" at bounding box center [436, 168] width 96 height 24
type input "*****"
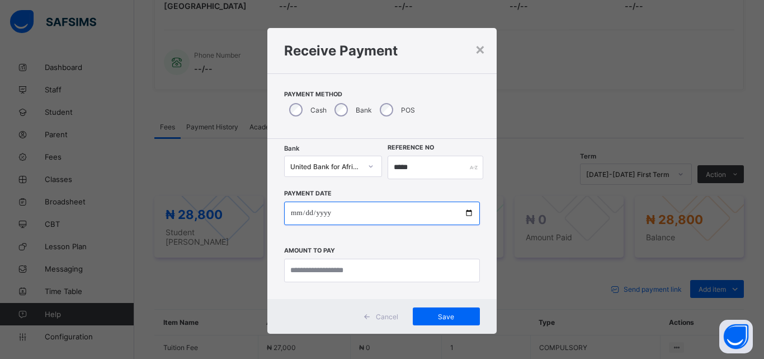
click at [461, 210] on input "date" at bounding box center [382, 213] width 196 height 24
type input "**********"
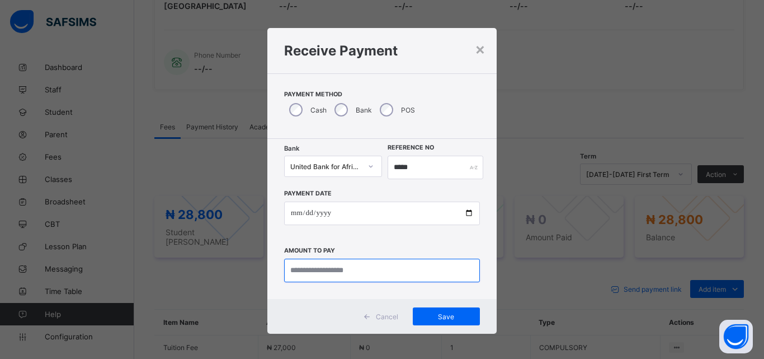
click at [387, 268] on input "currency" at bounding box center [382, 271] width 196 height 24
type input "********"
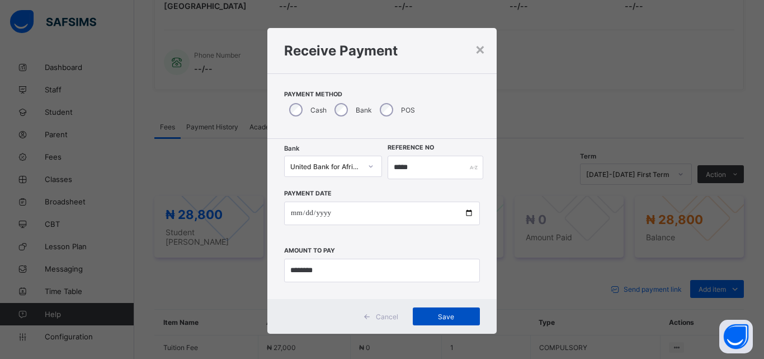
click at [436, 325] on div "Save" at bounding box center [446, 316] width 67 height 18
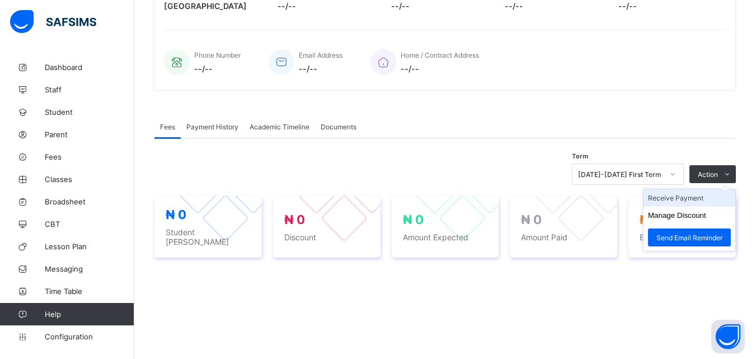
click at [708, 196] on li "Receive Payment" at bounding box center [690, 197] width 92 height 17
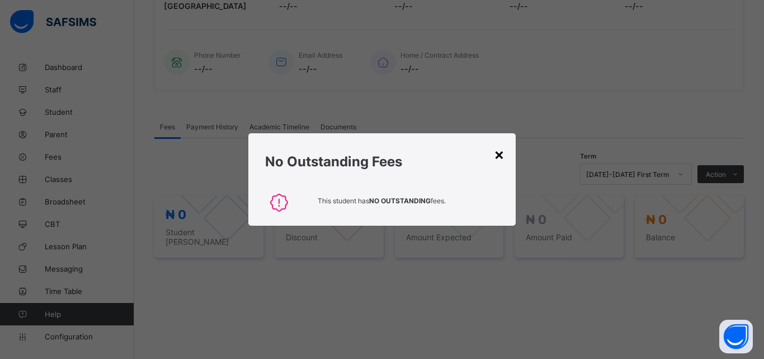
click at [504, 153] on div "×" at bounding box center [499, 153] width 11 height 19
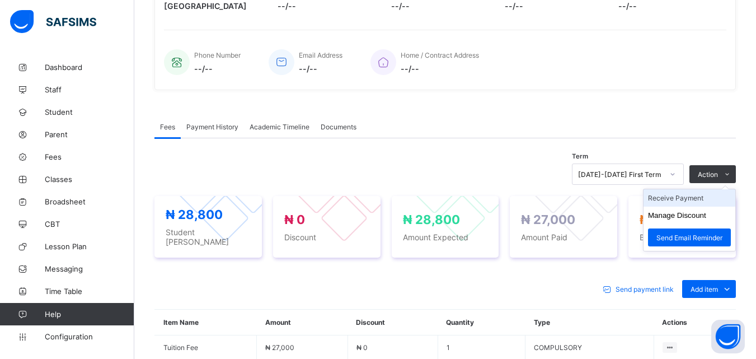
click at [710, 199] on li "Receive Payment" at bounding box center [690, 197] width 92 height 17
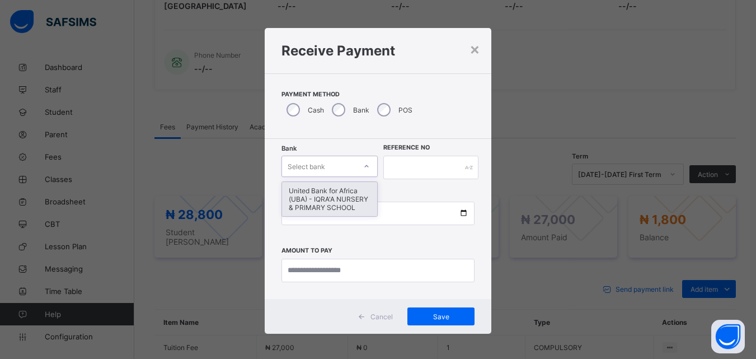
click at [363, 165] on icon at bounding box center [366, 166] width 7 height 11
click at [331, 214] on div "United Bank for Africa (UBA) - IQRA'A NURSERY & PRIMARY SCHOOL" at bounding box center [330, 199] width 96 height 34
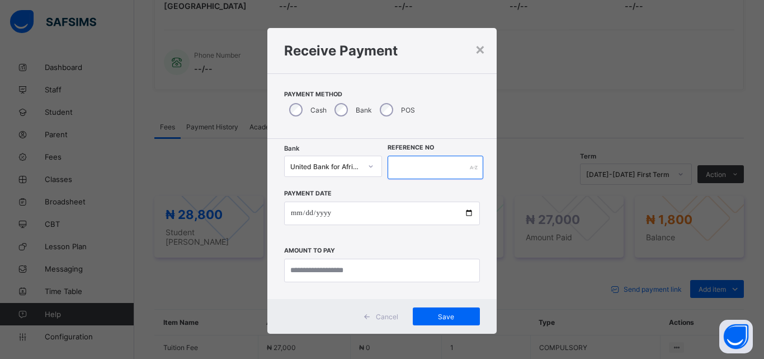
click at [426, 169] on input "text" at bounding box center [436, 168] width 96 height 24
type input "*****"
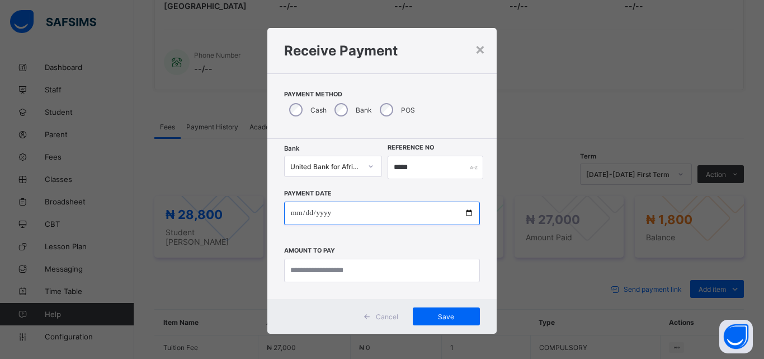
click at [470, 213] on input "date" at bounding box center [382, 213] width 196 height 24
type input "**********"
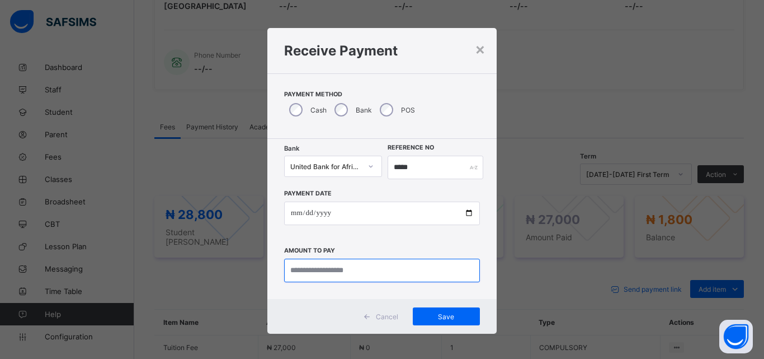
click at [327, 267] on input "currency" at bounding box center [382, 271] width 196 height 24
type input "*******"
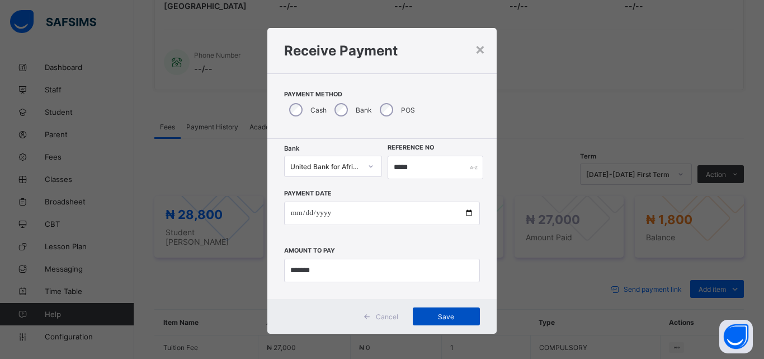
click at [434, 312] on span "Save" at bounding box center [446, 316] width 50 height 8
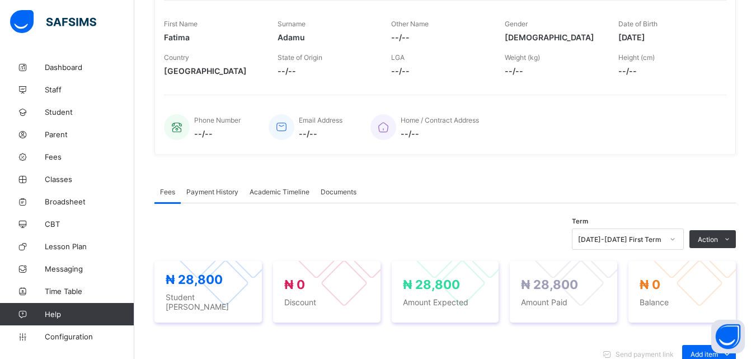
scroll to position [0, 0]
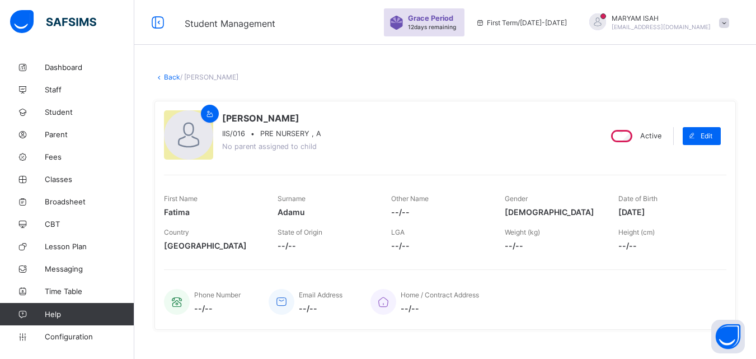
click at [167, 76] on link "Back" at bounding box center [172, 77] width 16 height 8
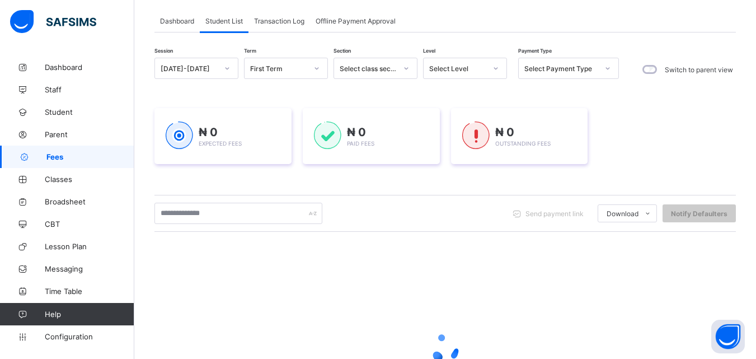
scroll to position [67, 0]
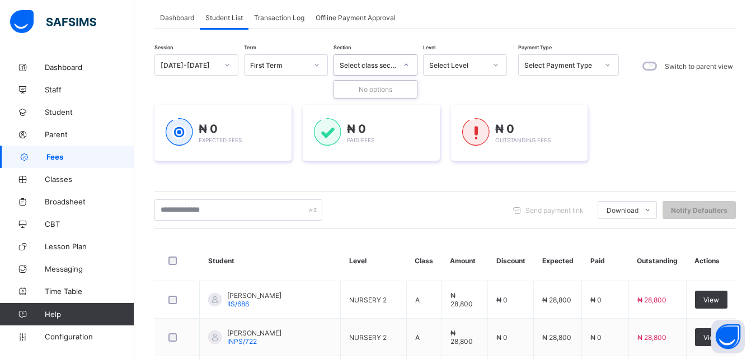
click at [406, 62] on icon at bounding box center [406, 64] width 7 height 11
click at [495, 63] on icon at bounding box center [495, 64] width 7 height 11
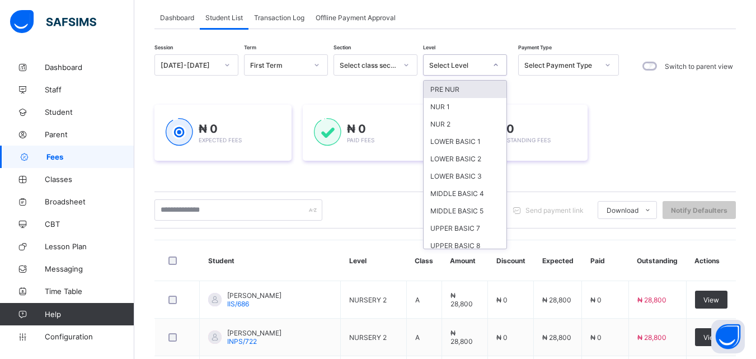
click at [471, 87] on div "PRE NUR" at bounding box center [465, 89] width 83 height 17
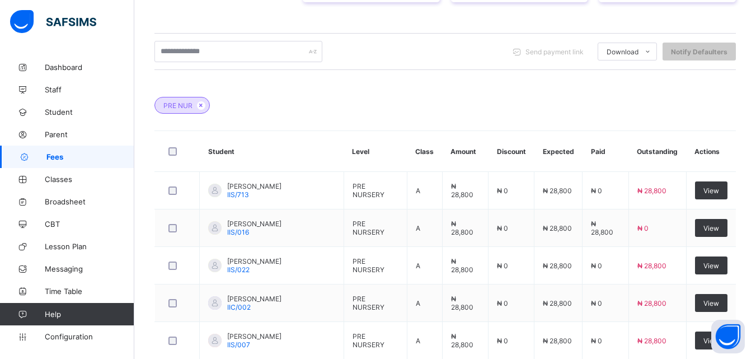
scroll to position [254, 0]
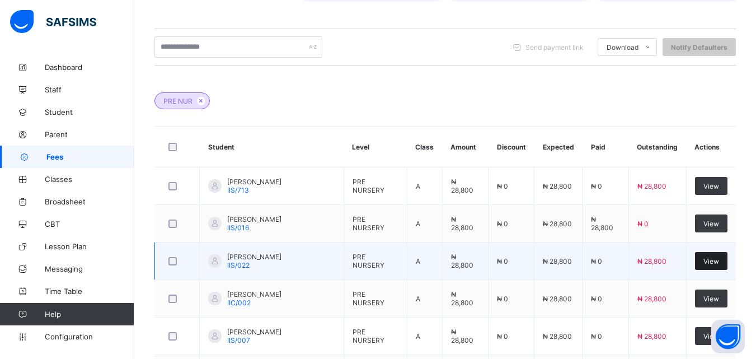
click at [719, 264] on span "View" at bounding box center [711, 261] width 16 height 8
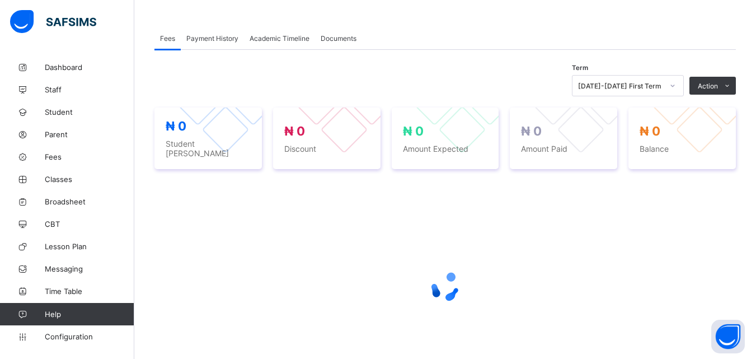
scroll to position [143, 0]
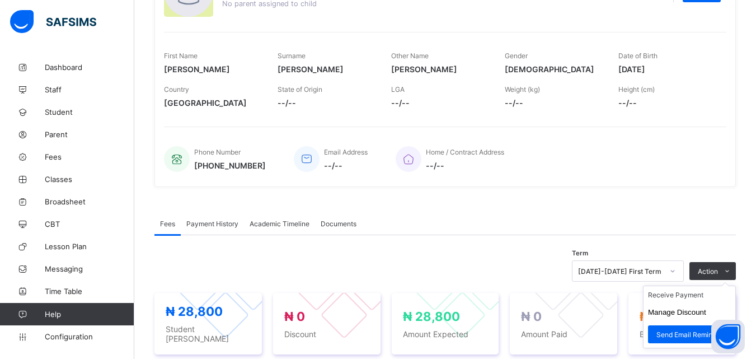
click at [731, 285] on ul "Receive Payment Manage Discount Send Email Reminder" at bounding box center [689, 316] width 93 height 63
click at [692, 299] on li "Receive Payment" at bounding box center [690, 294] width 92 height 17
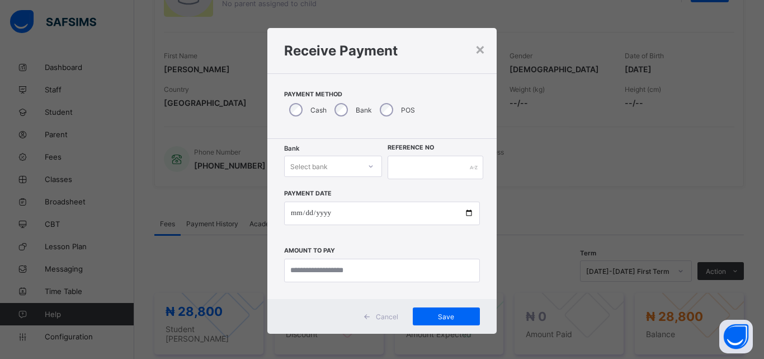
click at [397, 155] on div "Bank Select bank Reference No Payment Date Amount to pay" at bounding box center [381, 219] width 229 height 160
click at [397, 166] on input "text" at bounding box center [436, 168] width 96 height 24
type input "*****"
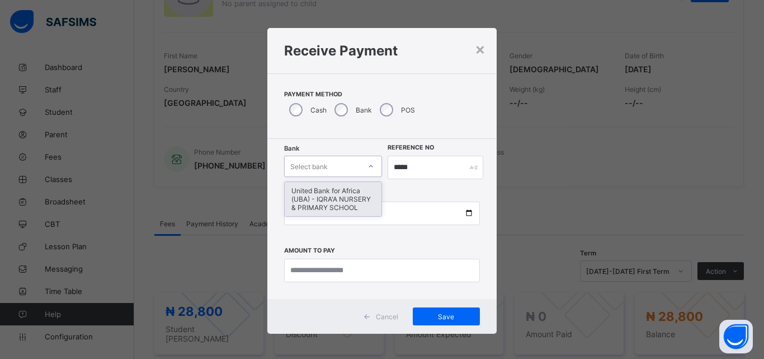
click at [369, 163] on icon at bounding box center [371, 166] width 7 height 11
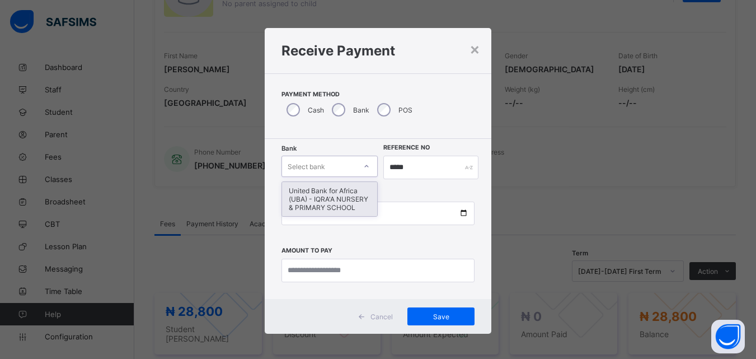
click at [345, 205] on div "United Bank for Africa (UBA) - IQRA'A NURSERY & PRIMARY SCHOOL" at bounding box center [330, 199] width 96 height 34
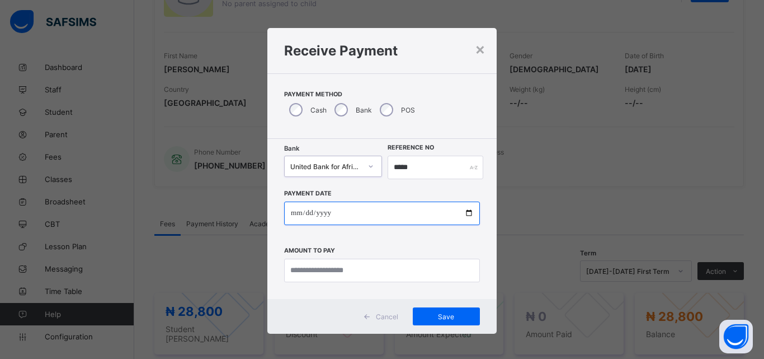
click at [467, 213] on input "date" at bounding box center [382, 213] width 196 height 24
type input "**********"
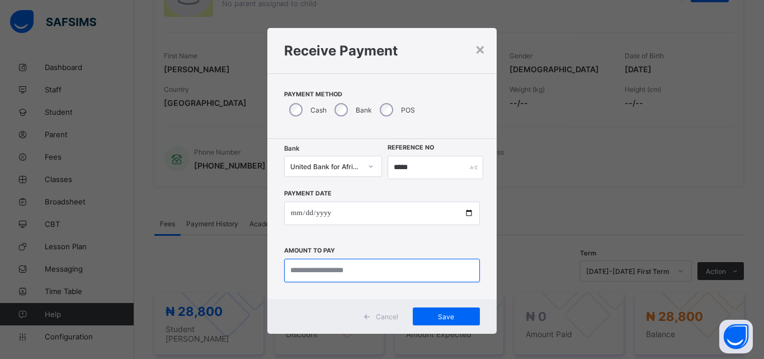
click at [332, 275] on input "currency" at bounding box center [382, 271] width 196 height 24
type input "********"
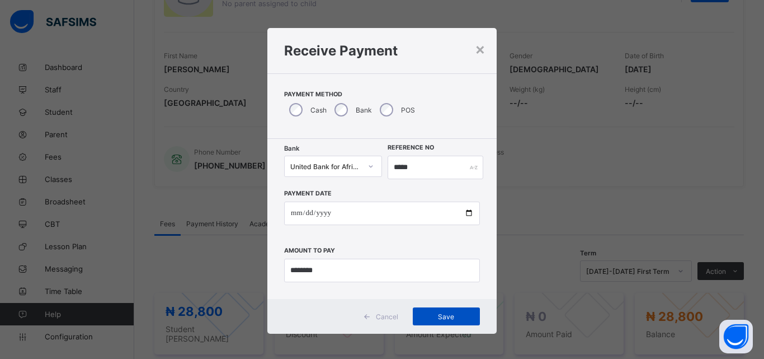
click at [438, 315] on span "Save" at bounding box center [446, 316] width 50 height 8
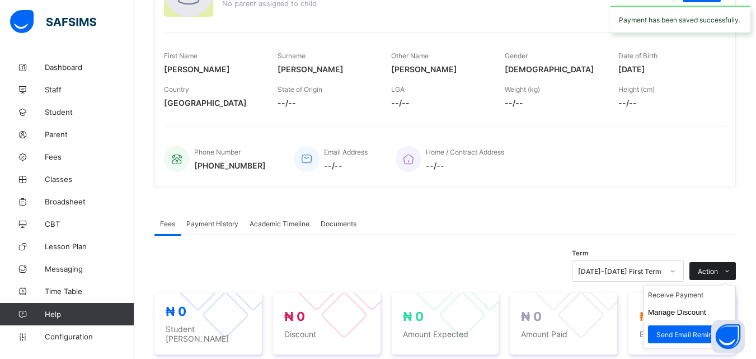
click at [731, 273] on icon at bounding box center [727, 270] width 8 height 7
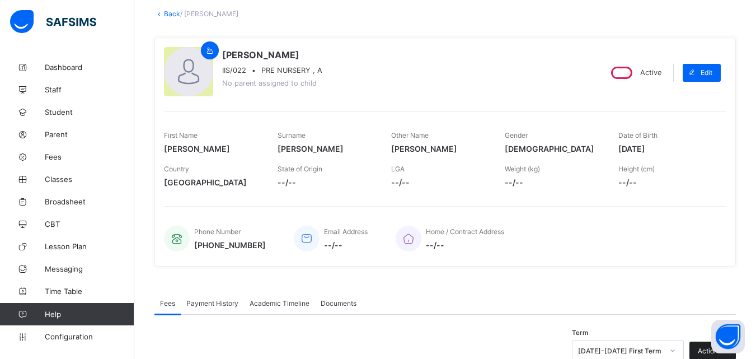
scroll to position [0, 0]
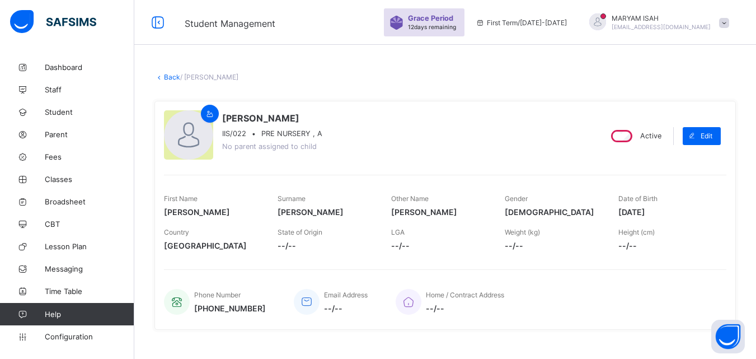
click at [171, 74] on link "Back" at bounding box center [172, 77] width 16 height 8
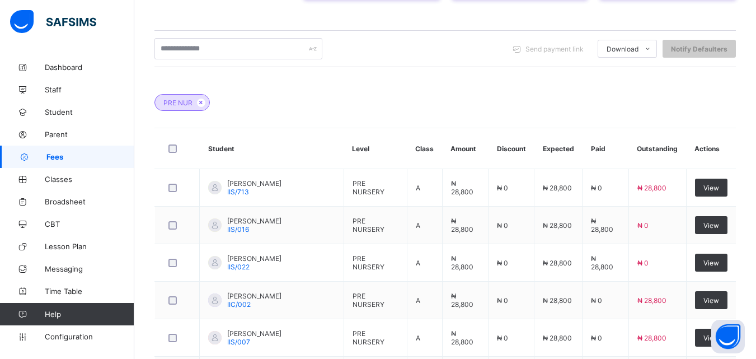
scroll to position [257, 0]
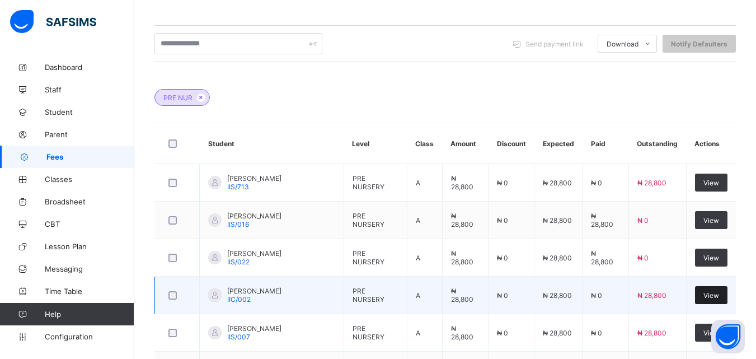
click at [715, 297] on span "View" at bounding box center [711, 295] width 16 height 8
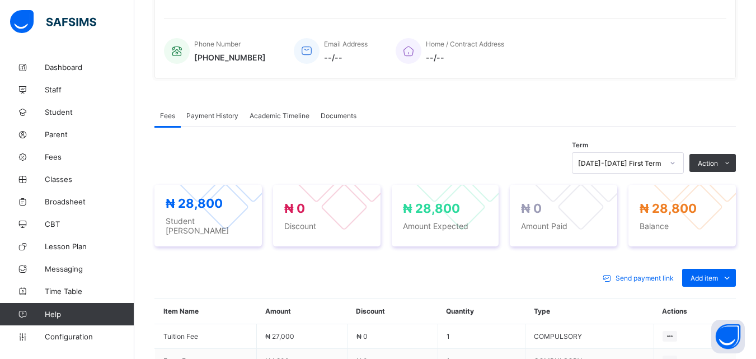
scroll to position [257, 0]
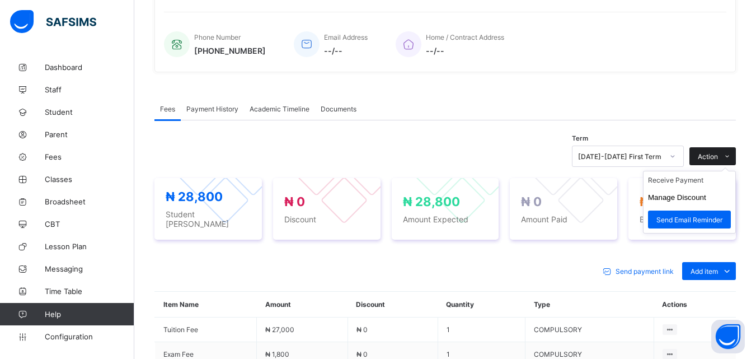
click at [729, 153] on span at bounding box center [727, 156] width 18 height 18
click at [697, 184] on li "Receive Payment" at bounding box center [690, 179] width 92 height 17
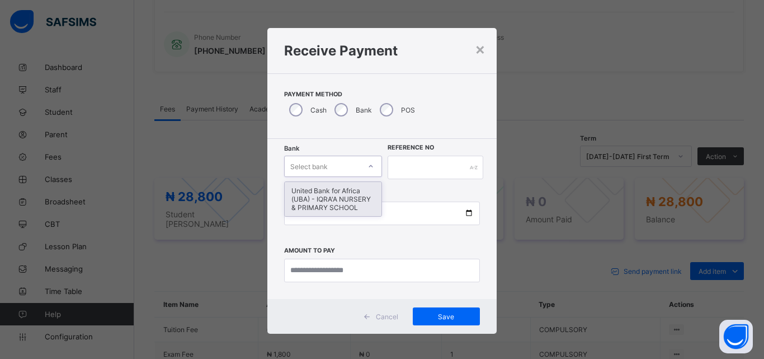
click at [374, 163] on div at bounding box center [371, 166] width 19 height 18
click at [357, 191] on div "United Bank for Africa (UBA) - IQRA'A NURSERY & PRIMARY SCHOOL" at bounding box center [333, 199] width 97 height 34
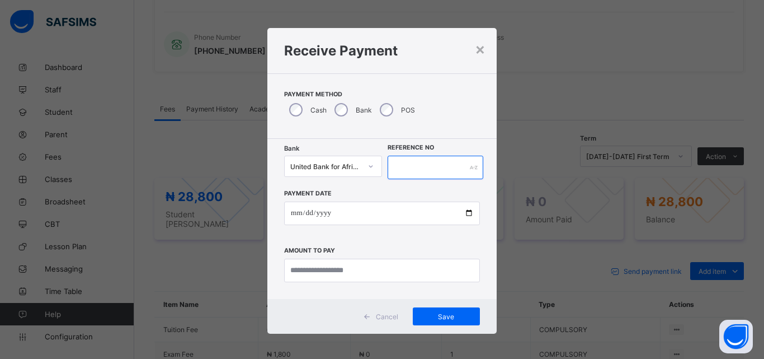
click at [401, 166] on input "text" at bounding box center [436, 168] width 96 height 24
type input "*****"
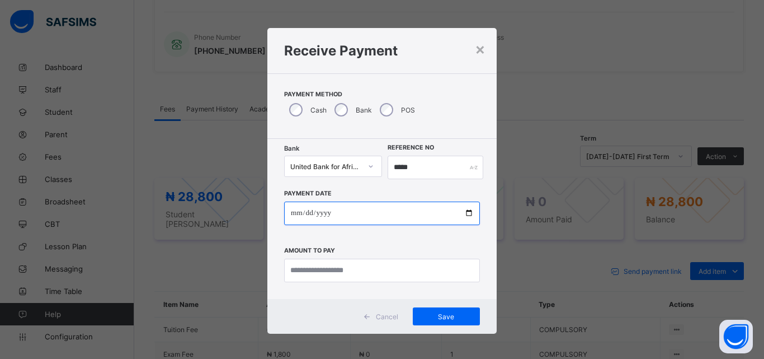
click at [466, 214] on input "date" at bounding box center [382, 213] width 196 height 24
type input "**********"
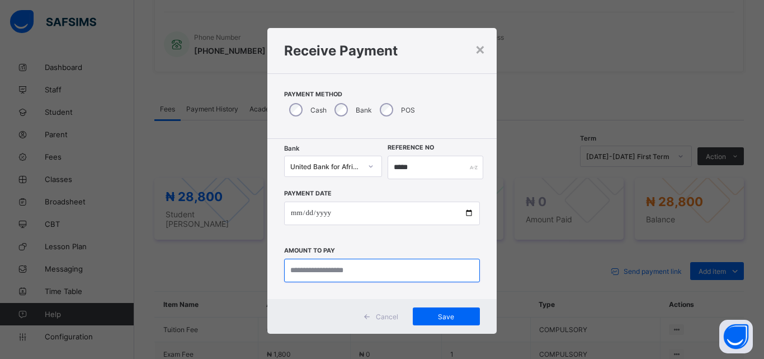
click at [336, 276] on input "currency" at bounding box center [382, 271] width 196 height 24
type input "********"
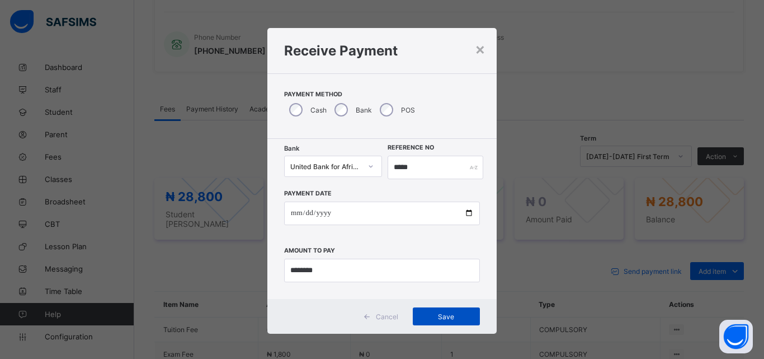
click at [433, 314] on span "Save" at bounding box center [446, 316] width 50 height 8
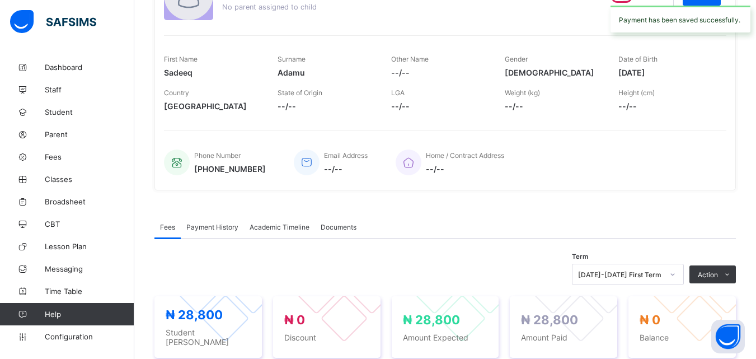
scroll to position [0, 0]
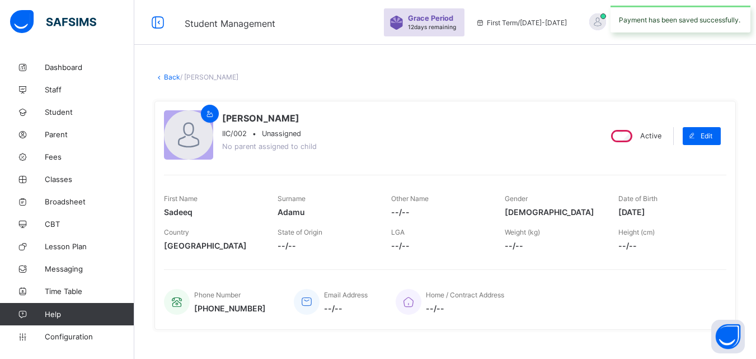
click at [164, 77] on link "Back" at bounding box center [172, 77] width 16 height 8
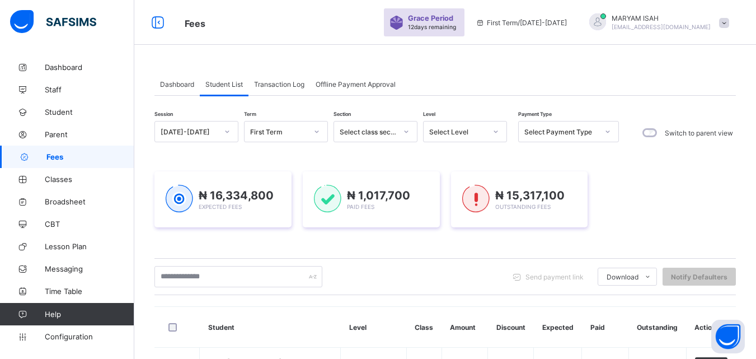
click at [496, 132] on icon at bounding box center [496, 131] width 4 height 2
click at [408, 131] on icon at bounding box center [407, 131] width 4 height 2
click at [408, 126] on icon at bounding box center [406, 131] width 7 height 11
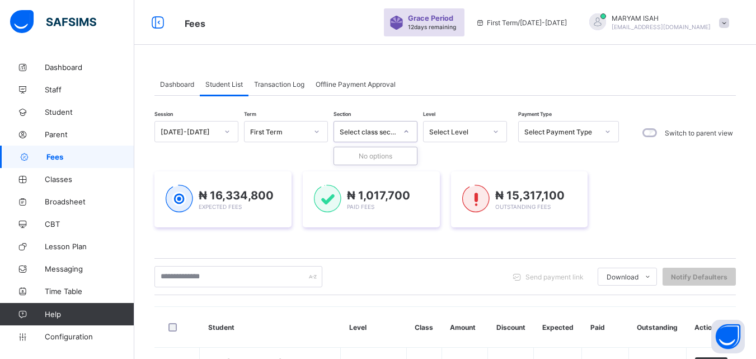
click at [408, 126] on icon at bounding box center [406, 131] width 7 height 11
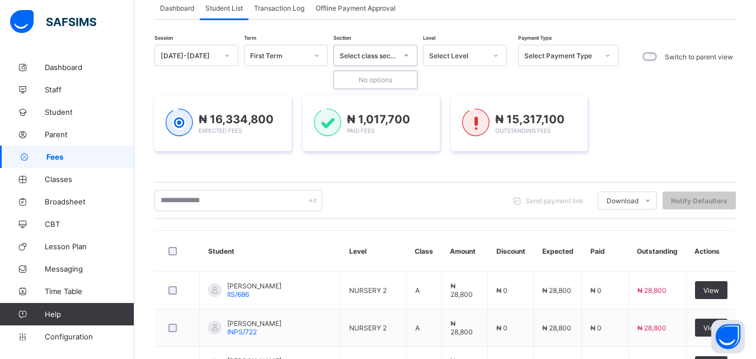
click at [400, 53] on div at bounding box center [406, 55] width 19 height 18
click at [405, 56] on icon at bounding box center [406, 55] width 7 height 11
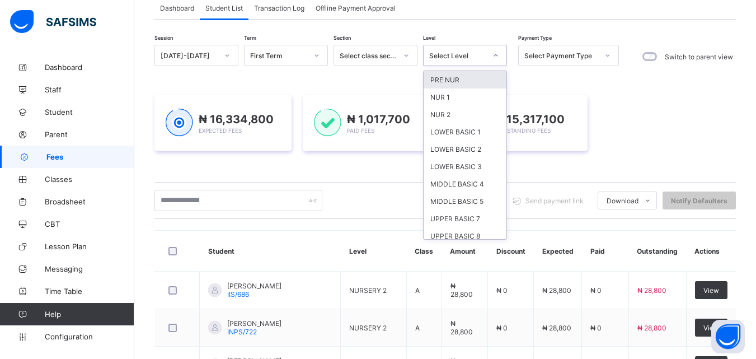
click at [494, 55] on icon at bounding box center [495, 55] width 7 height 11
click at [483, 79] on div "PRE NUR" at bounding box center [465, 79] width 83 height 17
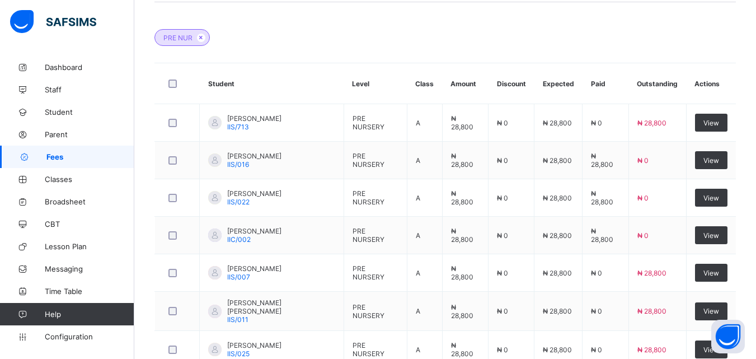
scroll to position [320, 0]
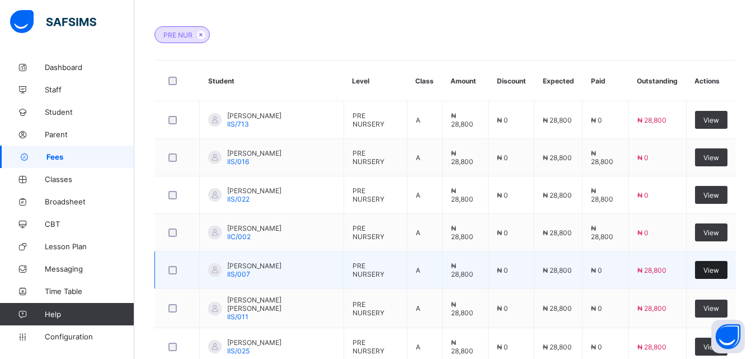
click at [717, 270] on span "View" at bounding box center [711, 270] width 16 height 8
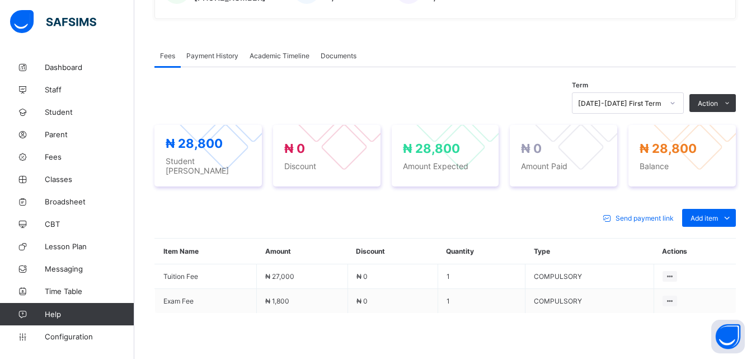
scroll to position [317, 0]
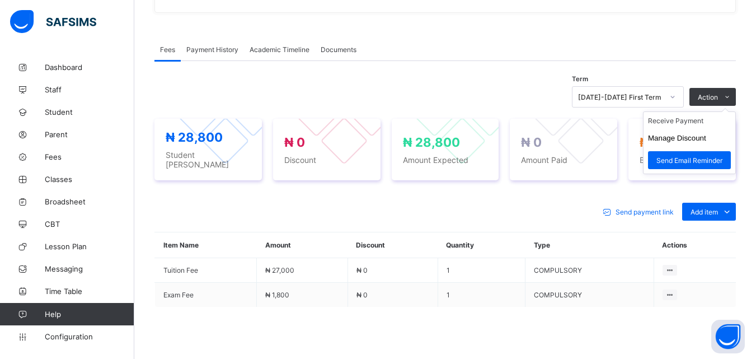
click at [727, 111] on ul "Receive Payment Manage Discount Send Email Reminder" at bounding box center [689, 142] width 93 height 63
click at [701, 136] on button "Manage Discount" at bounding box center [677, 138] width 58 height 8
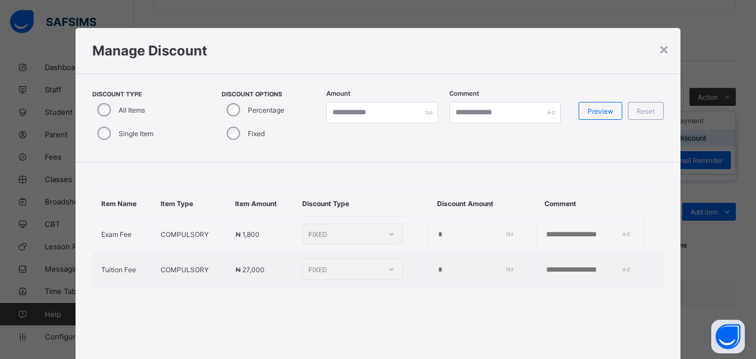
type input "*"
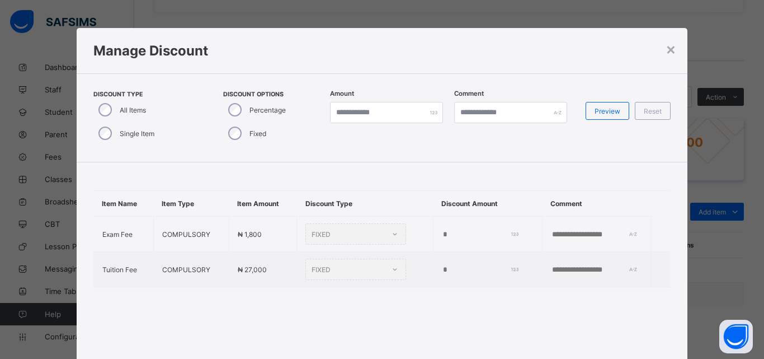
click at [681, 50] on div "Manage Discount" at bounding box center [383, 50] width 612 height 45
click at [672, 48] on div "×" at bounding box center [671, 48] width 11 height 19
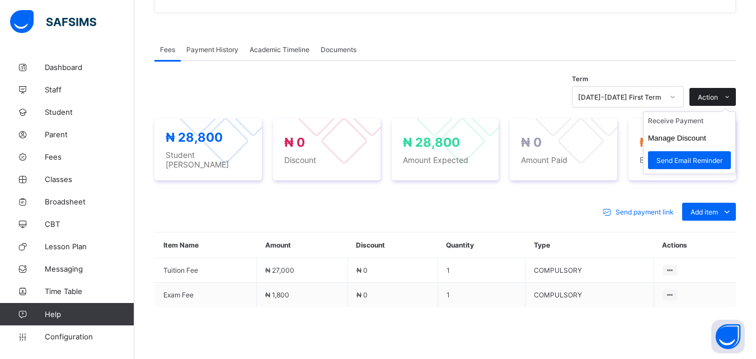
click at [736, 93] on span at bounding box center [727, 97] width 18 height 18
click at [704, 118] on li "Receive Payment" at bounding box center [690, 120] width 92 height 17
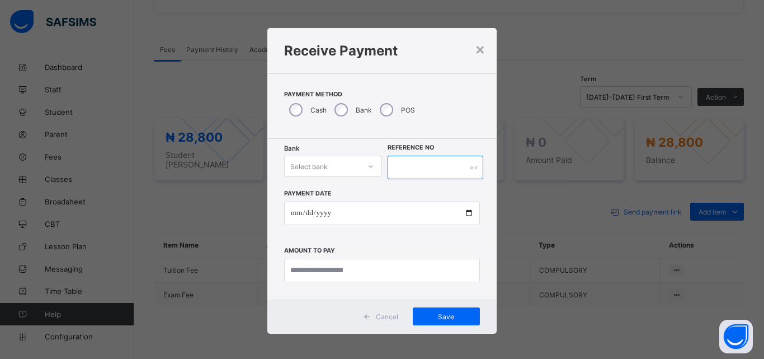
click at [463, 168] on input "text" at bounding box center [436, 168] width 96 height 24
type input "*****"
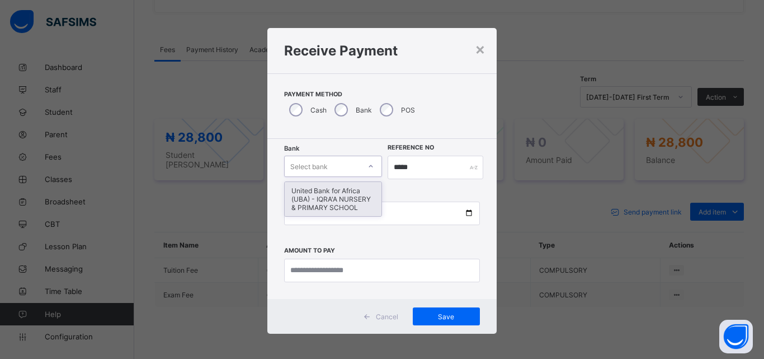
click at [370, 163] on icon at bounding box center [371, 166] width 7 height 11
click at [353, 198] on div "United Bank for Africa (UBA) - IQRA'A NURSERY & PRIMARY SCHOOL" at bounding box center [333, 199] width 97 height 34
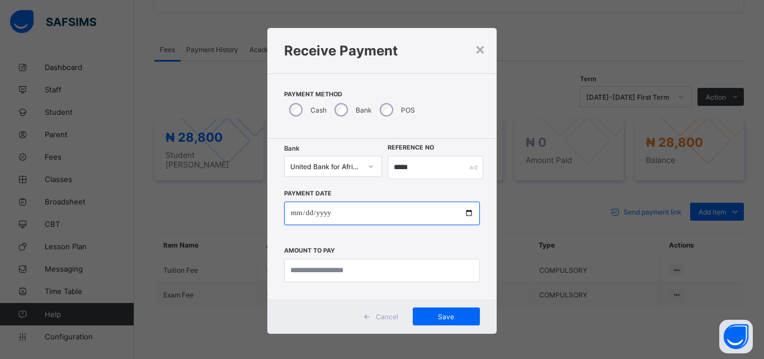
click at [464, 211] on input "date" at bounding box center [382, 213] width 196 height 24
type input "**********"
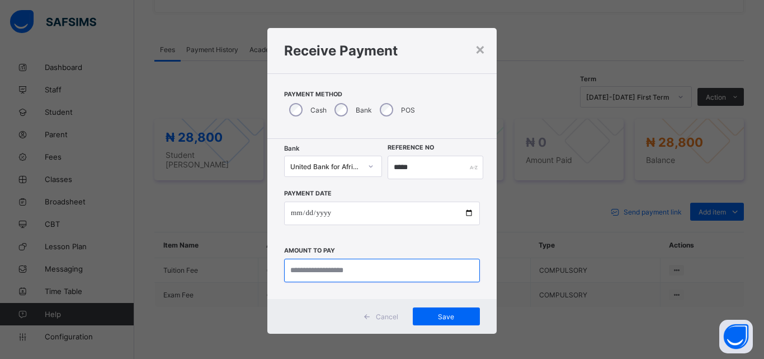
click at [344, 267] on input "currency" at bounding box center [382, 271] width 196 height 24
type input "********"
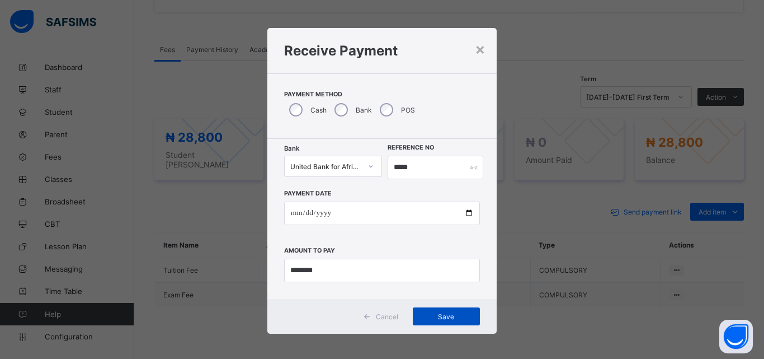
click at [461, 320] on span "Save" at bounding box center [446, 316] width 50 height 8
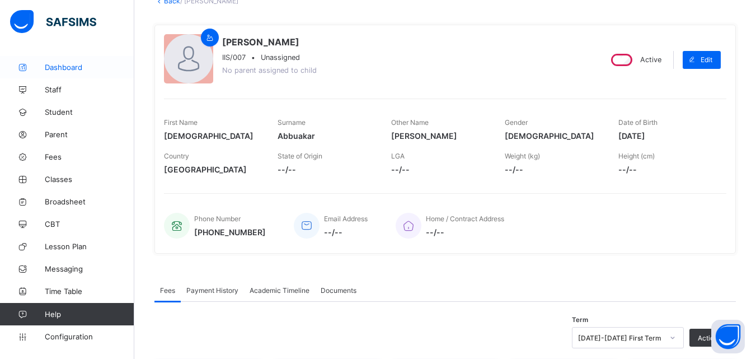
scroll to position [0, 0]
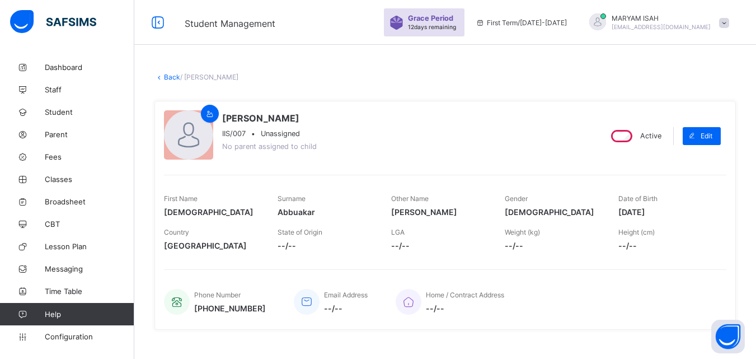
click at [175, 80] on link "Back" at bounding box center [172, 77] width 16 height 8
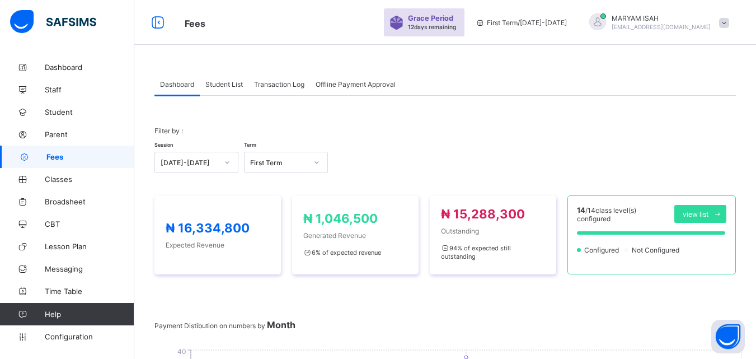
click at [227, 84] on span "Student List" at bounding box center [223, 84] width 37 height 8
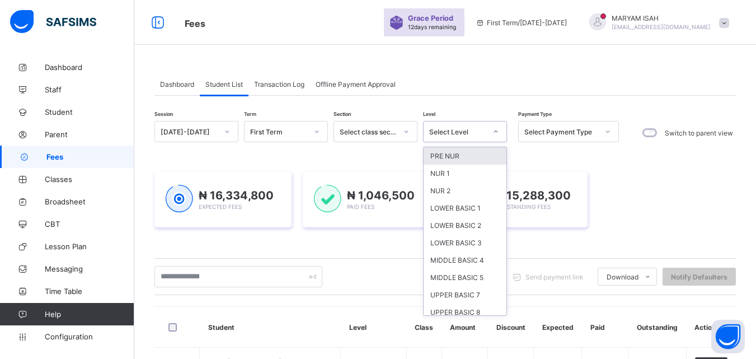
click at [500, 130] on div at bounding box center [495, 132] width 19 height 18
click at [484, 152] on div "PRE NUR" at bounding box center [465, 155] width 83 height 17
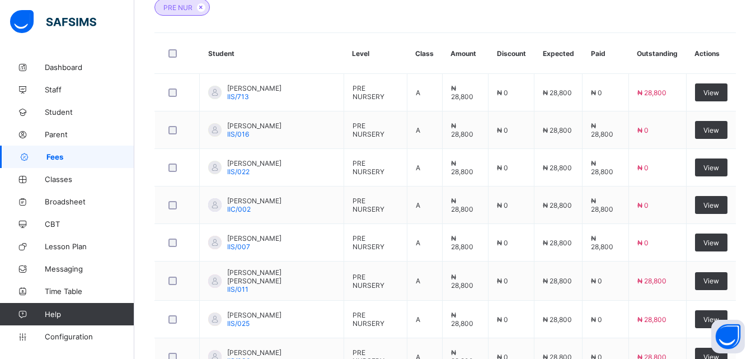
scroll to position [360, 0]
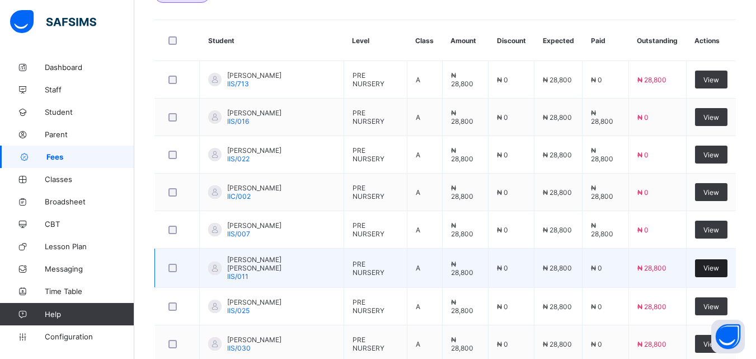
click at [721, 273] on div "View" at bounding box center [711, 268] width 32 height 18
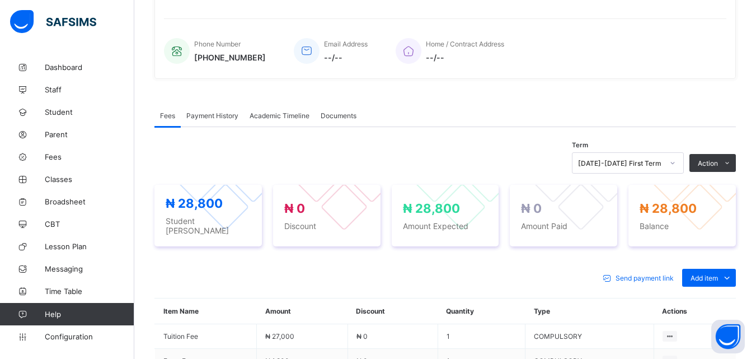
scroll to position [360, 0]
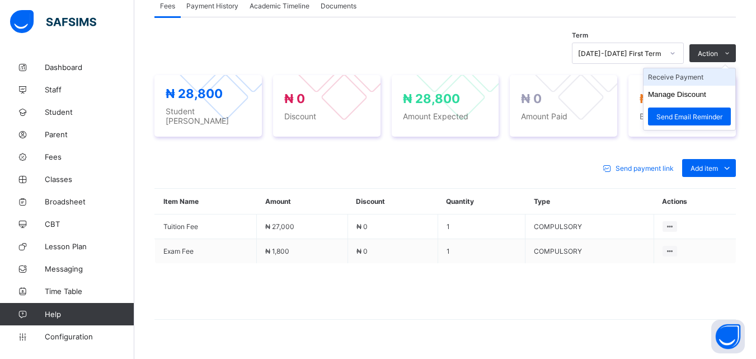
click at [712, 76] on li "Receive Payment" at bounding box center [690, 76] width 92 height 17
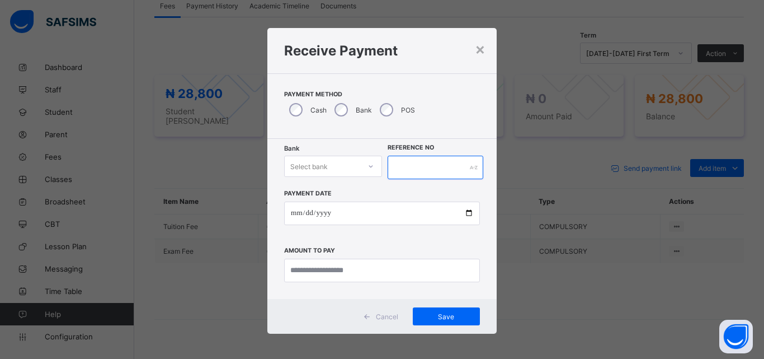
click at [458, 173] on input "text" at bounding box center [436, 168] width 96 height 24
type input "******"
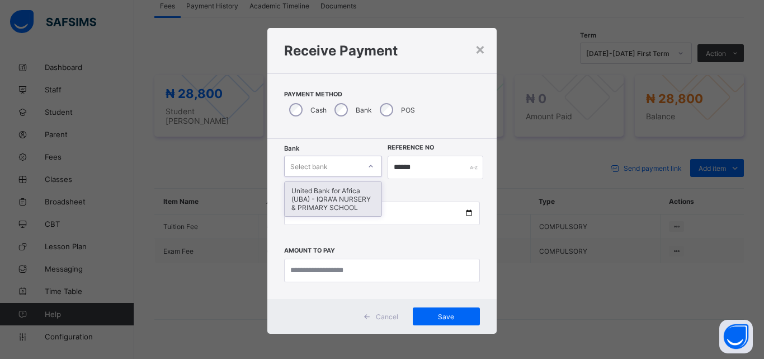
click at [370, 166] on icon at bounding box center [371, 166] width 7 height 11
click at [356, 190] on div "United Bank for Africa (UBA) - IQRA'A NURSERY & PRIMARY SCHOOL" at bounding box center [333, 199] width 97 height 34
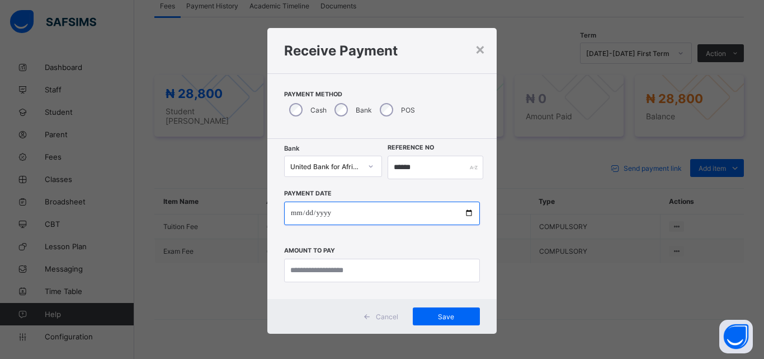
click at [463, 216] on input "date" at bounding box center [382, 213] width 196 height 24
type input "**********"
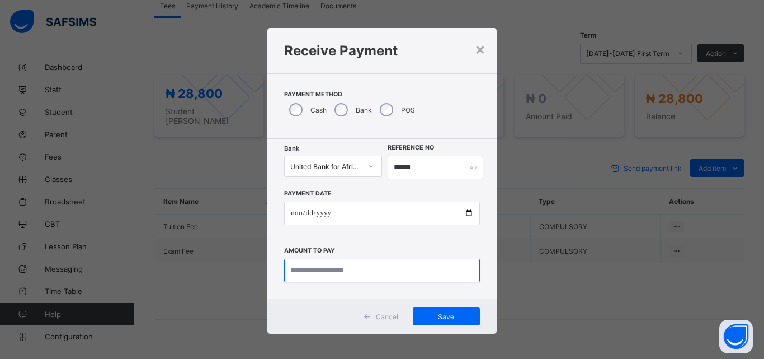
click at [312, 273] on input "currency" at bounding box center [382, 271] width 196 height 24
type input "********"
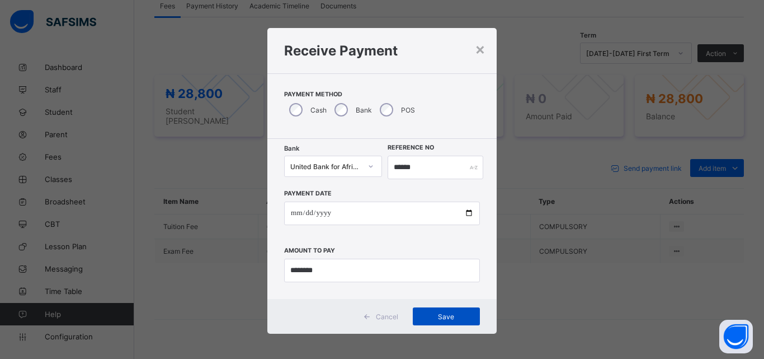
click at [448, 313] on span "Save" at bounding box center [446, 316] width 50 height 8
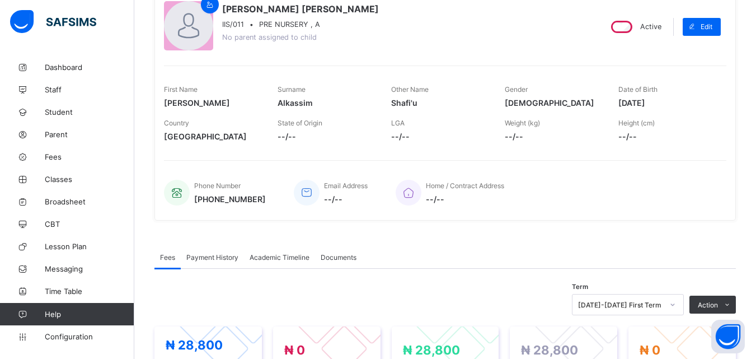
scroll to position [0, 0]
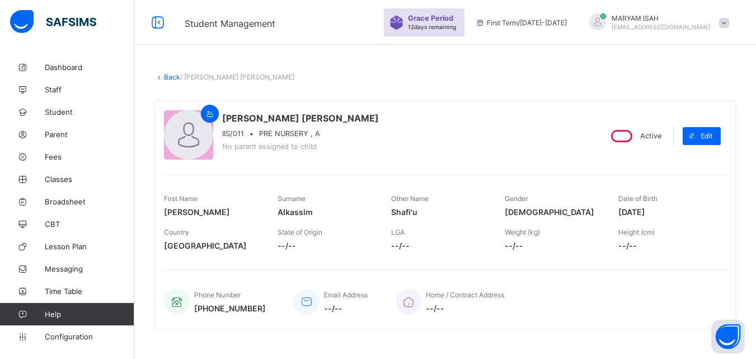
click at [172, 81] on link "Back" at bounding box center [172, 77] width 16 height 8
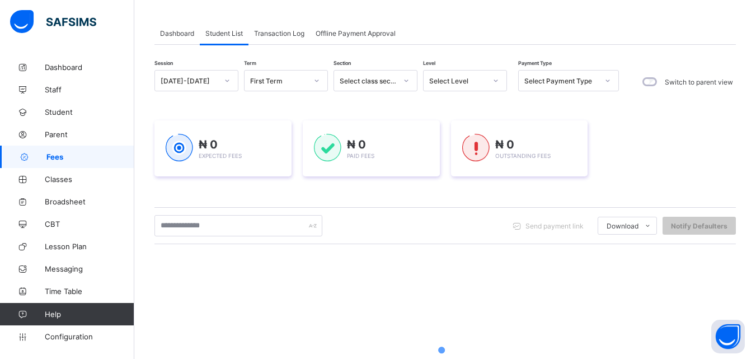
scroll to position [56, 0]
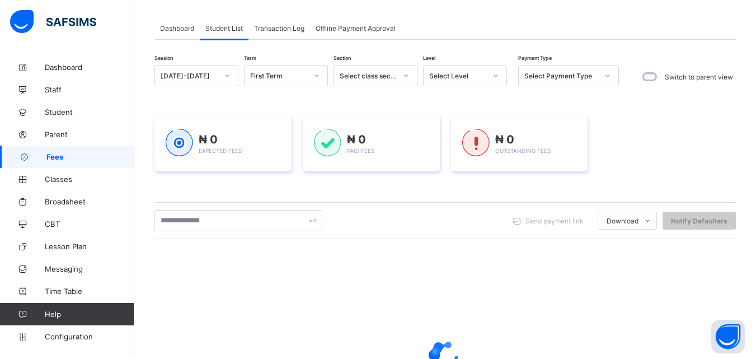
click at [497, 75] on icon at bounding box center [495, 75] width 7 height 11
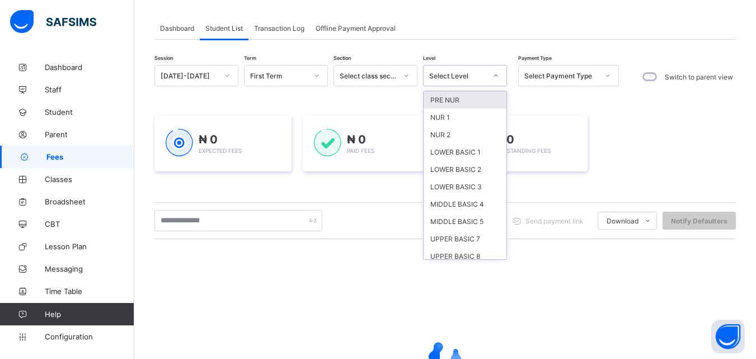
click at [476, 104] on div "PRE NUR" at bounding box center [465, 99] width 83 height 17
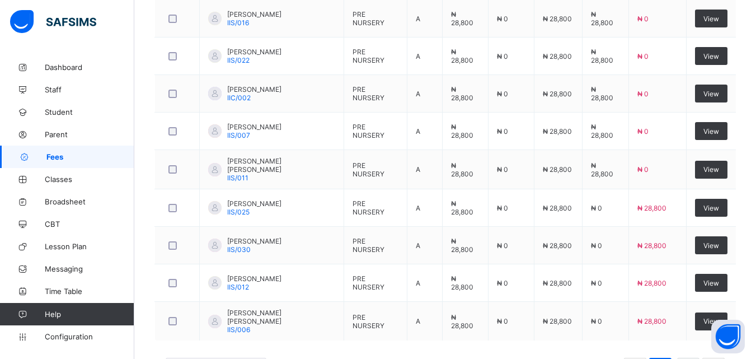
scroll to position [474, 0]
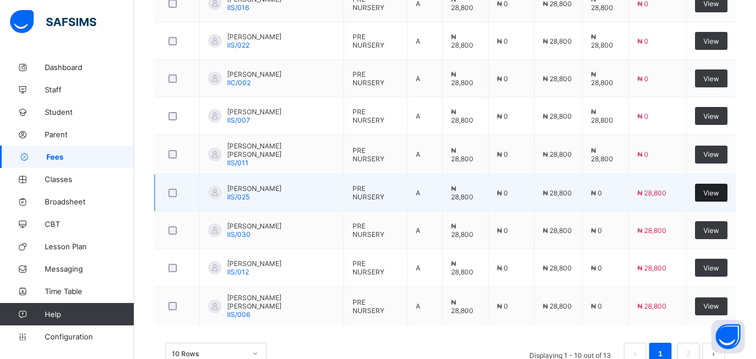
click at [721, 198] on div "View" at bounding box center [711, 193] width 32 height 18
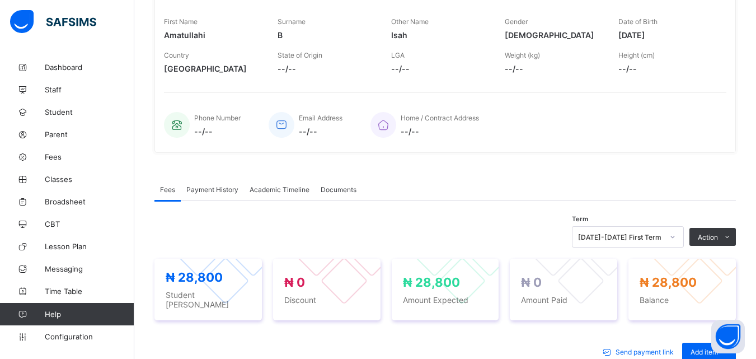
scroll to position [182, 0]
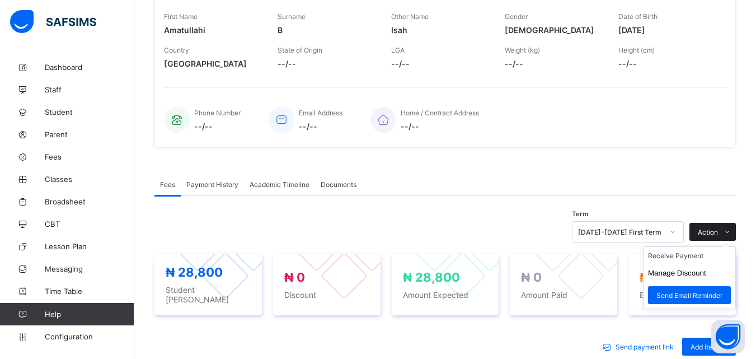
click at [731, 234] on icon at bounding box center [727, 231] width 8 height 7
click at [696, 256] on li "Receive Payment" at bounding box center [690, 255] width 92 height 17
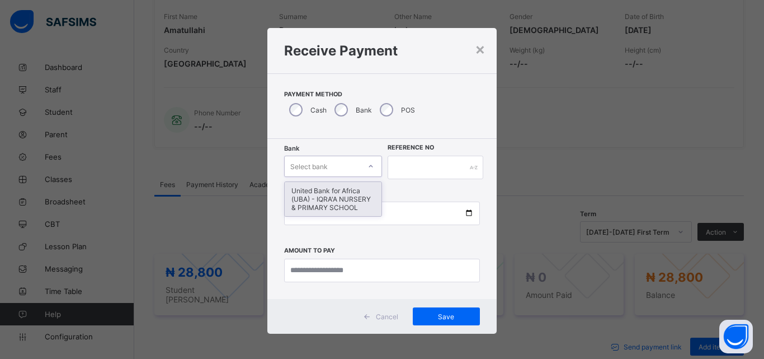
click at [373, 164] on div at bounding box center [371, 166] width 19 height 18
click at [348, 205] on div "United Bank for Africa (UBA) - IQRA'A NURSERY & PRIMARY SCHOOL" at bounding box center [333, 199] width 97 height 34
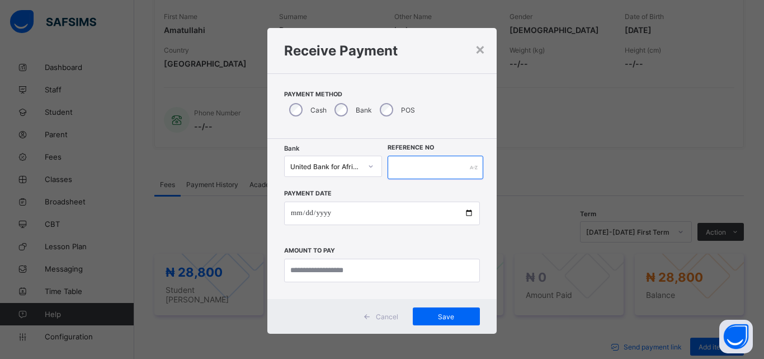
click at [452, 165] on input "text" at bounding box center [436, 168] width 96 height 24
type input "*****"
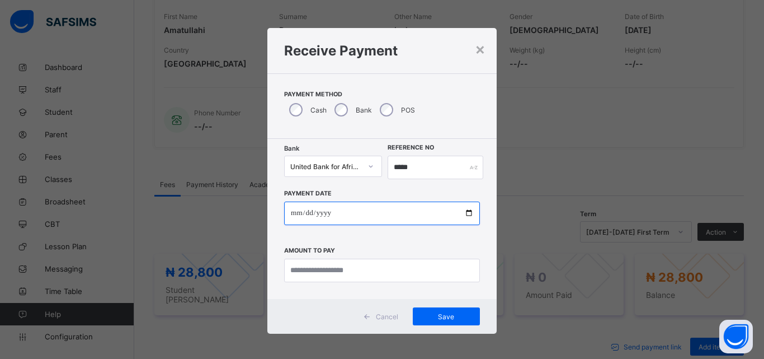
click at [466, 214] on input "date" at bounding box center [382, 213] width 196 height 24
type input "**********"
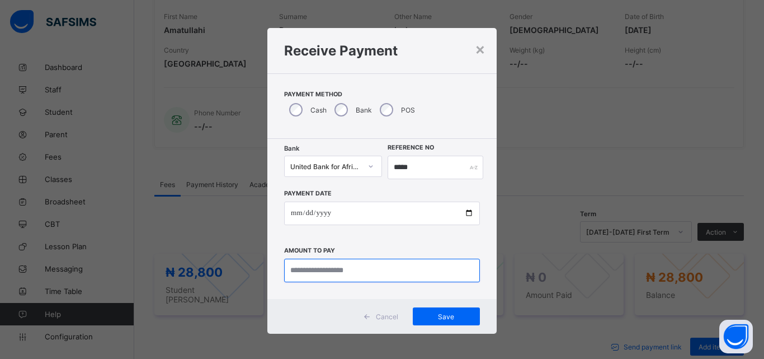
click at [309, 273] on input "currency" at bounding box center [382, 271] width 196 height 24
type input "********"
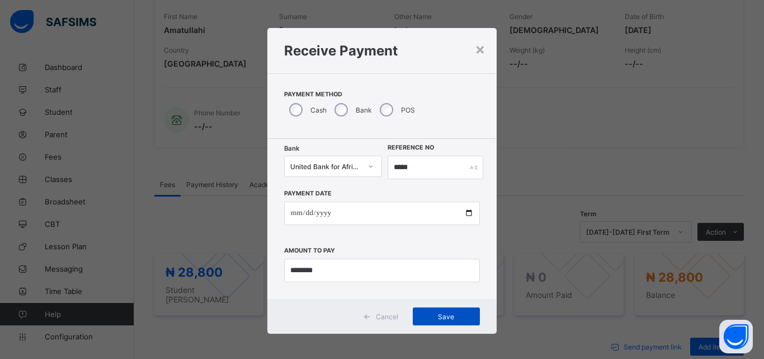
click at [425, 315] on span "Save" at bounding box center [446, 316] width 50 height 8
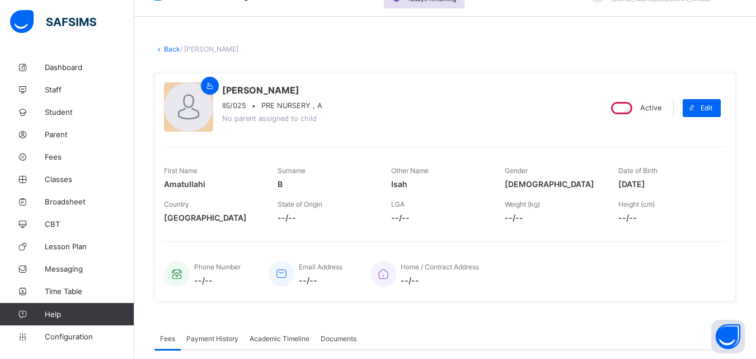
scroll to position [0, 0]
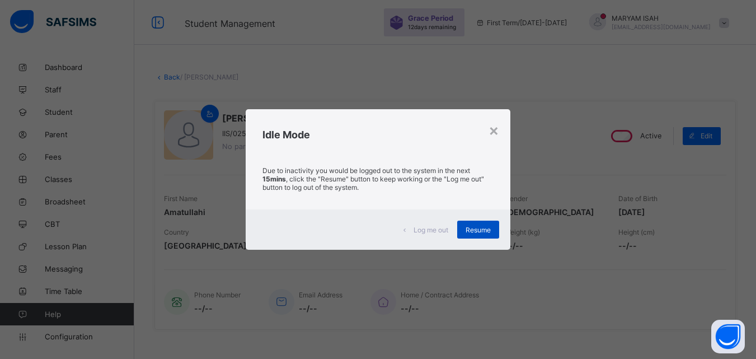
click at [476, 235] on div "Resume" at bounding box center [478, 229] width 42 height 18
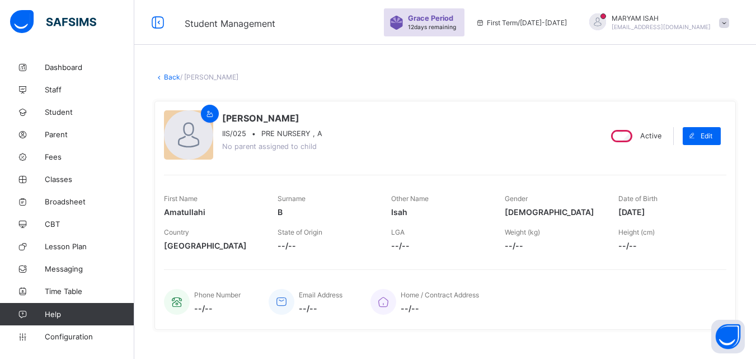
click at [167, 76] on link "Back" at bounding box center [172, 77] width 16 height 8
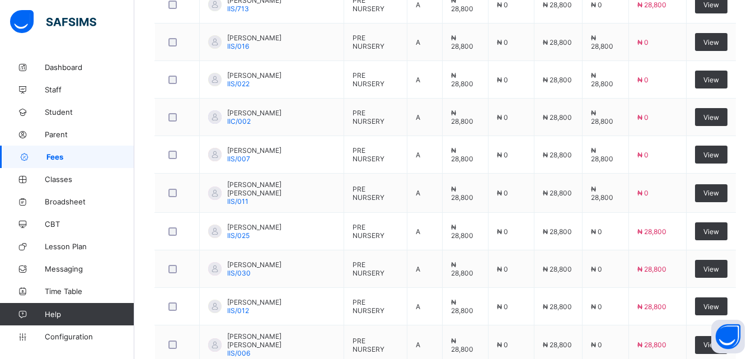
scroll to position [367, 0]
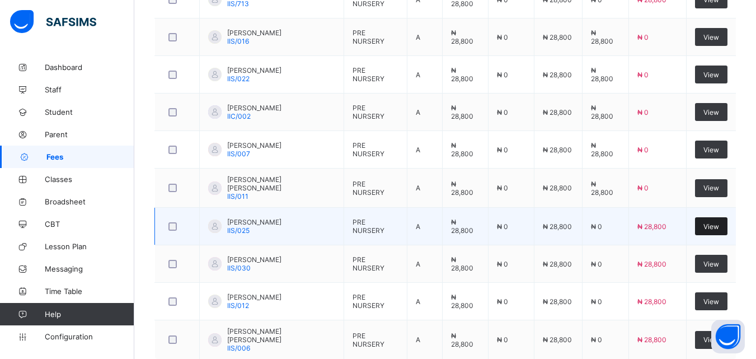
click at [719, 230] on div "View" at bounding box center [711, 226] width 32 height 18
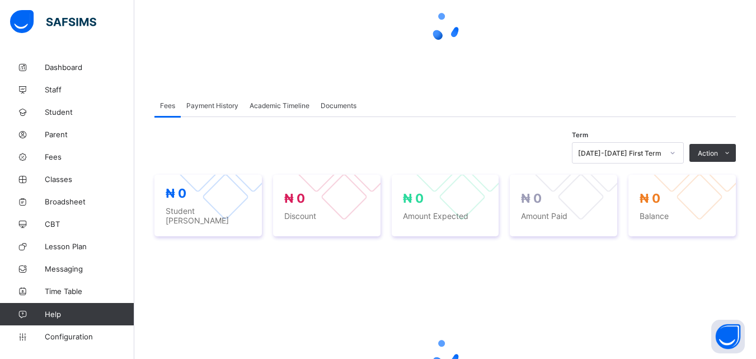
scroll to position [107, 0]
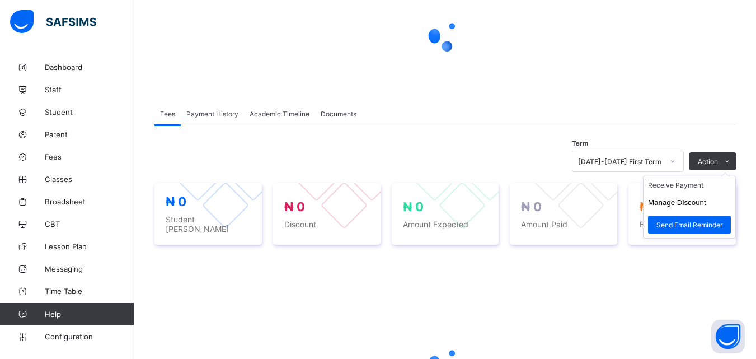
click at [734, 176] on ul "Receive Payment Manage Discount Send Email Reminder" at bounding box center [689, 207] width 93 height 63
click at [701, 189] on li "Receive Payment" at bounding box center [690, 184] width 92 height 17
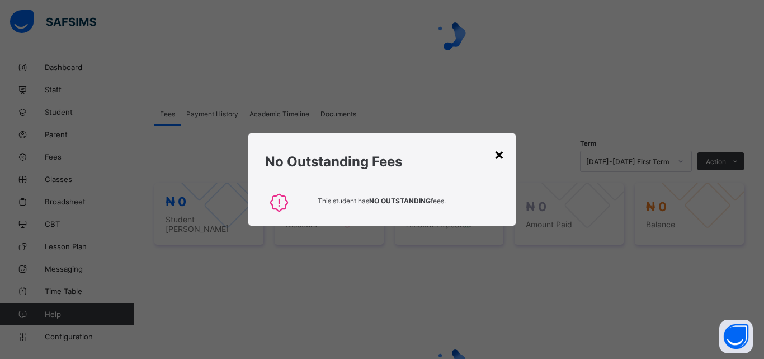
click at [499, 161] on div "×" at bounding box center [499, 153] width 11 height 19
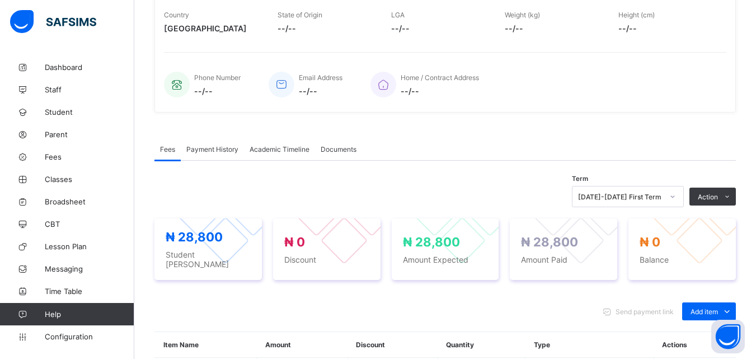
scroll to position [0, 0]
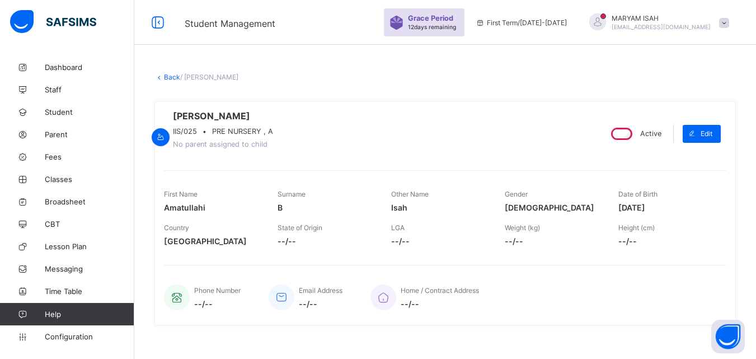
click at [166, 76] on link "Back" at bounding box center [172, 77] width 16 height 8
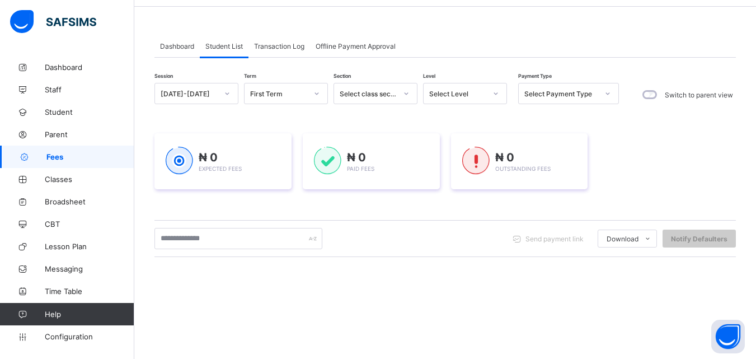
scroll to position [37, 0]
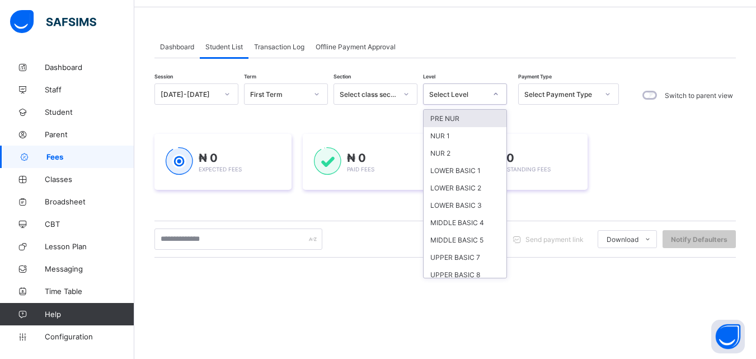
click at [439, 124] on div "PRE NUR" at bounding box center [465, 118] width 83 height 17
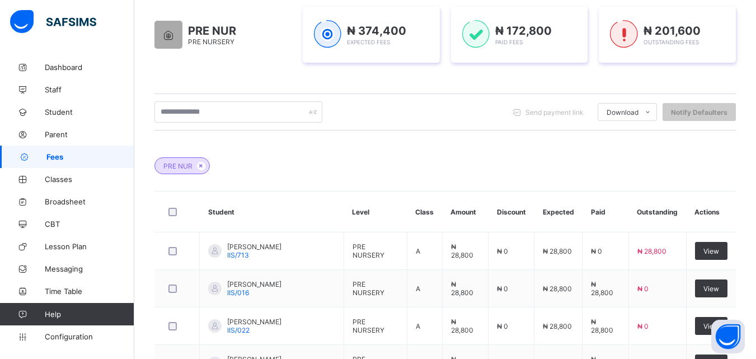
scroll to position [505, 0]
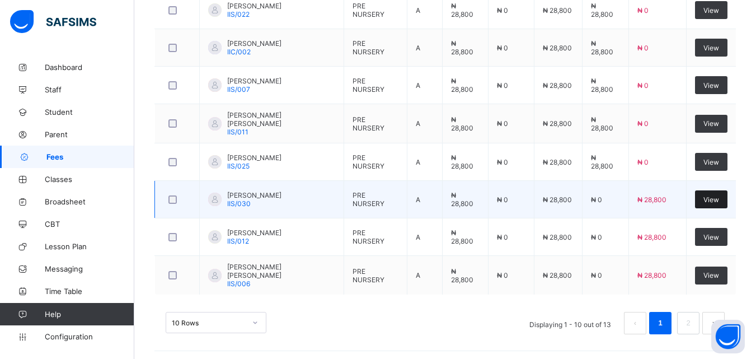
click at [719, 195] on span "View" at bounding box center [711, 199] width 16 height 8
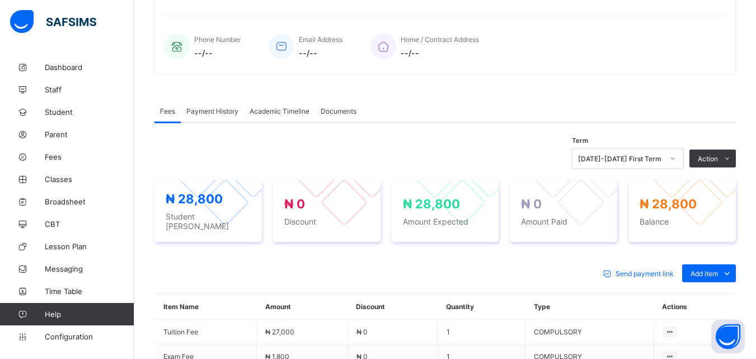
scroll to position [377, 0]
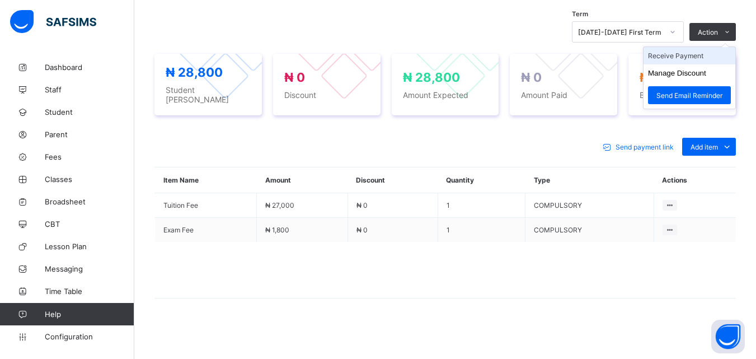
click at [711, 63] on li "Receive Payment" at bounding box center [690, 55] width 92 height 17
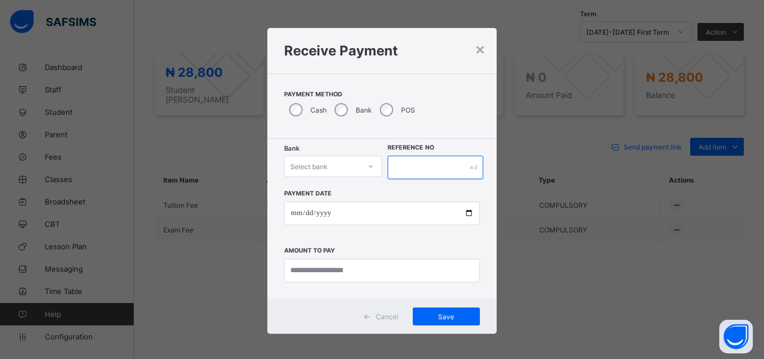
click at [424, 161] on input "text" at bounding box center [436, 168] width 96 height 24
type input "******"
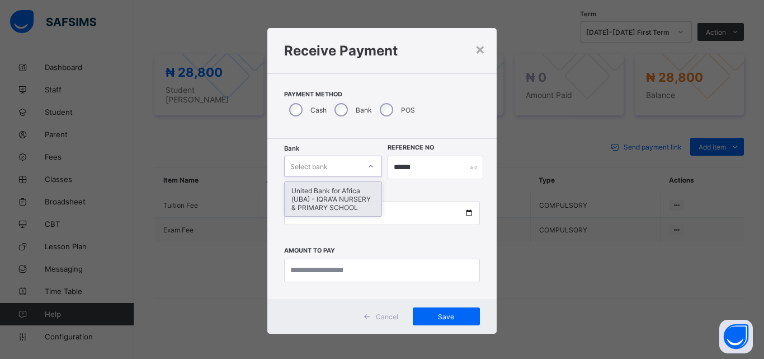
click at [368, 163] on icon at bounding box center [371, 166] width 7 height 11
click at [347, 190] on div "United Bank for Africa (UBA) - IQRA'A NURSERY & PRIMARY SCHOOL" at bounding box center [333, 199] width 97 height 34
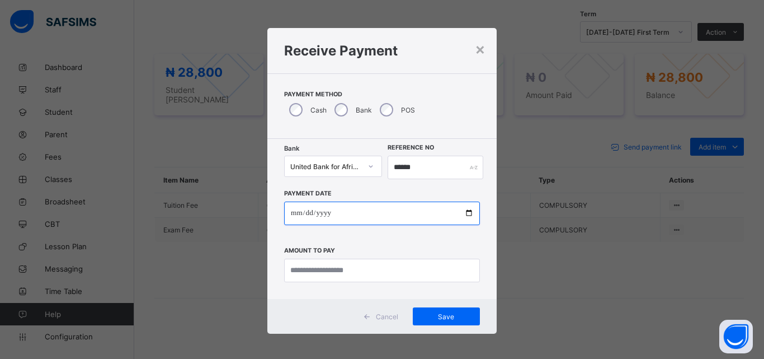
click at [344, 211] on input "date" at bounding box center [382, 213] width 196 height 24
click at [470, 213] on input "date" at bounding box center [382, 213] width 196 height 24
type input "**********"
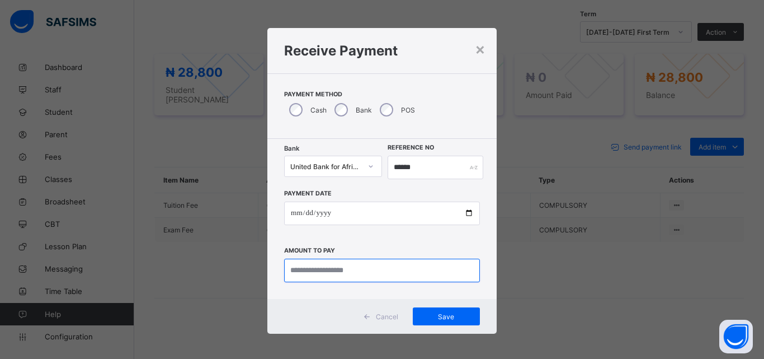
click at [317, 271] on input "currency" at bounding box center [382, 271] width 196 height 24
type input "********"
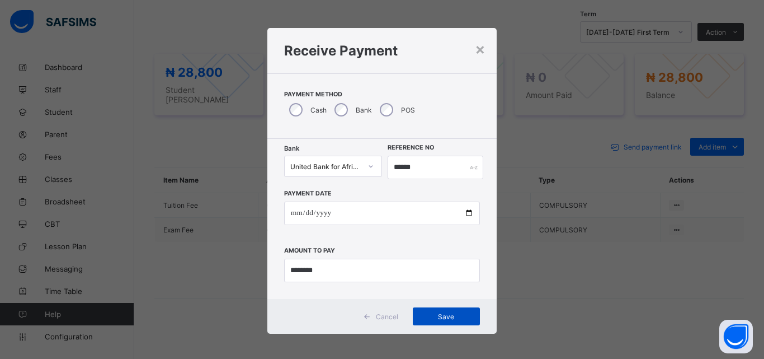
click at [430, 317] on span "Save" at bounding box center [446, 316] width 50 height 8
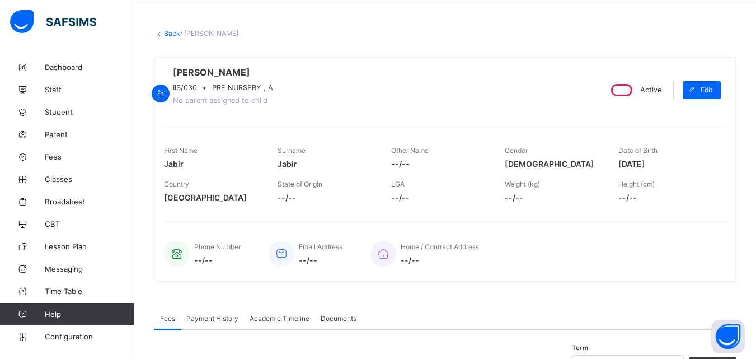
scroll to position [0, 0]
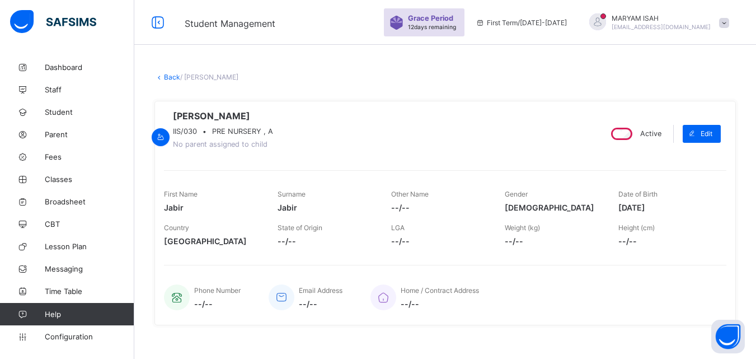
click at [166, 77] on link "Back" at bounding box center [172, 77] width 16 height 8
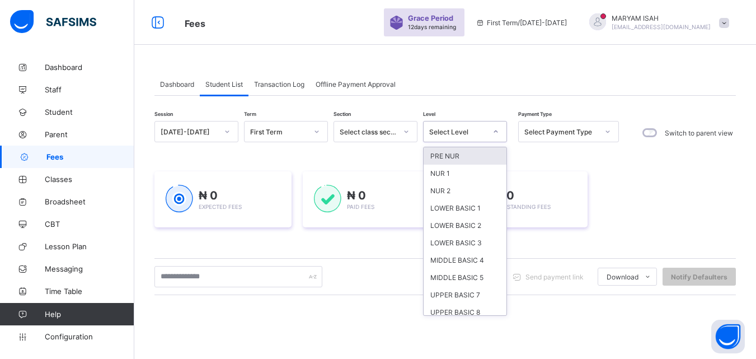
click at [496, 133] on icon at bounding box center [495, 131] width 7 height 11
click at [480, 150] on div "PRE NUR" at bounding box center [465, 155] width 83 height 17
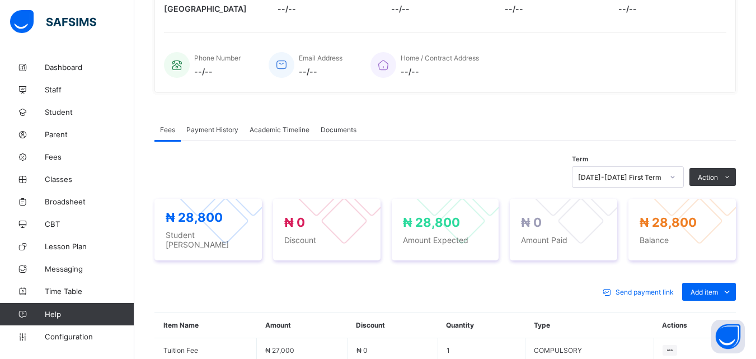
scroll to position [377, 0]
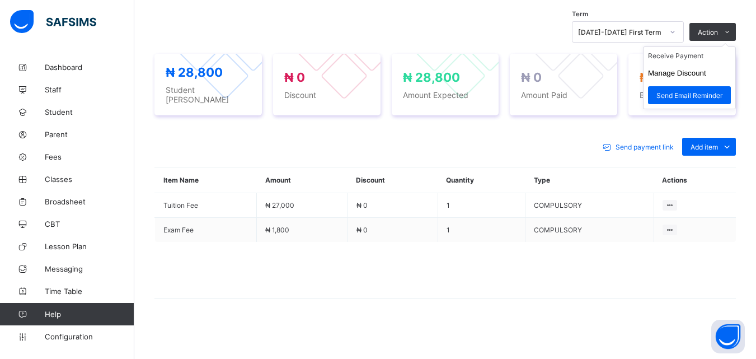
click at [736, 46] on ul "Receive Payment Manage Discount Send Email Reminder" at bounding box center [689, 77] width 93 height 63
click at [708, 62] on li "Receive Payment" at bounding box center [690, 55] width 92 height 17
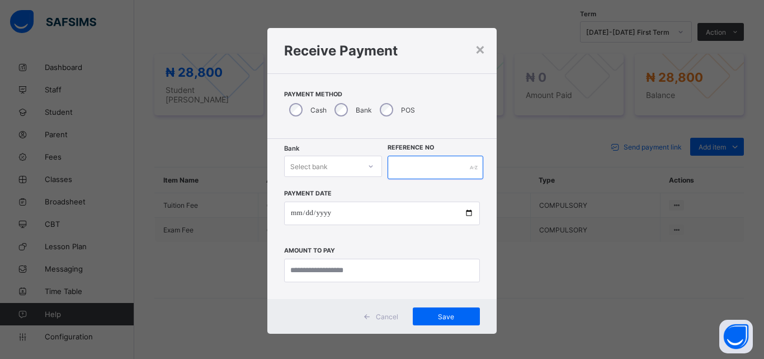
click at [464, 175] on input "text" at bounding box center [436, 168] width 96 height 24
type input "*****"
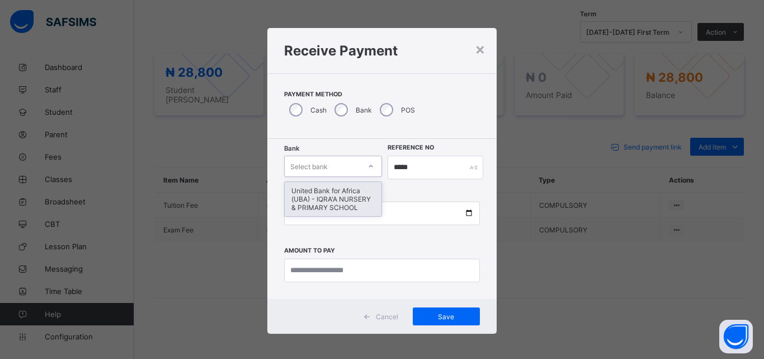
click at [368, 166] on icon at bounding box center [371, 166] width 7 height 11
click at [348, 192] on div "United Bank for Africa (UBA) - IQRA'A NURSERY & PRIMARY SCHOOL" at bounding box center [333, 199] width 97 height 34
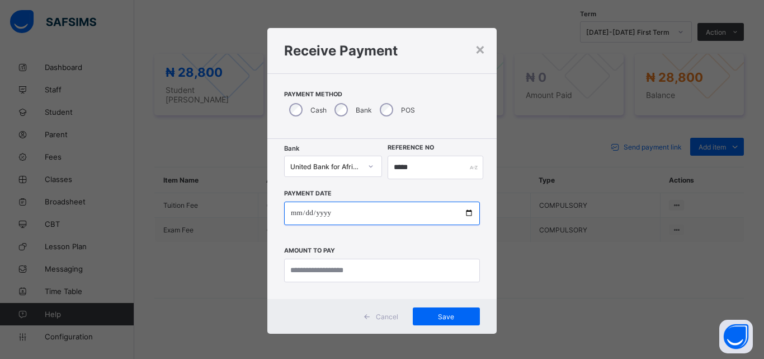
click at [467, 215] on input "date" at bounding box center [382, 213] width 196 height 24
type input "**********"
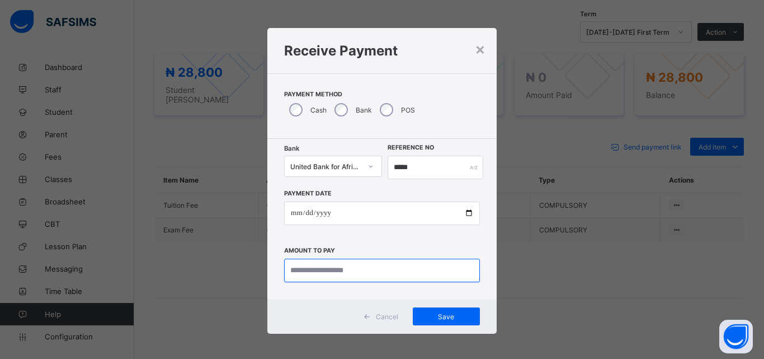
click at [289, 270] on input "currency" at bounding box center [382, 271] width 196 height 24
type input "********"
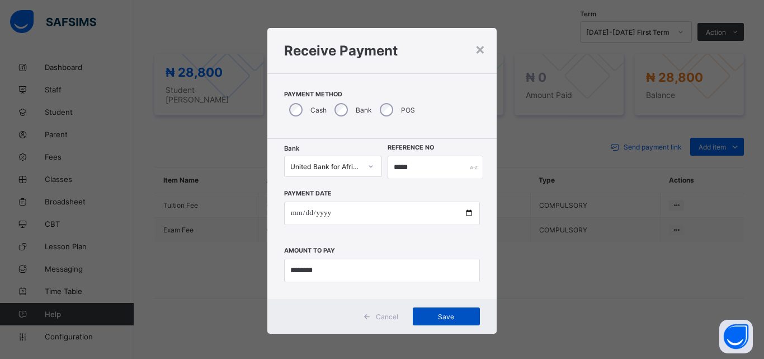
click at [421, 313] on span "Save" at bounding box center [446, 316] width 50 height 8
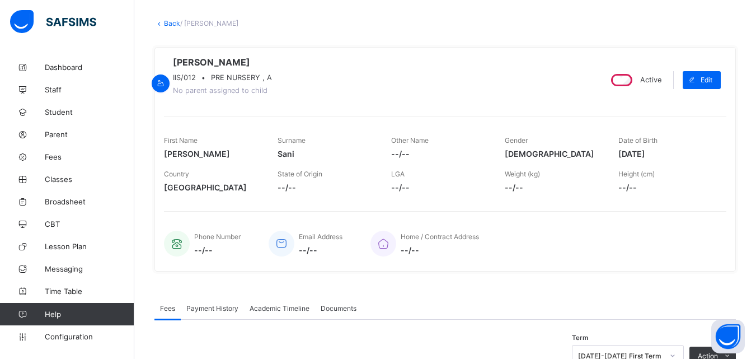
scroll to position [0, 0]
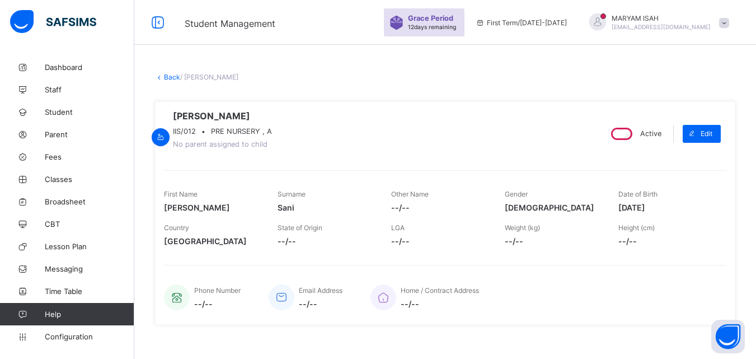
click at [165, 79] on link "Back" at bounding box center [172, 77] width 16 height 8
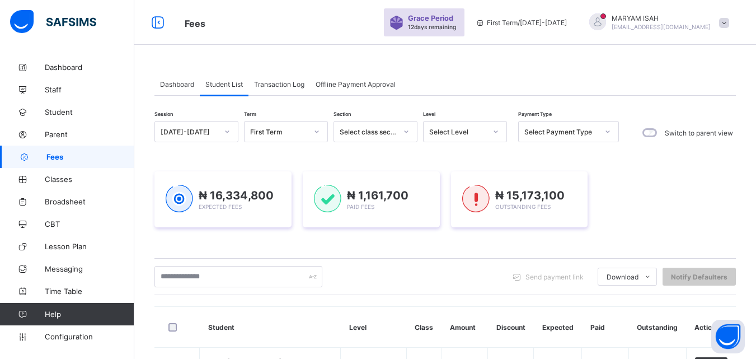
click at [493, 130] on icon at bounding box center [495, 131] width 7 height 11
click at [496, 128] on icon at bounding box center [495, 131] width 7 height 11
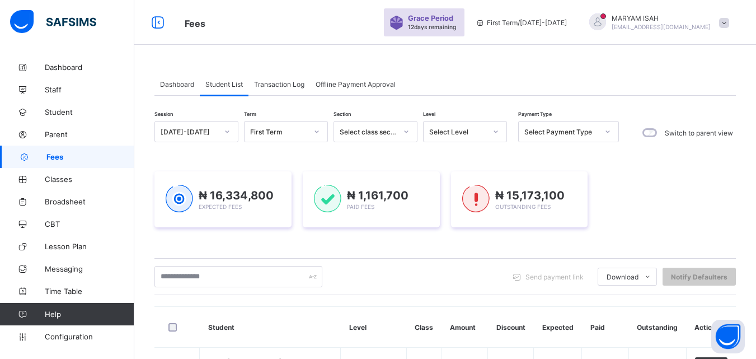
click at [496, 133] on icon at bounding box center [495, 131] width 7 height 11
click at [495, 128] on icon at bounding box center [495, 131] width 7 height 11
click at [492, 132] on icon at bounding box center [495, 131] width 7 height 11
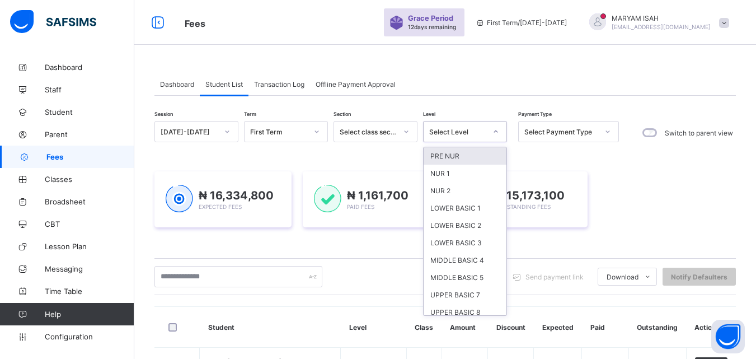
click at [466, 154] on div "PRE NUR" at bounding box center [465, 155] width 83 height 17
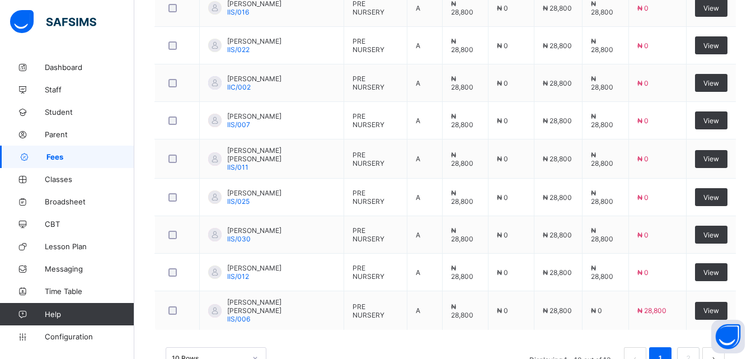
scroll to position [505, 0]
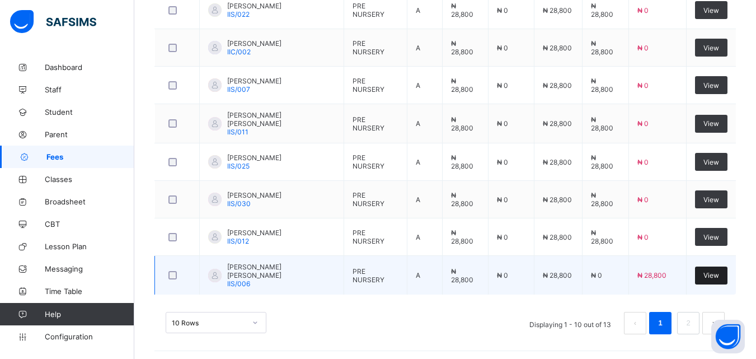
click at [719, 275] on span "View" at bounding box center [711, 275] width 16 height 8
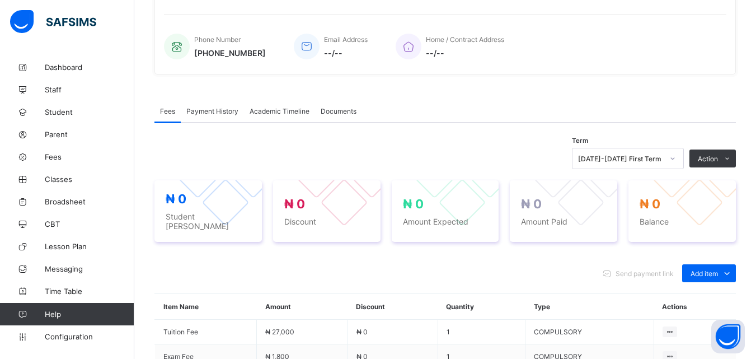
scroll to position [377, 0]
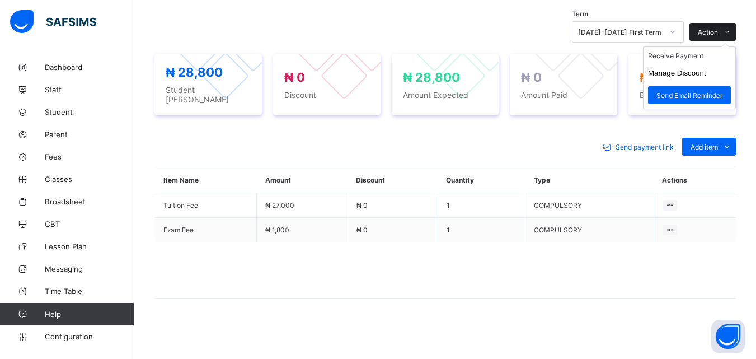
click at [736, 37] on span at bounding box center [727, 32] width 18 height 18
click at [710, 57] on li "Receive Payment" at bounding box center [690, 55] width 92 height 17
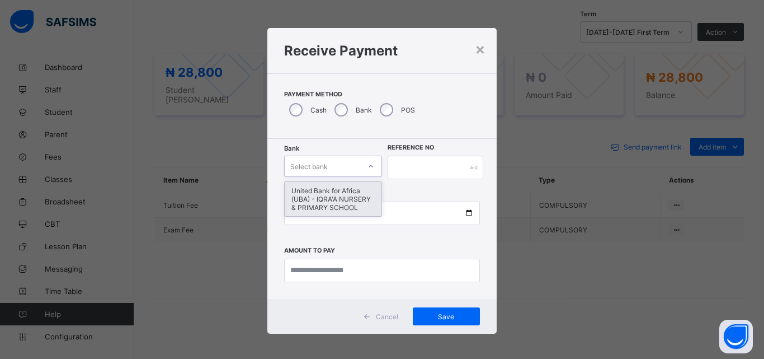
click at [368, 168] on icon at bounding box center [371, 166] width 7 height 11
click at [349, 191] on div "United Bank for Africa (UBA) - IQRA'A NURSERY & PRIMARY SCHOOL" at bounding box center [333, 199] width 97 height 34
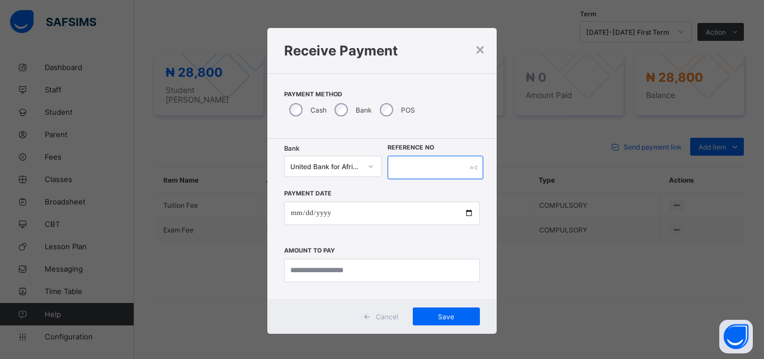
click at [407, 163] on input "text" at bounding box center [436, 168] width 96 height 24
type input "******"
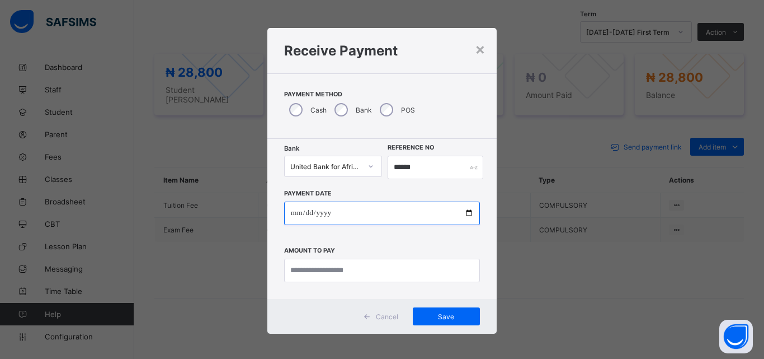
click at [470, 212] on input "date" at bounding box center [382, 213] width 196 height 24
type input "**********"
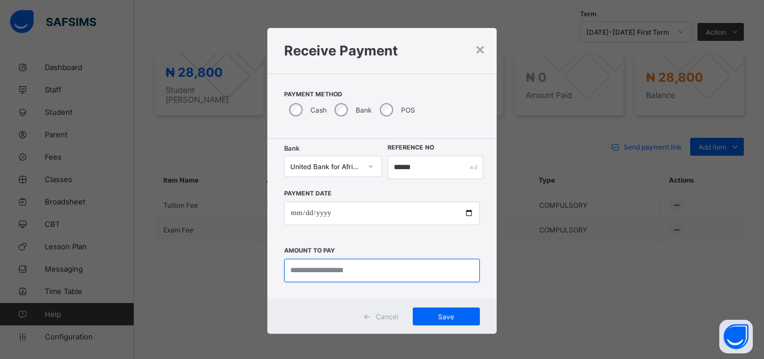
click at [306, 271] on input "currency" at bounding box center [382, 271] width 196 height 24
type input "********"
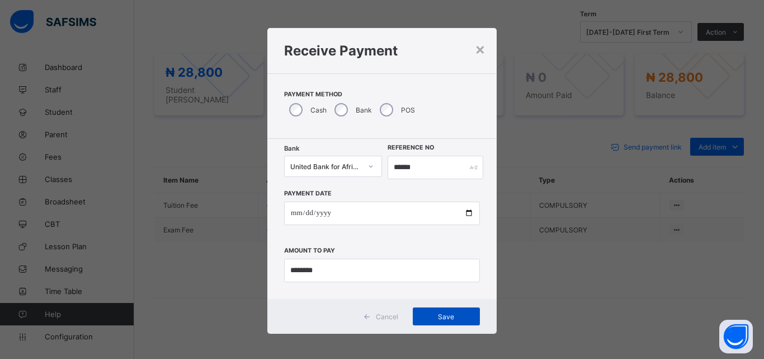
click at [456, 320] on span "Save" at bounding box center [446, 316] width 50 height 8
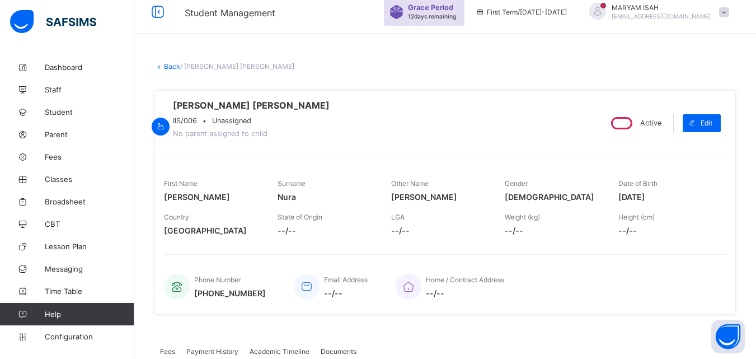
scroll to position [0, 0]
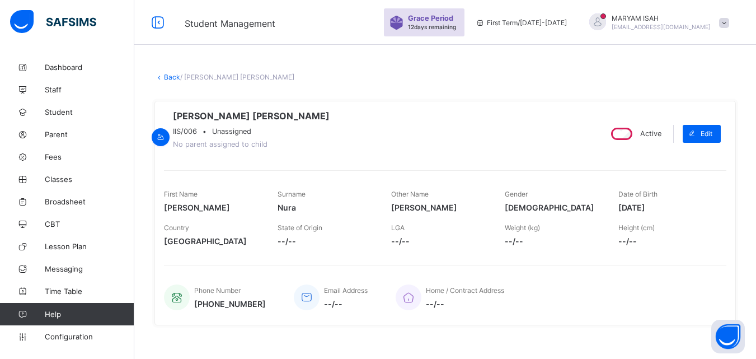
click at [166, 77] on link "Back" at bounding box center [172, 77] width 16 height 8
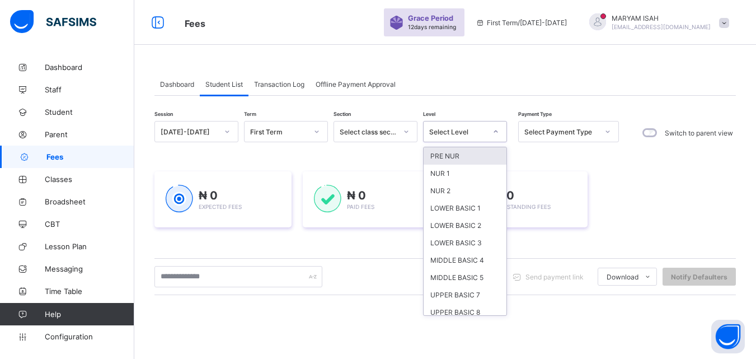
click at [439, 164] on div "PRE NUR" at bounding box center [465, 155] width 83 height 17
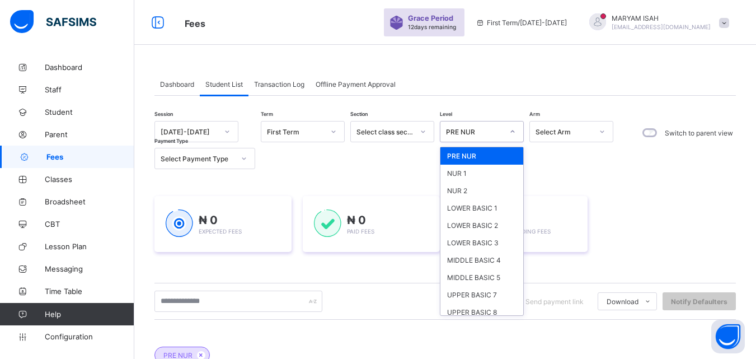
click at [465, 160] on div "PRE NUR" at bounding box center [481, 155] width 83 height 17
click at [321, 331] on div "PRE NUR" at bounding box center [444, 349] width 581 height 39
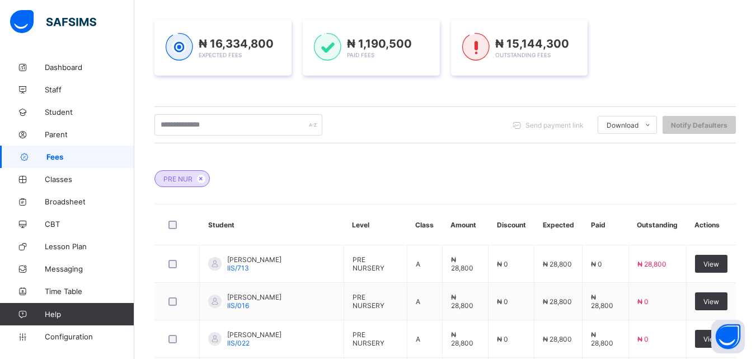
scroll to position [505, 0]
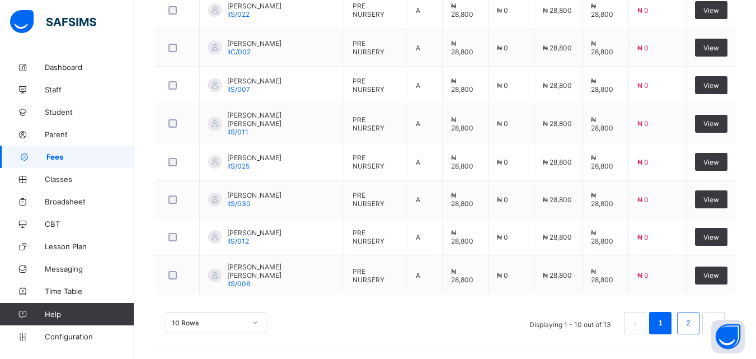
click at [693, 321] on link "2" at bounding box center [688, 323] width 11 height 15
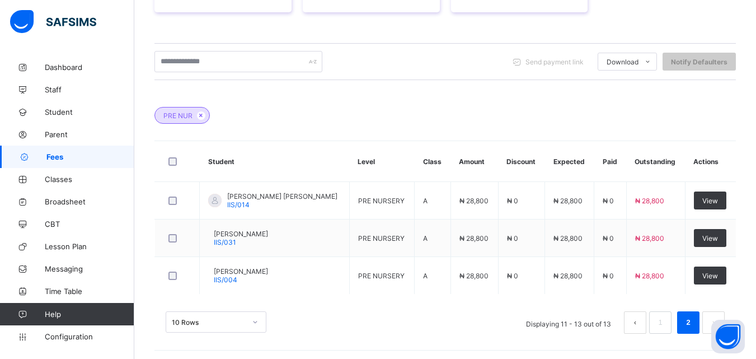
scroll to position [242, 0]
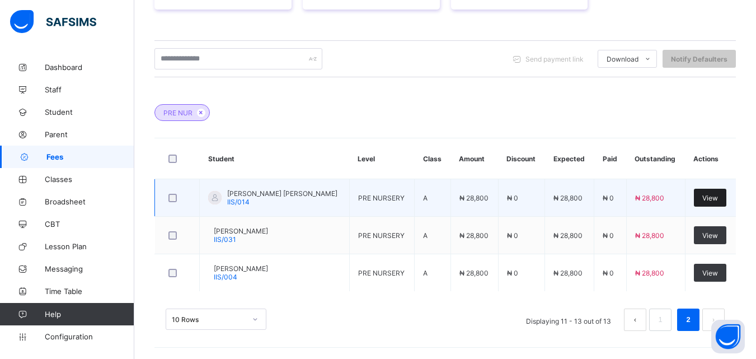
click at [717, 203] on div "View" at bounding box center [710, 198] width 32 height 18
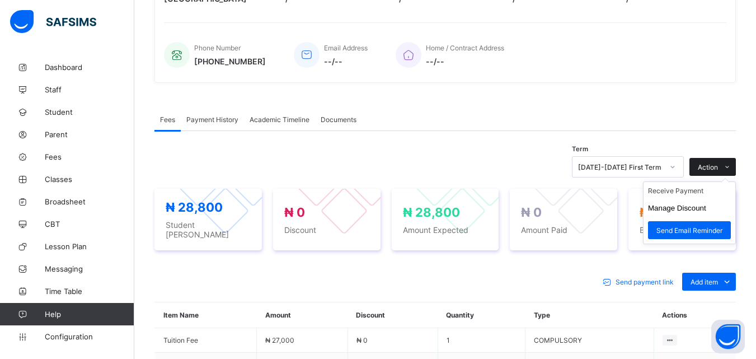
click at [730, 174] on span at bounding box center [727, 167] width 18 height 18
click at [701, 194] on li "Receive Payment" at bounding box center [690, 190] width 92 height 17
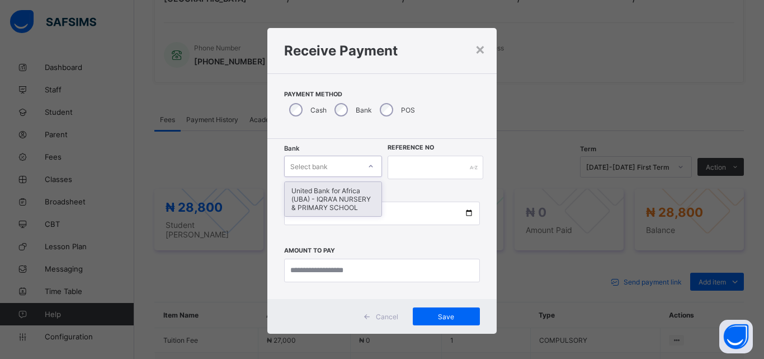
click at [369, 166] on icon at bounding box center [371, 166] width 7 height 11
click at [341, 190] on div "United Bank for Africa (UBA) - IQRA'A NURSERY & PRIMARY SCHOOL" at bounding box center [333, 199] width 97 height 34
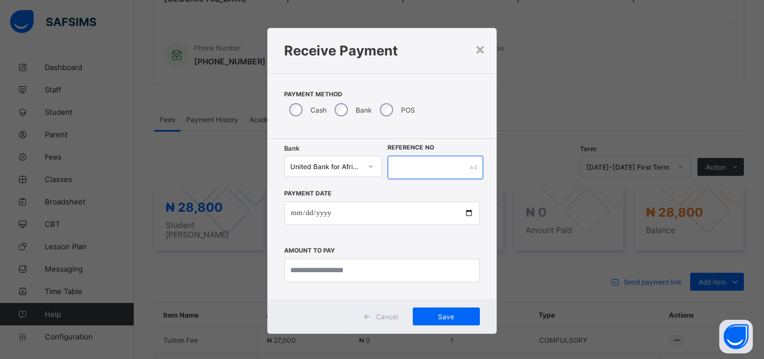
click at [414, 165] on input "text" at bounding box center [436, 168] width 96 height 24
type input "*****"
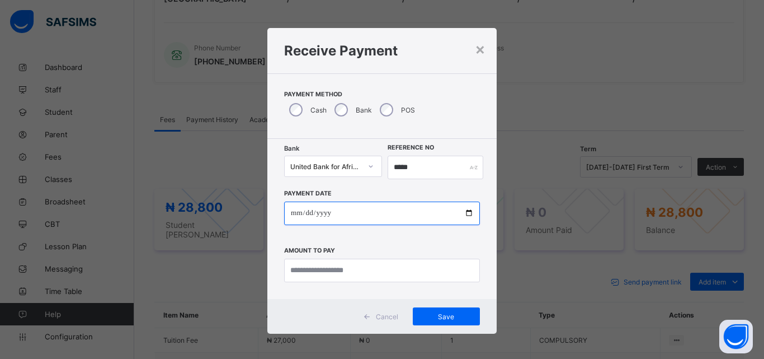
click at [471, 213] on input "date" at bounding box center [382, 213] width 196 height 24
click at [464, 212] on input "date" at bounding box center [382, 213] width 196 height 24
type input "**********"
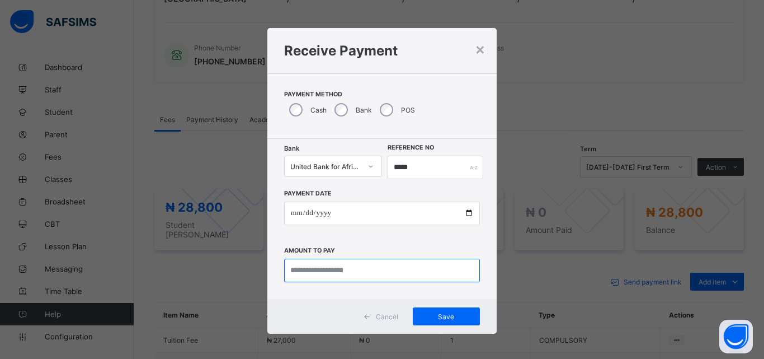
click at [301, 274] on input "currency" at bounding box center [382, 271] width 196 height 24
type input "********"
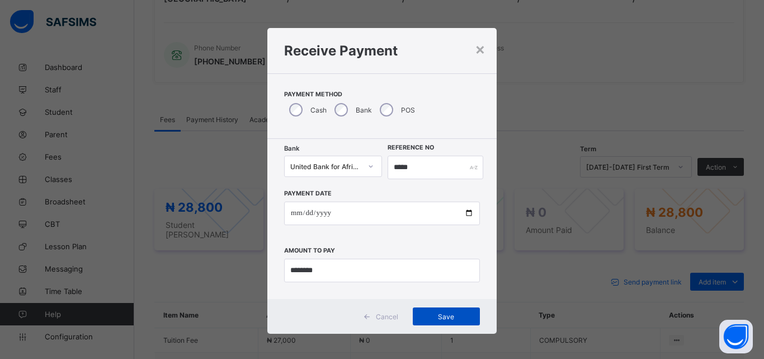
click at [423, 318] on span "Save" at bounding box center [446, 316] width 50 height 8
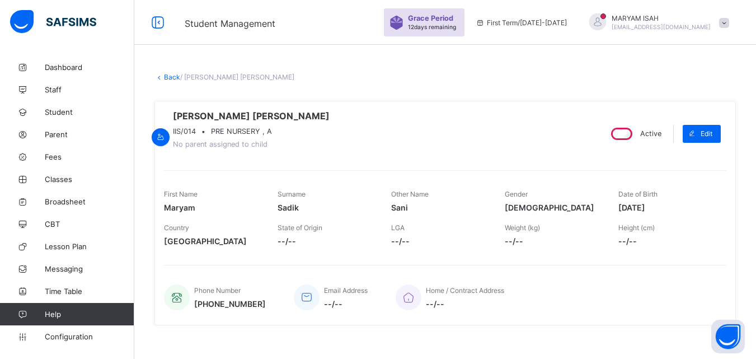
click at [169, 80] on link "Back" at bounding box center [172, 77] width 16 height 8
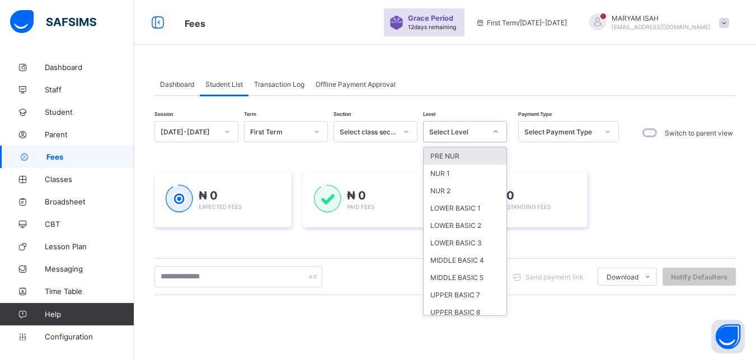
click at [495, 128] on icon at bounding box center [495, 131] width 7 height 11
click at [468, 153] on div "PRE NUR" at bounding box center [465, 155] width 83 height 17
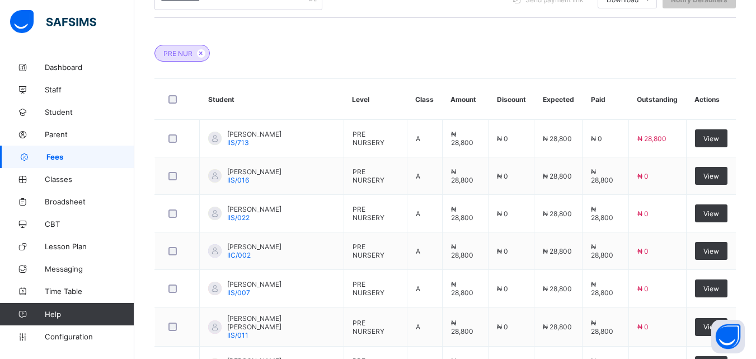
scroll to position [505, 0]
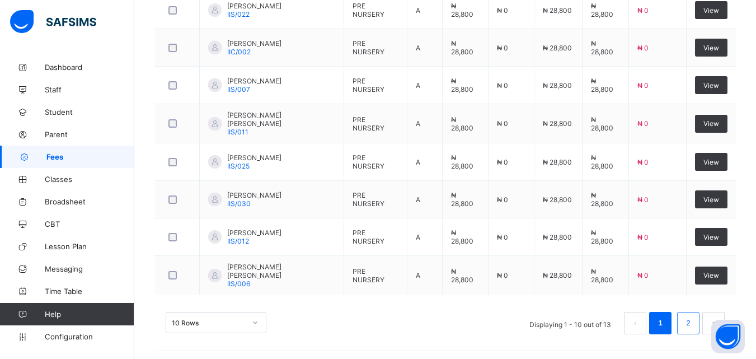
click at [693, 325] on link "2" at bounding box center [688, 323] width 11 height 15
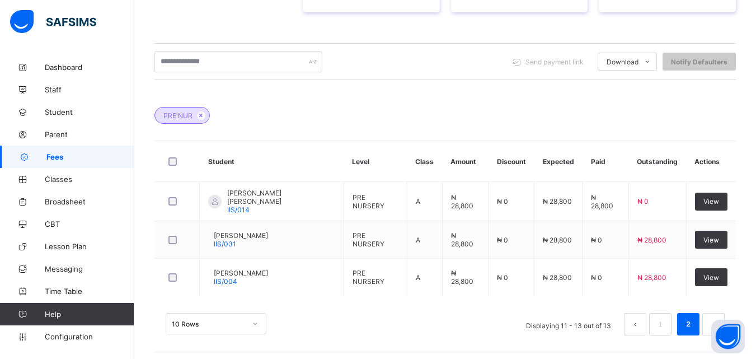
scroll to position [242, 0]
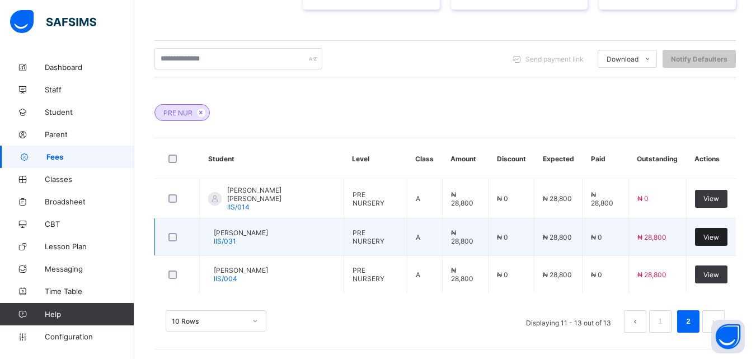
click at [714, 237] on span "View" at bounding box center [711, 237] width 16 height 8
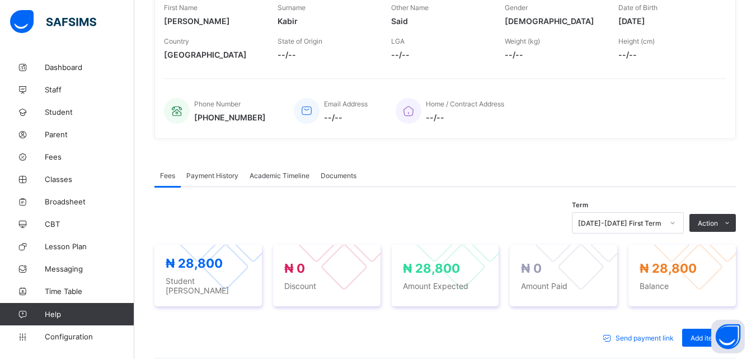
scroll to position [187, 0]
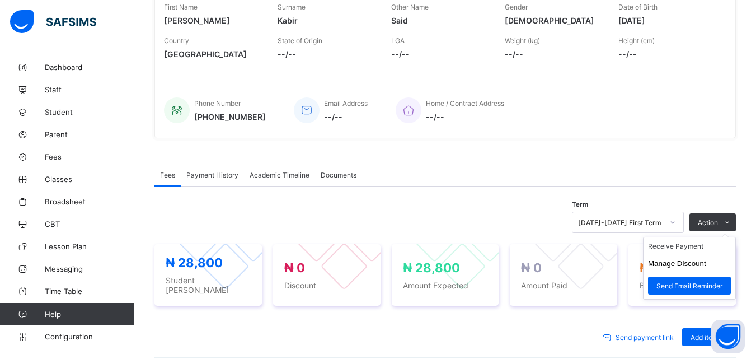
click at [724, 237] on ul "Receive Payment Manage Discount Send Email Reminder" at bounding box center [689, 268] width 93 height 63
click at [697, 253] on li "Receive Payment" at bounding box center [690, 245] width 92 height 17
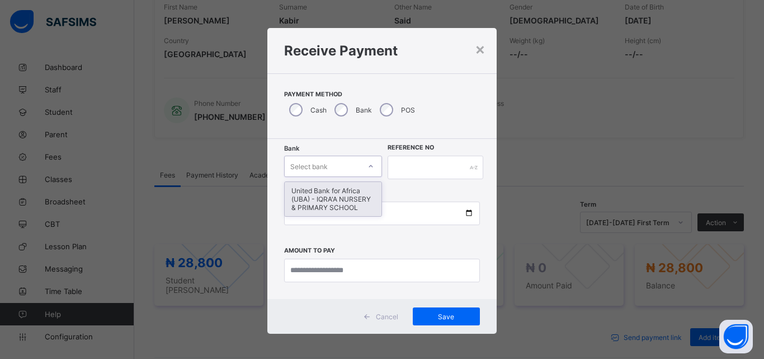
click at [368, 171] on div at bounding box center [371, 166] width 19 height 18
click at [356, 194] on div "United Bank for Africa (UBA) - IQRA'A NURSERY & PRIMARY SCHOOL" at bounding box center [333, 199] width 97 height 34
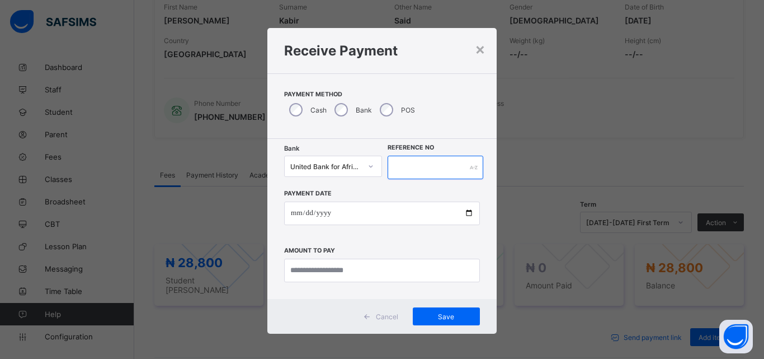
click at [426, 166] on input "text" at bounding box center [436, 168] width 96 height 24
type input "*******"
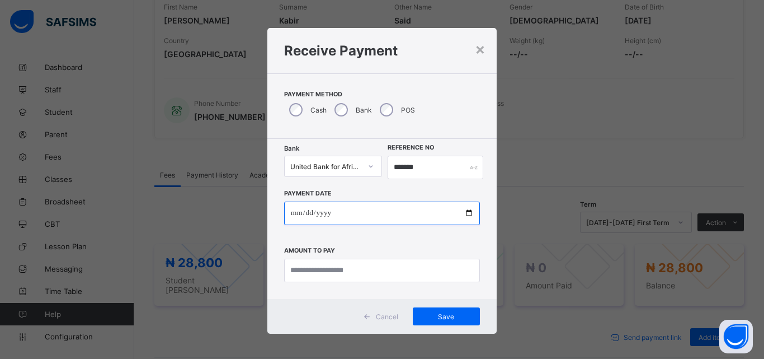
click at [467, 210] on input "date" at bounding box center [382, 213] width 196 height 24
type input "**********"
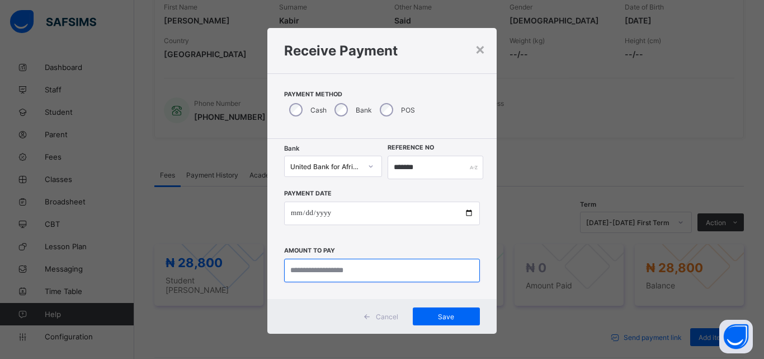
click at [325, 271] on input "currency" at bounding box center [382, 271] width 196 height 24
type input "********"
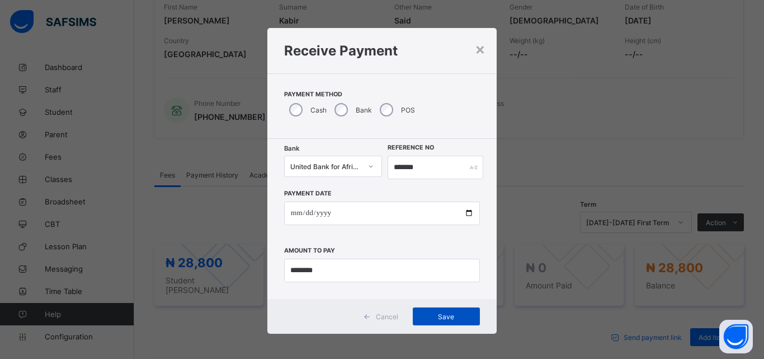
click at [422, 316] on span "Save" at bounding box center [446, 316] width 50 height 8
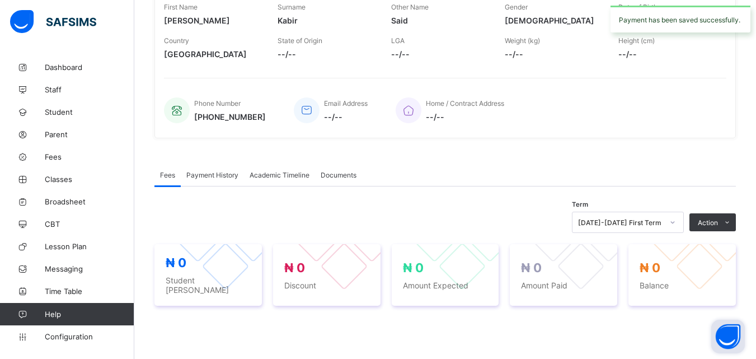
click at [731, 330] on button "Open asap" at bounding box center [728, 337] width 34 height 34
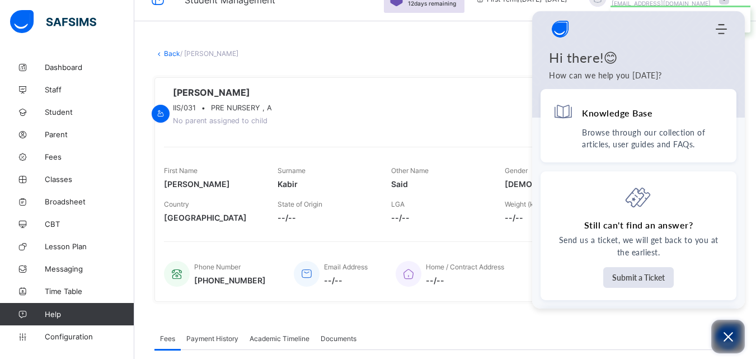
scroll to position [0, 0]
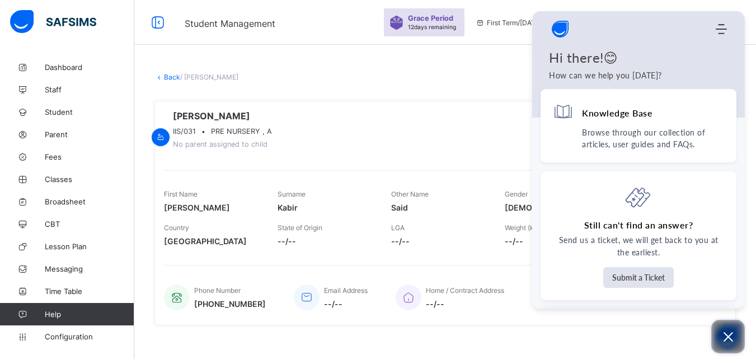
click at [736, 344] on button "Open asap" at bounding box center [728, 337] width 34 height 34
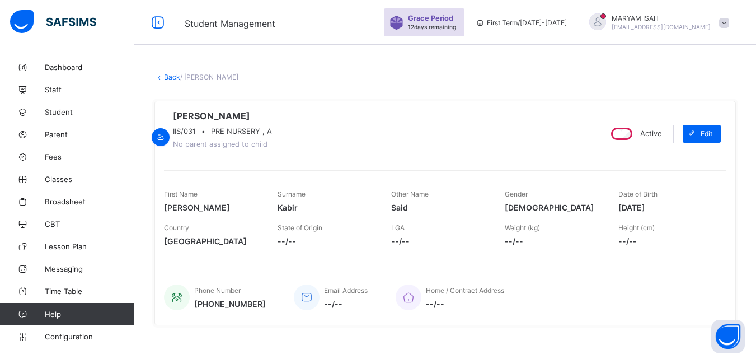
click at [167, 73] on link "Back" at bounding box center [172, 77] width 16 height 8
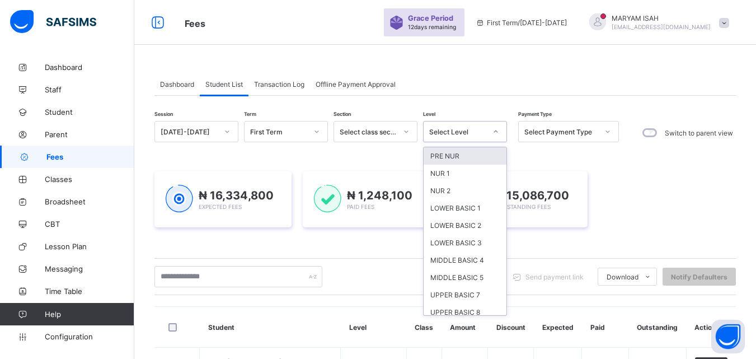
click at [494, 131] on icon at bounding box center [496, 131] width 4 height 2
click at [483, 154] on div "PRE NUR" at bounding box center [465, 155] width 83 height 17
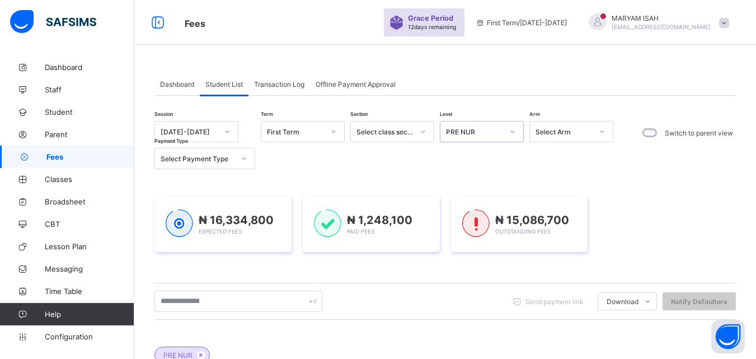
click at [483, 154] on div "Session [DATE]-[DATE] Term First Term Section Select class section Level option…" at bounding box center [386, 145] width 464 height 48
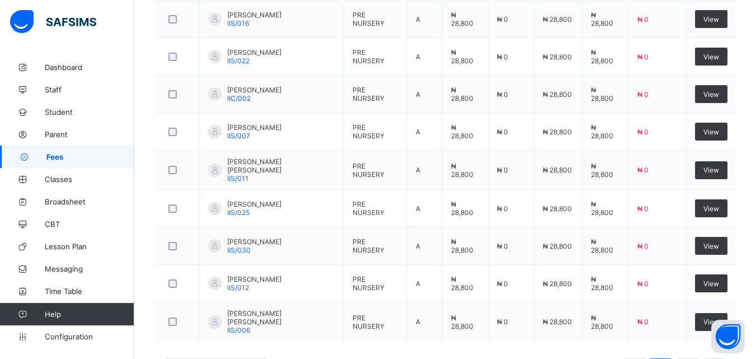
scroll to position [505, 0]
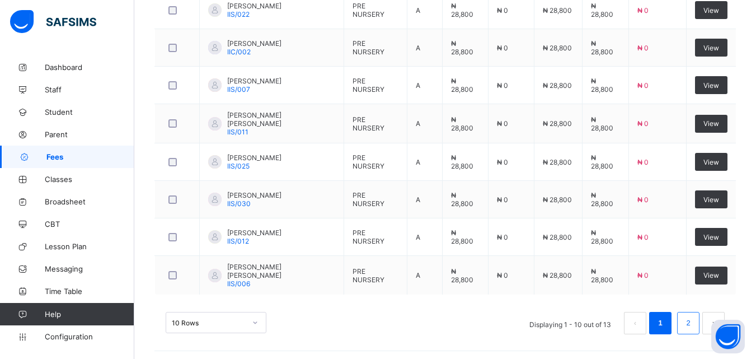
click at [691, 325] on link "2" at bounding box center [688, 323] width 11 height 15
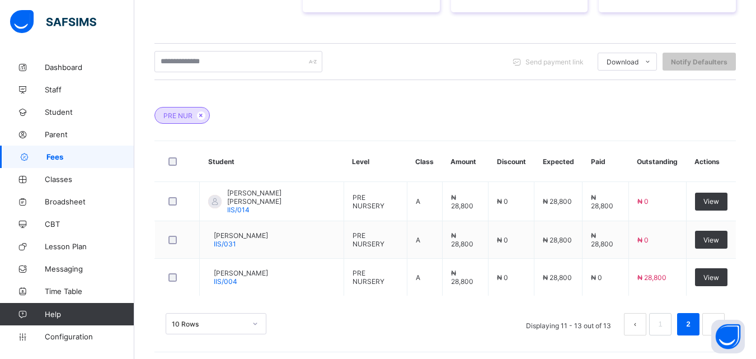
scroll to position [242, 0]
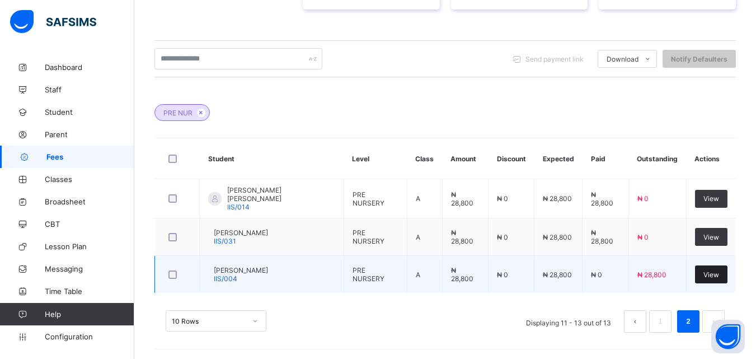
click at [713, 280] on div "View" at bounding box center [711, 274] width 32 height 18
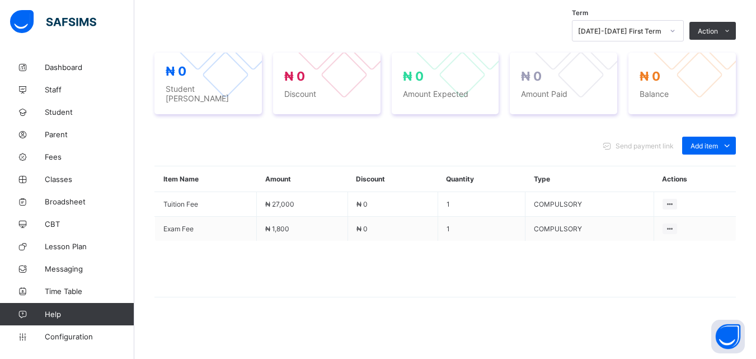
scroll to position [232, 0]
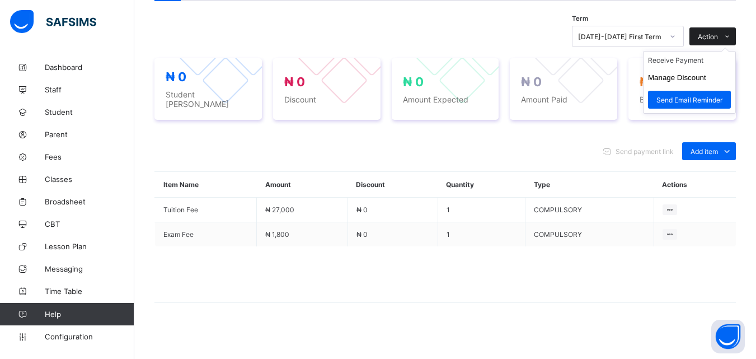
click at [731, 37] on icon at bounding box center [727, 36] width 8 height 7
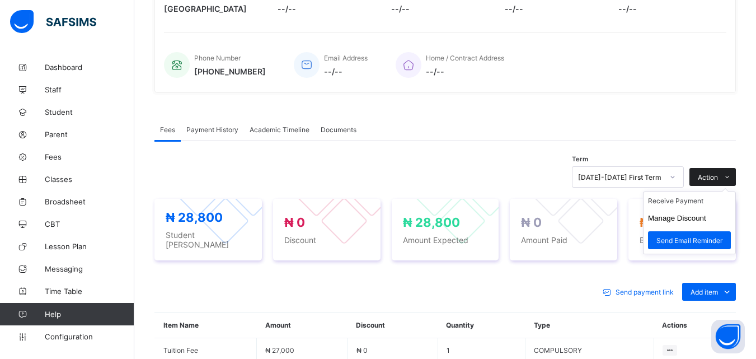
scroll to position [242, 0]
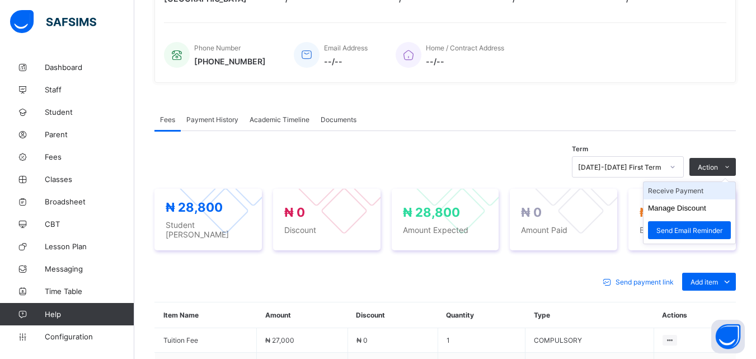
click at [688, 196] on li "Receive Payment" at bounding box center [690, 190] width 92 height 17
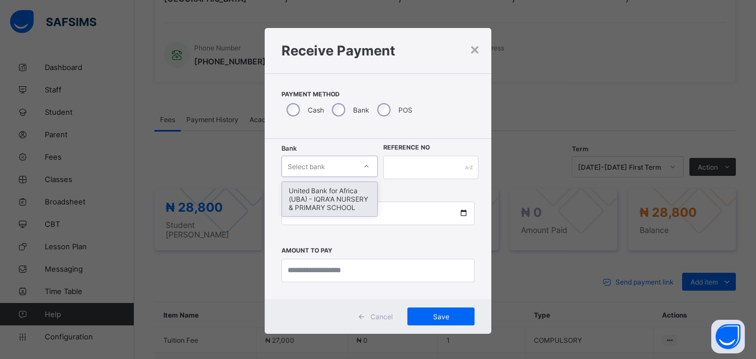
click at [345, 199] on div "United Bank for Africa (UBA) - IQRA'A NURSERY & PRIMARY SCHOOL" at bounding box center [330, 199] width 96 height 34
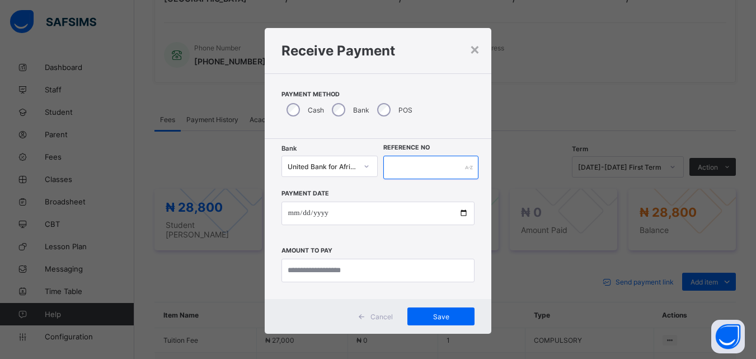
click at [410, 160] on input "text" at bounding box center [430, 168] width 95 height 24
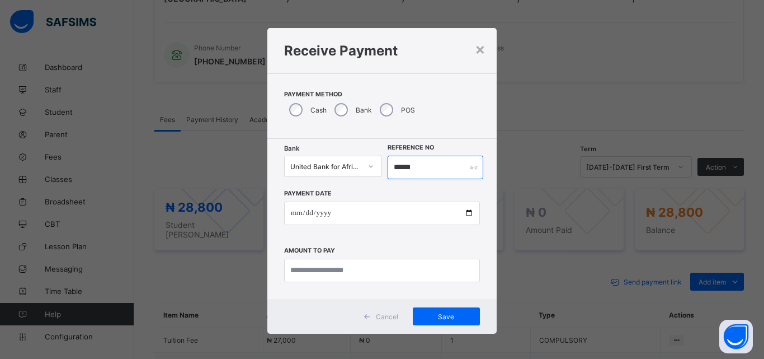
type input "******"
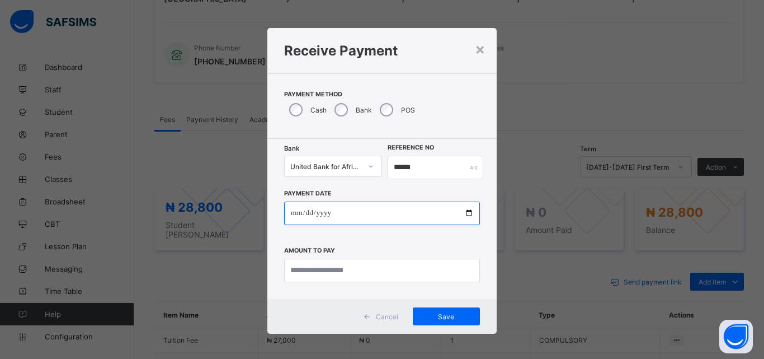
click at [464, 210] on input "date" at bounding box center [382, 213] width 196 height 24
type input "**********"
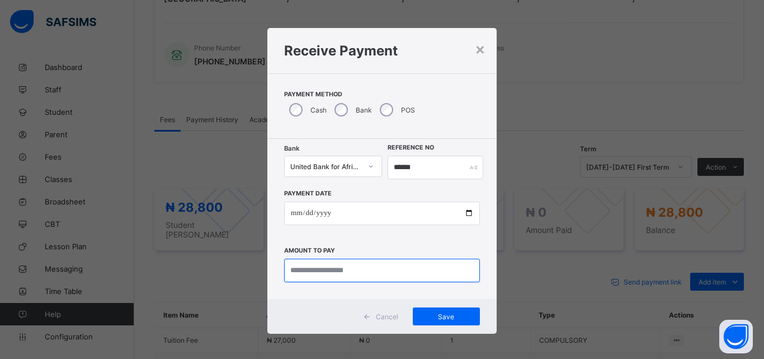
click at [360, 274] on input "currency" at bounding box center [382, 271] width 196 height 24
type input "********"
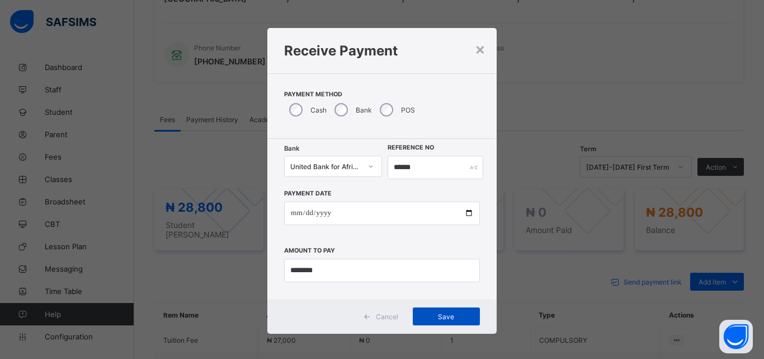
click at [423, 310] on div "Save" at bounding box center [446, 316] width 67 height 18
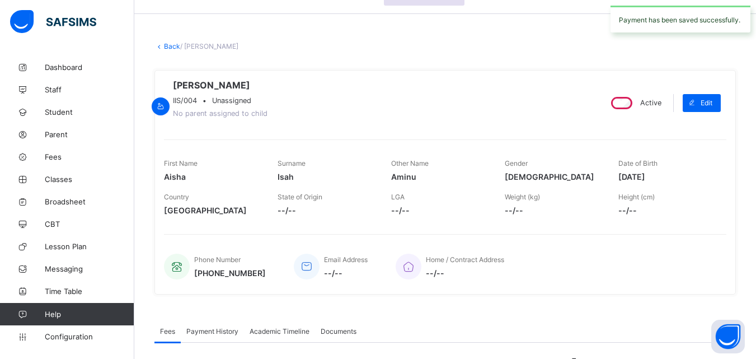
scroll to position [0, 0]
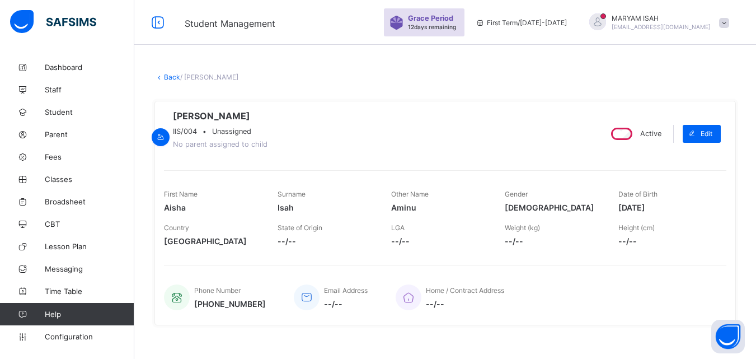
click at [175, 79] on link "Back" at bounding box center [172, 77] width 16 height 8
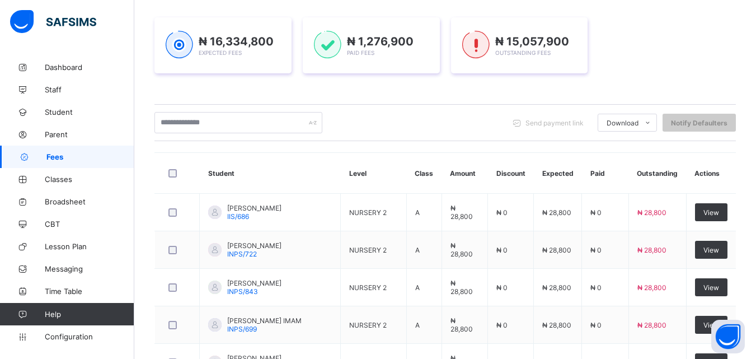
scroll to position [71, 0]
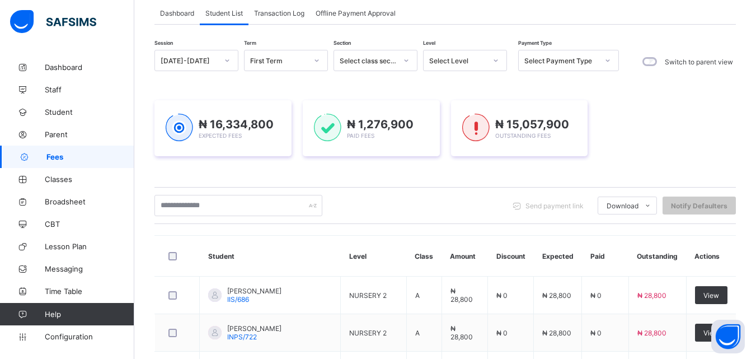
click at [494, 60] on icon at bounding box center [495, 60] width 7 height 11
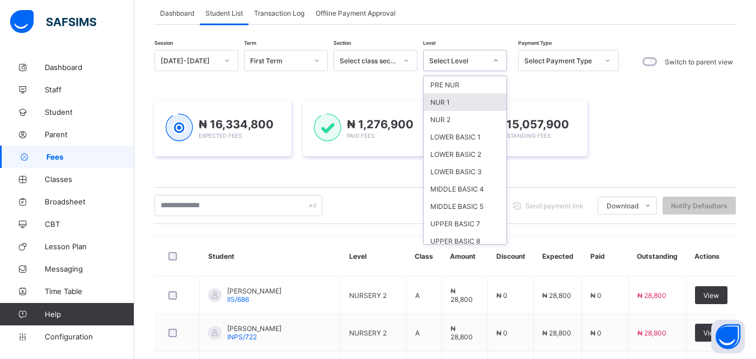
click at [465, 100] on div "NUR 1" at bounding box center [465, 101] width 83 height 17
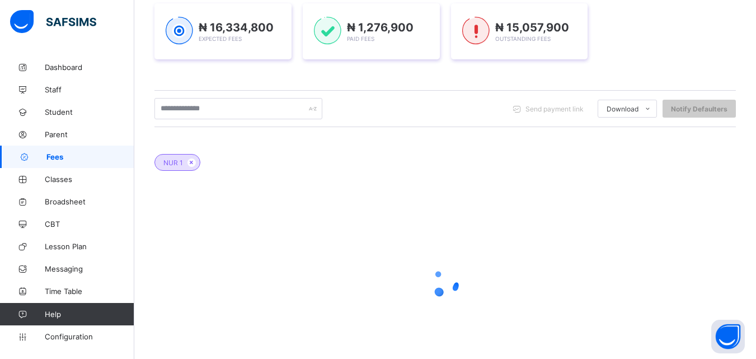
scroll to position [212, 0]
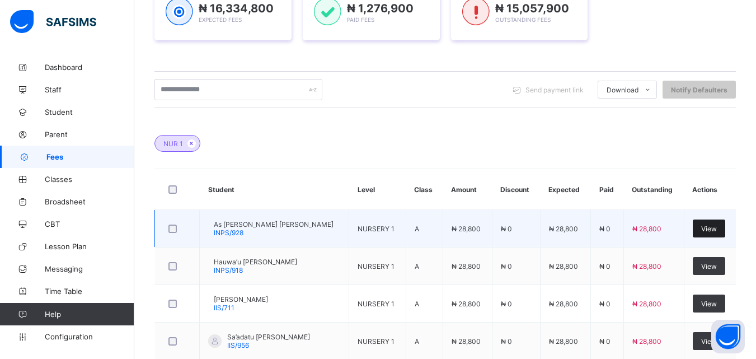
click at [713, 219] on div "View" at bounding box center [709, 228] width 32 height 18
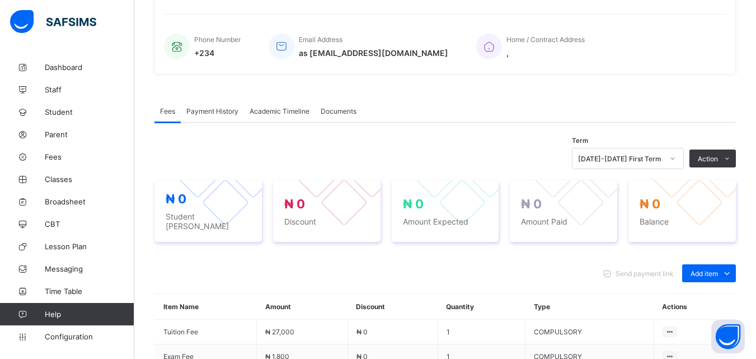
scroll to position [213, 0]
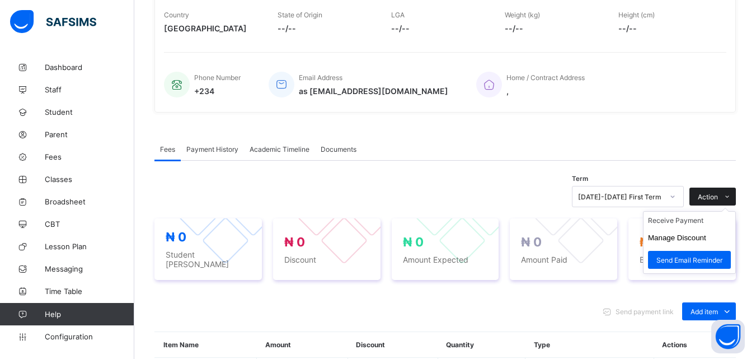
click at [718, 201] on span "Action" at bounding box center [708, 197] width 20 height 8
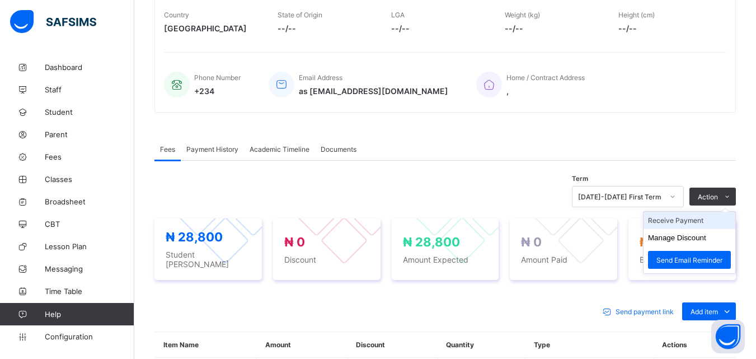
click at [694, 224] on li "Receive Payment" at bounding box center [690, 220] width 92 height 17
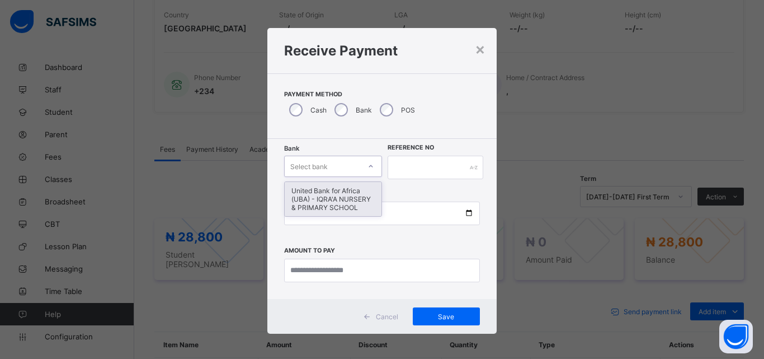
click at [368, 167] on icon at bounding box center [371, 166] width 7 height 11
click at [358, 186] on div "United Bank for Africa (UBA) - IQRA'A NURSERY & PRIMARY SCHOOL" at bounding box center [333, 199] width 97 height 34
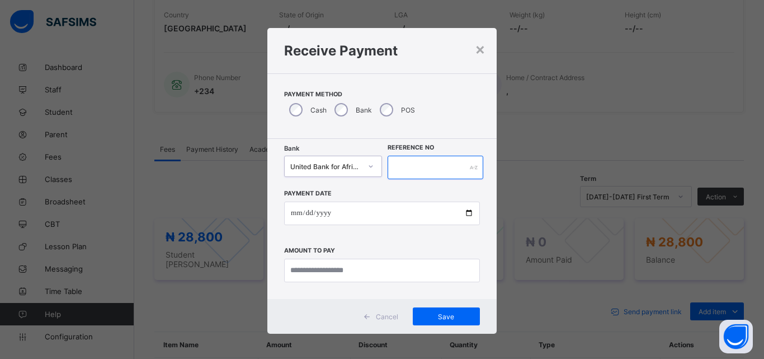
click at [401, 165] on input "text" at bounding box center [436, 168] width 96 height 24
type input "*****"
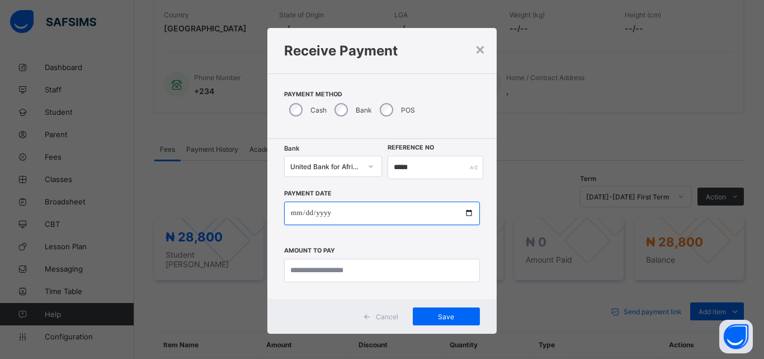
click at [466, 215] on input "date" at bounding box center [382, 213] width 196 height 24
type input "**********"
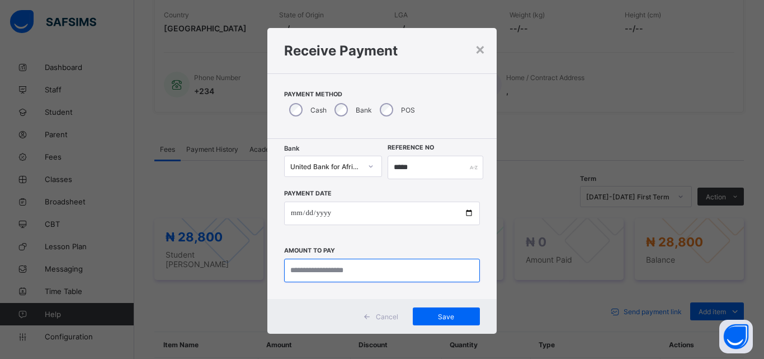
click at [301, 277] on input "currency" at bounding box center [382, 271] width 196 height 24
type input "********"
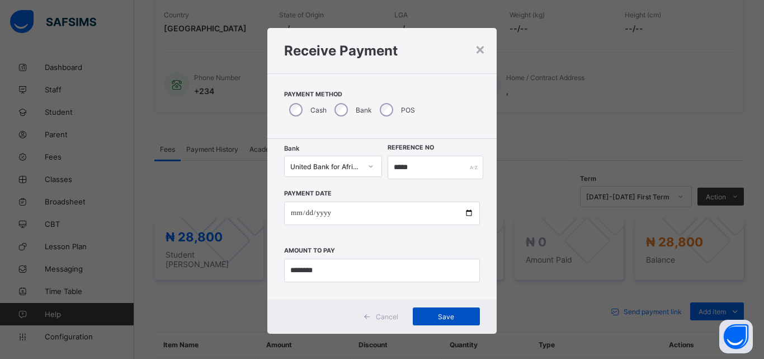
click at [447, 314] on span "Save" at bounding box center [446, 316] width 50 height 8
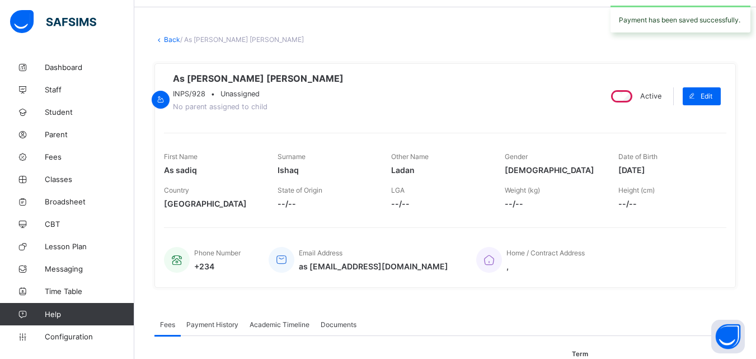
scroll to position [13, 0]
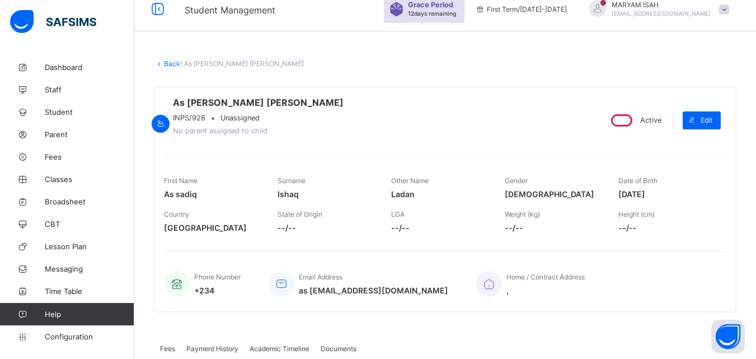
click at [170, 65] on link "Back" at bounding box center [172, 63] width 16 height 8
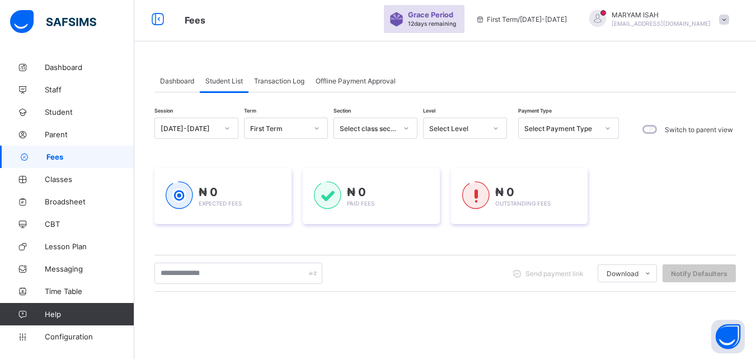
scroll to position [13, 0]
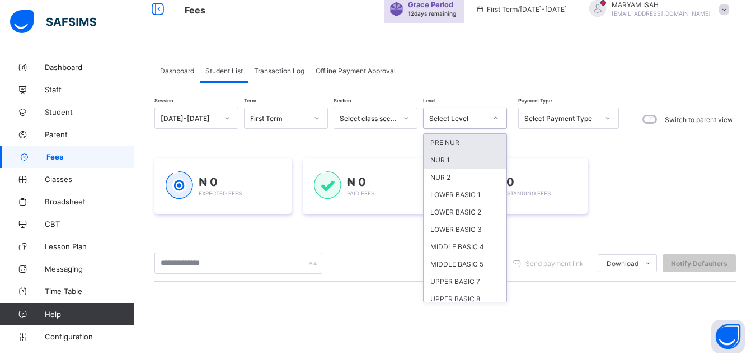
click at [439, 163] on div "NUR 1" at bounding box center [465, 159] width 83 height 17
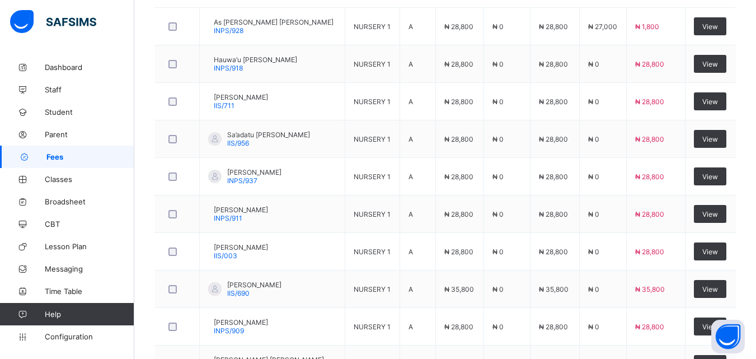
scroll to position [486, 0]
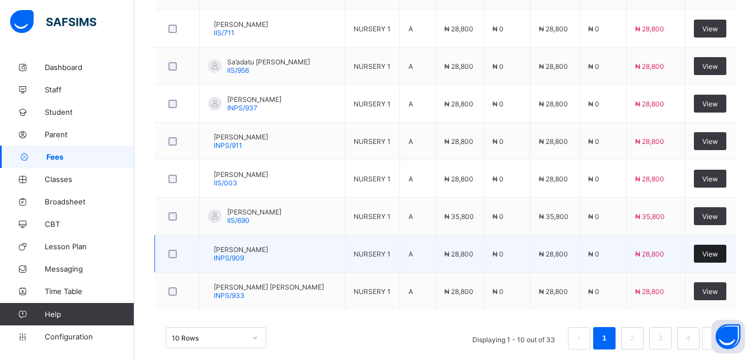
click at [718, 256] on span "View" at bounding box center [710, 254] width 16 height 8
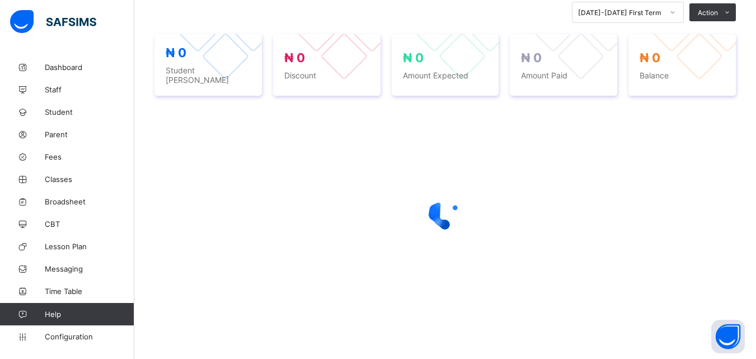
click at [719, 257] on div at bounding box center [444, 213] width 581 height 213
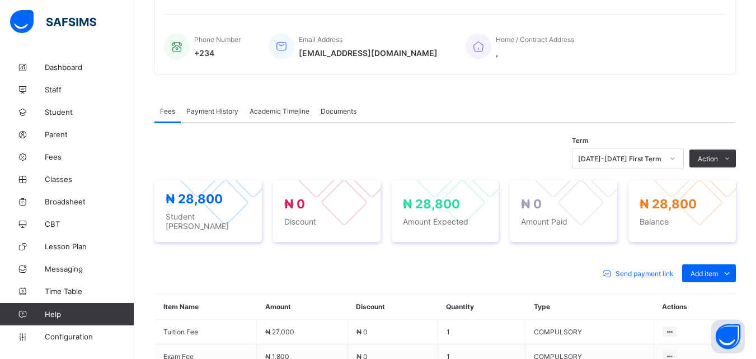
scroll to position [377, 0]
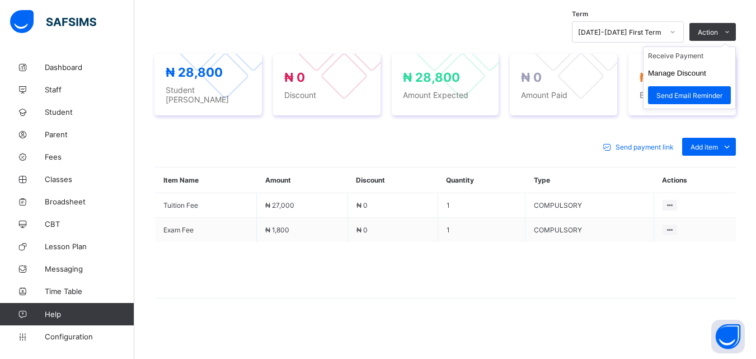
click at [736, 46] on ul "Receive Payment Manage Discount Send Email Reminder" at bounding box center [689, 77] width 93 height 63
click at [710, 62] on li "Receive Payment" at bounding box center [690, 55] width 92 height 17
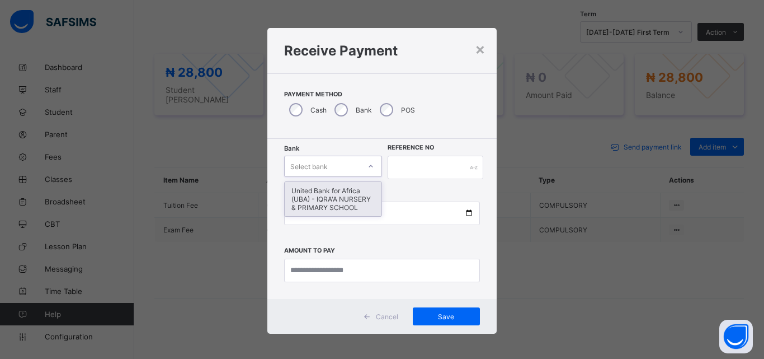
click at [368, 166] on icon at bounding box center [371, 166] width 7 height 11
click at [353, 191] on div "United Bank for Africa (UBA) - IQRA'A NURSERY & PRIMARY SCHOOL" at bounding box center [333, 199] width 97 height 34
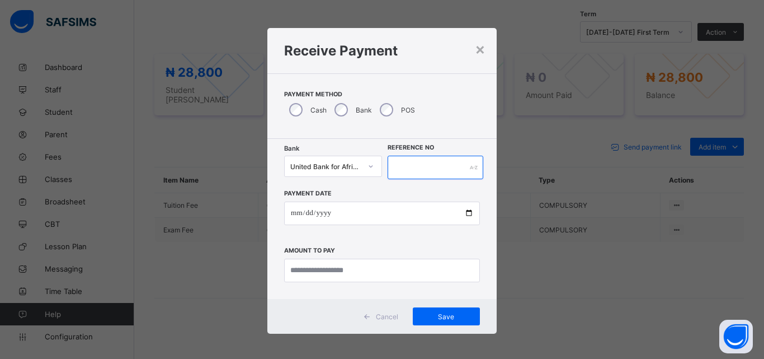
click at [392, 170] on input "text" at bounding box center [436, 168] width 96 height 24
type input "*****"
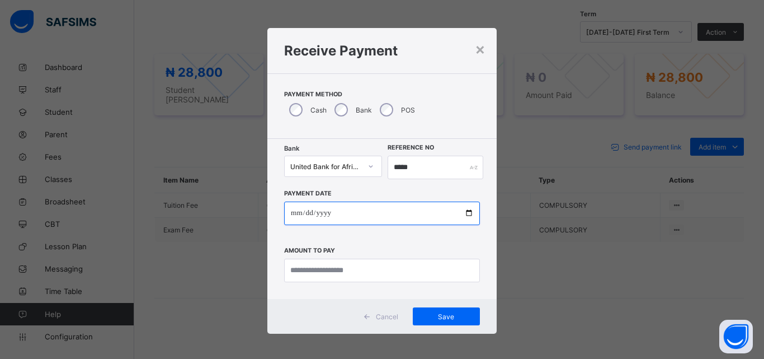
click at [466, 219] on input "date" at bounding box center [382, 213] width 196 height 24
click at [466, 212] on input "date" at bounding box center [382, 213] width 196 height 24
type input "**********"
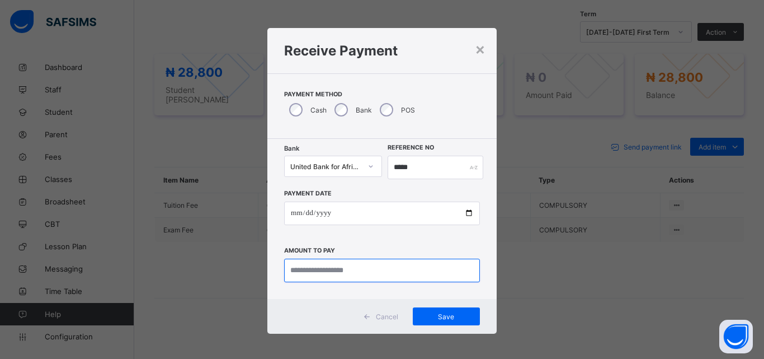
click at [306, 274] on input "currency" at bounding box center [382, 271] width 196 height 24
type input "********"
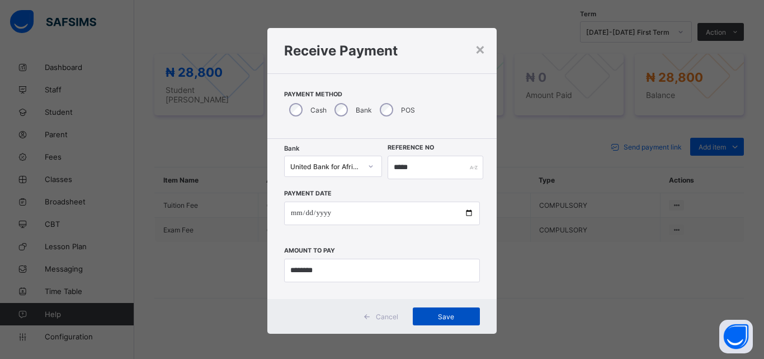
click at [439, 316] on span "Save" at bounding box center [446, 316] width 50 height 8
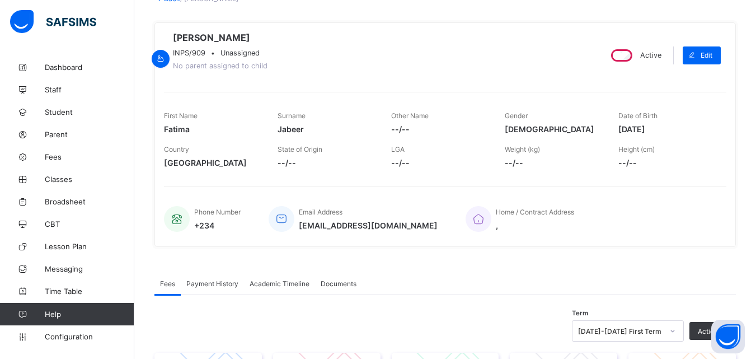
scroll to position [0, 0]
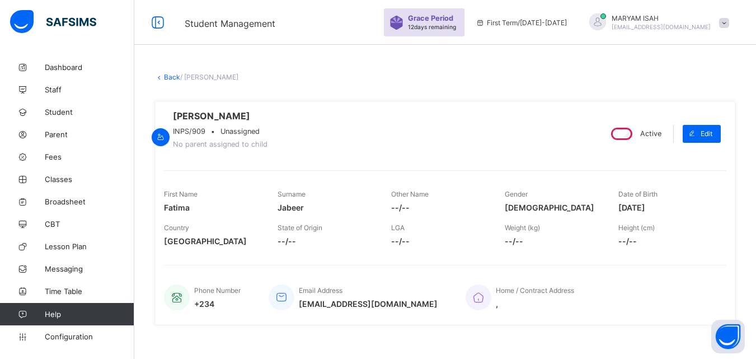
click at [162, 76] on icon at bounding box center [159, 77] width 10 height 8
click at [170, 76] on link "Back" at bounding box center [172, 77] width 16 height 8
